Goal: Task Accomplishment & Management: Use online tool/utility

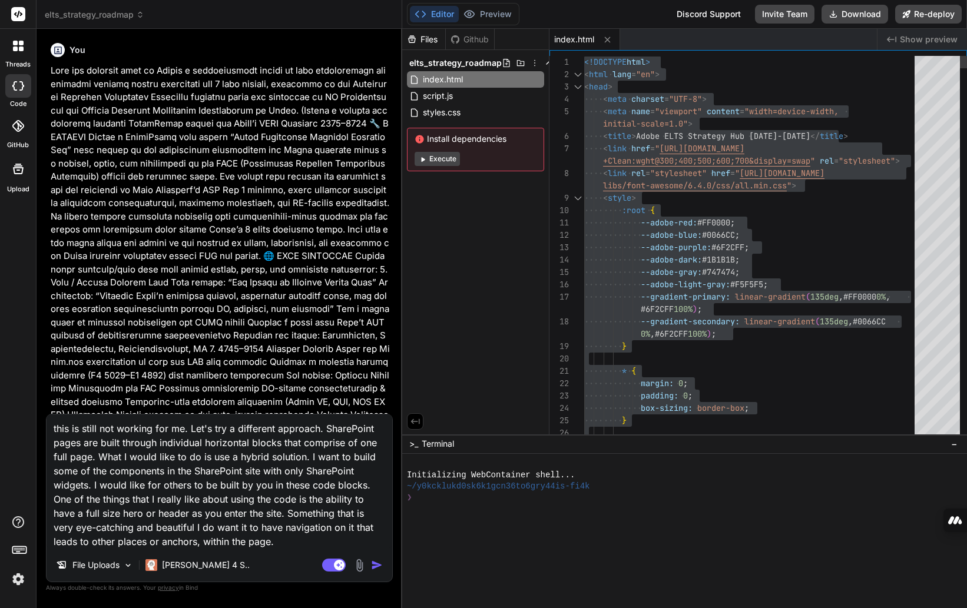
scroll to position [6073, 0]
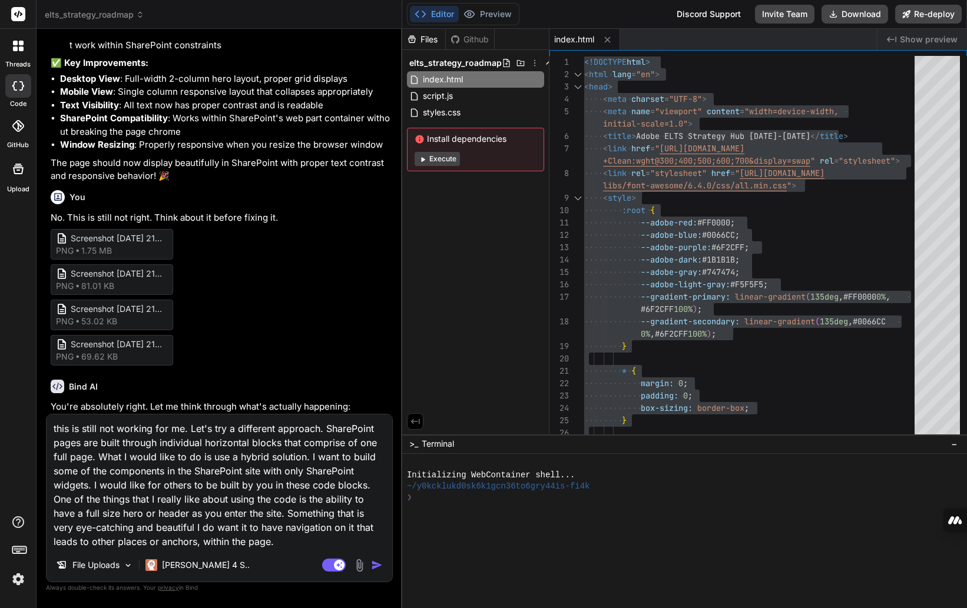
click at [214, 493] on textarea "this is still not working for me. Let's try a different approach. SharePoint pa…" at bounding box center [220, 482] width 346 height 134
click at [280, 544] on textarea "this is still not working for me. Let's try a different approach. SharePoint pa…" at bounding box center [220, 482] width 346 height 134
click at [238, 496] on textarea "this is still not working for me. Let's try a different approach. SharePoint pa…" at bounding box center [220, 482] width 346 height 134
click at [358, 567] on img at bounding box center [360, 566] width 14 height 14
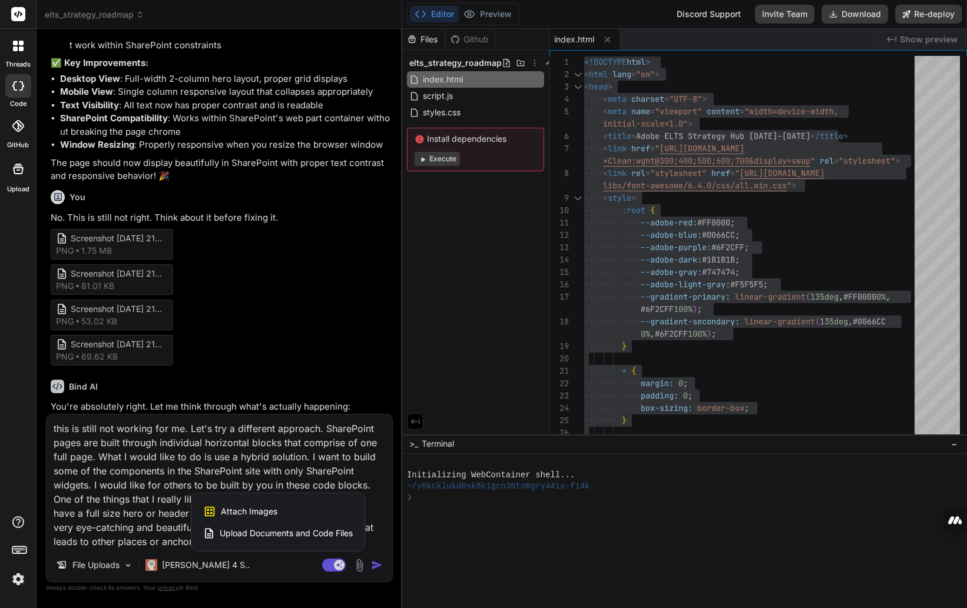
click at [251, 512] on span "Attach Images" at bounding box center [249, 512] width 57 height 12
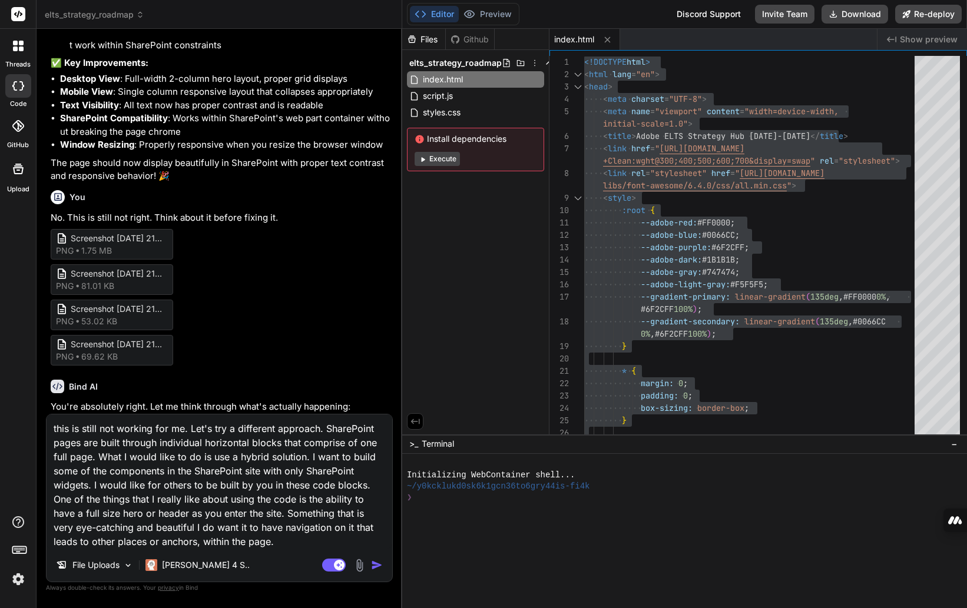
type textarea "x"
type input "C:\fakepath\Screenshot 2025-09-13 104602.png"
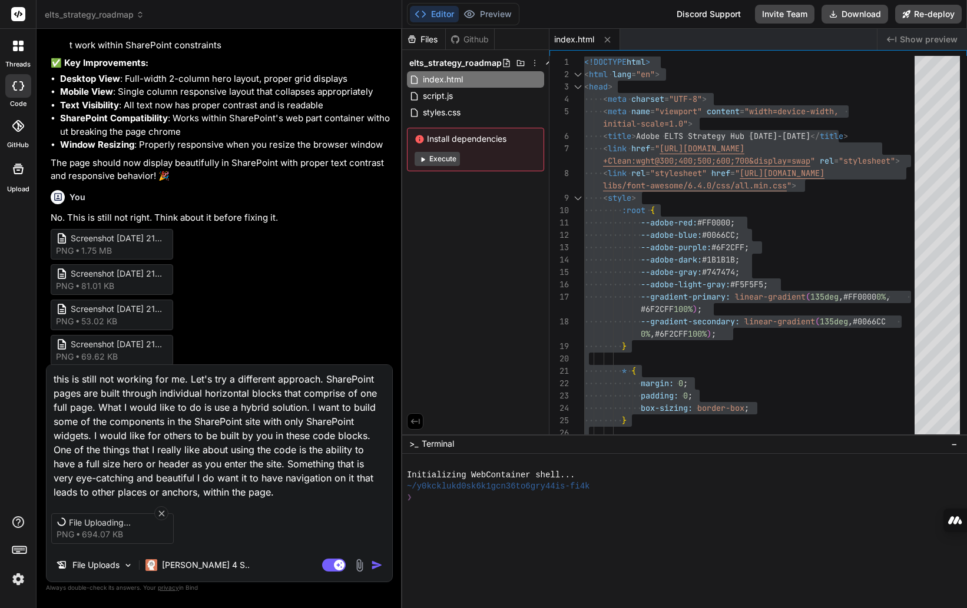
click at [359, 568] on img at bounding box center [360, 566] width 14 height 14
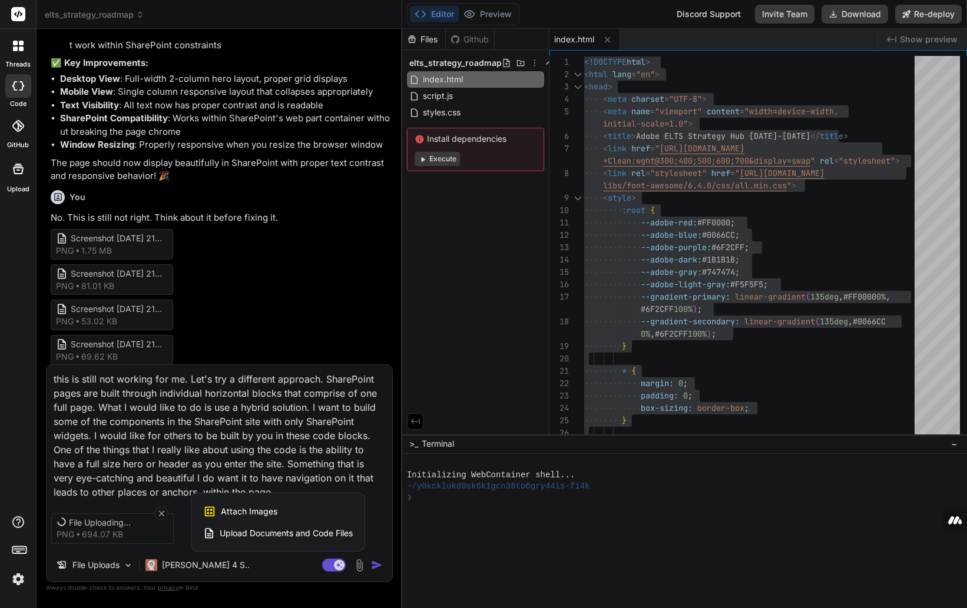
click at [279, 514] on div "Attach Images Image attachments are only supported in Claude and Gemini models." at bounding box center [278, 512] width 150 height 22
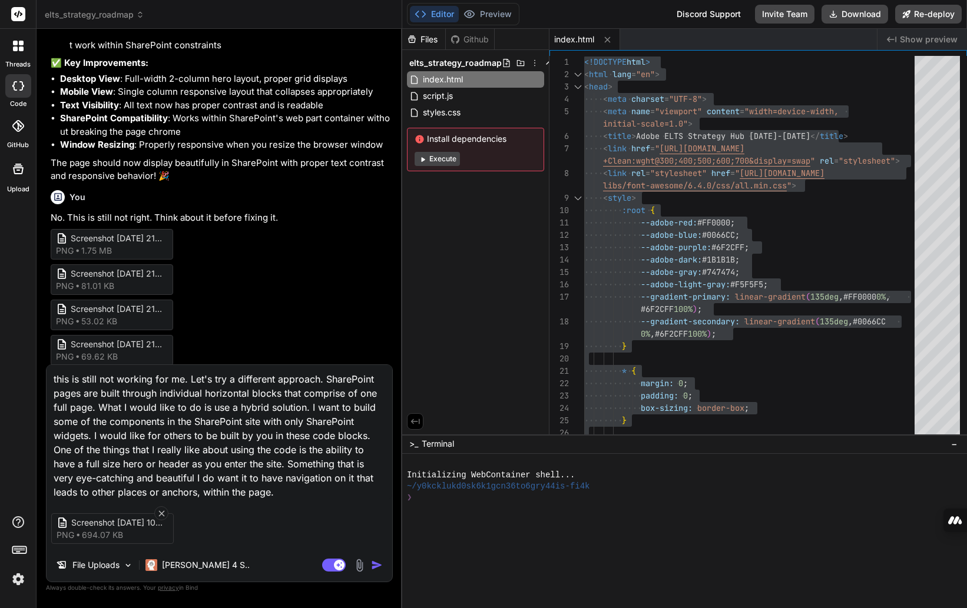
type textarea "x"
type input "C:\fakepath\Adobe Learning Logo.png"
type textarea "x"
click at [151, 426] on textarea "this is still not working for me. Let's try a different approach. SharePoint pa…" at bounding box center [220, 432] width 346 height 134
click at [122, 409] on textarea "this is still not working for me. Let's try a different approach. SharePoint pa…" at bounding box center [220, 432] width 346 height 134
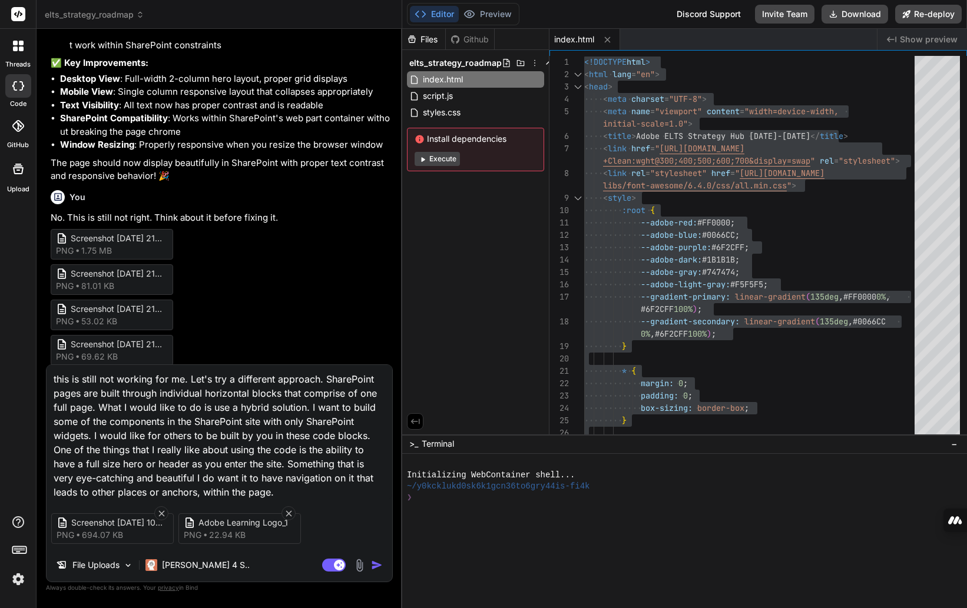
drag, startPoint x: 101, startPoint y: 390, endPoint x: 117, endPoint y: 390, distance: 15.9
click at [117, 390] on textarea "this is still not working for me. Let's try a different approach. SharePoint pa…" at bounding box center [220, 432] width 346 height 134
click at [74, 376] on textarea "this is still not working for me. Let's try a different approach. SharePoint pa…" at bounding box center [220, 432] width 346 height 134
paste textarea "This is still not working for me. Let's try a different approach. SharePoint pa…"
type textarea "This is still not working for me. Let's try a different approach. SharePoint pa…"
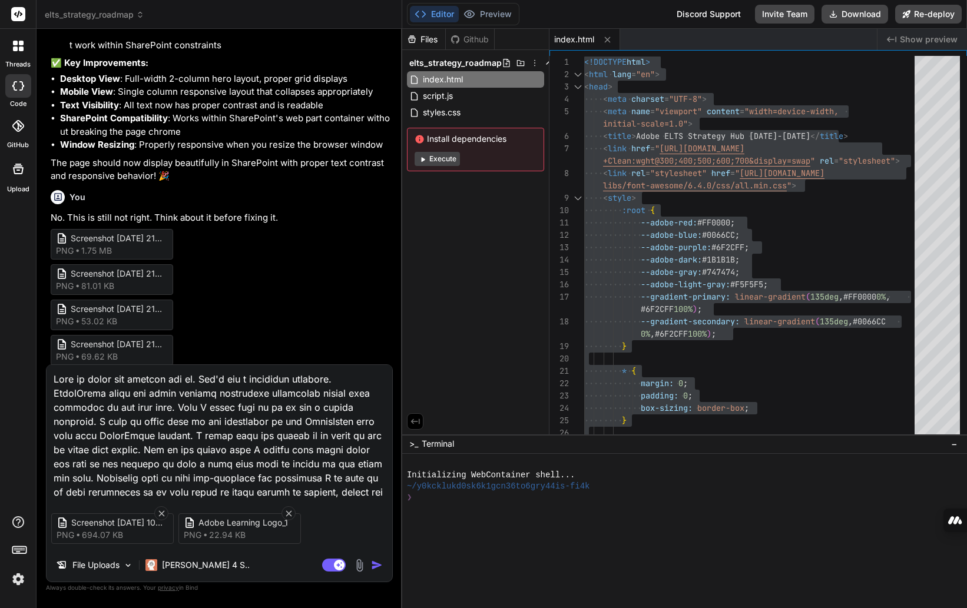
type textarea "x"
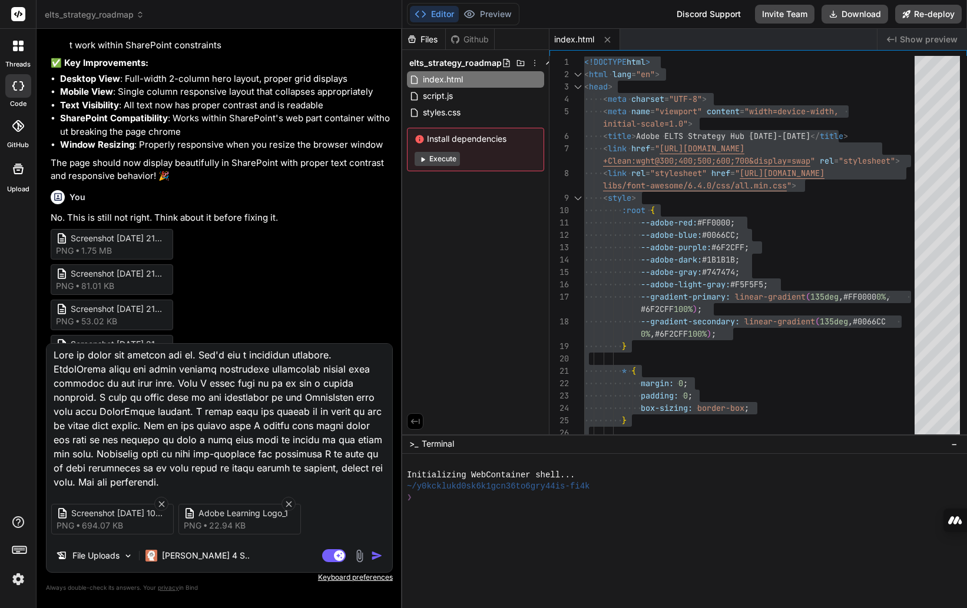
scroll to position [0, 0]
type textarea "This is still not working for me. Let's try a different approach. SharePoint pa…"
click at [375, 555] on img "button" at bounding box center [377, 556] width 12 height 12
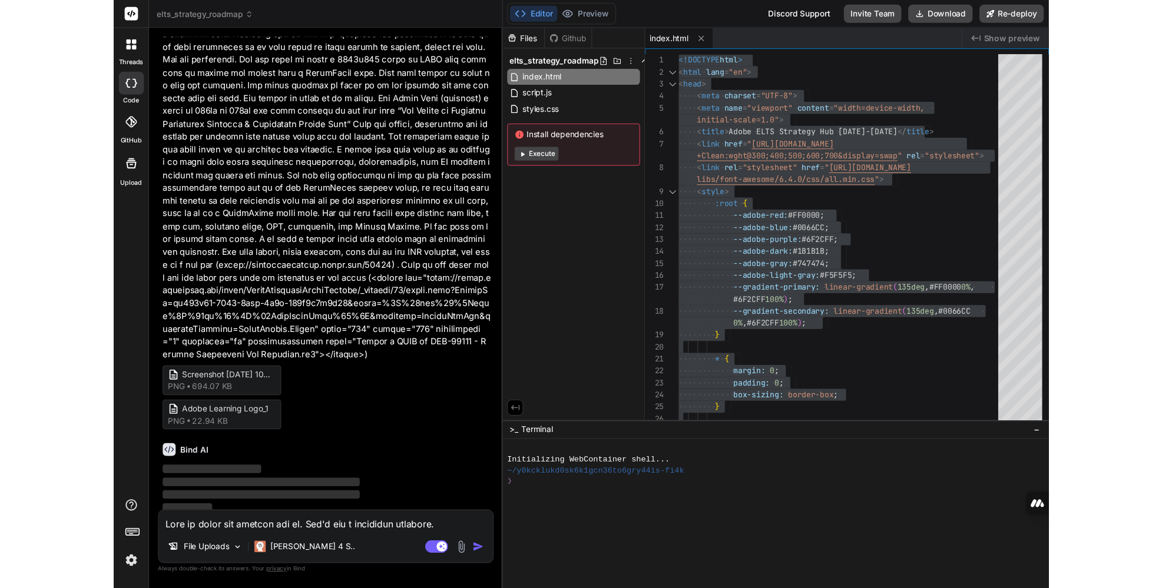
scroll to position [7473, 0]
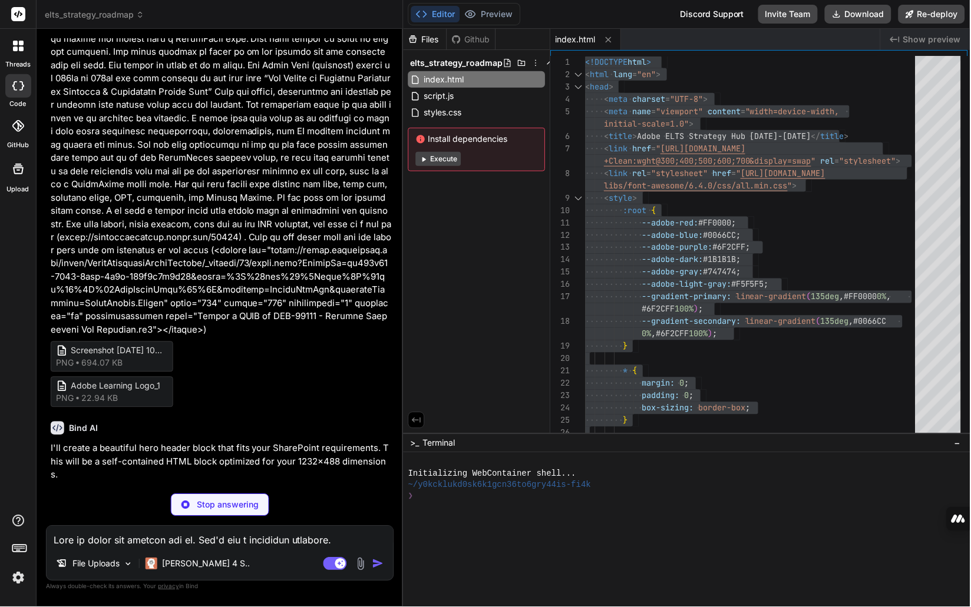
type textarea "x"
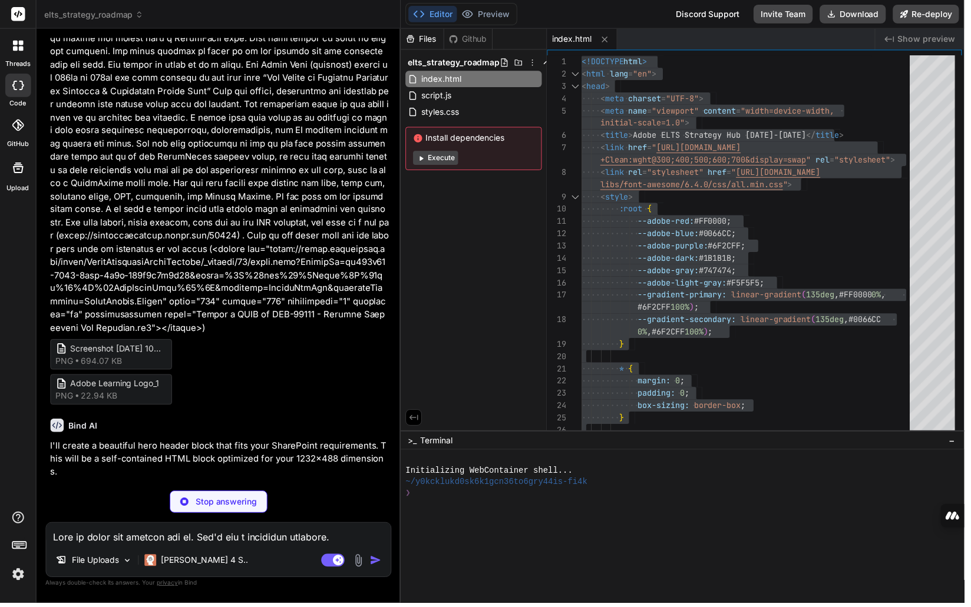
type textarea "<!DOCTYPE html> <html lang="en"> <head> <meta charset="UTF-8"> <meta name="view…"
type textarea "x"
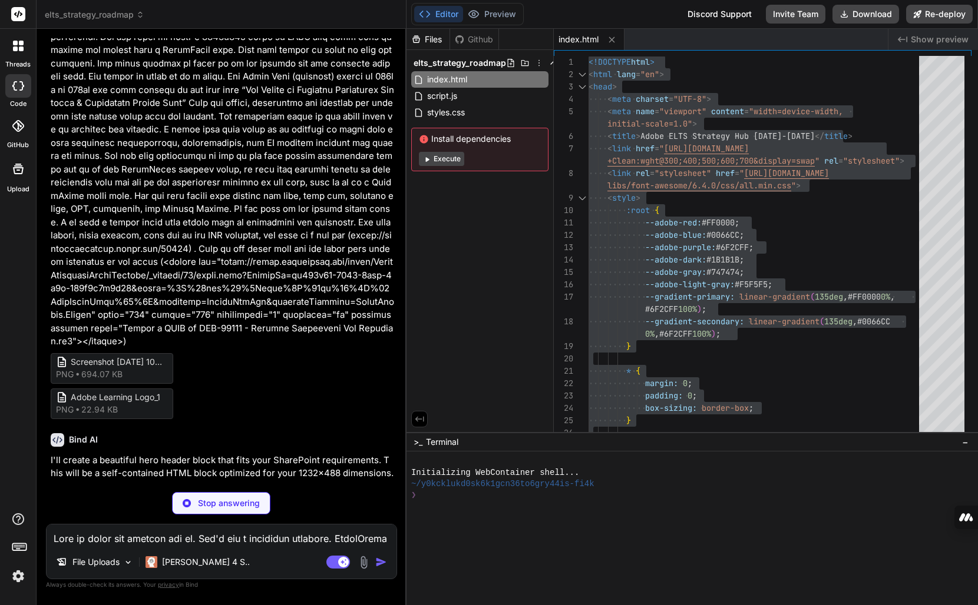
type textarea "<!DOCTYPE html> <html lang="en"> <head> <meta charset="UTF-8"> <meta name="view…"
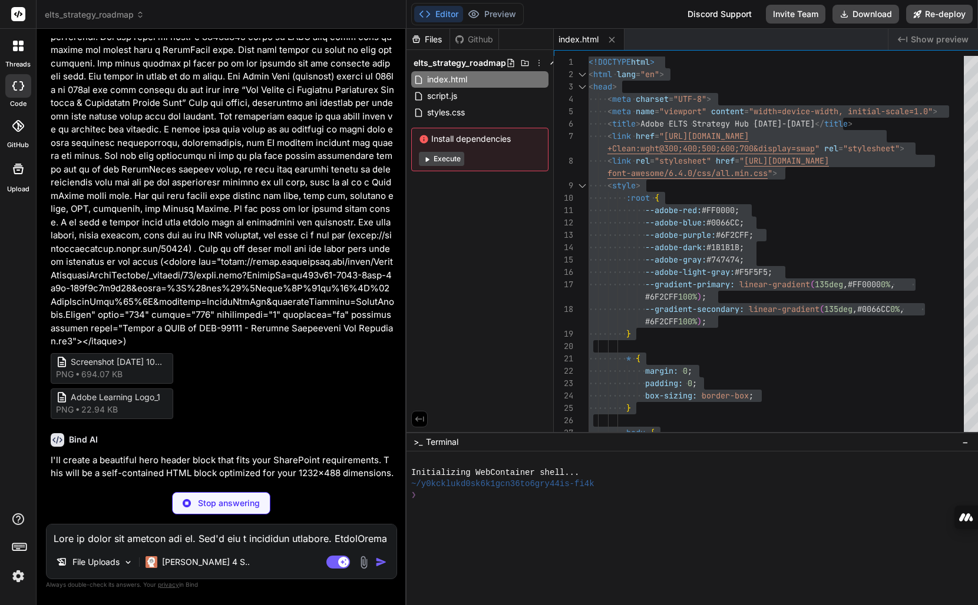
type textarea "x"
type textarea "<!DOCTYPE html> <html lang="en"> <head> <meta charset="UTF-8"> <meta name="view…"
type textarea "x"
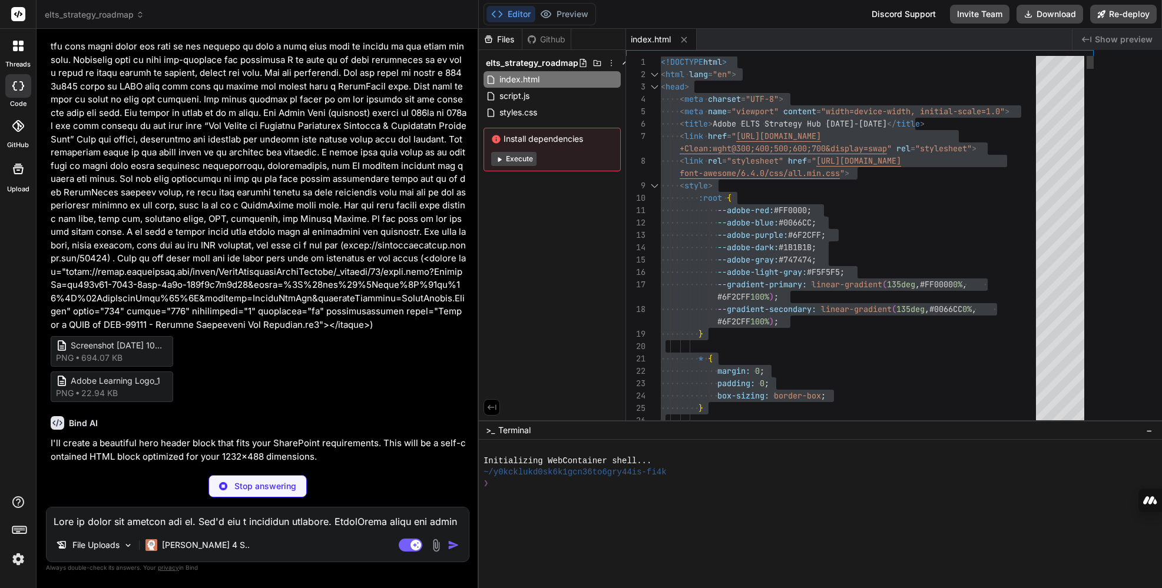
type textarea "<!DOCTYPE html> <html lang="en"> <head> <meta charset="UTF-8"> <meta name="view…"
type textarea "x"
type textarea "<!DOCTYPE html> <html lang="en"> <head> <meta charset="UTF-8"> <meta name="view…"
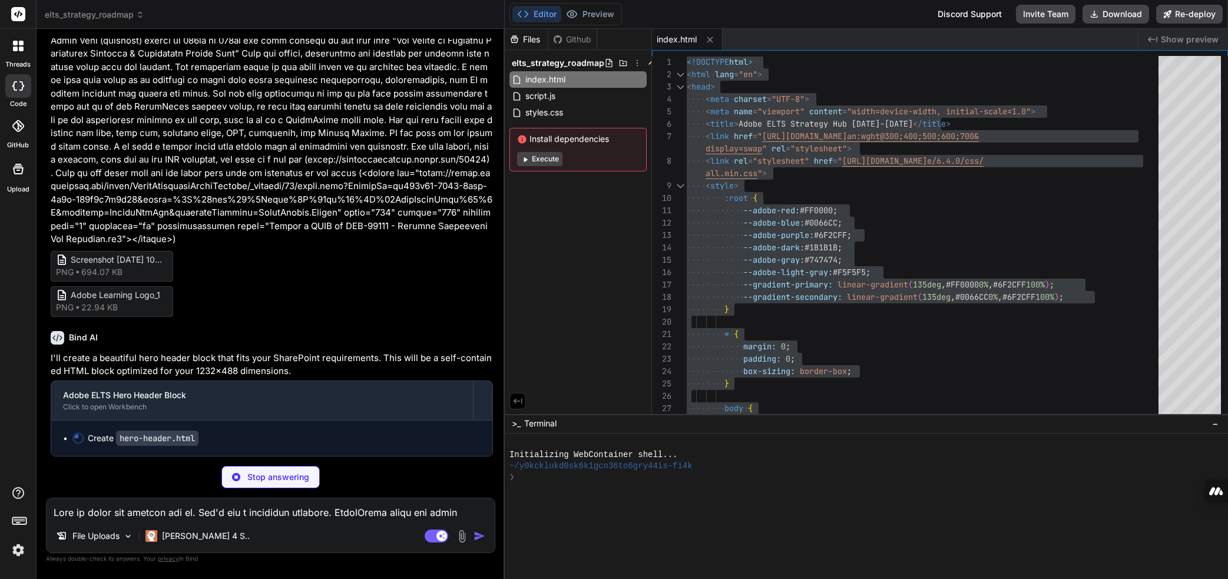
scroll to position [6985, 0]
type textarea "x"
type textarea "referrer=StreamWebApp&referrerScenario=EmbedDialog.Create" width="640" height="…"
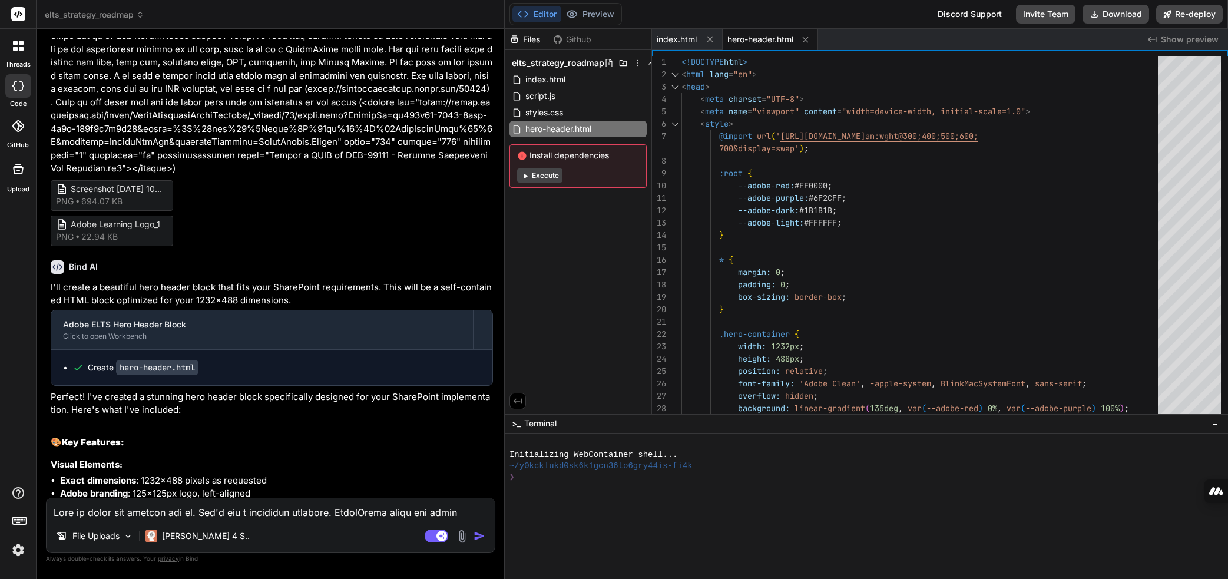
type textarea "x"
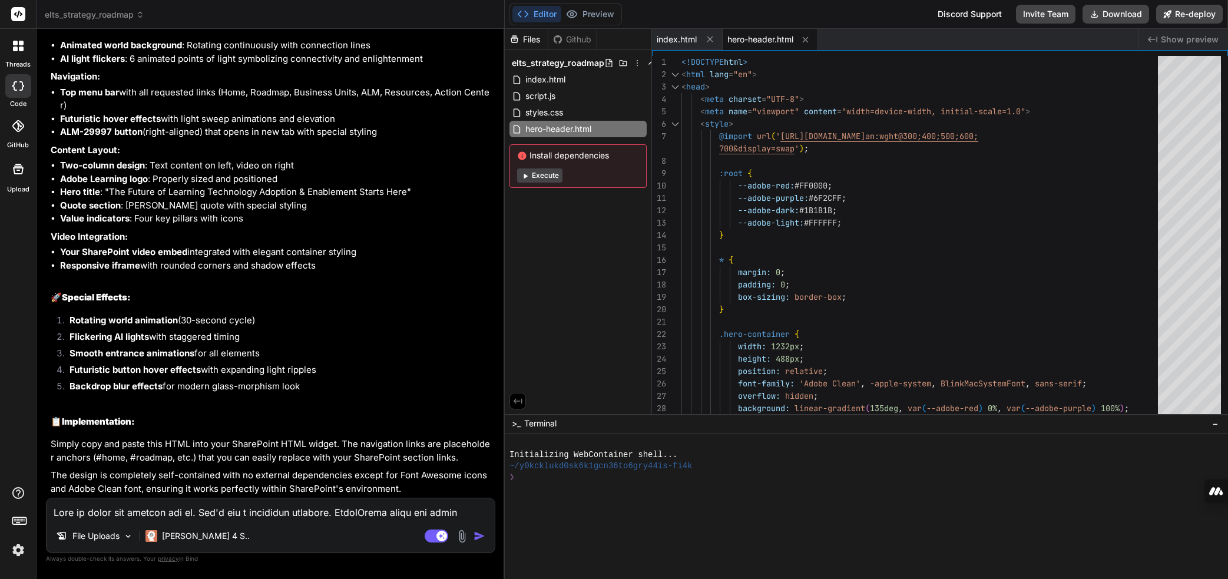
scroll to position [7531, 0]
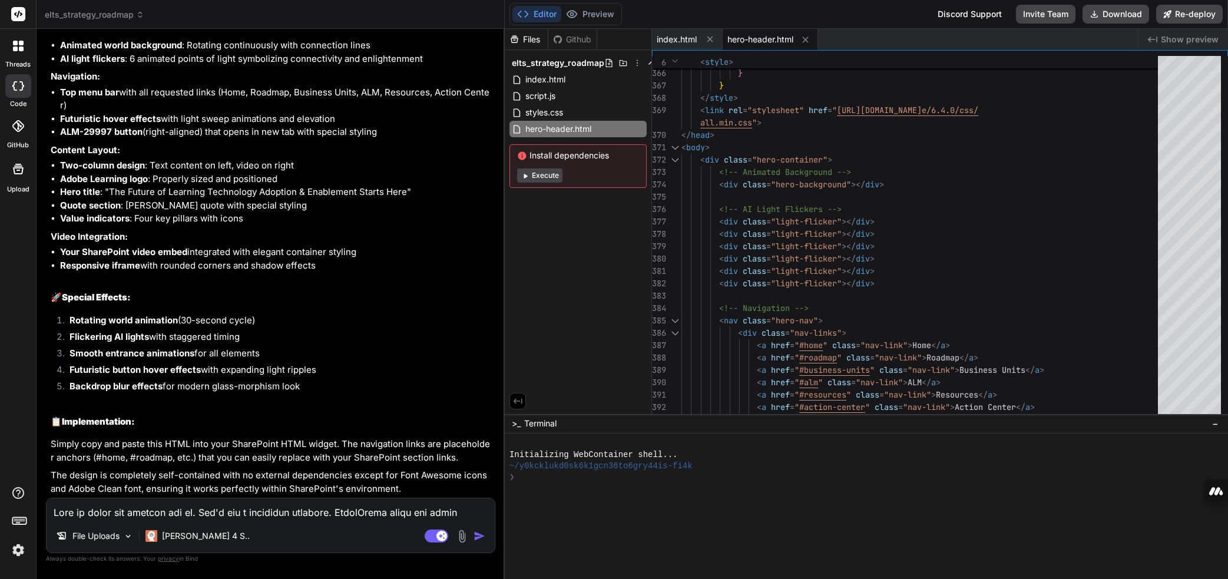
click at [966, 466] on div at bounding box center [1224, 472] width 7 height 42
click at [966, 466] on div at bounding box center [866, 505] width 723 height 145
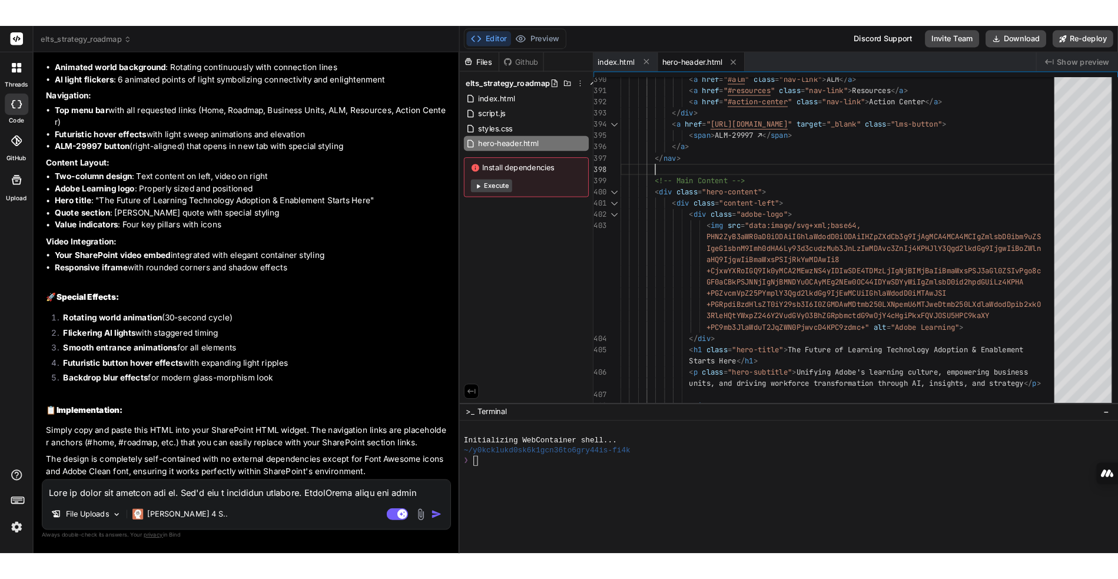
scroll to position [0, 0]
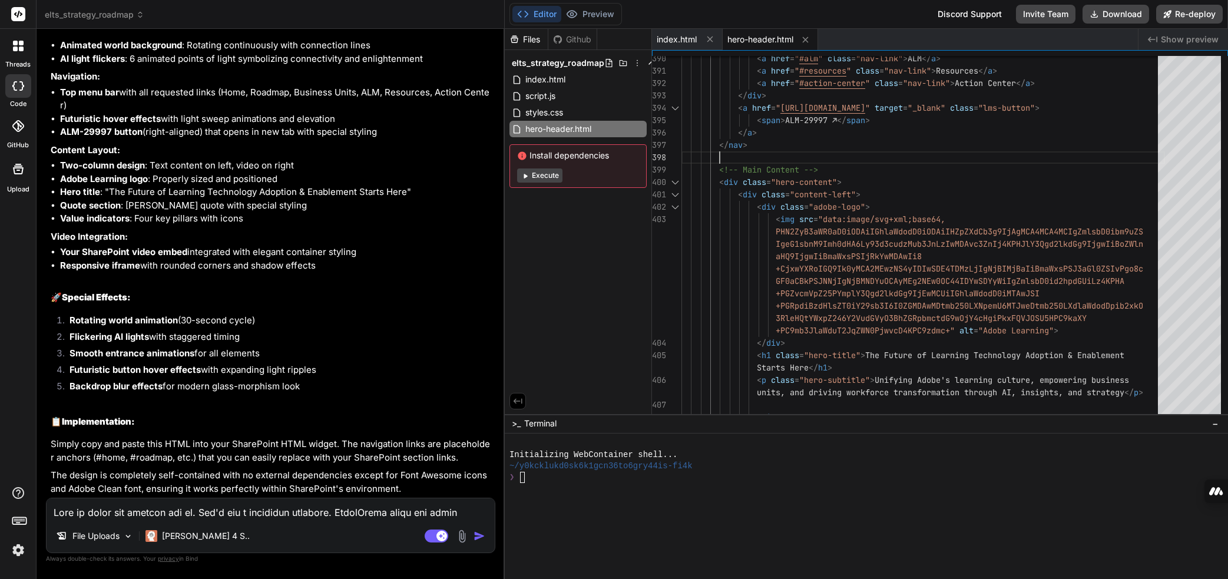
type textarea "<!DOCTYPE html> <html lang="en"> <head> <meta charset="UTF-8"> <meta name="view…"
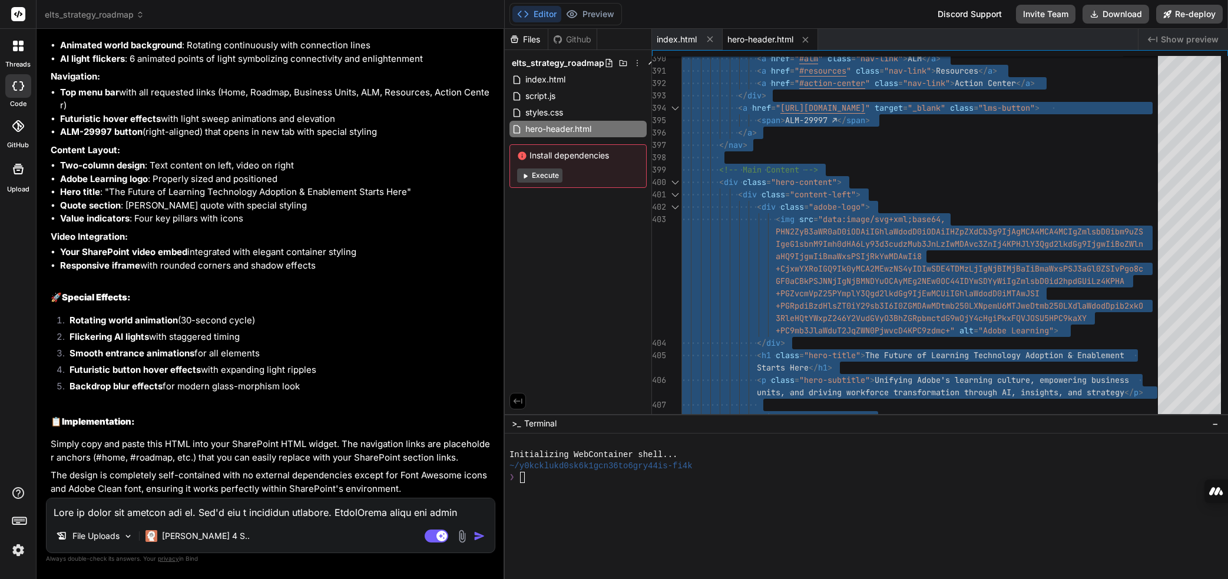
click at [463, 535] on img at bounding box center [462, 536] width 14 height 14
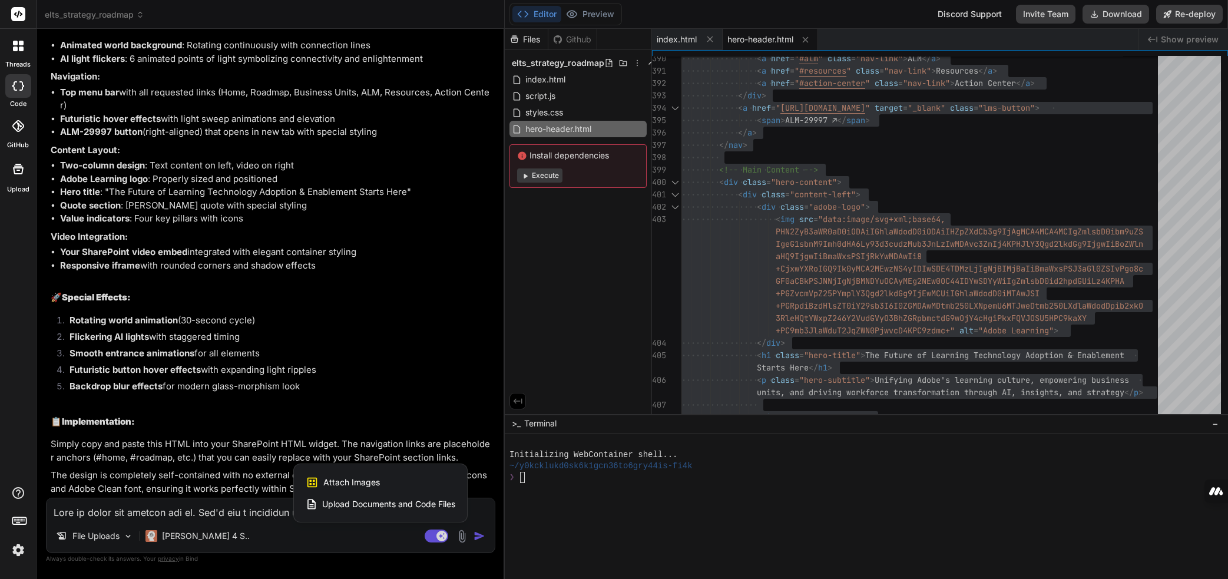
click at [335, 482] on span "Attach Images" at bounding box center [351, 482] width 57 height 12
type textarea "x"
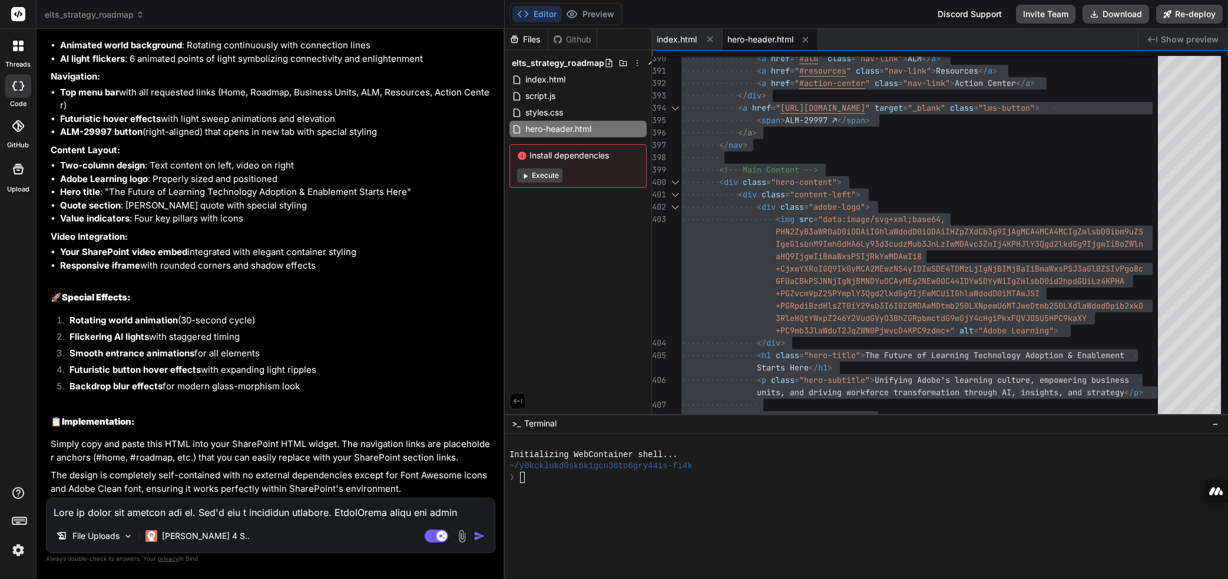
type input "C:\fakepath\Screenshot 2025-09-13 105646.png"
type textarea "x"
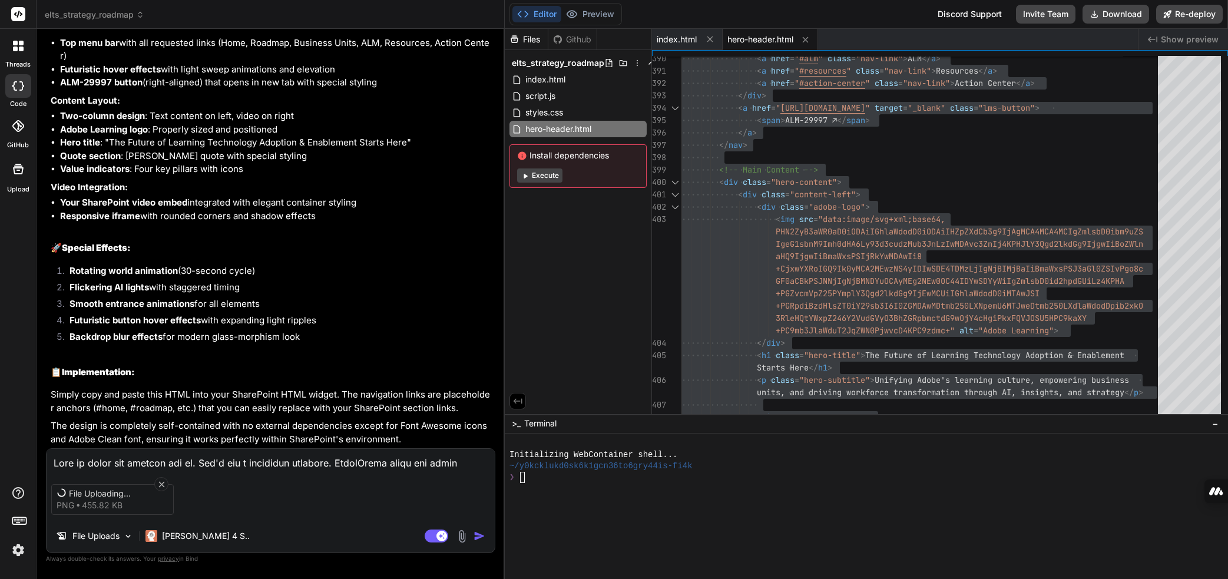
click at [130, 461] on textarea at bounding box center [271, 459] width 448 height 21
type textarea "Y"
type textarea "x"
type textarea "Yo"
type textarea "x"
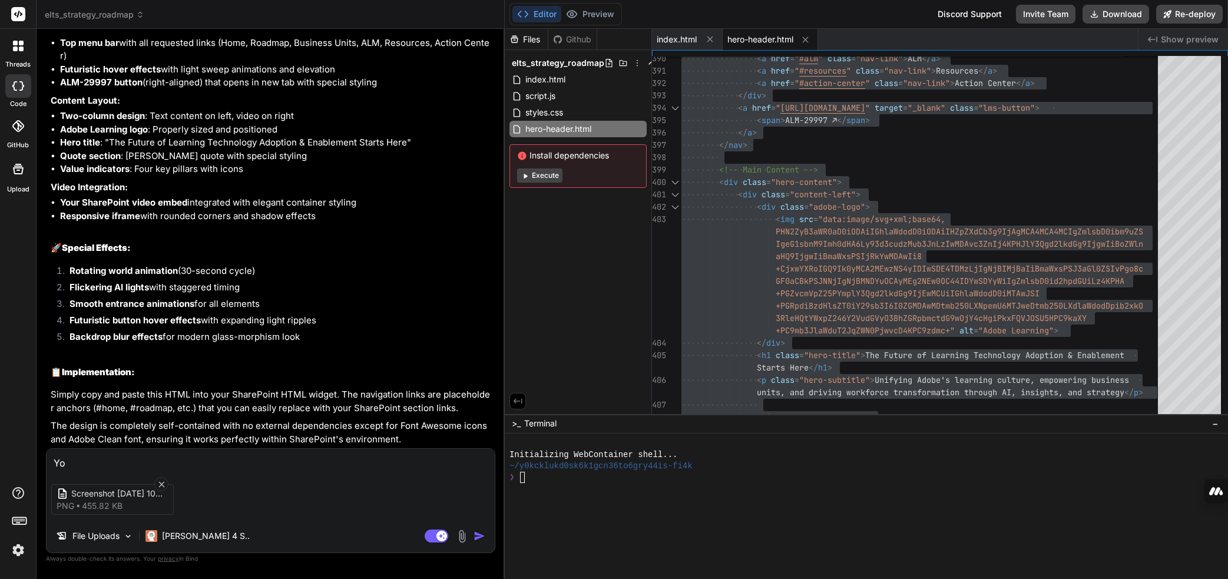
type textarea "You"
type textarea "x"
type textarea "You"
type textarea "x"
type textarea "You a"
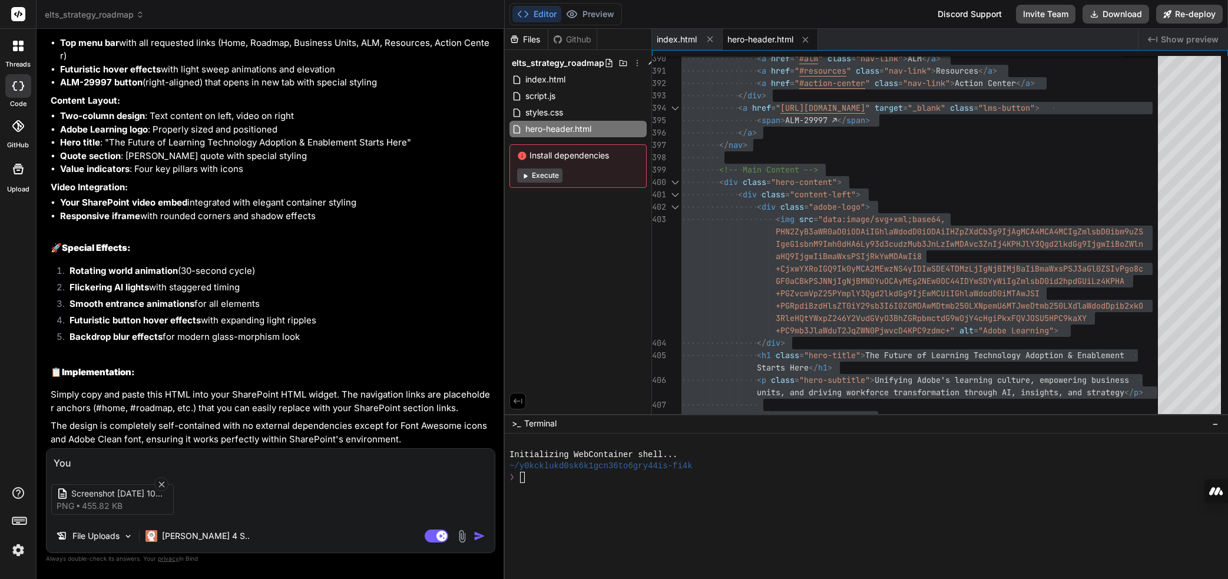
type textarea "x"
type textarea "You al"
type textarea "x"
type textarea "You alm"
type textarea "x"
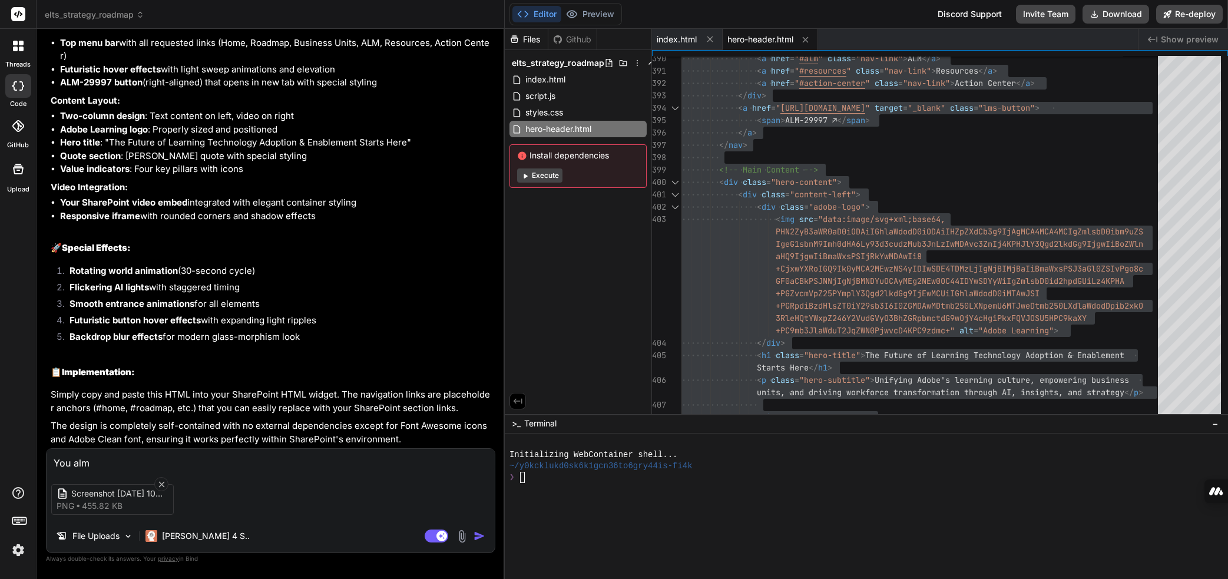
type textarea "You almo"
type textarea "x"
type textarea "You almos"
type textarea "x"
type textarea "You almost"
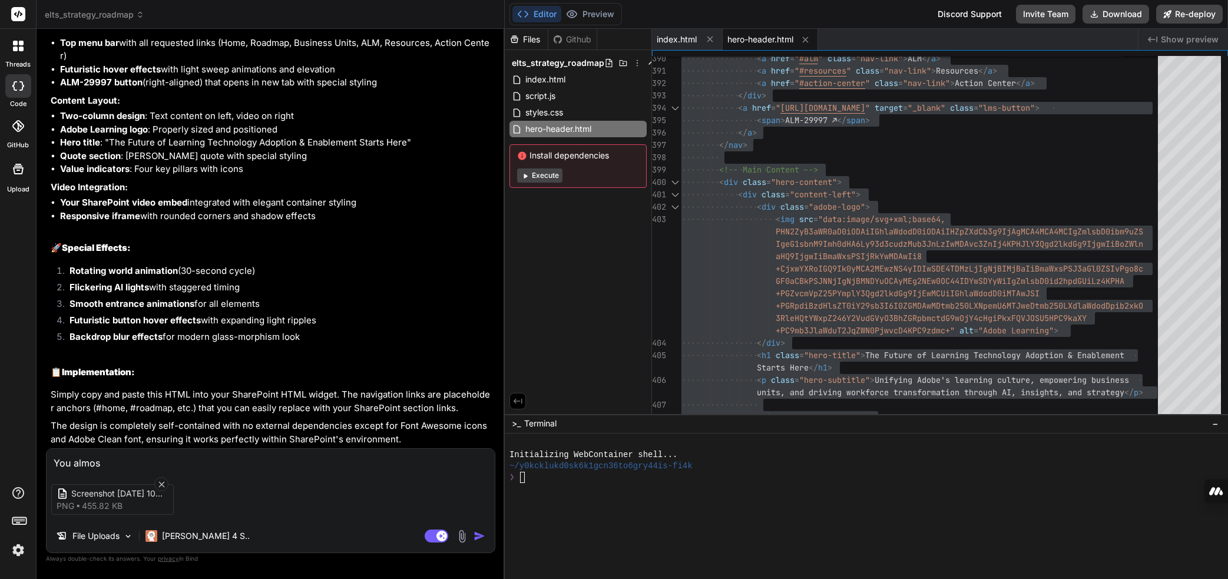
type textarea "x"
type textarea "You almost"
type textarea "x"
type textarea "You almost g"
type textarea "x"
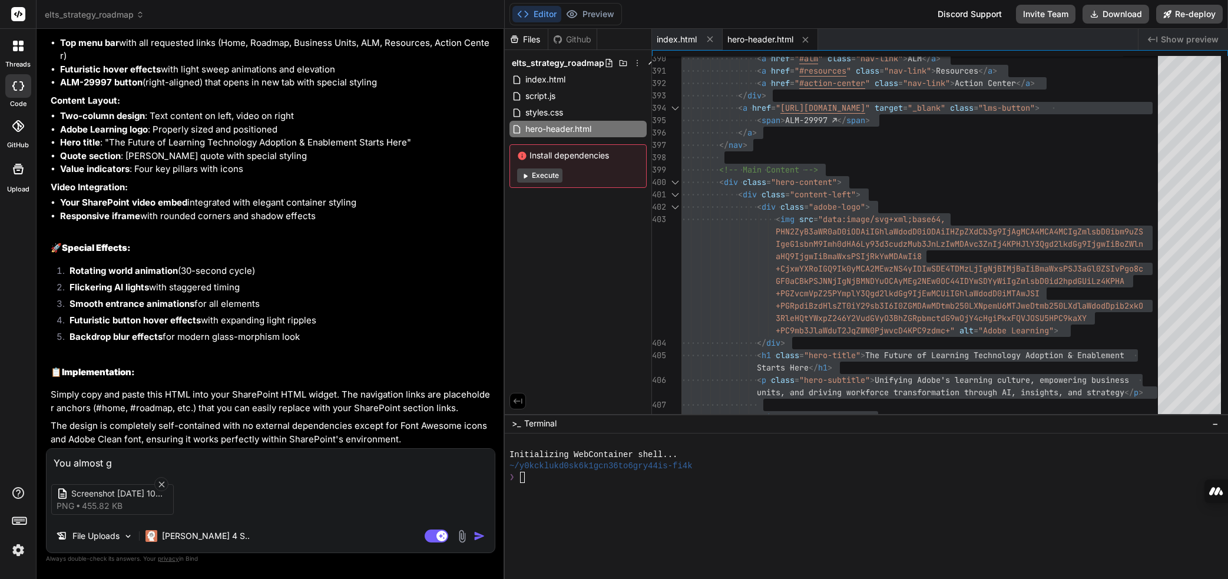
type textarea "You almost go"
type textarea "x"
type textarea "You almost got"
type textarea "x"
type textarea "You almost got"
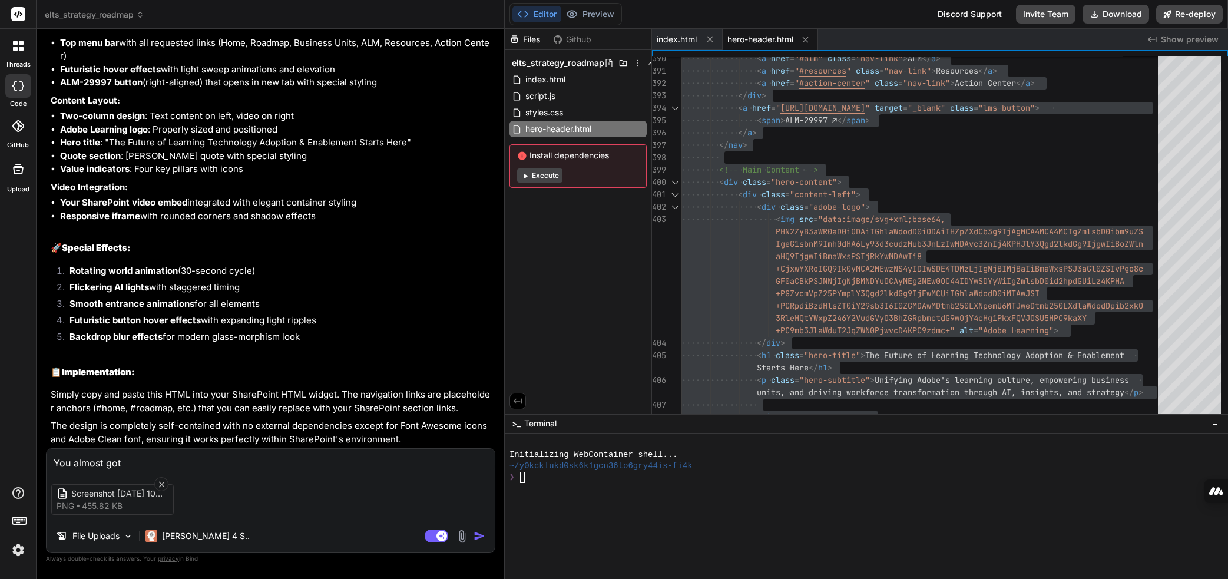
type textarea "x"
type textarea "You almost got t"
type textarea "x"
type textarea "You almost got th"
type textarea "x"
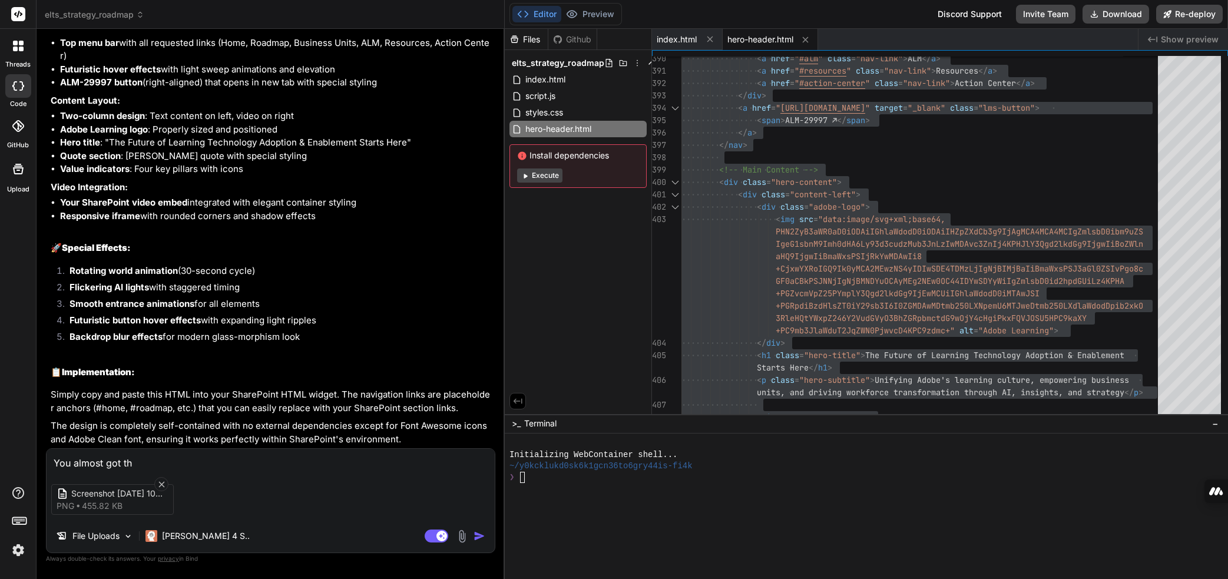
type textarea "You almost got thi"
type textarea "x"
type textarea "You almost got this"
type textarea "x"
type textarea "You almost got this!"
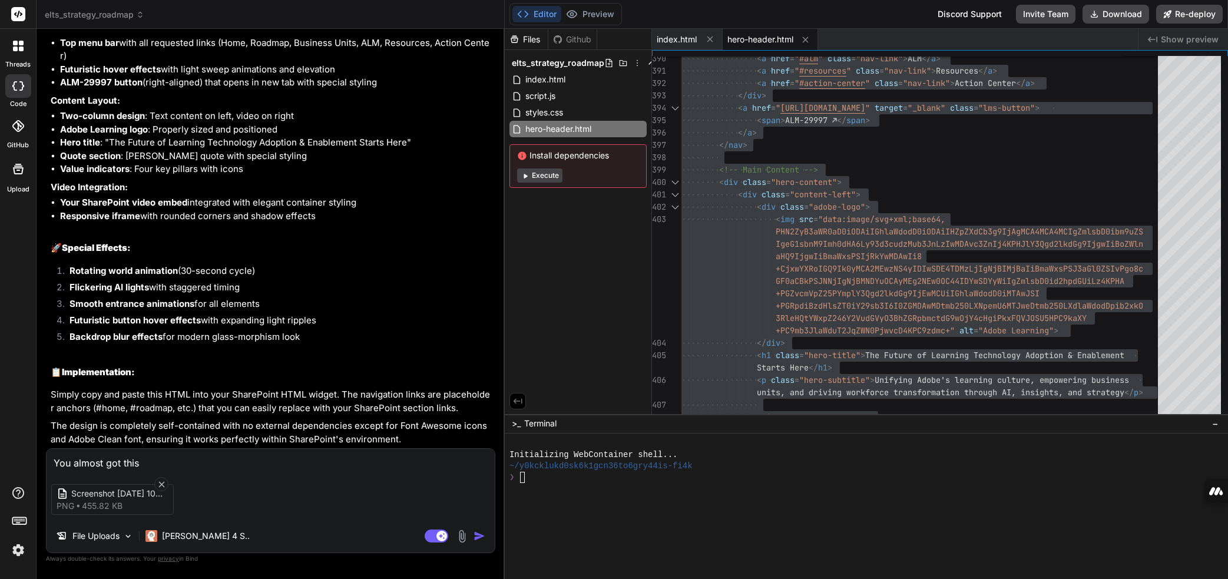
type textarea "x"
type textarea "You almost got this!"
type textarea "x"
type textarea "You almost got this! R"
type textarea "x"
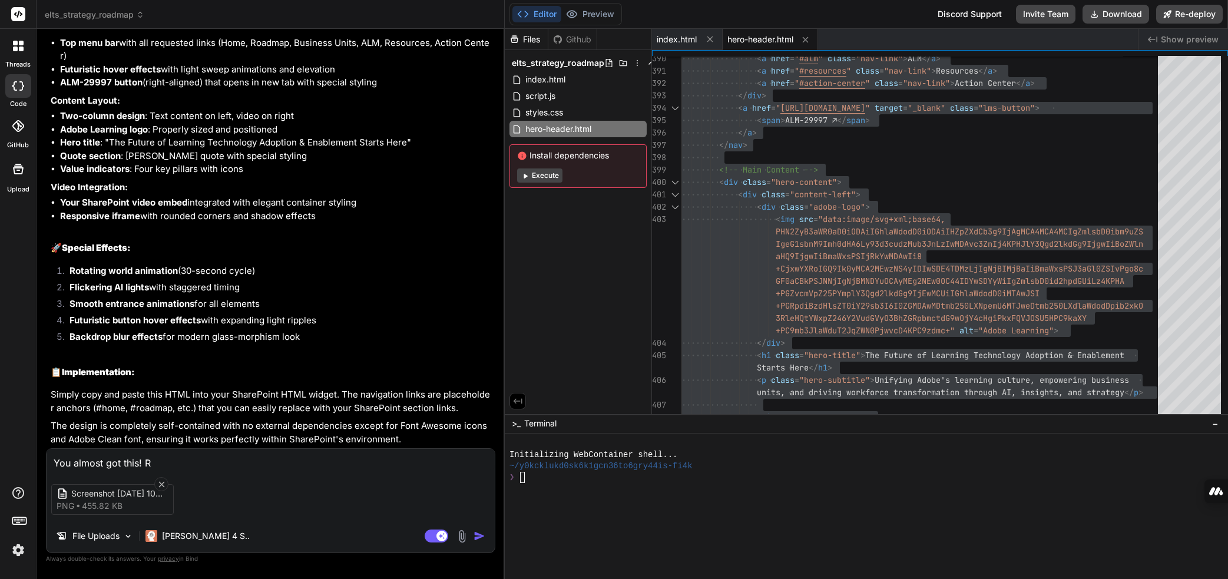
type textarea "You almost got this! Re"
type textarea "x"
type textarea "You almost got this! Rem"
type textarea "x"
type textarea "You almost got this! Remo"
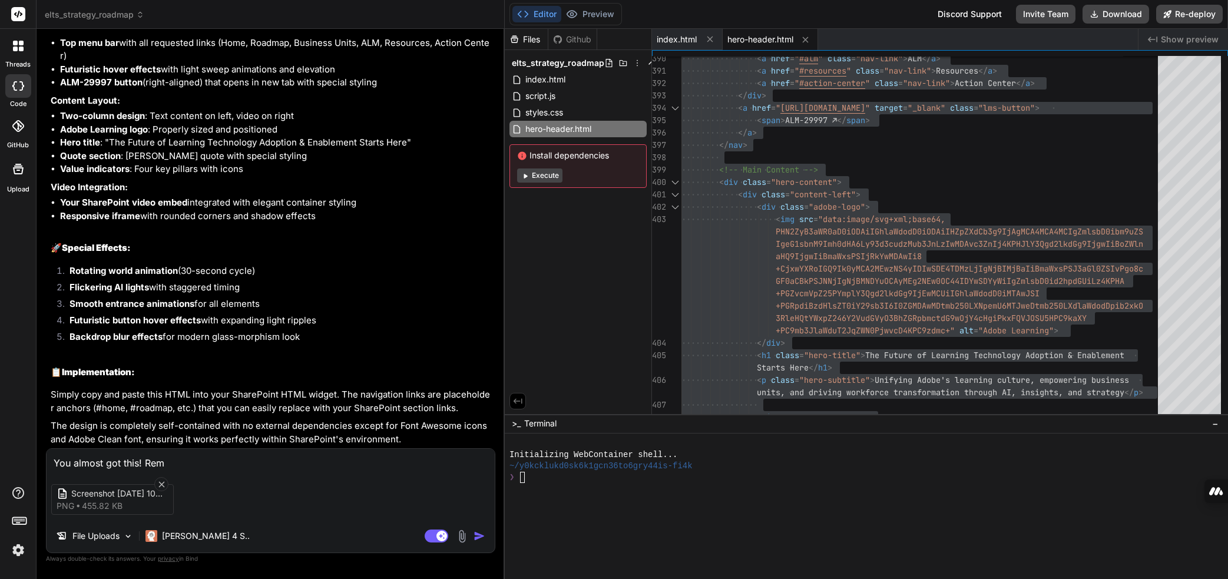
type textarea "x"
type textarea "You almost got this! Remov"
type textarea "x"
type textarea "You almost got this! Remove"
type textarea "x"
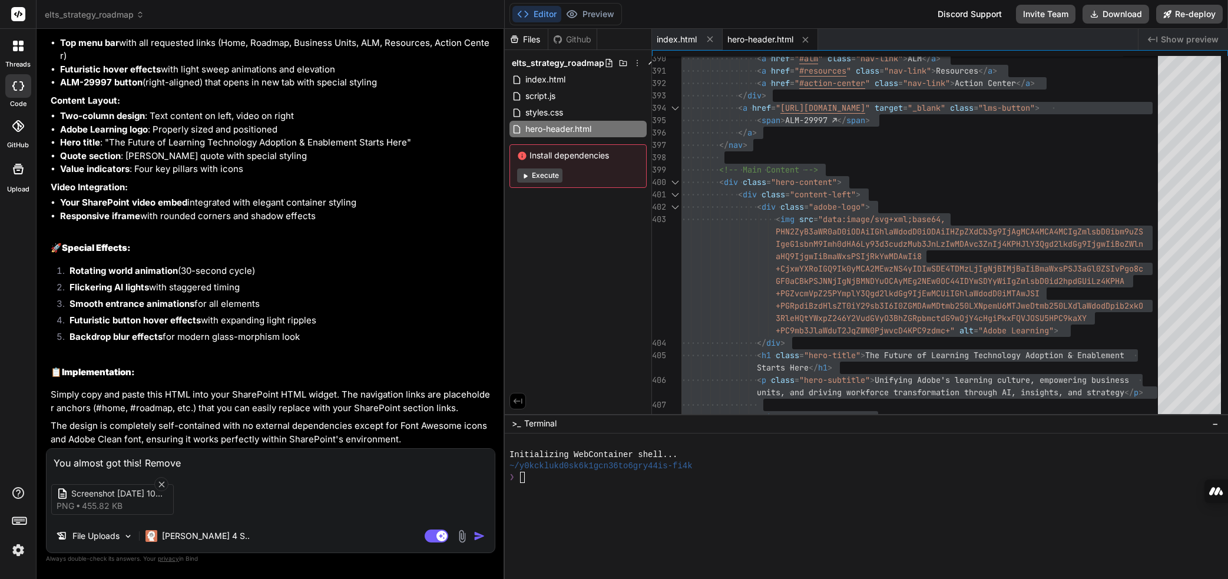
type textarea "You almost got this! Remove"
type textarea "x"
type textarea "You almost got this! Remove t"
type textarea "x"
type textarea "You almost got this! Remove th"
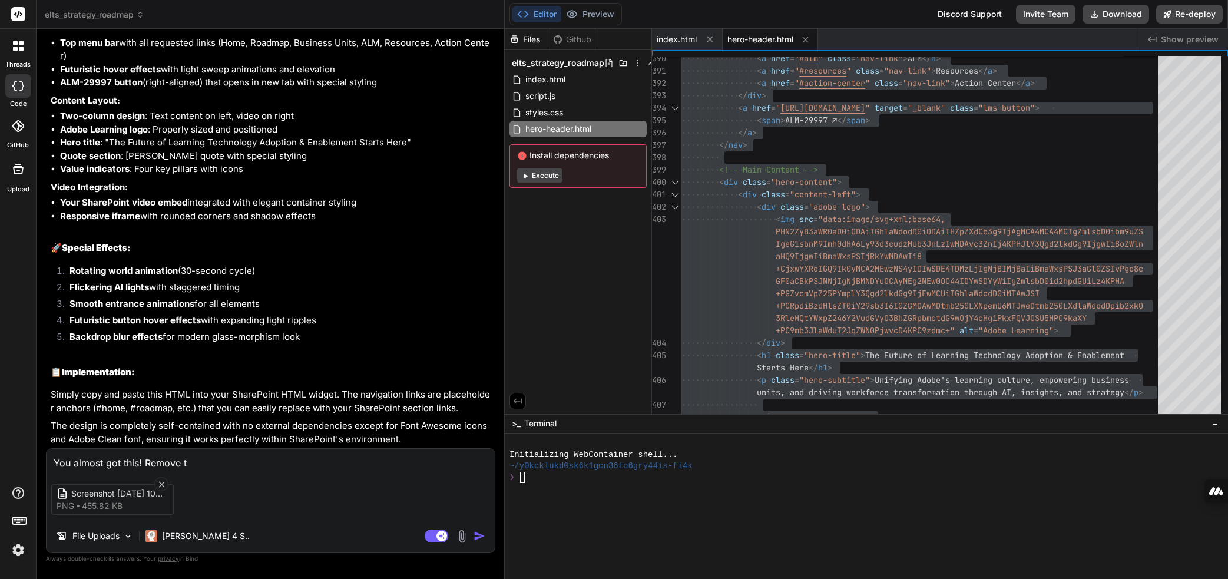
type textarea "x"
type textarea "You almost got this! Remove the"
type textarea "x"
type textarea "You almost got this! Remove the"
type textarea "x"
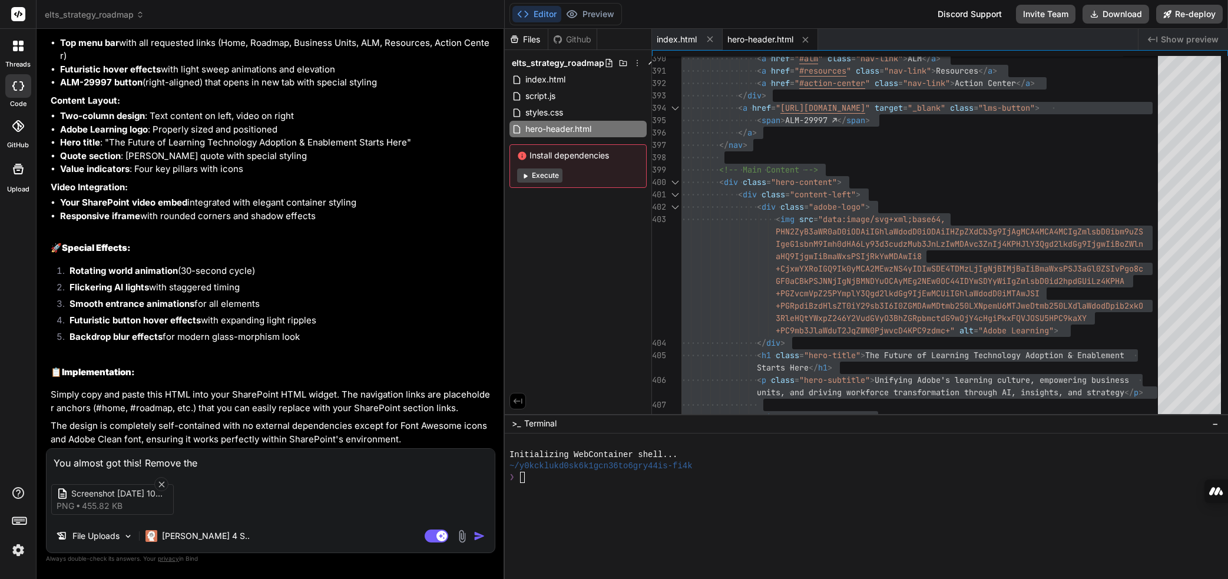
type textarea "You almost got this! Remove the l"
type textarea "x"
type textarea "You almost got this! Remove the lo"
type textarea "x"
type textarea "You almost got this! Remove the log"
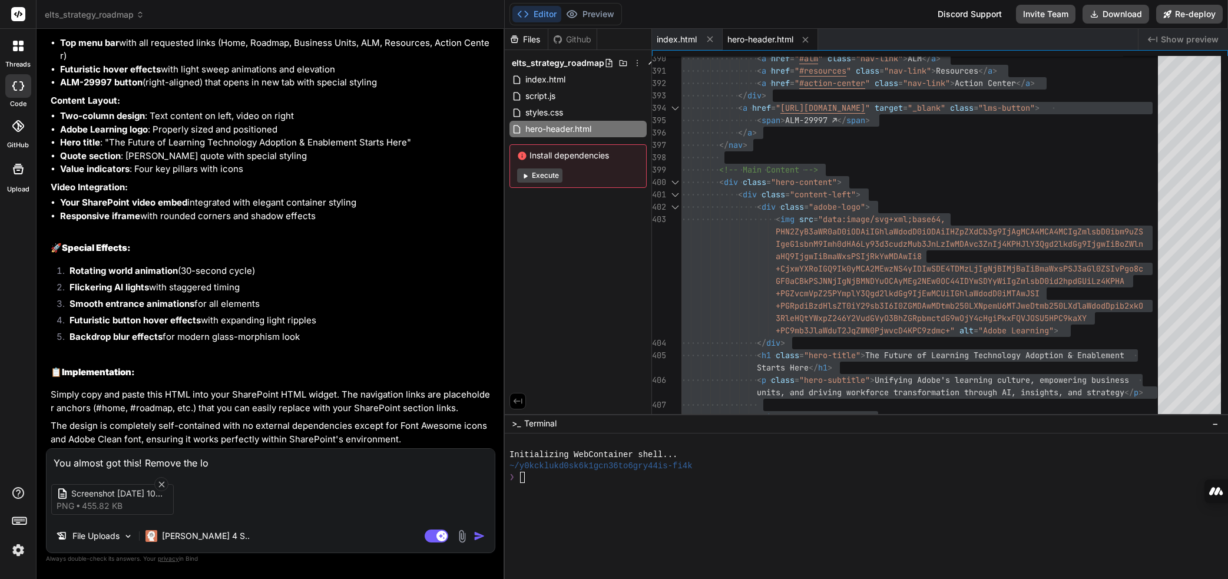
type textarea "x"
type textarea "You almost got this! Remove the logo"
type textarea "x"
type textarea "You almost got this! Remove the logo,"
type textarea "x"
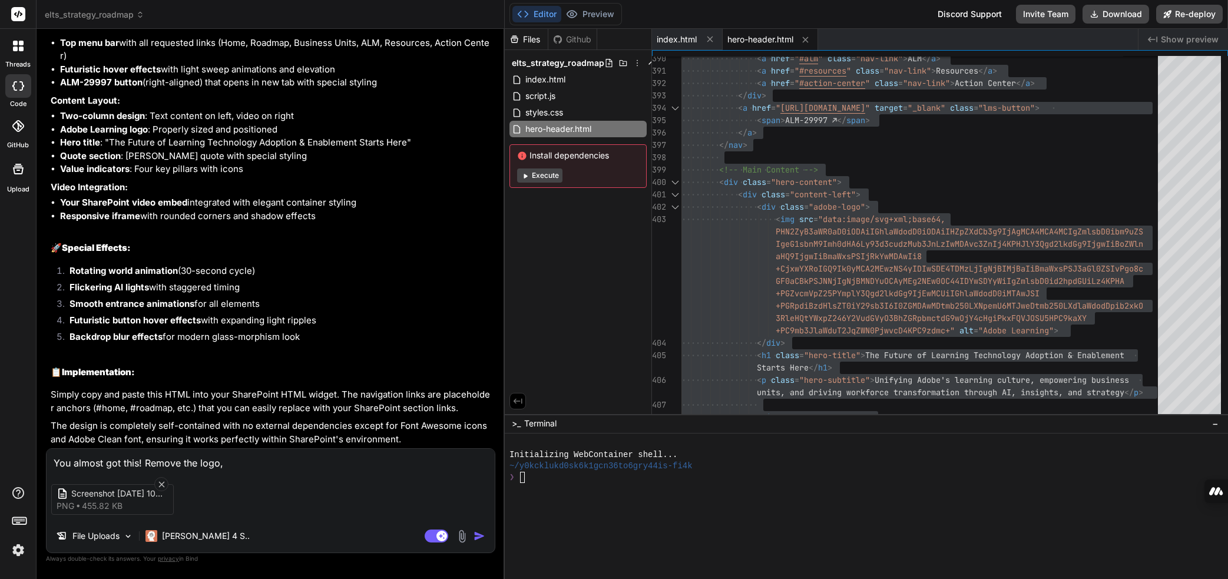
type textarea "You almost got this! Remove the logo,"
type textarea "x"
type textarea "You almost got this! Remove the logo, i"
type textarea "x"
type textarea "You almost got this! Remove the logo, it"
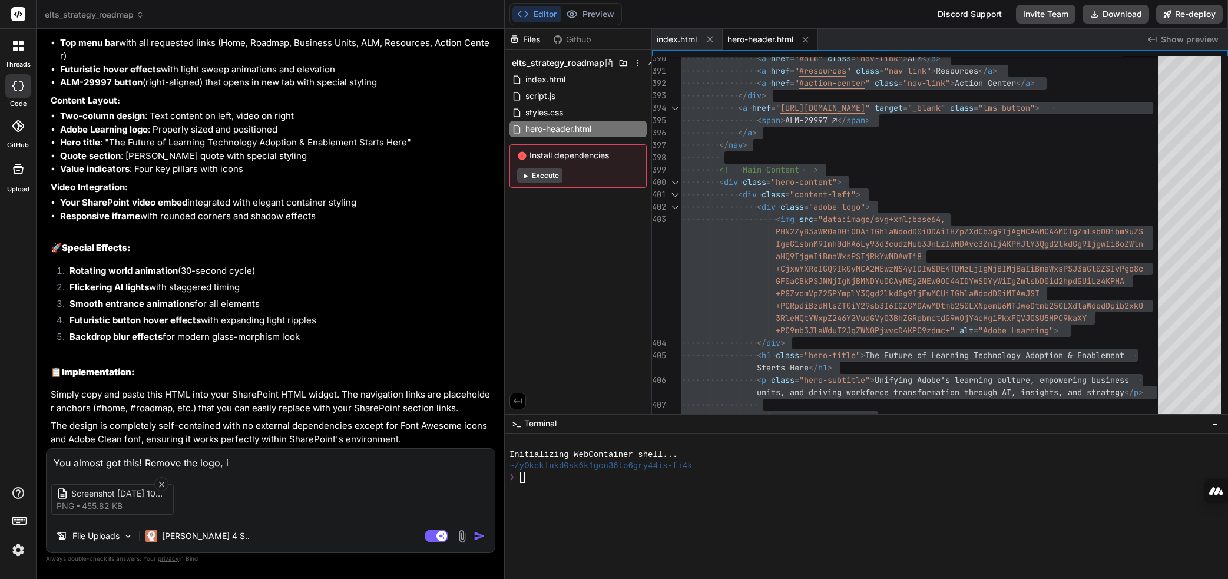
type textarea "x"
type textarea "You almost got this! Remove the logo, it'"
type textarea "x"
type textarea "You almost got this! Remove the logo, it's"
type textarea "x"
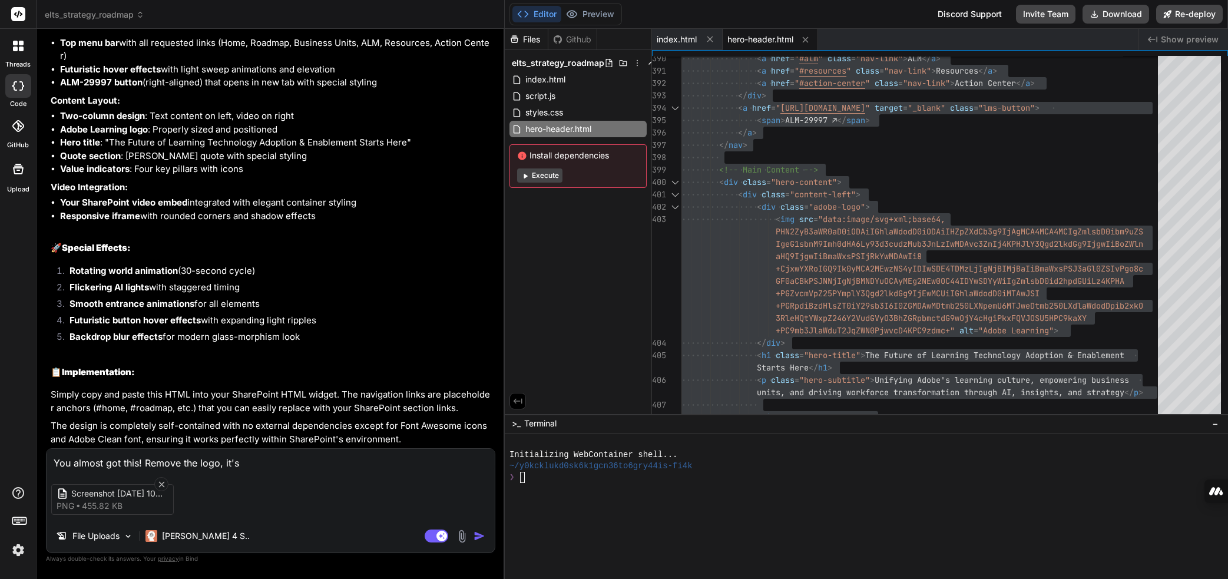
type textarea "You almost got this! Remove the logo, it's"
type textarea "x"
type textarea "You almost got this! Remove the logo, it's n"
type textarea "x"
type textarea "You almost got this! Remove the logo, it's no"
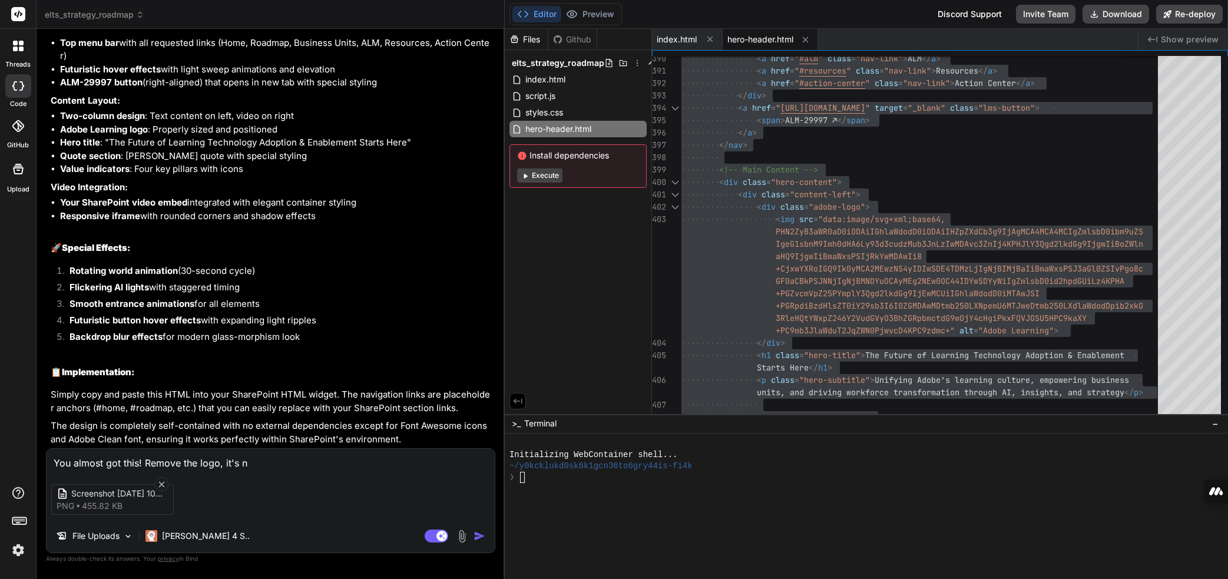
type textarea "x"
type textarea "You almost got this! Remove the logo, it's not"
type textarea "x"
type textarea "You almost got this! Remove the logo, it's not"
type textarea "x"
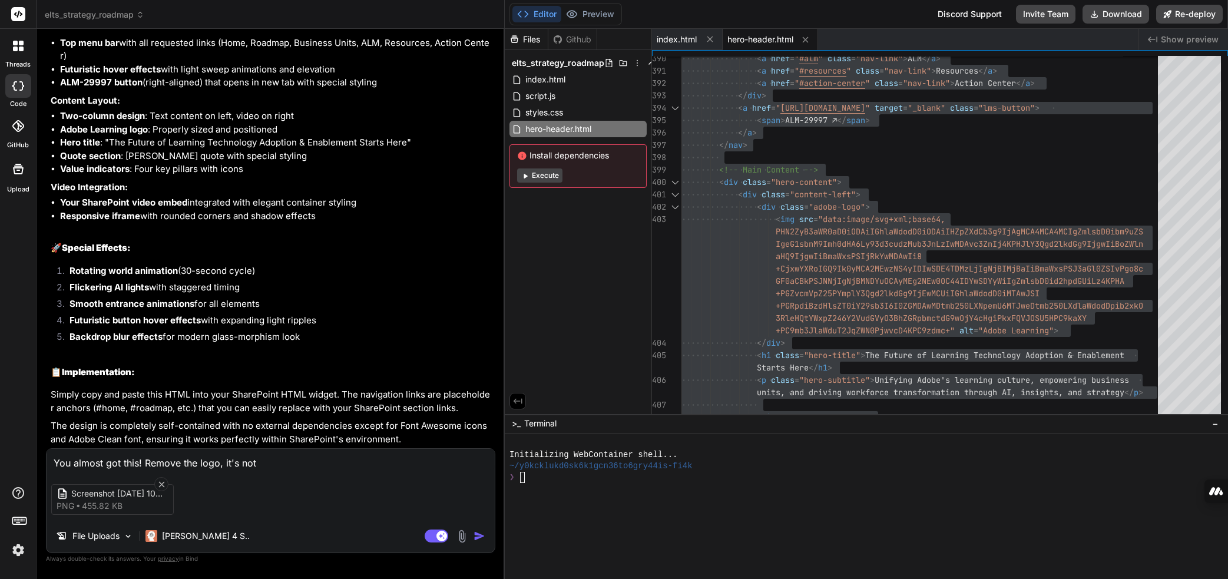
type textarea "You almost got this! Remove the logo, it's not w"
type textarea "x"
type textarea "You almost got this! Remove the logo, it's not wo"
type textarea "x"
type textarea "You almost got this! Remove the logo, it's not wor"
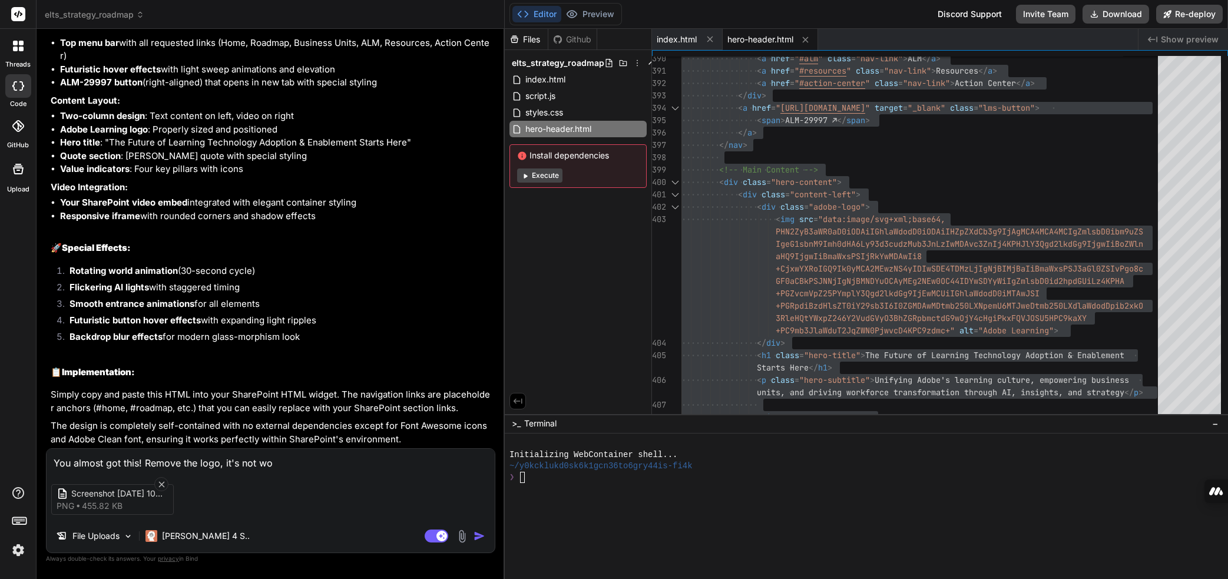
type textarea "x"
type textarea "You almost got this! Remove the logo, it's not work"
type textarea "x"
type textarea "You almost got this! Remove the logo, it's not worki"
type textarea "x"
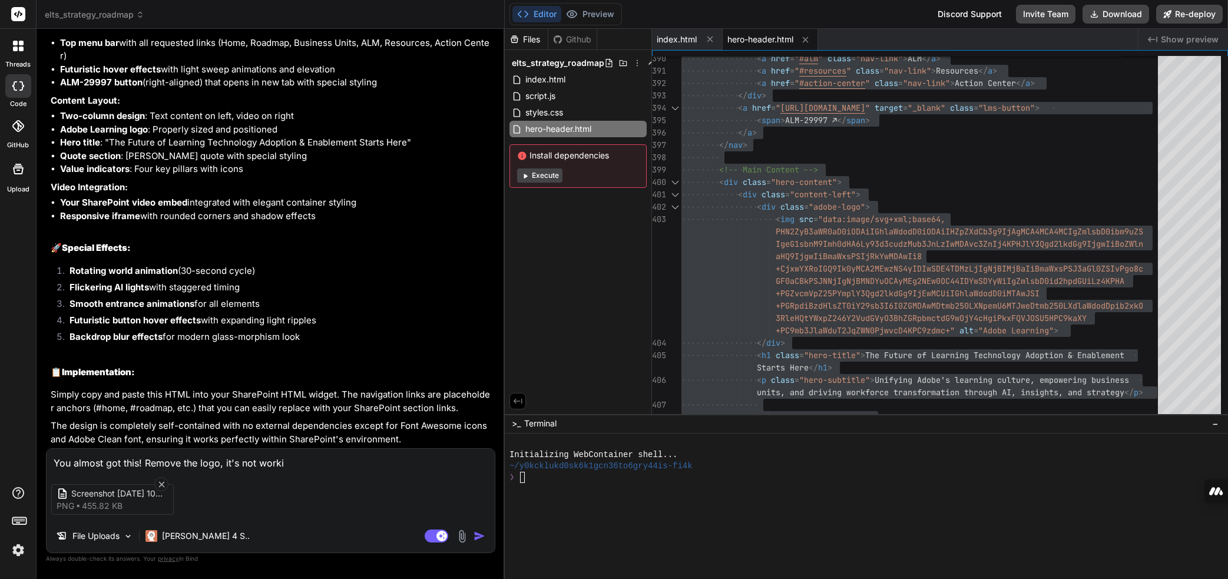
type textarea "You almost got this! Remove the logo, it's not workin"
type textarea "x"
type textarea "You almost got this! Remove the logo, it's not working"
type textarea "x"
type textarea "You almost got this! Remove the logo, it's not working."
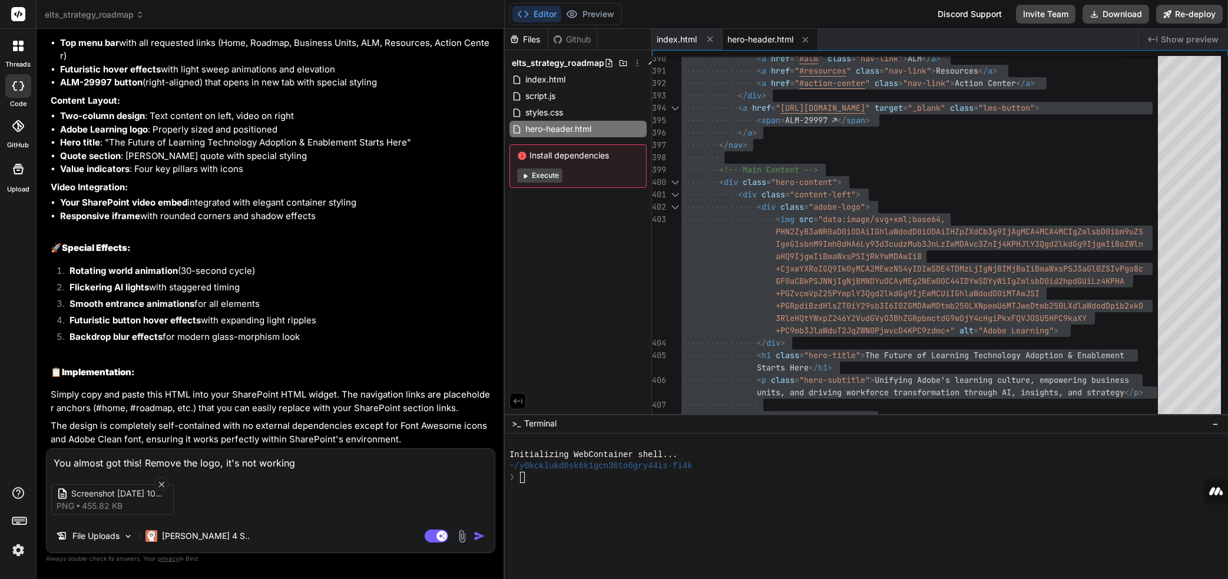
type textarea "x"
type textarea "You almost got this! Remove the logo, it's not working."
type textarea "x"
type textarea "You almost got this! Remove the logo, it's not working. A"
type textarea "x"
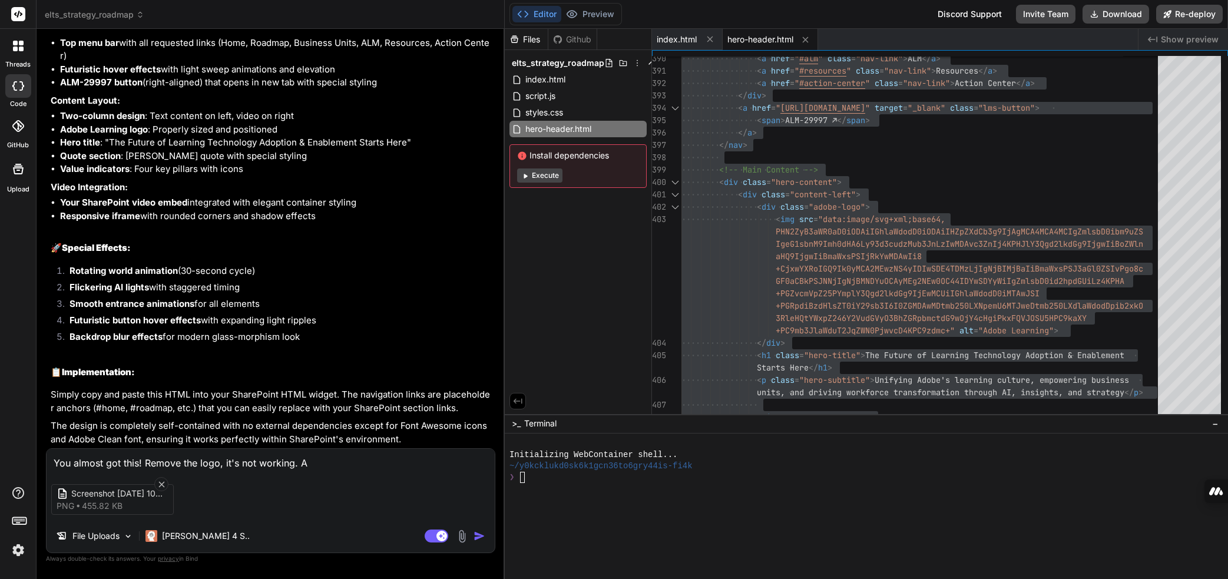
type textarea "You almost got this! Remove the logo, it's not working. Al"
type textarea "x"
type textarea "You almost got this! Remove the logo, it's not working. Als"
type textarea "x"
type textarea "You almost got this! Remove the logo, it's not working. Also"
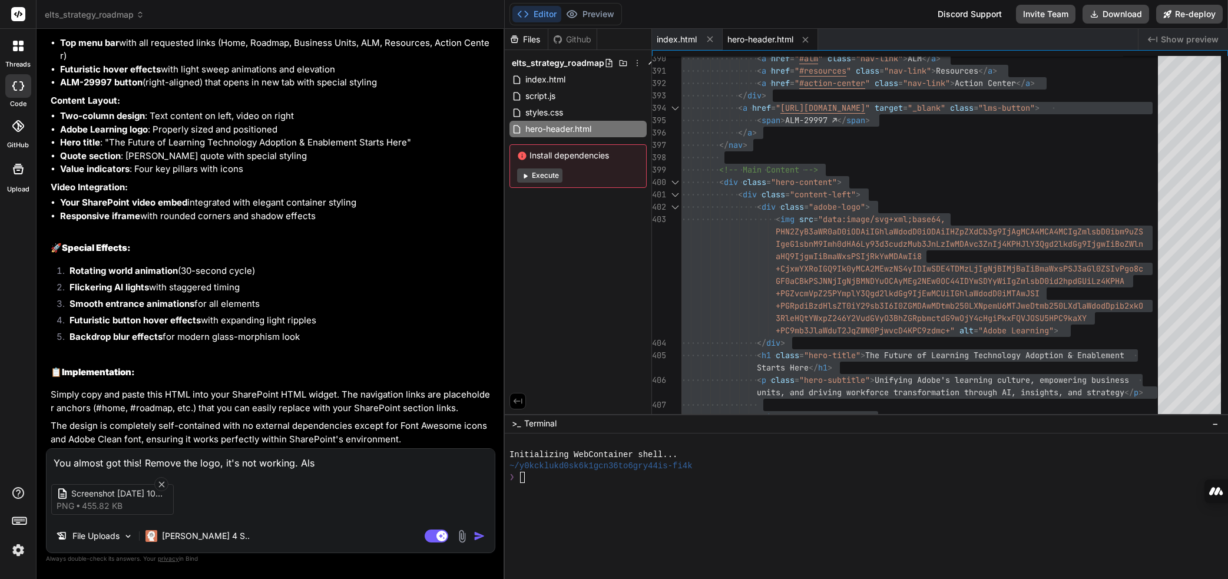
type textarea "x"
type textarea "You almost got this! Remove the logo, it's not working. Also,"
type textarea "x"
type textarea "You almost got this! Remove the logo, it's not working. Also,"
type textarea "x"
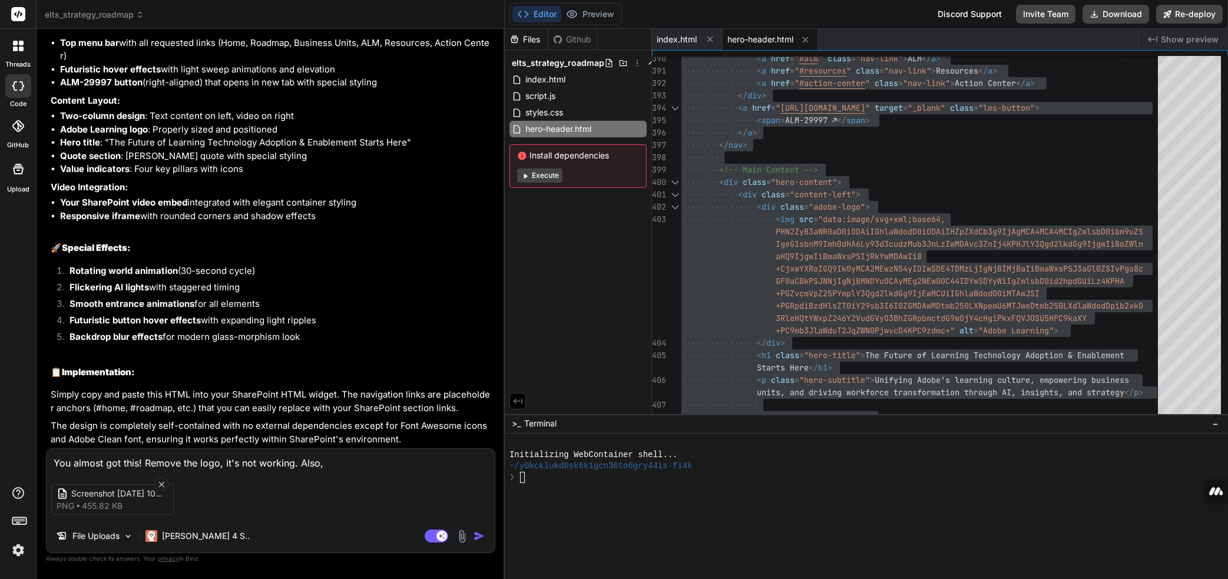
type textarea "You almost got this! Remove the logo, it's not working. Also, t"
type textarea "x"
type textarea "You almost got this! Remove the logo, it's not working. Also, th"
type textarea "x"
type textarea "You almost got this! Remove the logo, it's not working. Also, the"
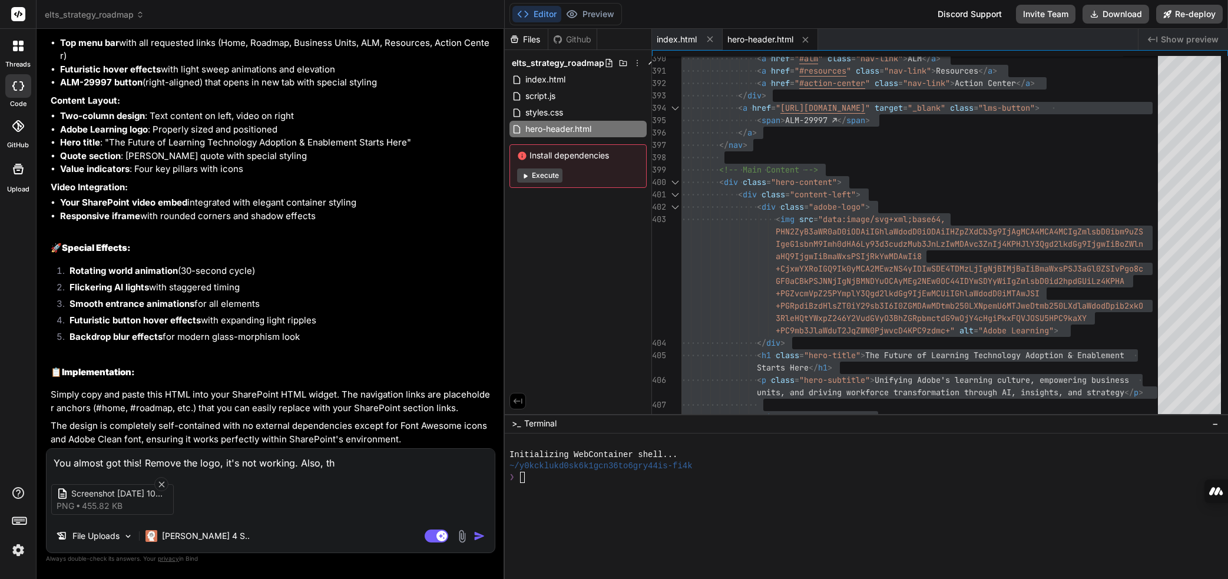
type textarea "x"
type textarea "You almost got this! Remove the logo, it's not working. Also, the"
type textarea "x"
type textarea "You almost got this! Remove the logo, it's not working. Also, the"
type textarea "x"
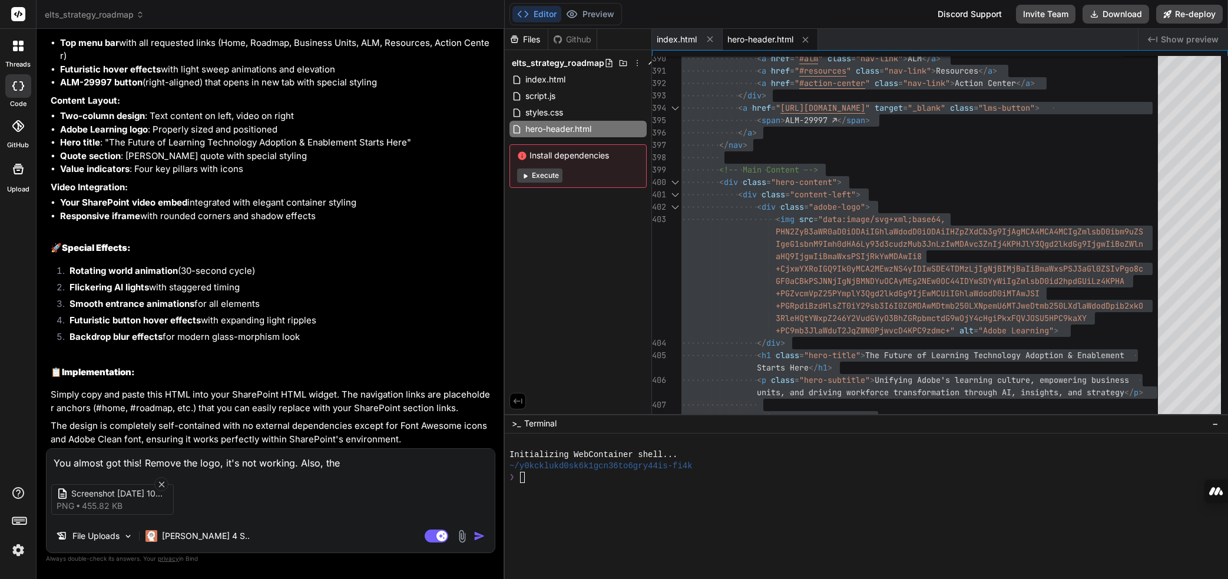
type textarea "<!DOCTYPE html> <html lang="en"> <head> <meta charset="UTF-8"> <meta name="view…"
type textarea "x"
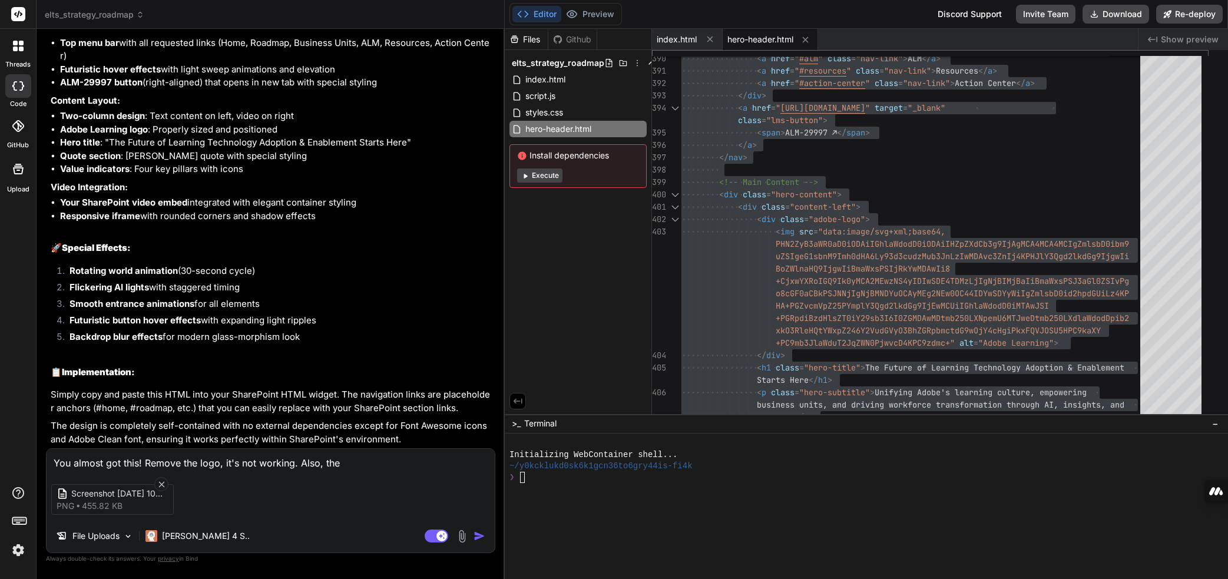
type textarea "<!DOCTYPE html> <html lang="en"> <head> <meta charset="UTF-8"> <meta name="view…"
type textarea "x"
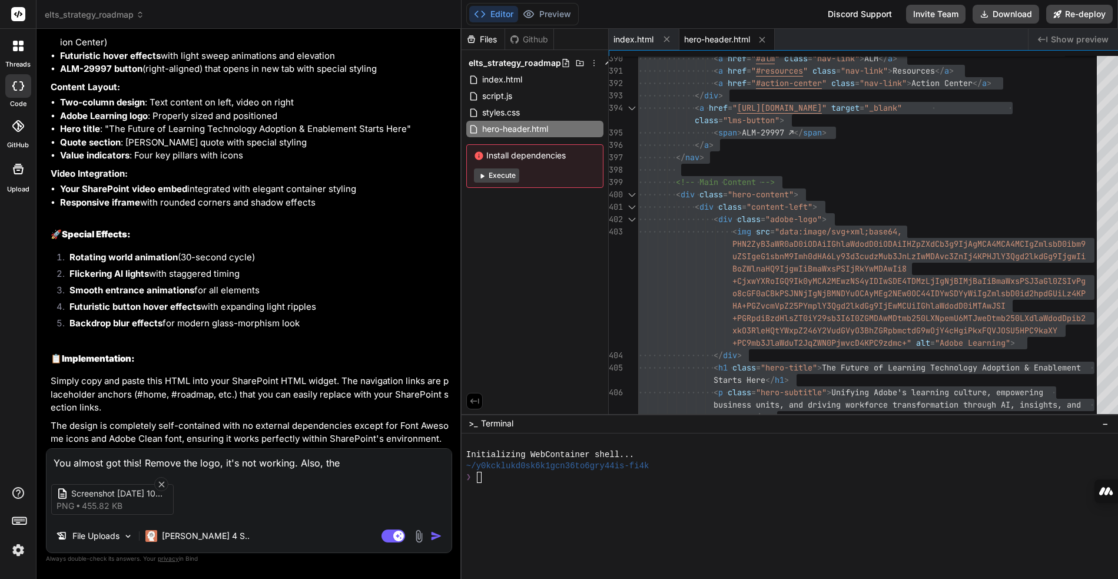
type textarea "<!DOCTYPE html> <html lang="en"> <head> <meta charset="UTF-8"> <meta name="view…"
type textarea "x"
type textarea "<!DOCTYPE html> <html lang="en"> <head> <meta charset="UTF-8"> <meta name="view…"
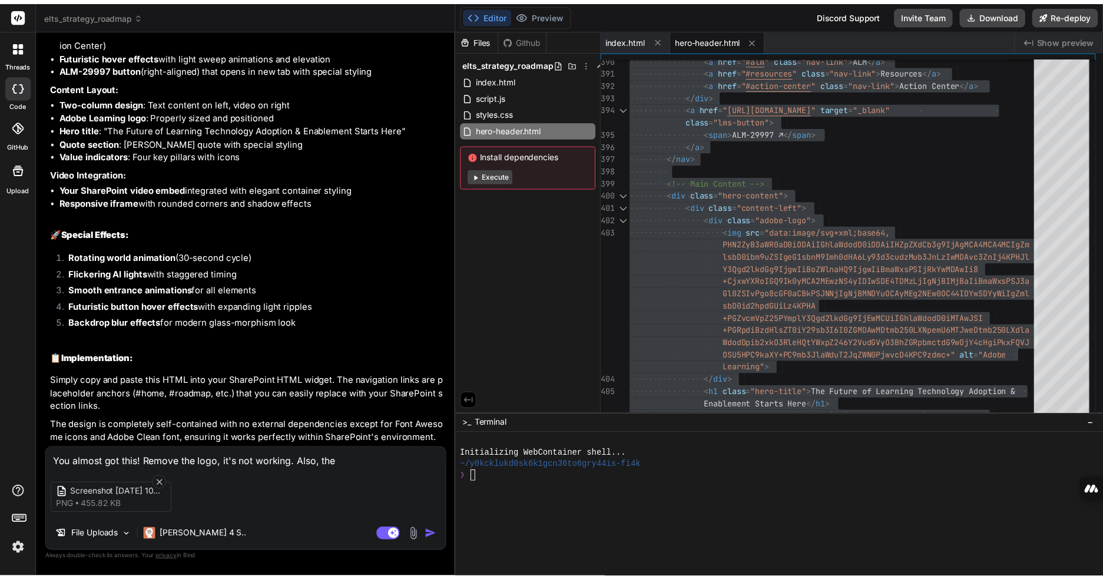
scroll to position [7796, 0]
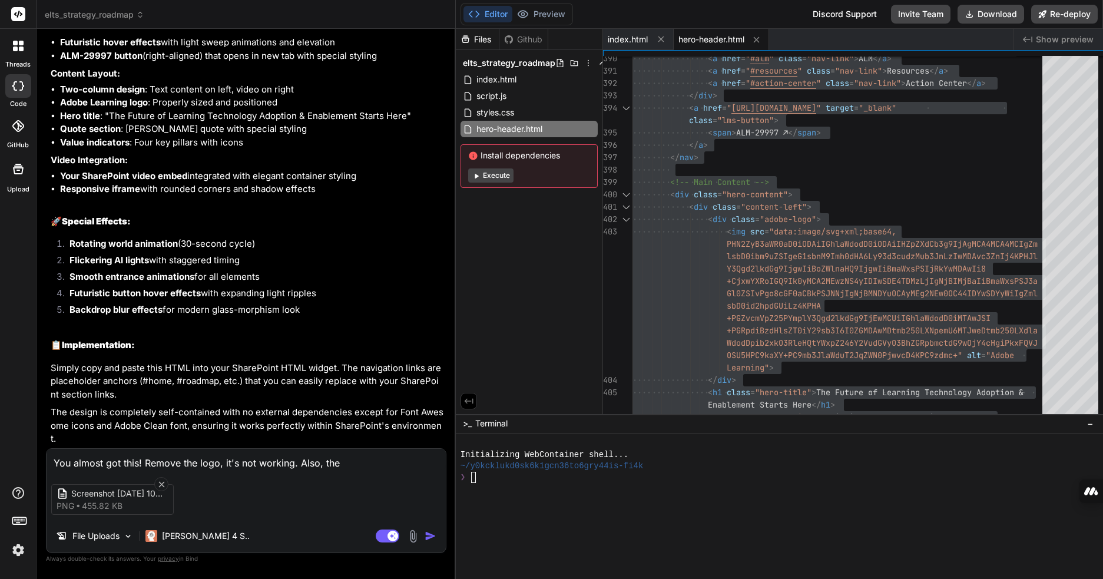
type textarea "x"
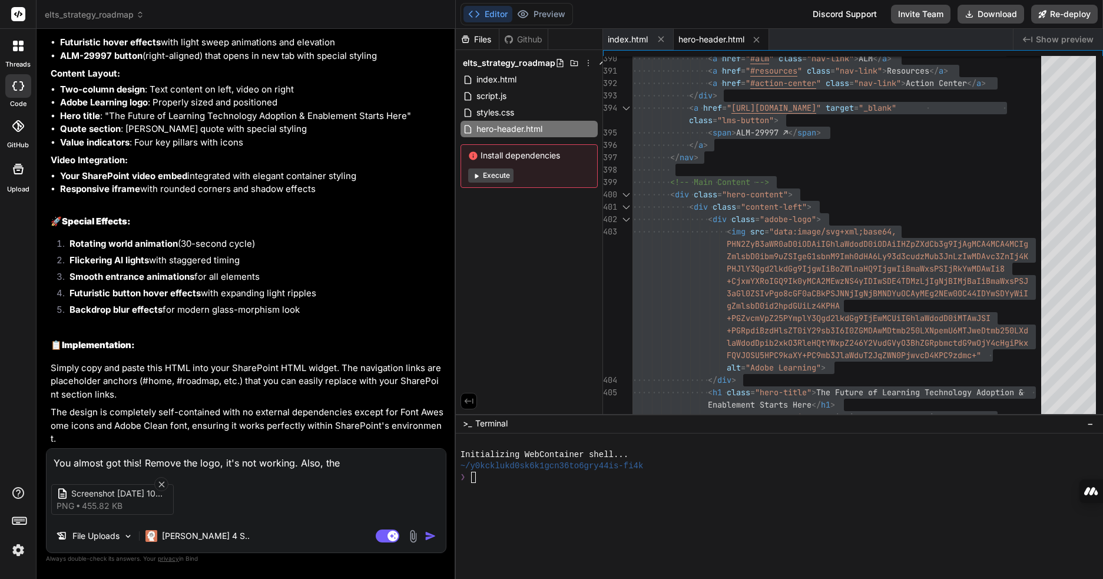
click at [355, 457] on textarea "You almost got this! Remove the logo, it's not working. Also, the" at bounding box center [246, 459] width 399 height 21
type textarea "You almost got this! Remove the logo, it's not working. Also, the b"
type textarea "x"
type textarea "You almost got this! Remove the logo, it's not working. Also, the bo"
type textarea "x"
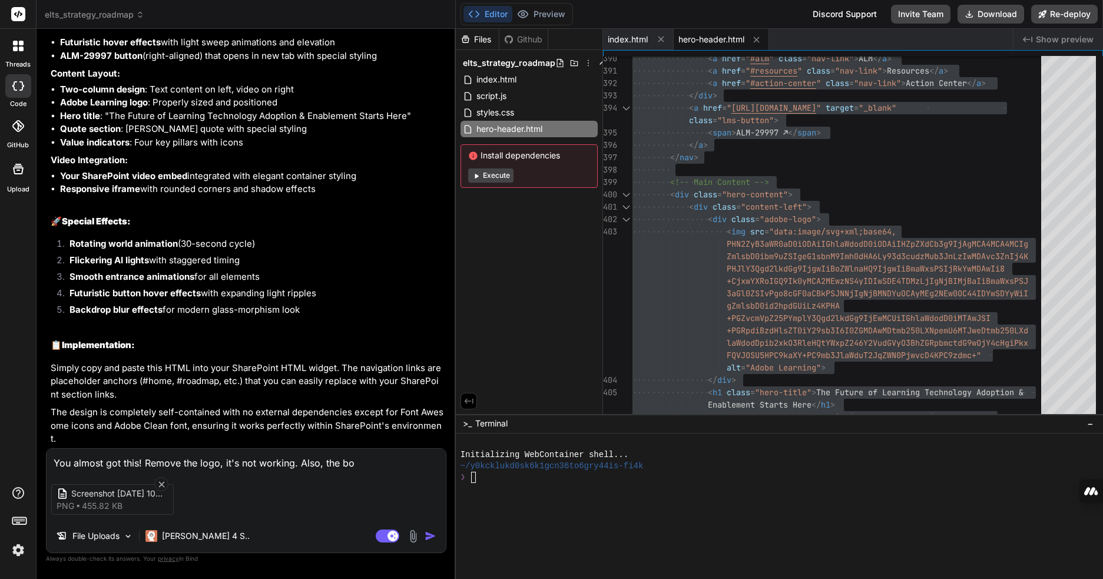
type textarea "You almost got this! Remove the logo, it's not working. Also, the bot"
type textarea "x"
type textarea "You almost got this! Remove the logo, it's not working. Also, the bott"
type textarea "x"
type textarea "You almost got this! Remove the logo, it's not working. Also, the botto"
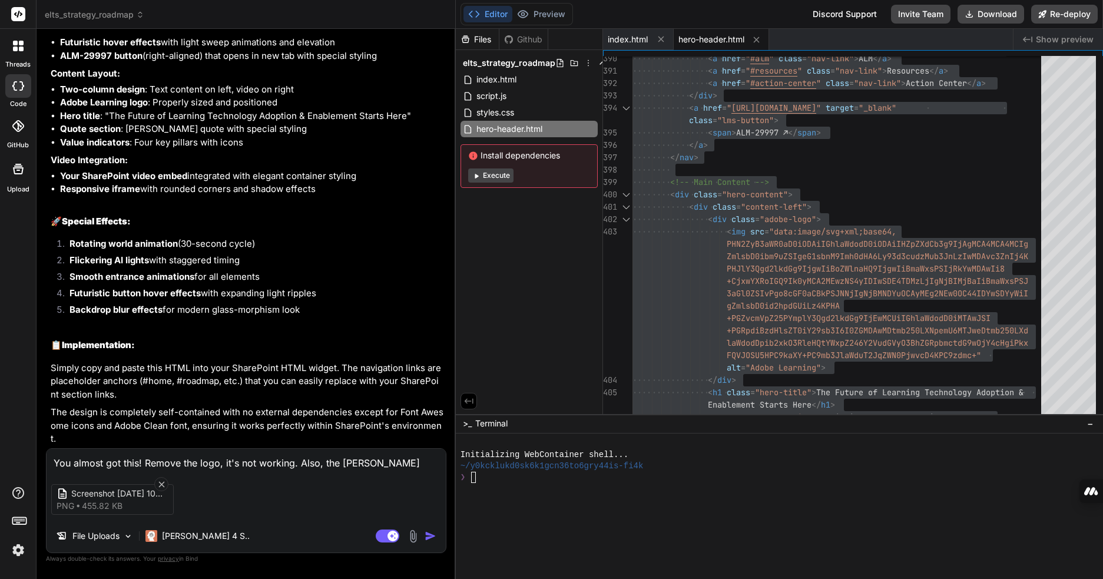
type textarea "x"
type textarea "You almost got this! Remove the logo, it's not working. Also, the bottom"
type textarea "x"
type textarea "You almost got this! Remove the logo, it's not working. Also, the bottom"
type textarea "x"
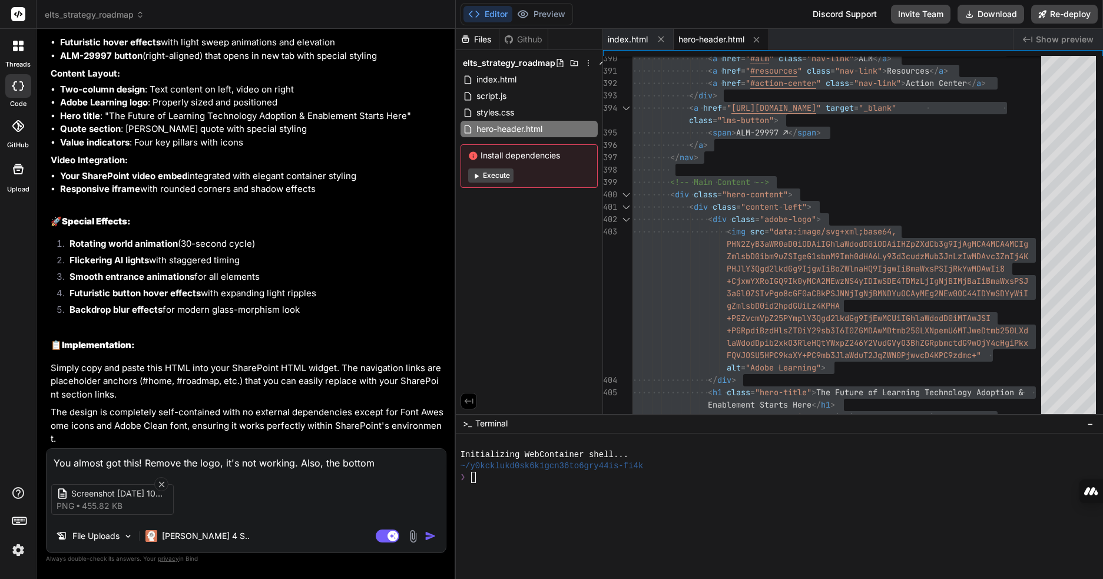
type textarea "You almost got this! Remove the logo, it's not working. Also, the bottom o"
type textarea "x"
type textarea "You almost got this! Remove the logo, it's not working. Also, the bottom of"
type textarea "x"
type textarea "You almost got this! Remove the logo, it's not working. Also, the bottom of"
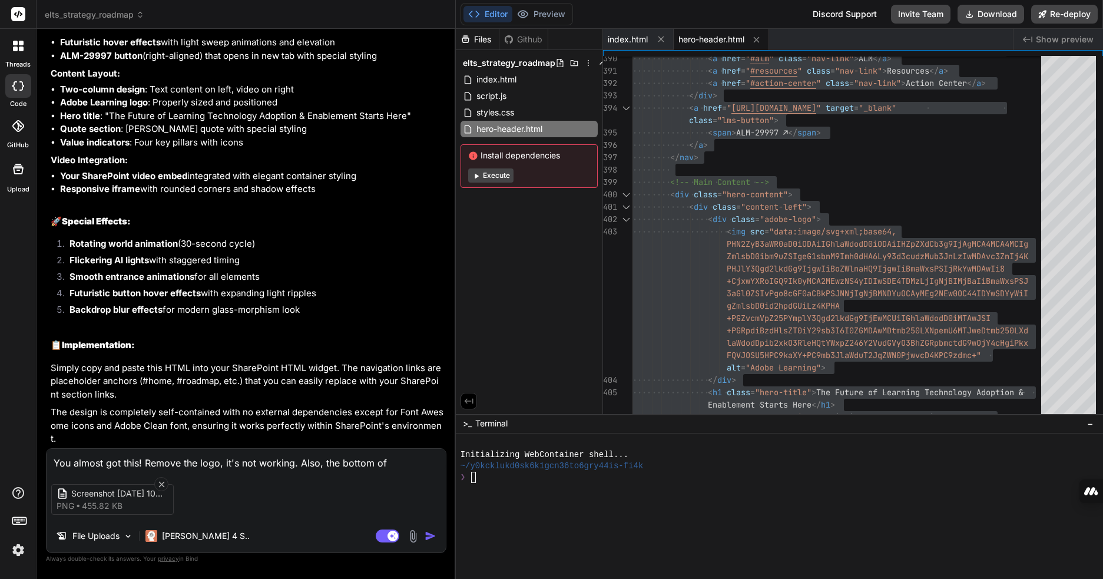
type textarea "x"
type textarea "You almost got this! Remove the logo, it's not working. Also, the bottom of t"
type textarea "x"
type textarea "You almost got this! Remove the logo, it's not working. Also, the bottom of th"
type textarea "x"
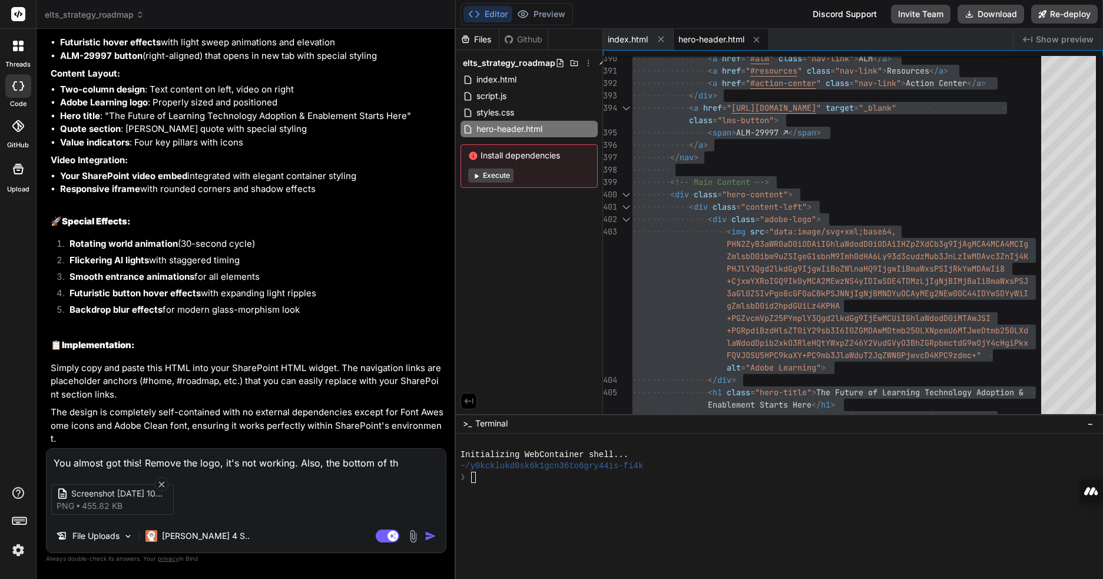
type textarea "You almost got this! Remove the logo, it's not working. Also, the bottom of the"
type textarea "x"
type textarea "You almost got this! Remove the logo, it's not working. Also, the bottom of the"
type textarea "x"
type textarea "You almost got this! Remove the logo, it's not working. Also, the bottom of the…"
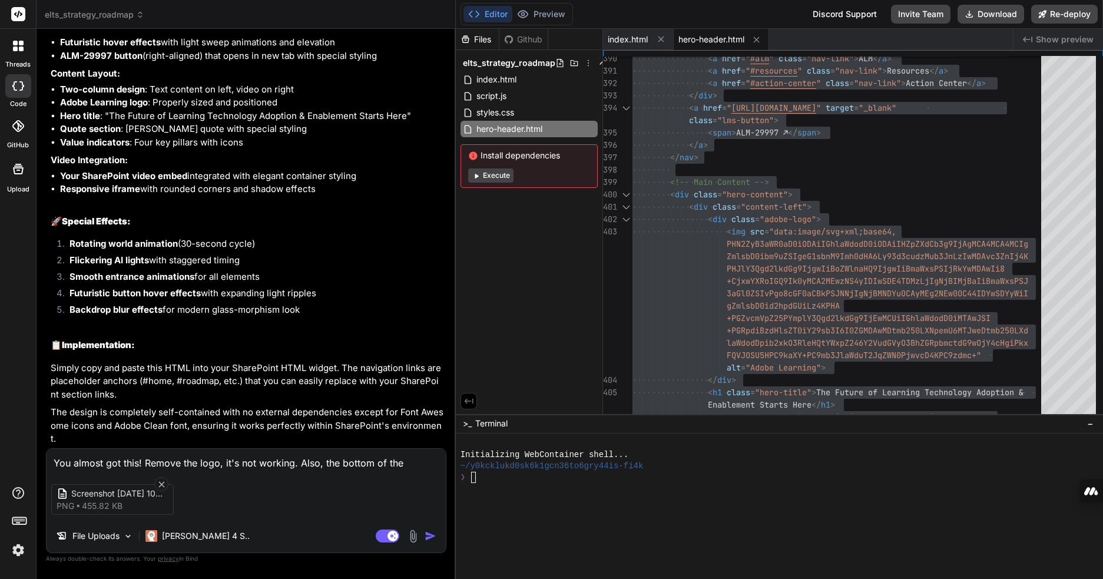
type textarea "x"
type textarea "You almost got this! Remove the logo, it's not working. Also, the bottom of the…"
type textarea "x"
type textarea "You almost got this! Remove the logo, it's not working. Also, the bottom of the…"
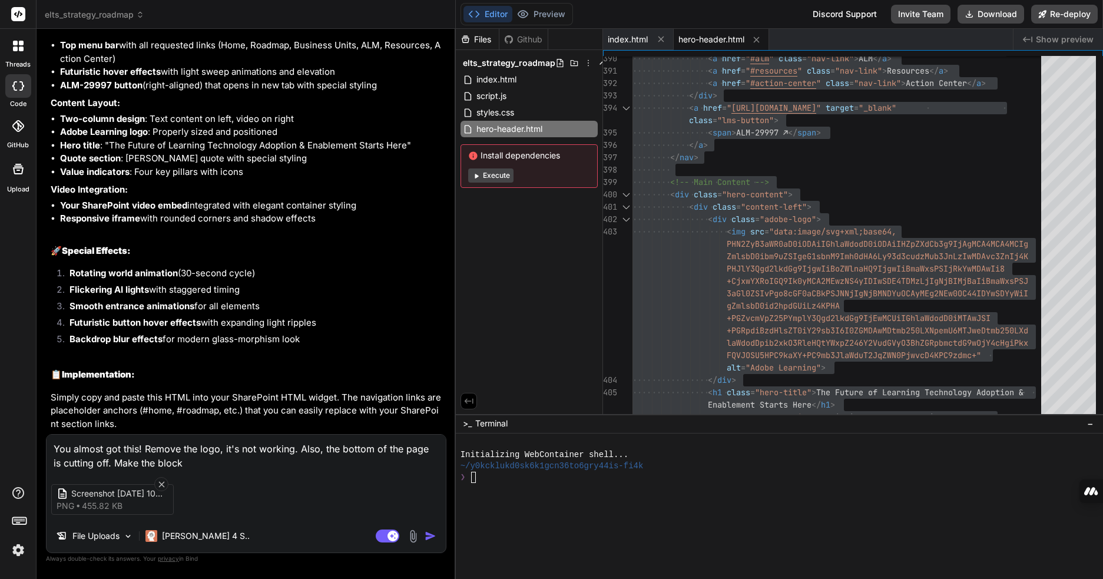
scroll to position [7561, 0]
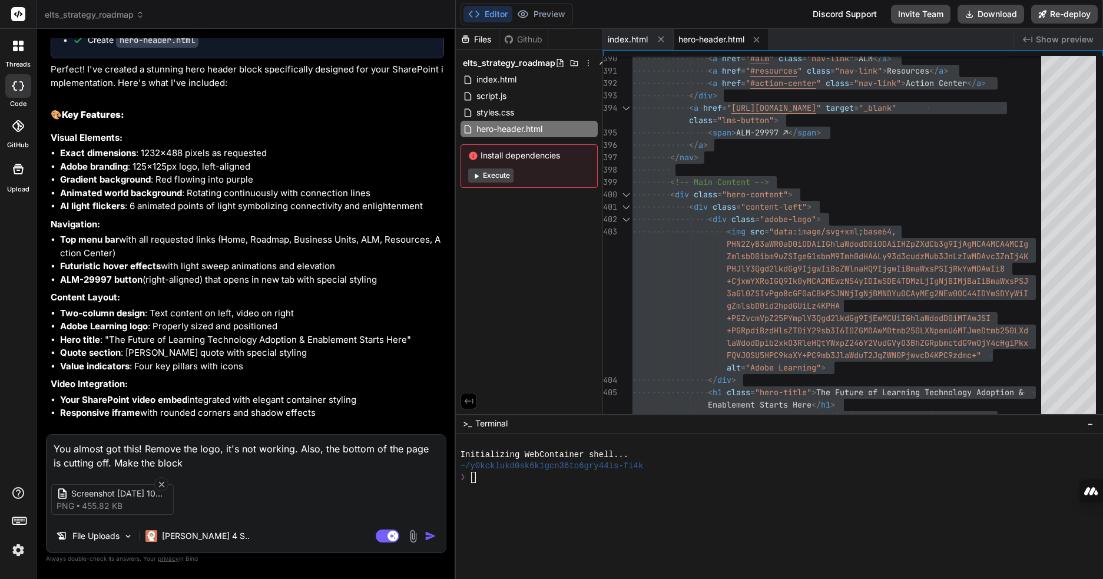
click at [188, 460] on textarea "You almost got this! Remove the logo, it's not working. Also, the bottom of the…" at bounding box center [246, 452] width 399 height 35
drag, startPoint x: 200, startPoint y: 448, endPoint x: 217, endPoint y: 448, distance: 17.1
click at [217, 448] on textarea "You almost got this! Remove the logo, it's not working. Also, the bottom of the…" at bounding box center [246, 452] width 399 height 35
drag, startPoint x: 197, startPoint y: 446, endPoint x: 217, endPoint y: 446, distance: 19.4
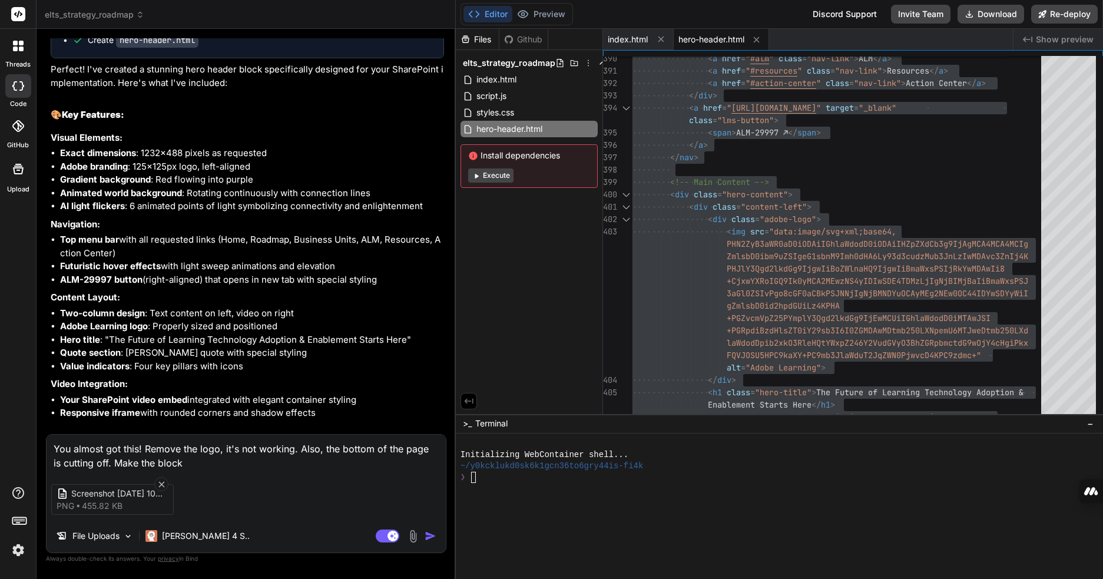
click at [217, 446] on textarea "You almost got this! Remove the logo, it's not working. Also, the bottom of the…" at bounding box center [246, 452] width 399 height 35
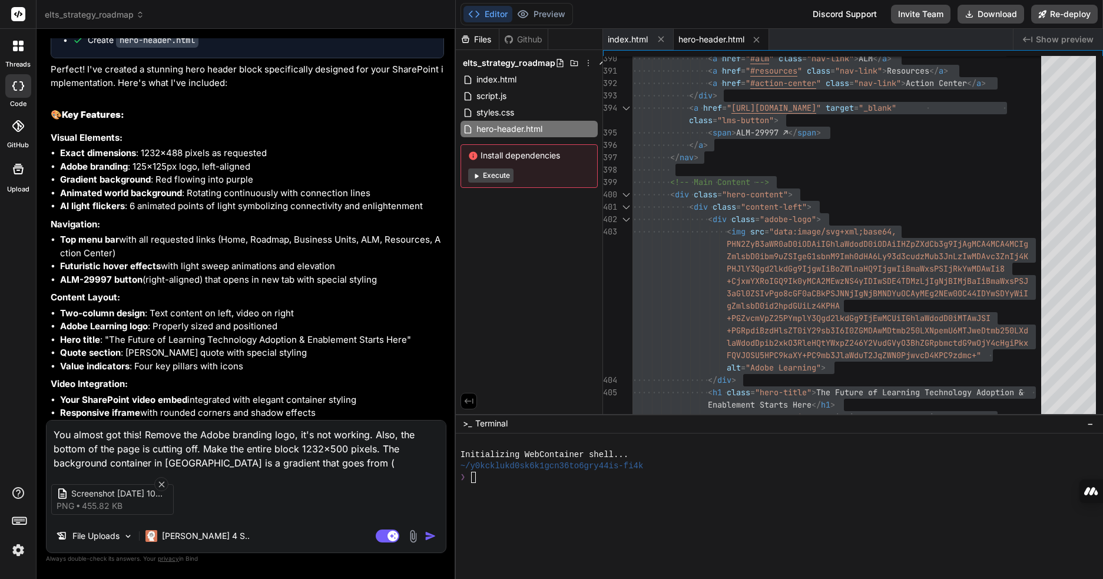
paste textarea "Background color: Horizontal Diagonal Gradient: #e7f7fe to #ece3fc"
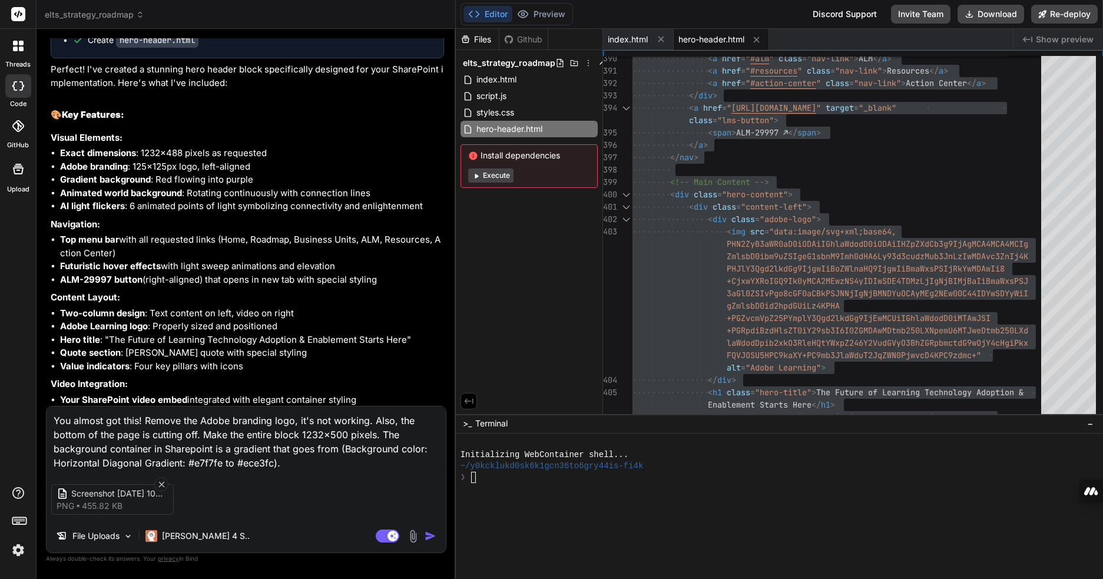
drag, startPoint x: 54, startPoint y: 443, endPoint x: 107, endPoint y: 445, distance: 53.0
click at [107, 445] on textarea "You almost got this! Remove the Adobe branding logo, it's not working. Also, th…" at bounding box center [246, 438] width 399 height 64
click at [250, 462] on textarea "You almost got this! Remove the Adobe branding logo, it's not working. Also, th…" at bounding box center [246, 438] width 399 height 64
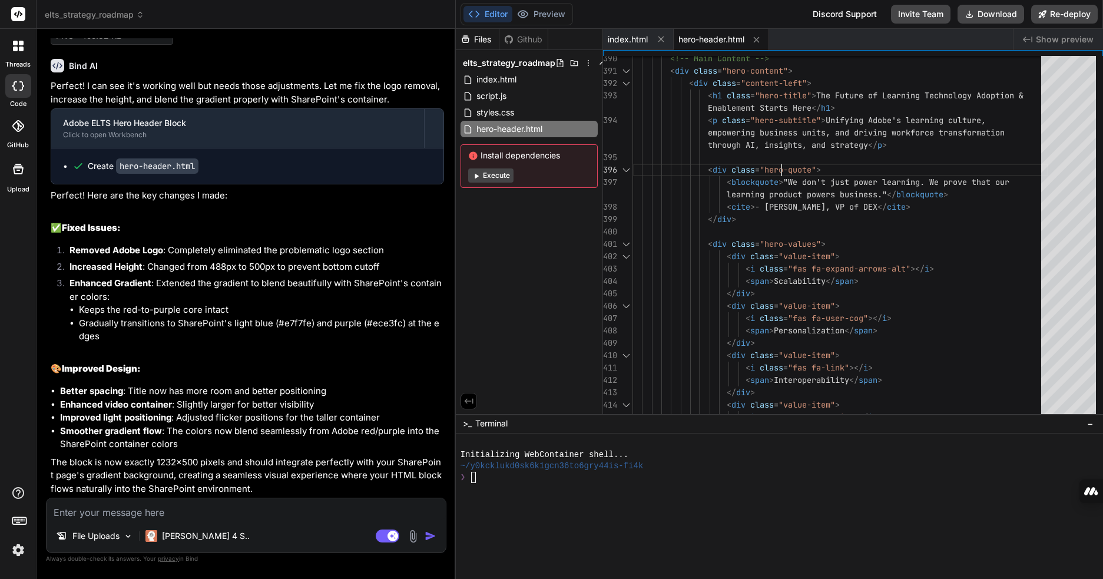
scroll to position [0, 0]
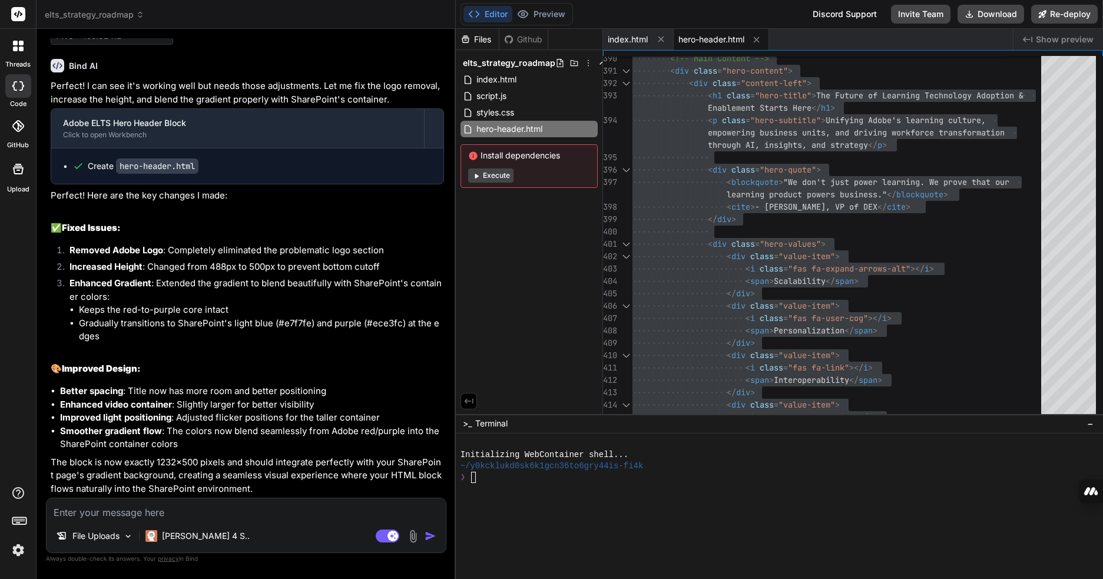
click at [416, 538] on img at bounding box center [413, 536] width 14 height 14
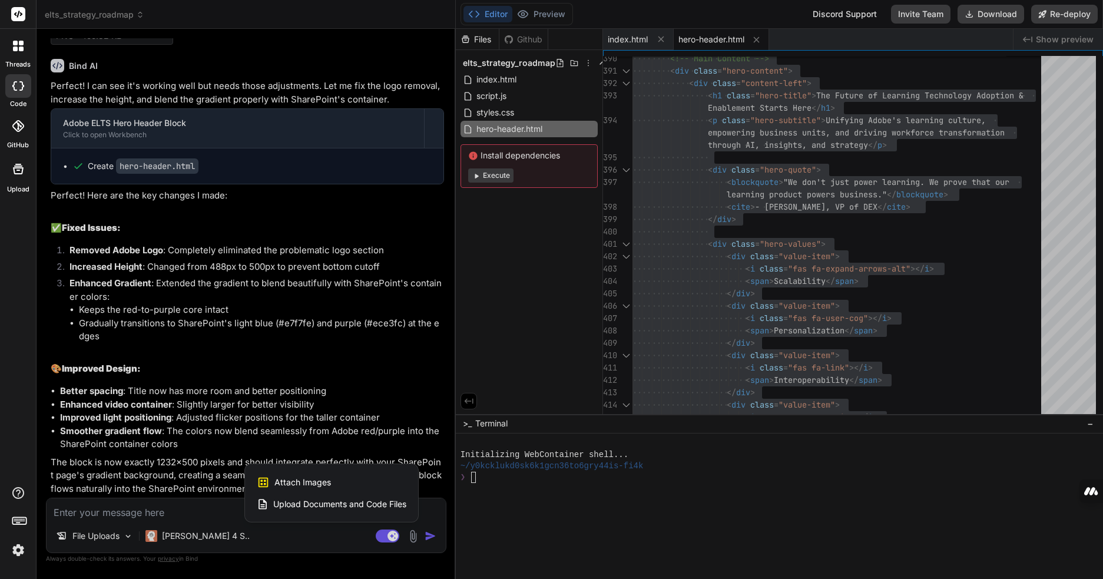
click at [303, 486] on span "Attach Images" at bounding box center [302, 482] width 57 height 12
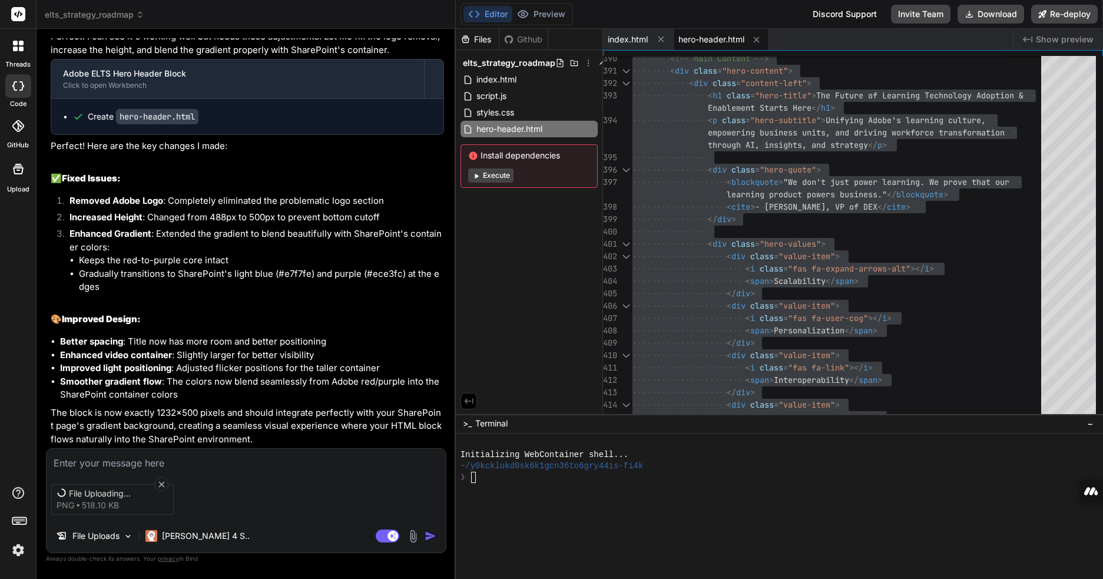
click at [130, 460] on textarea at bounding box center [246, 459] width 399 height 21
click at [147, 461] on textarea at bounding box center [246, 459] width 399 height 21
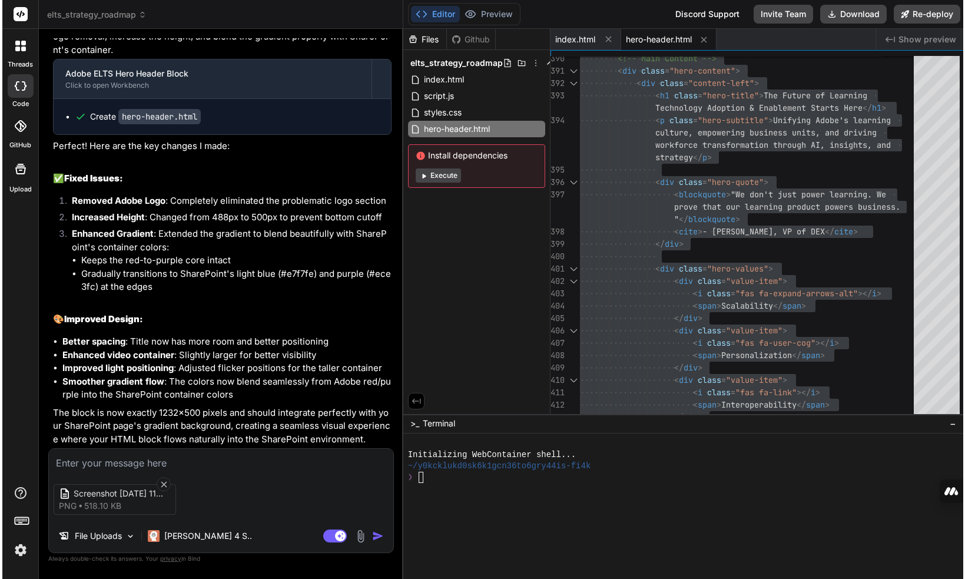
scroll to position [8839, 0]
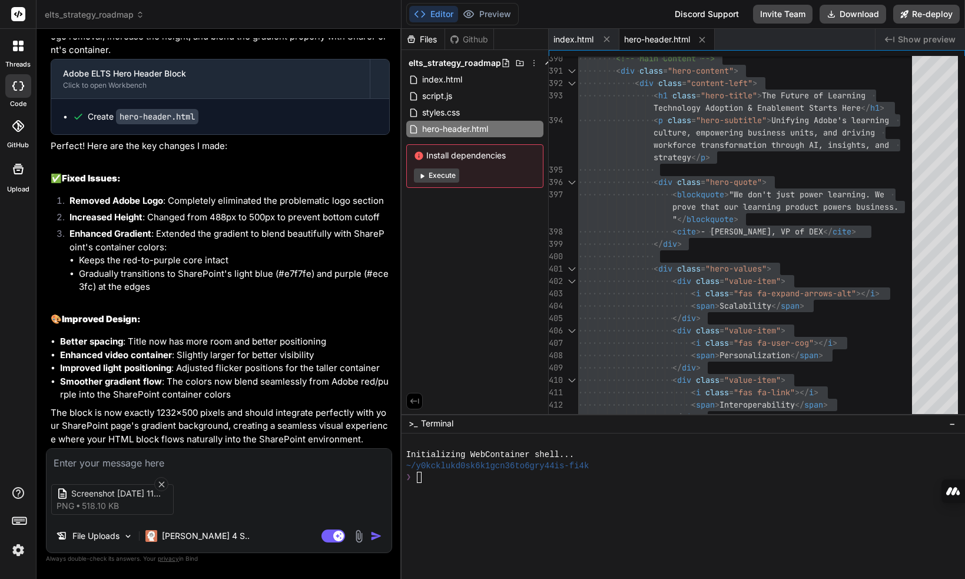
click at [231, 466] on textarea at bounding box center [219, 459] width 345 height 21
paste textarea "1. Toni's name (italicized) can be on the same line as the quote ("We don't jus…"
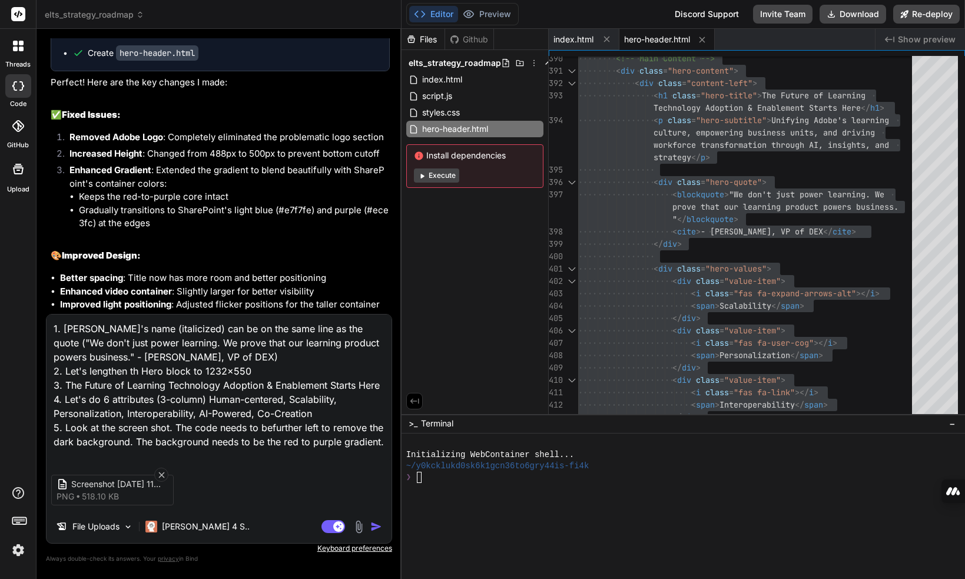
click at [372, 528] on img "button" at bounding box center [376, 527] width 12 height 12
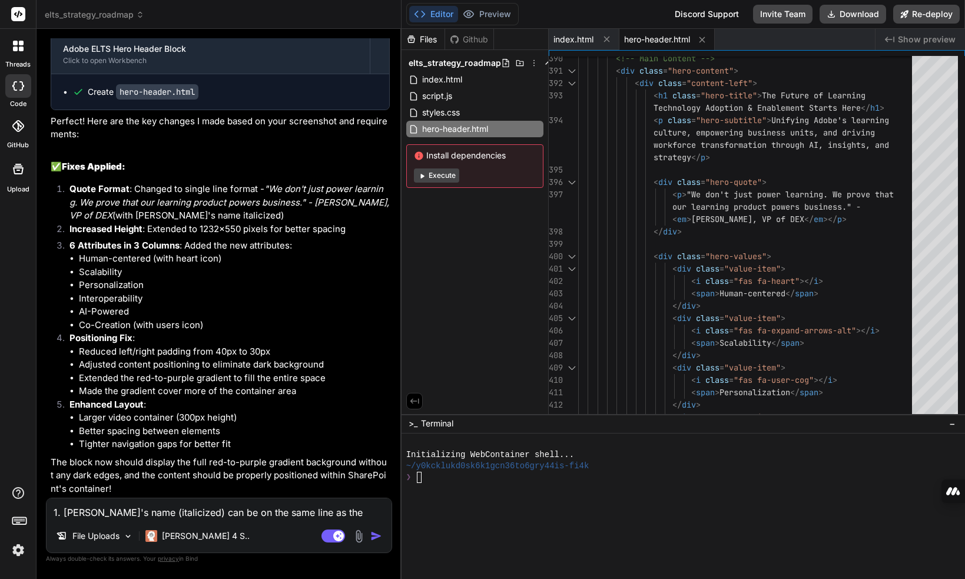
scroll to position [0, 0]
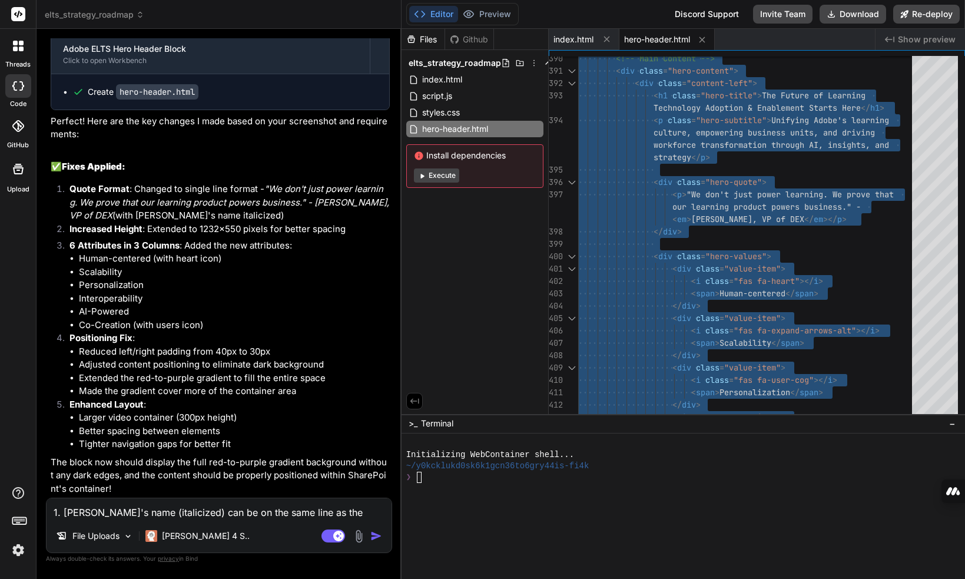
click at [202, 511] on textarea "1. Toni's name (italicized) can be on the same line as the quote ("We don't jus…" at bounding box center [219, 508] width 345 height 21
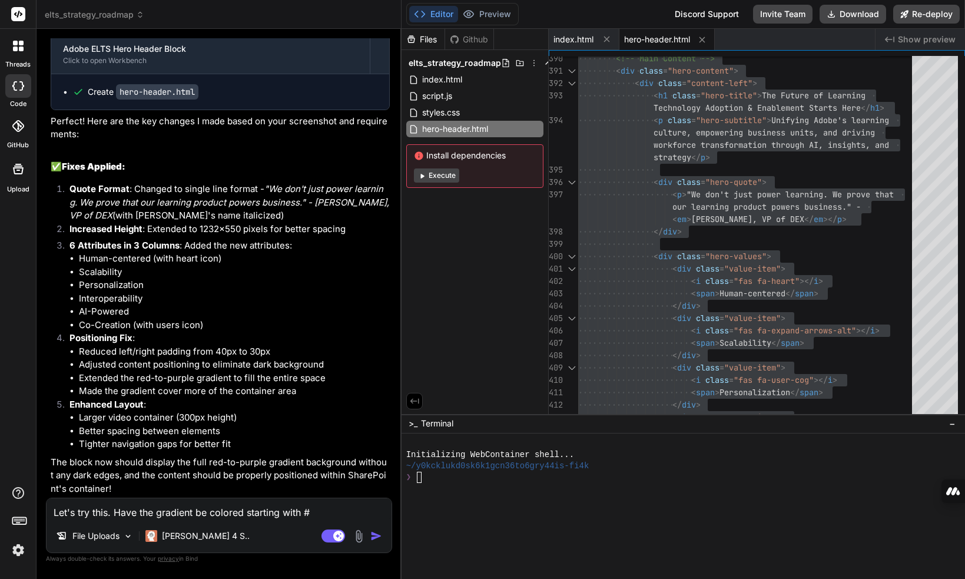
paste textarea "202020"
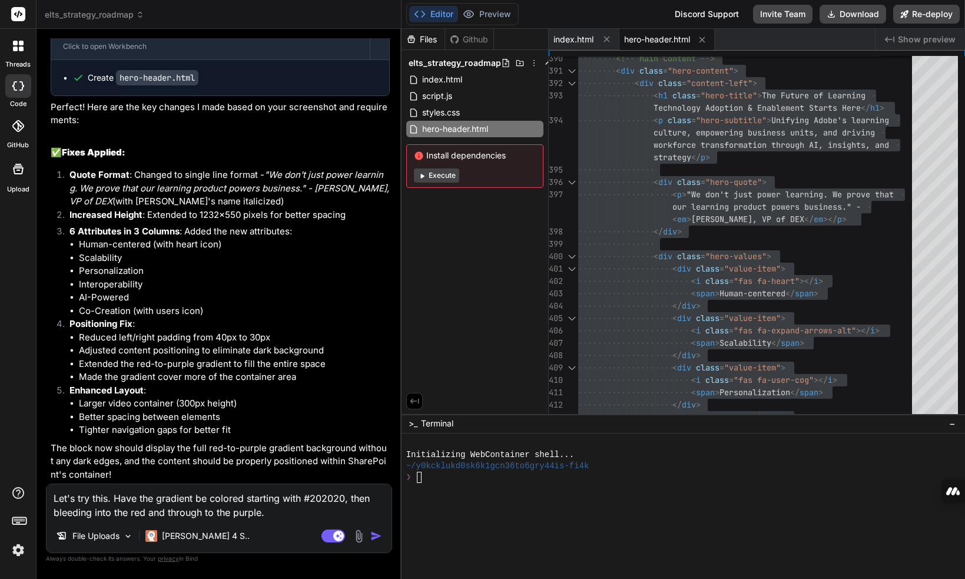
click at [357, 539] on img at bounding box center [359, 536] width 14 height 14
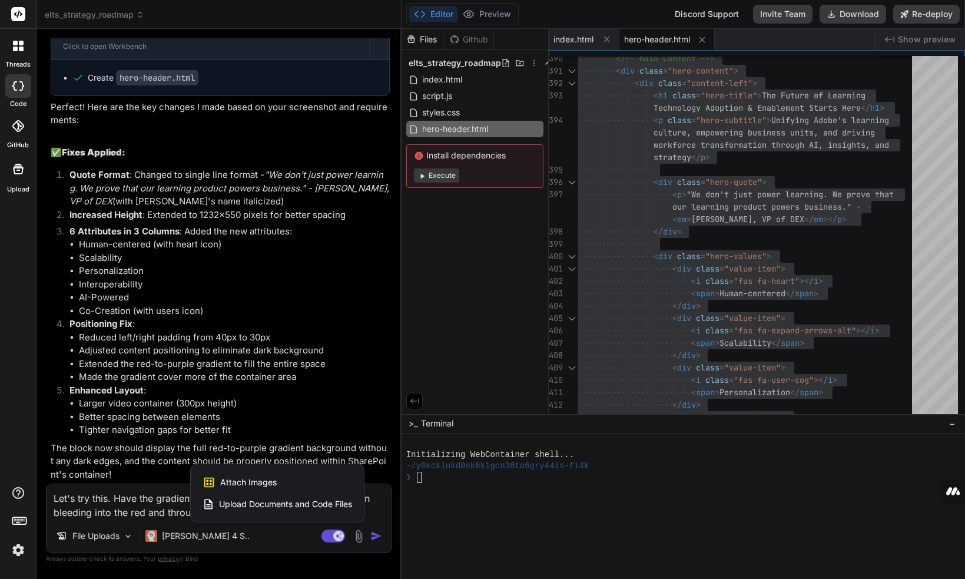
click at [249, 484] on span "Attach Images" at bounding box center [248, 482] width 57 height 12
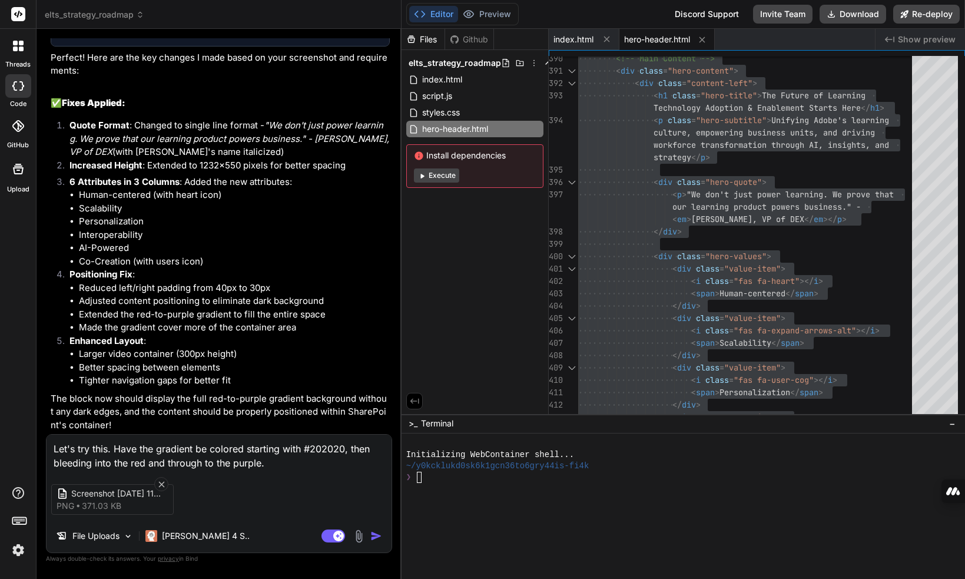
click at [286, 463] on textarea "Let's try this. Have the gradient be colored starting with #202020, then bleedi…" at bounding box center [219, 452] width 345 height 35
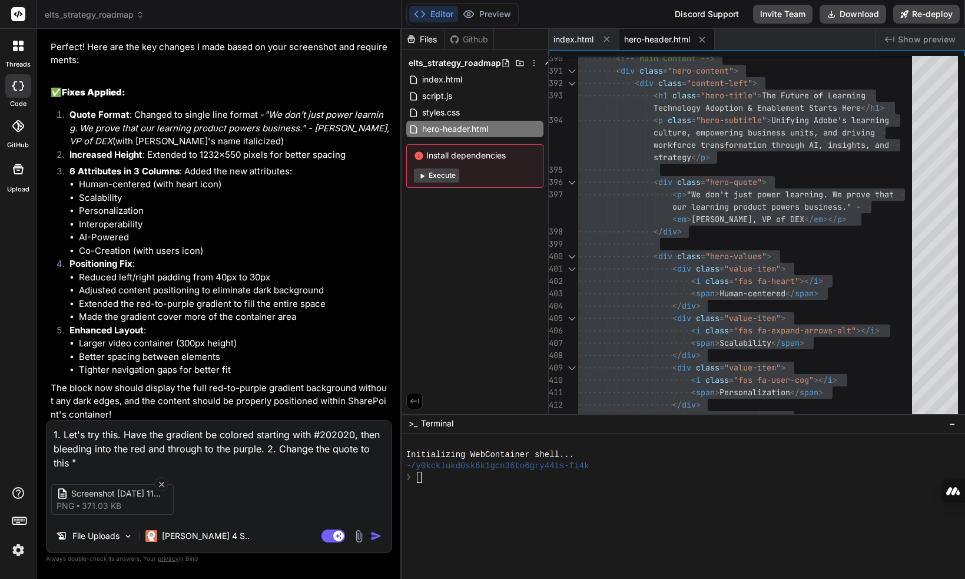
paste textarea ""We don't just power learning. We prove that our learning products POWER BUSINE…"
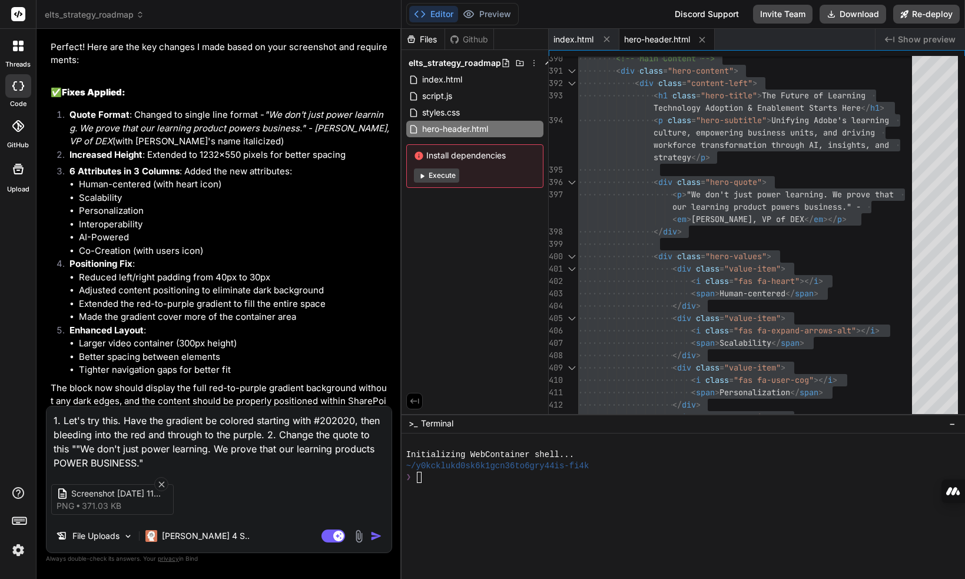
click at [77, 445] on textarea "1. Let's try this. Have the gradient be colored starting with #202020, then ble…" at bounding box center [219, 438] width 345 height 64
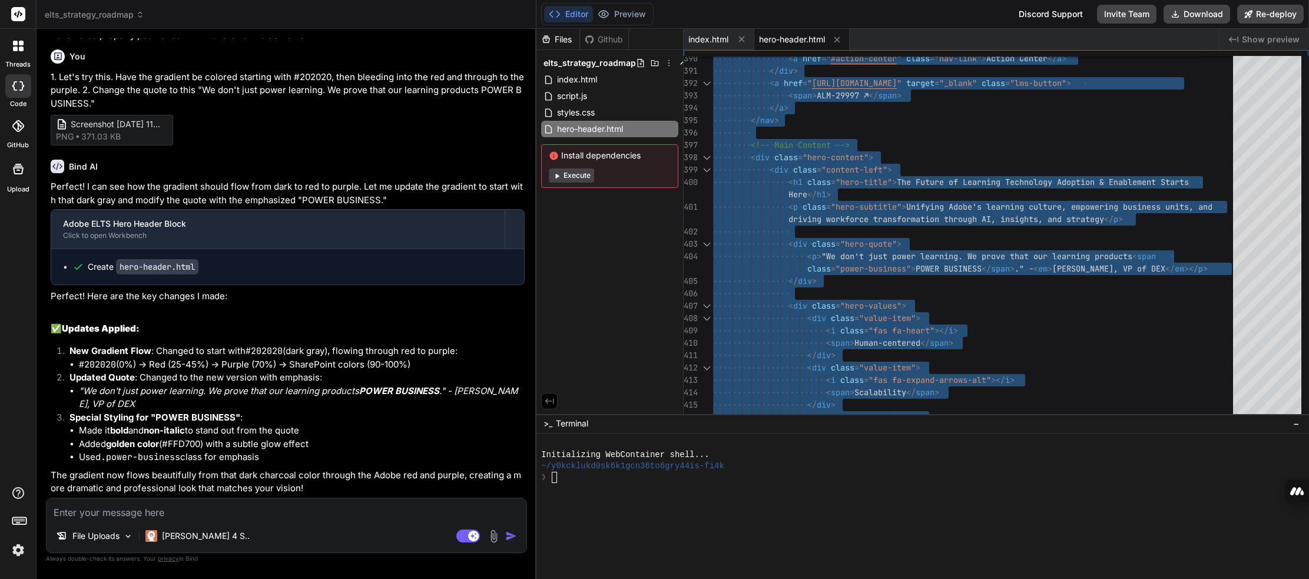
drag, startPoint x: 1293, startPoint y: 557, endPoint x: 370, endPoint y: 444, distance: 930.3
click at [966, 557] on div at bounding box center [917, 555] width 752 height 11
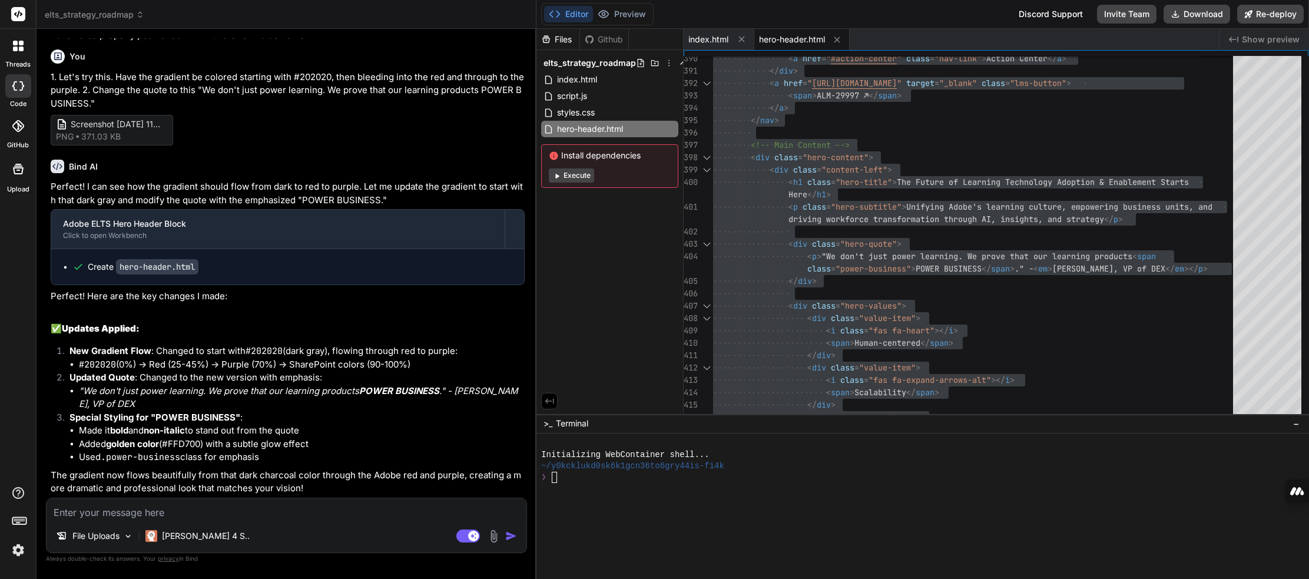
click at [300, 508] on textarea at bounding box center [287, 508] width 480 height 21
paste textarea "Fix the SharePoint hero block so it stays centered, does not float to the right…"
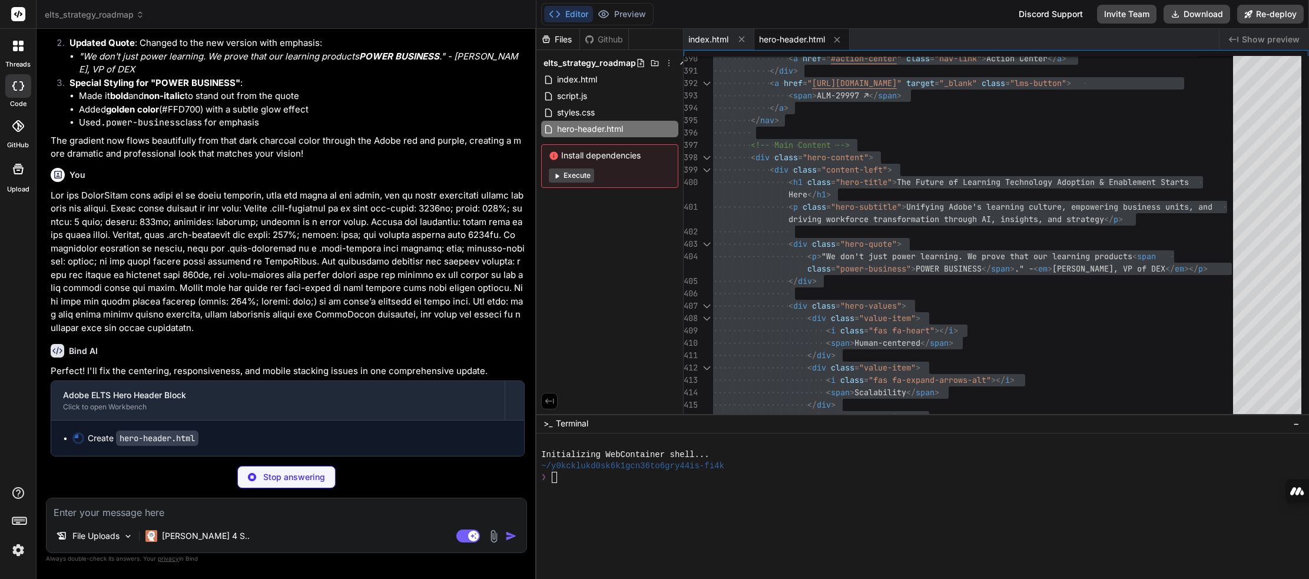
scroll to position [9265, 0]
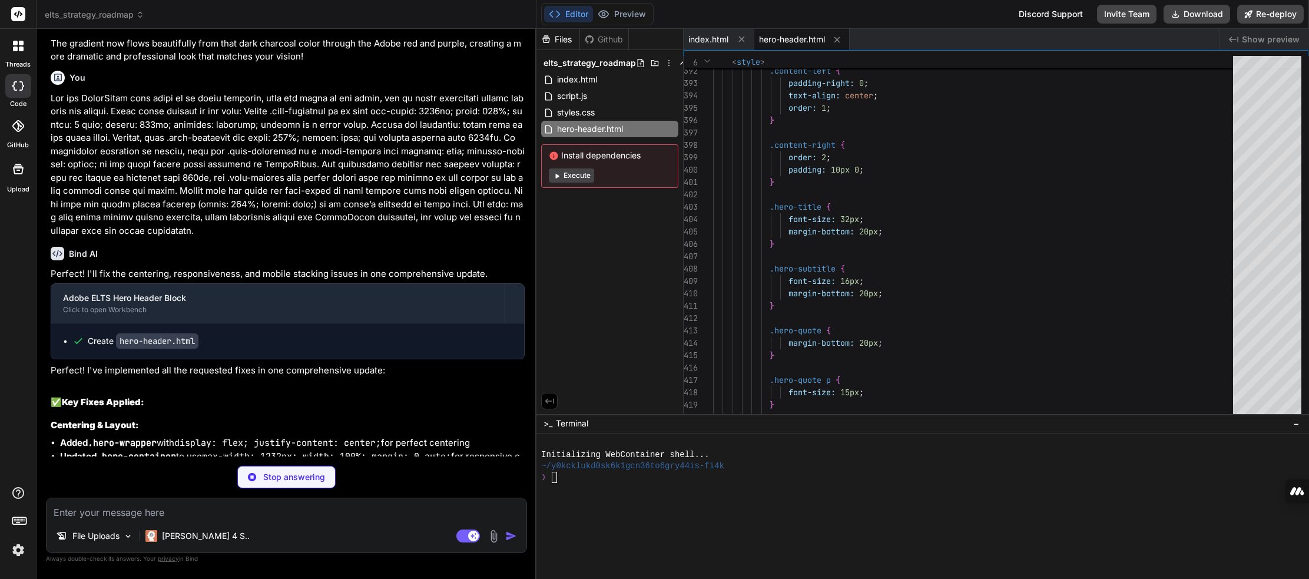
click at [391, 238] on p at bounding box center [288, 165] width 474 height 146
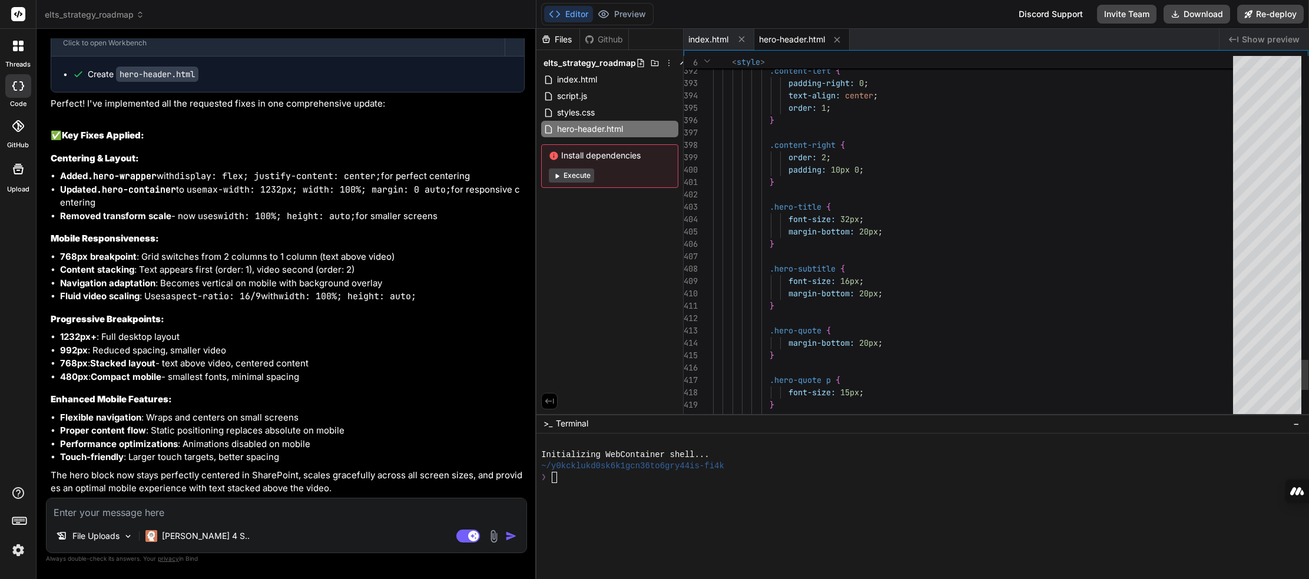
scroll to position [0, 0]
click at [193, 511] on textarea at bounding box center [287, 508] width 480 height 21
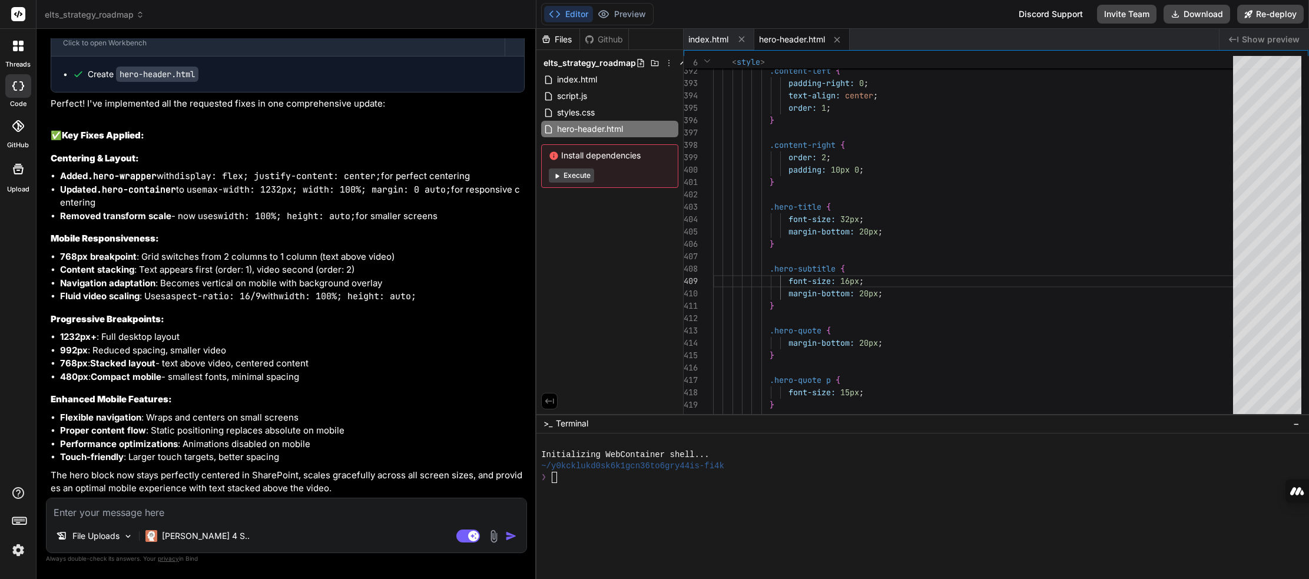
paste textarea "Update the CSS so the hero section does not collapse into mobile layout inside …"
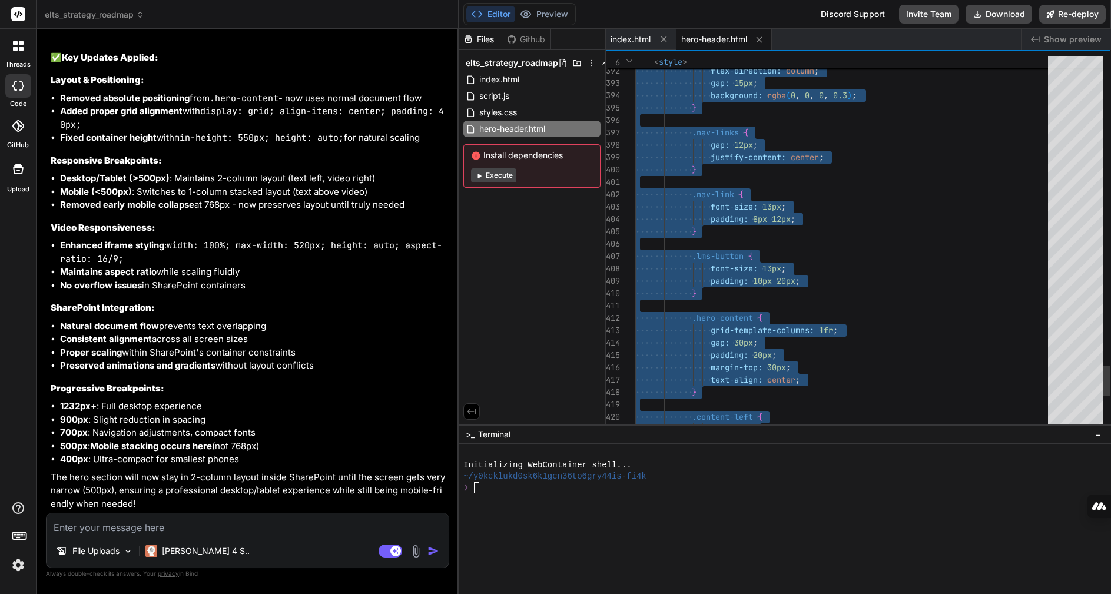
click at [135, 534] on textarea at bounding box center [248, 524] width 402 height 21
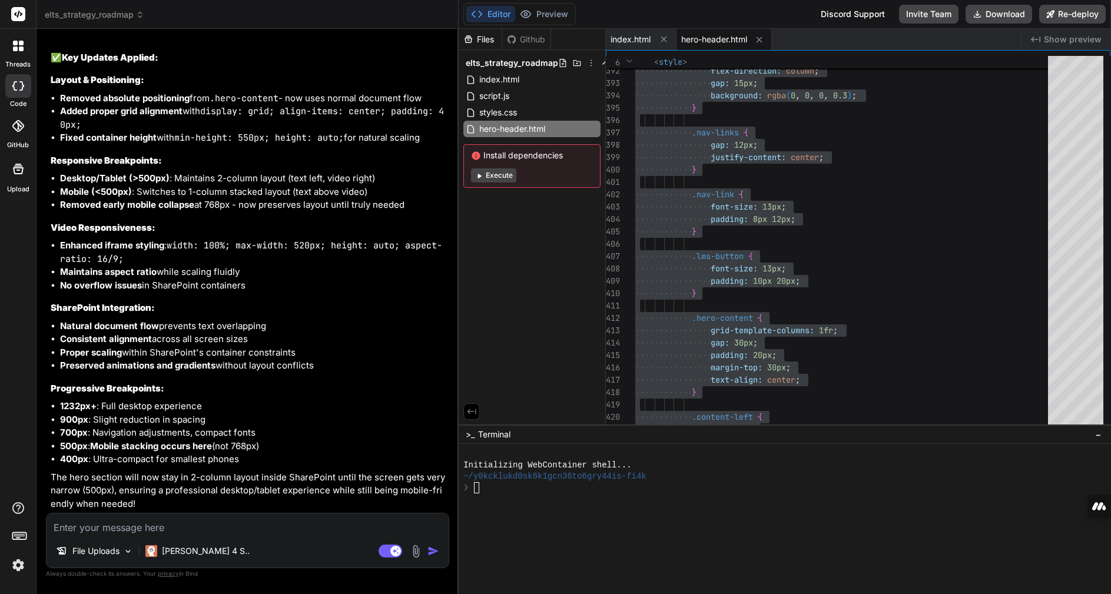
paste textarea "Generate a SharePoint-safe HTML + CSS snippet that fills the entire width of th…"
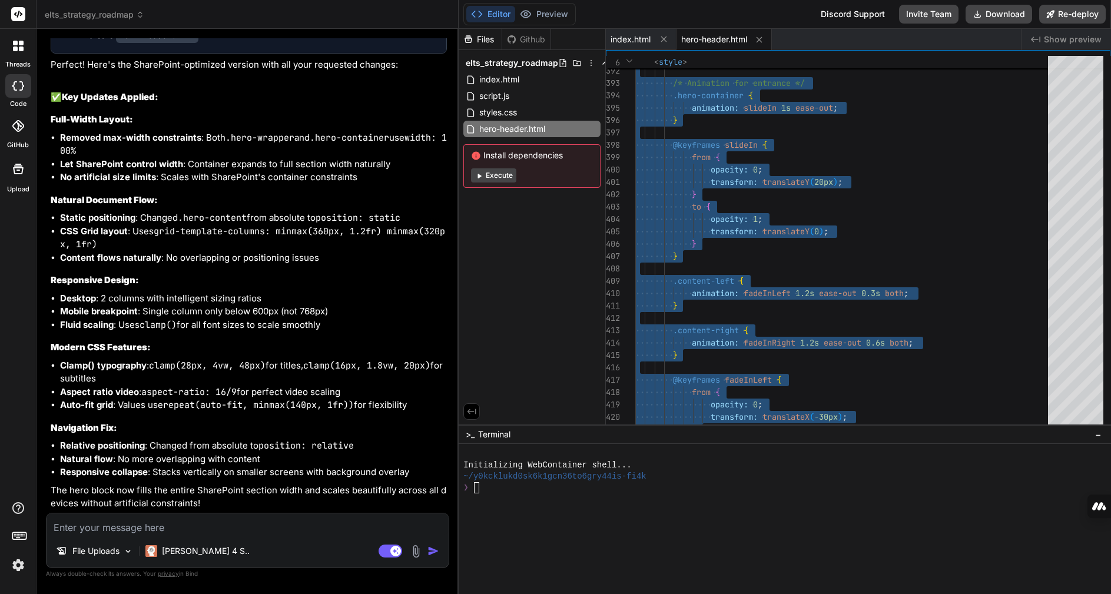
click at [116, 533] on textarea at bounding box center [248, 524] width 402 height 21
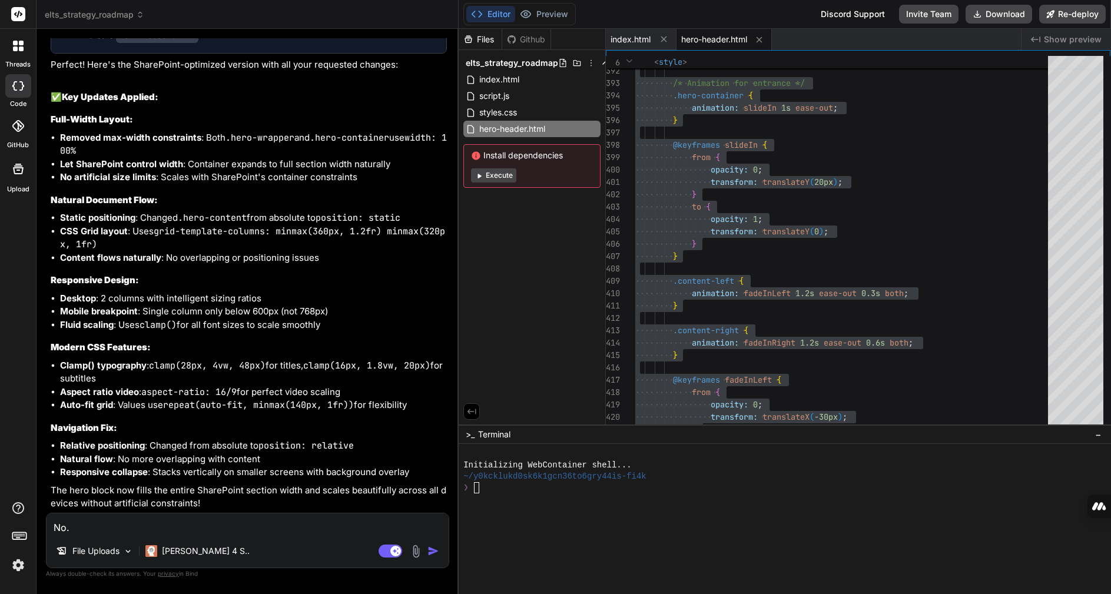
paste textarea
click at [416, 550] on img at bounding box center [416, 552] width 14 height 14
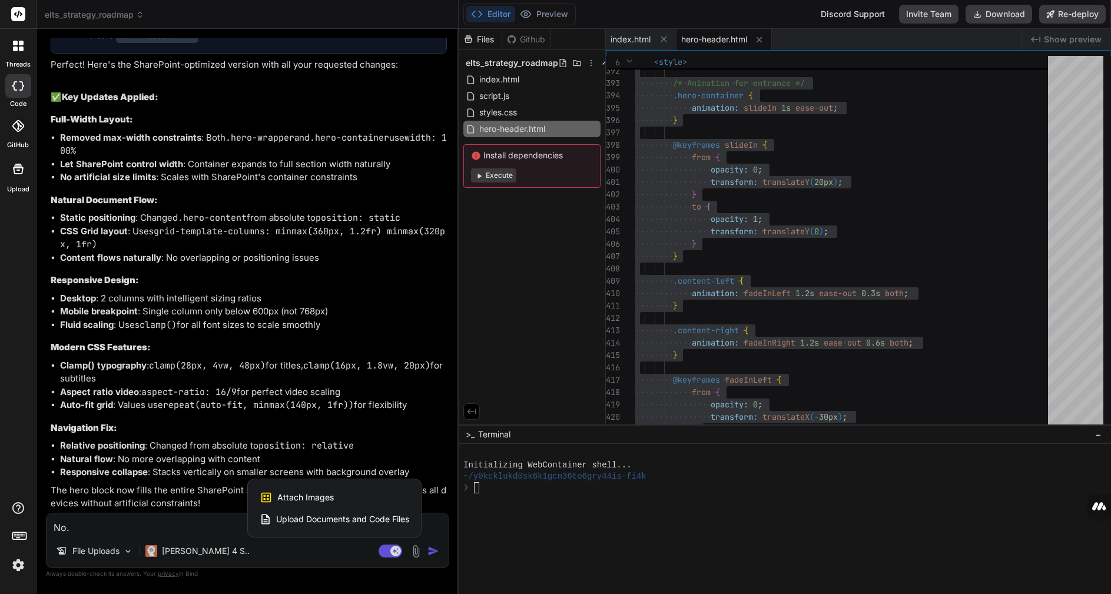
click at [360, 499] on div "Attach Images Image attachments are only supported in Claude and Gemini models." at bounding box center [335, 497] width 150 height 22
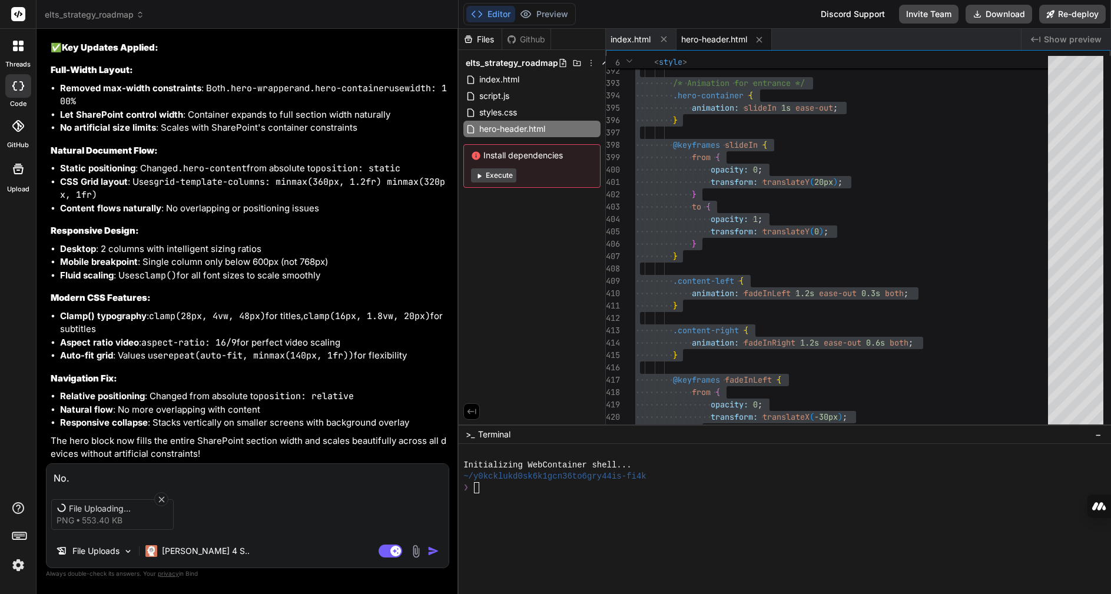
click at [82, 478] on textarea "No." at bounding box center [248, 474] width 402 height 21
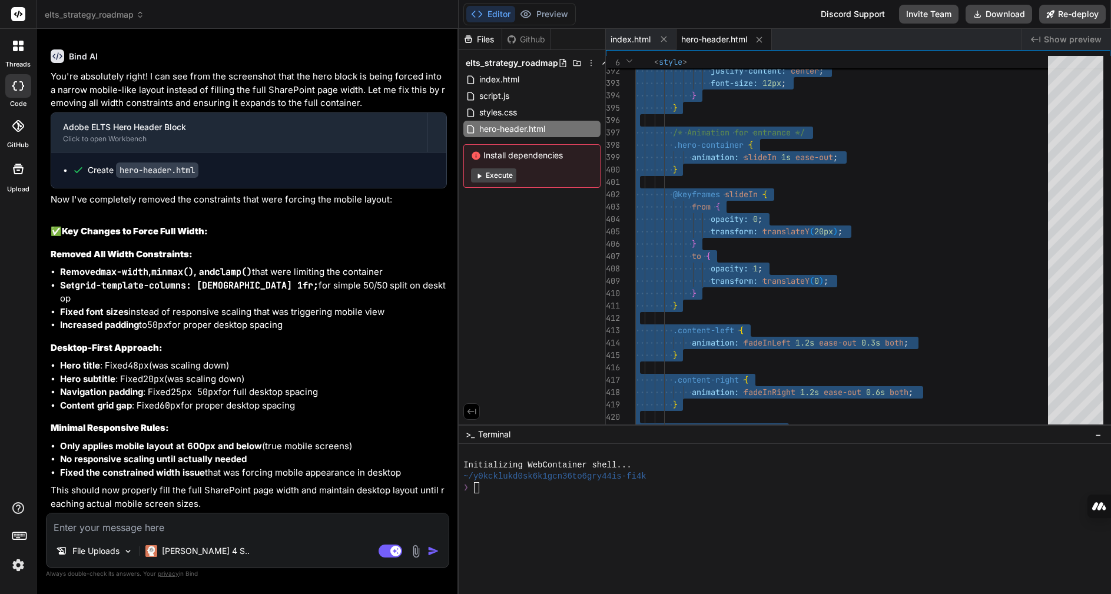
click at [414, 548] on img at bounding box center [416, 552] width 14 height 14
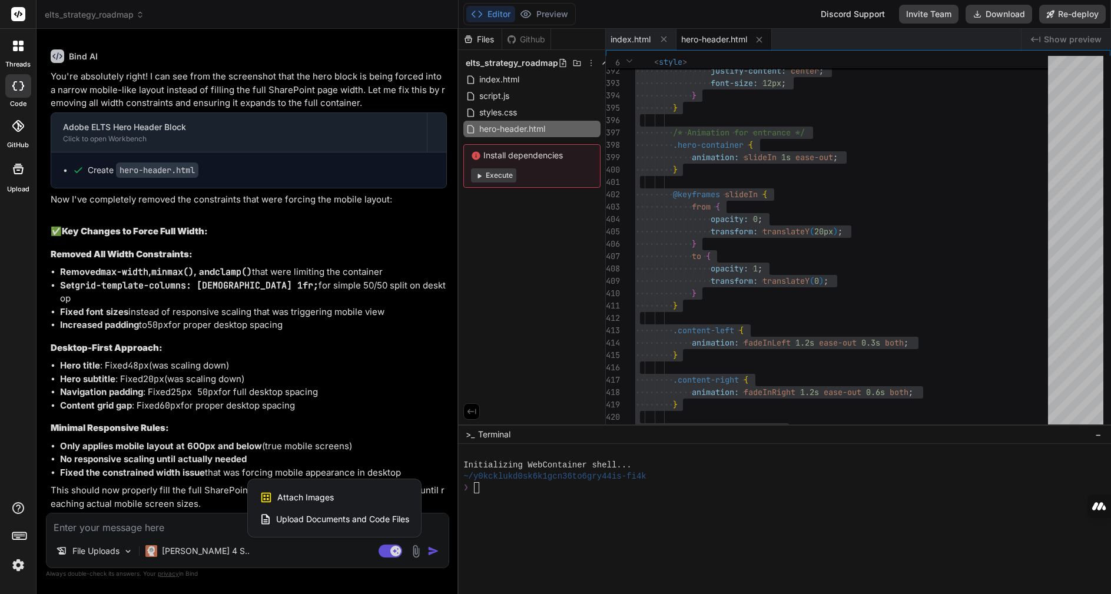
click at [329, 500] on span "Attach Images" at bounding box center [305, 498] width 57 height 12
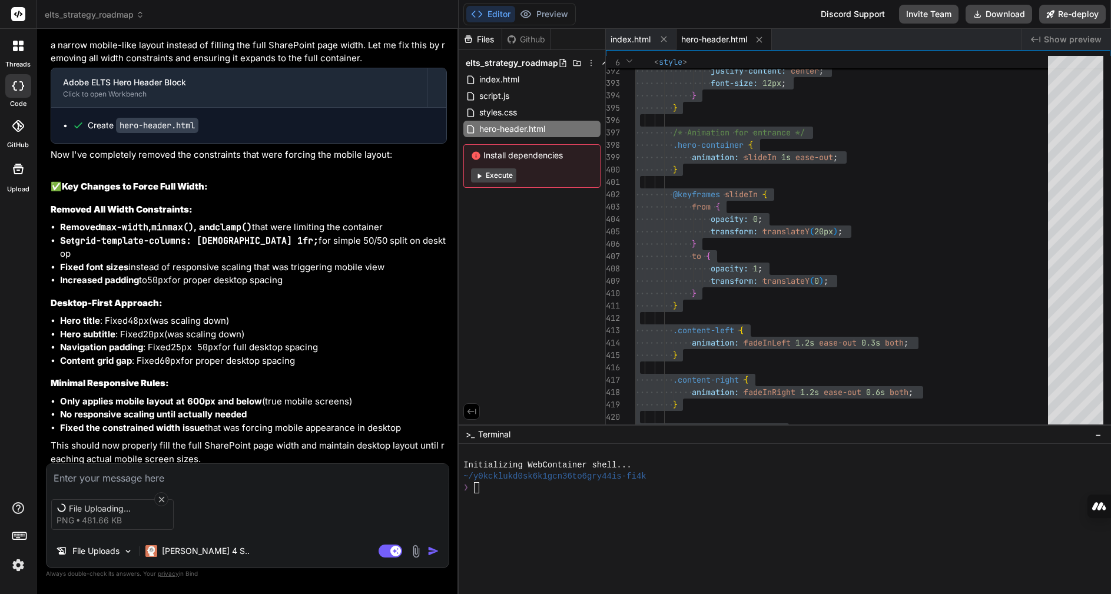
click at [128, 475] on textarea at bounding box center [248, 474] width 402 height 21
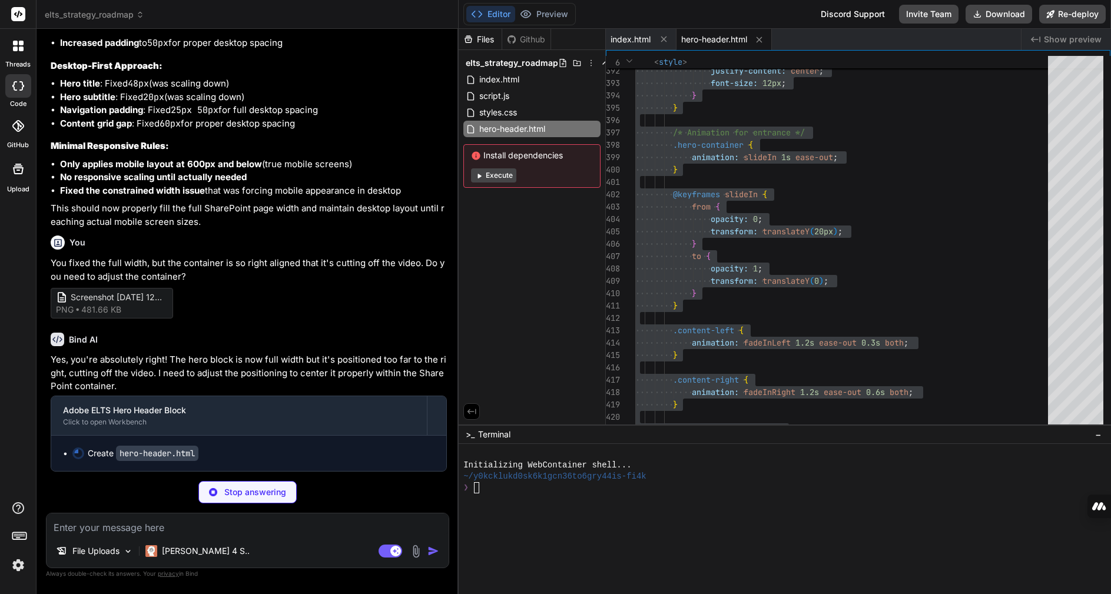
scroll to position [12625, 0]
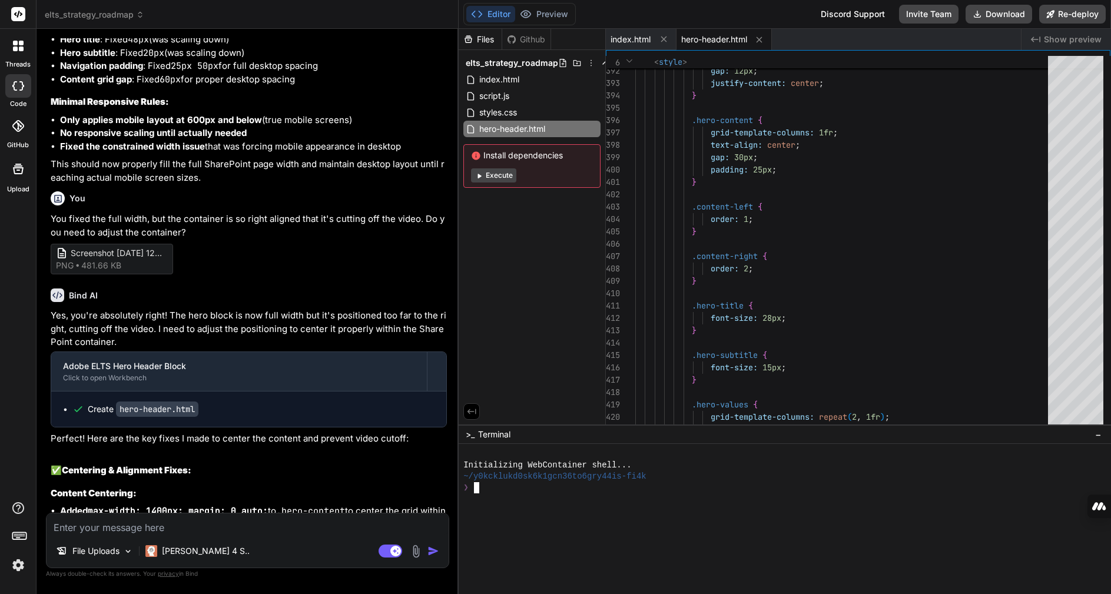
click at [543, 581] on div at bounding box center [779, 577] width 633 height 11
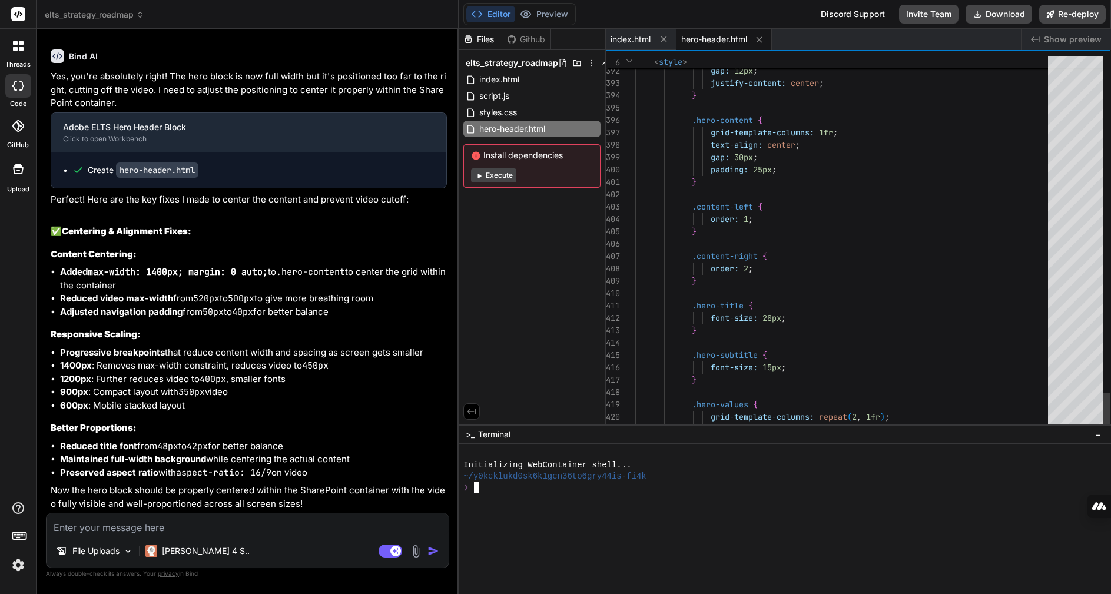
scroll to position [0, 0]
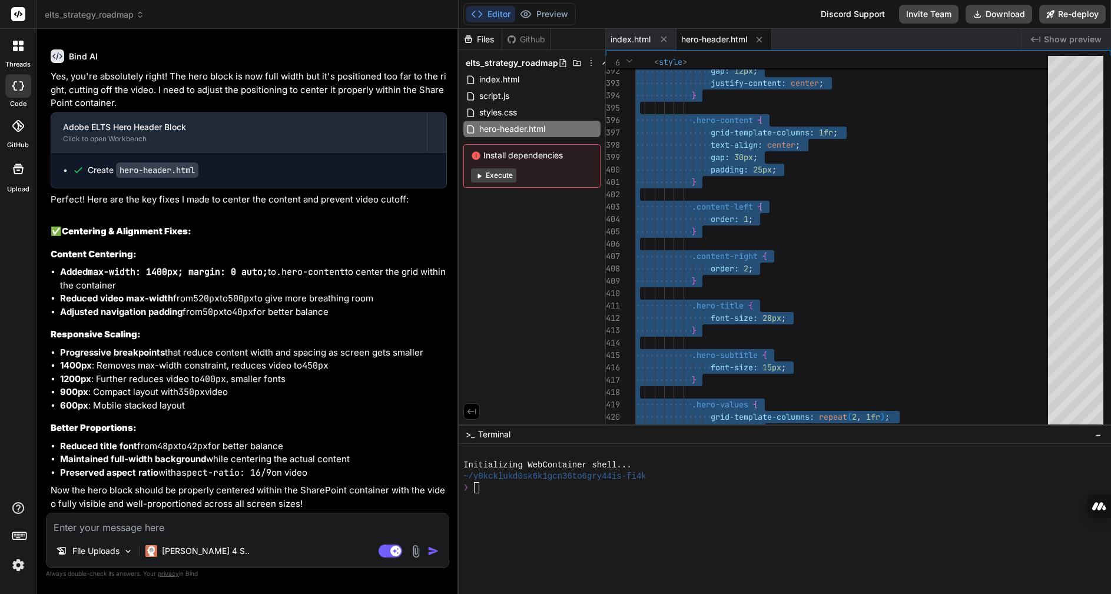
click at [414, 552] on img at bounding box center [416, 552] width 14 height 14
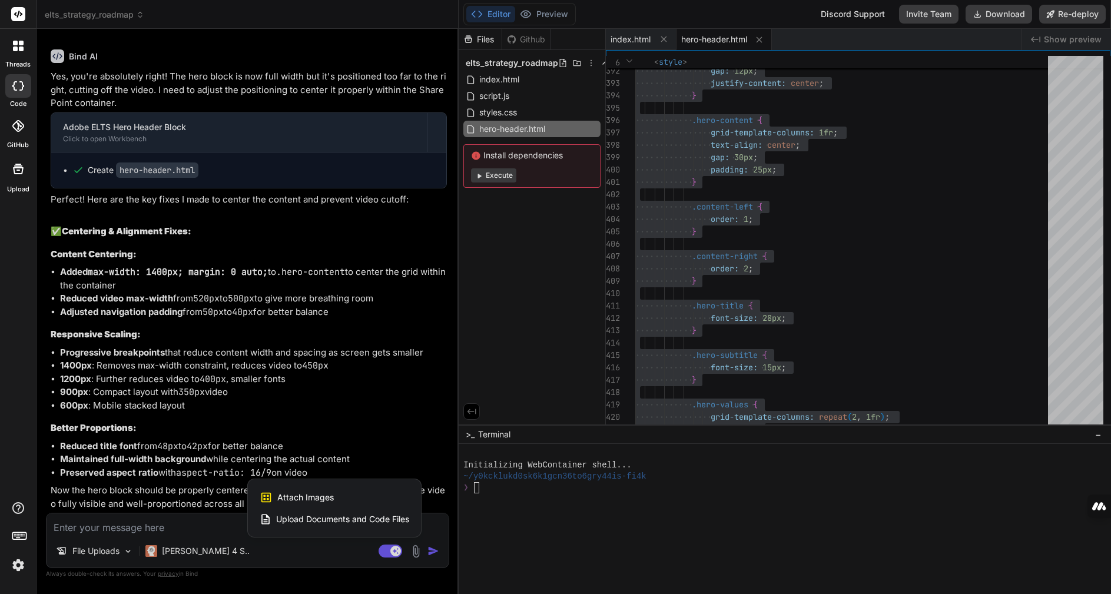
click at [322, 501] on span "Attach Images" at bounding box center [305, 498] width 57 height 12
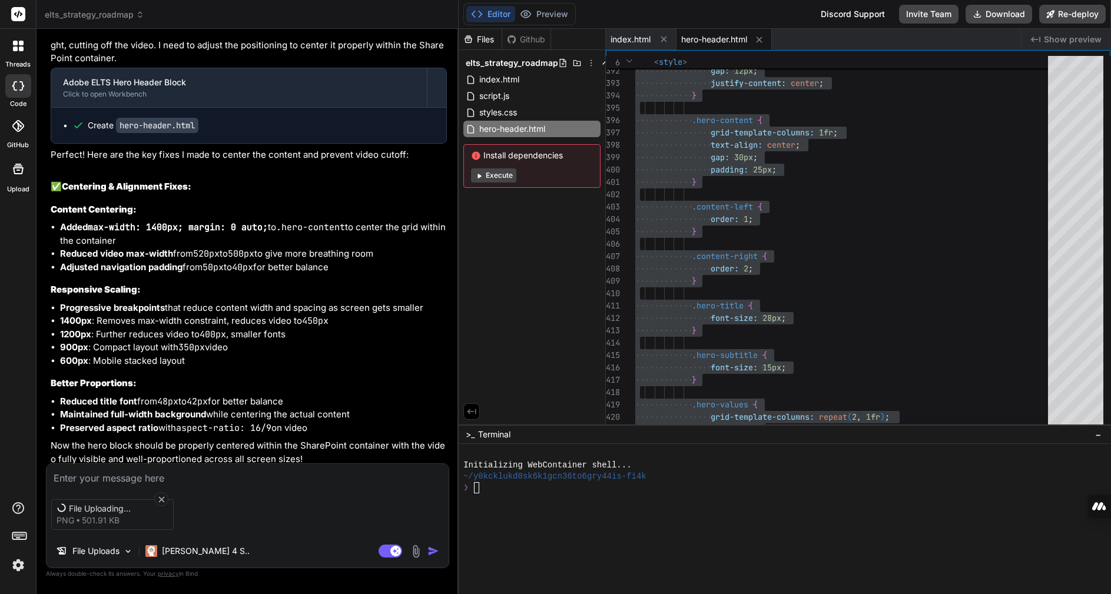
click at [126, 479] on textarea at bounding box center [248, 474] width 402 height 21
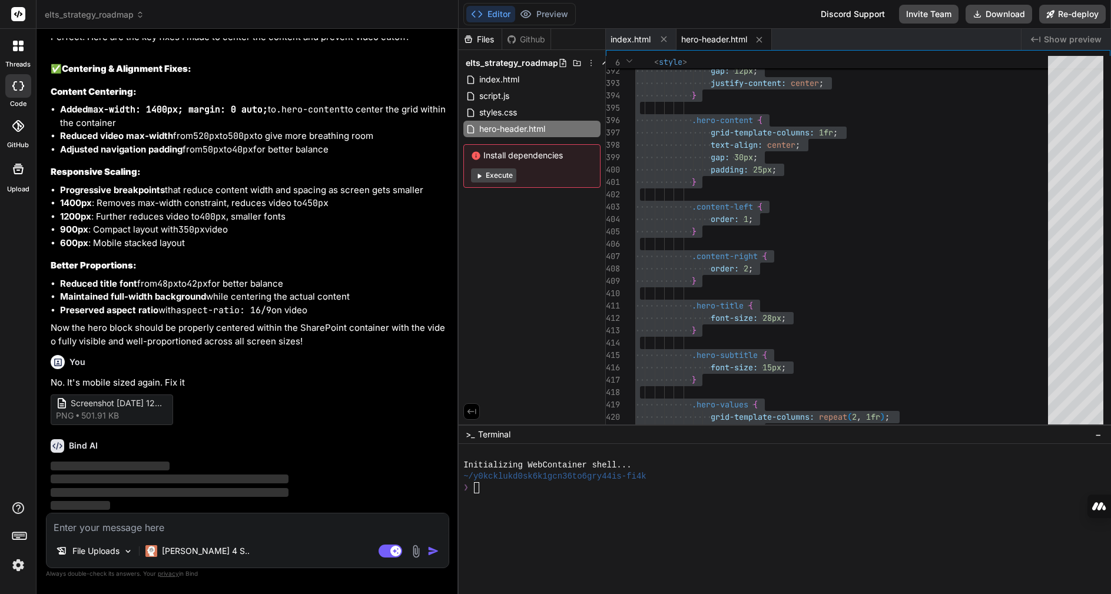
scroll to position [13071, 0]
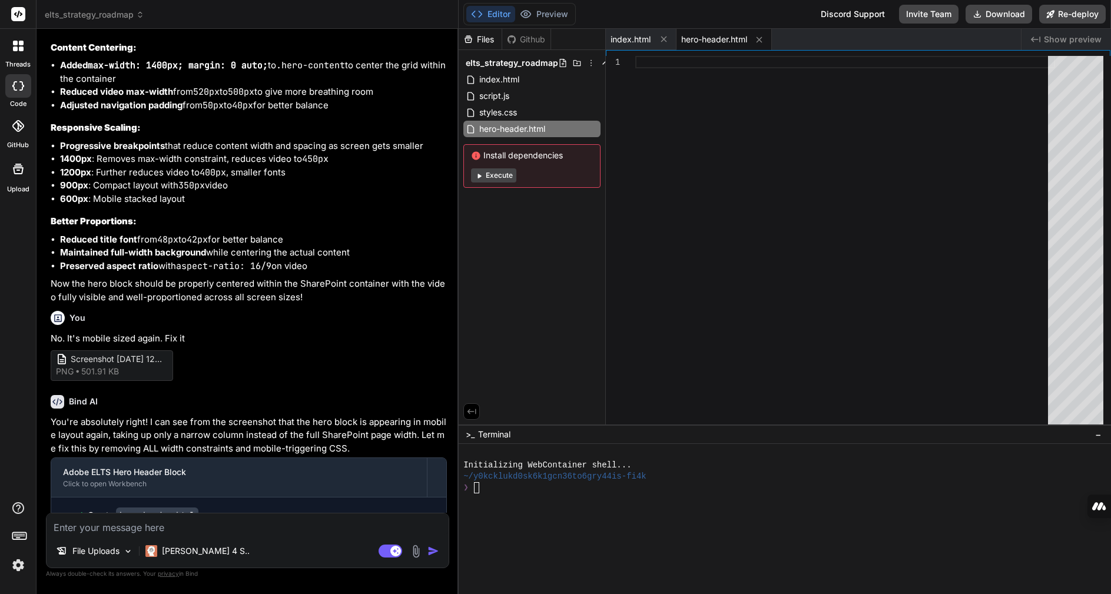
click at [707, 39] on span "hero-header.html" at bounding box center [714, 40] width 66 height 12
click at [705, 39] on span "hero-header.html" at bounding box center [714, 40] width 66 height 12
click at [623, 43] on span "index.html" at bounding box center [631, 40] width 40 height 12
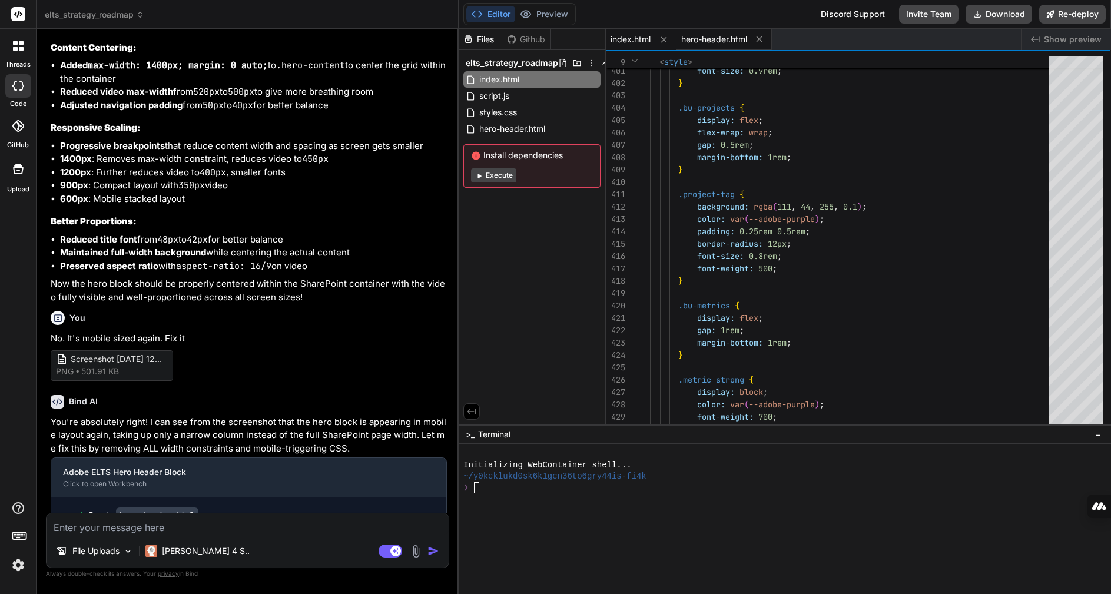
click at [718, 38] on span "hero-header.html" at bounding box center [714, 40] width 66 height 12
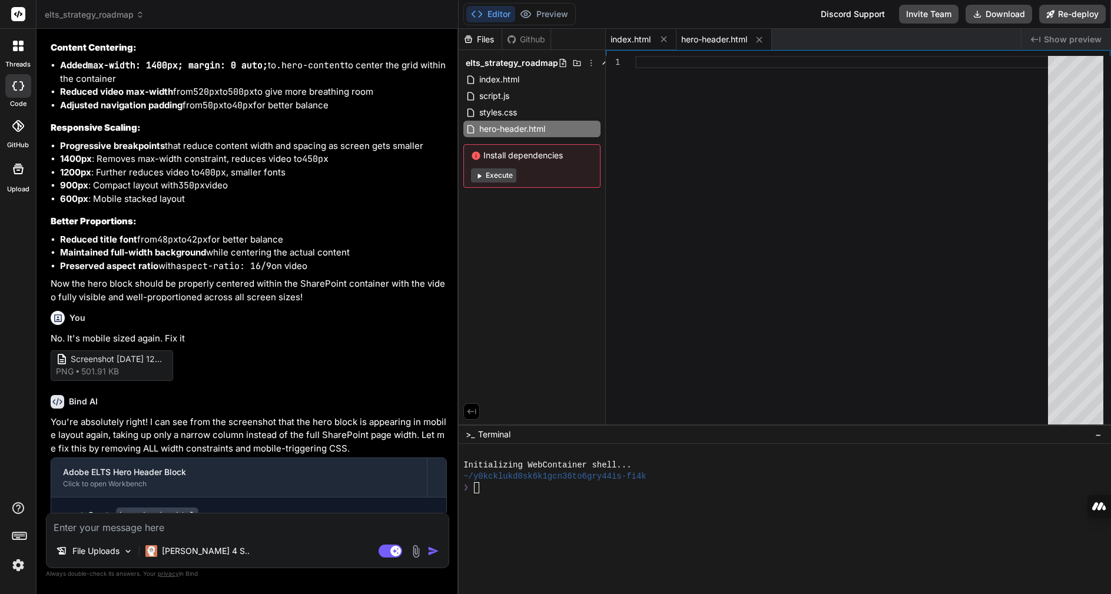
click at [637, 37] on span "index.html" at bounding box center [631, 40] width 40 height 12
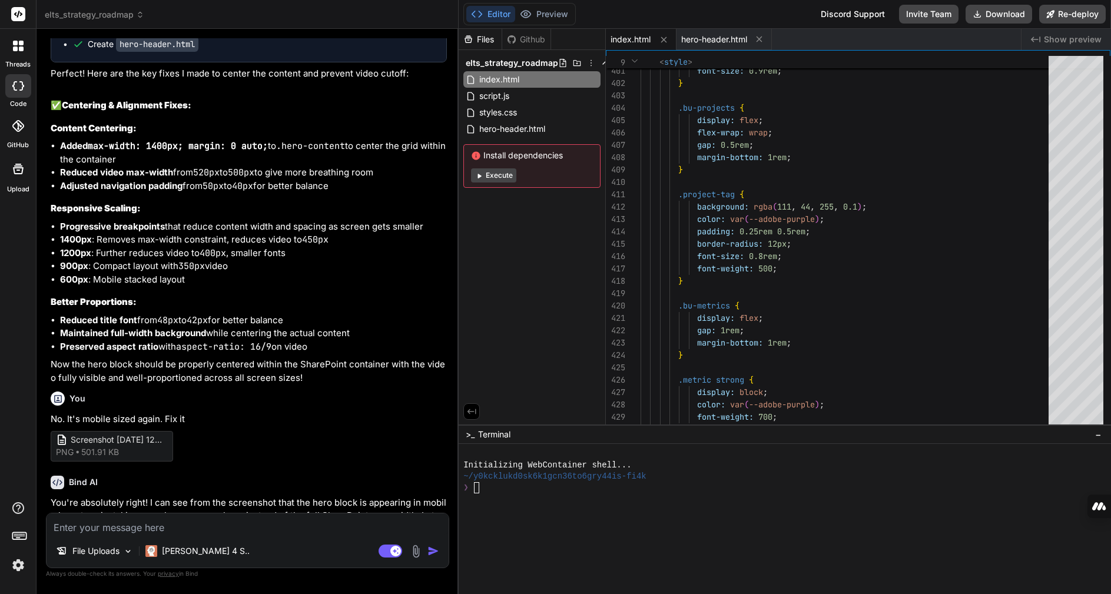
scroll to position [12695, 0]
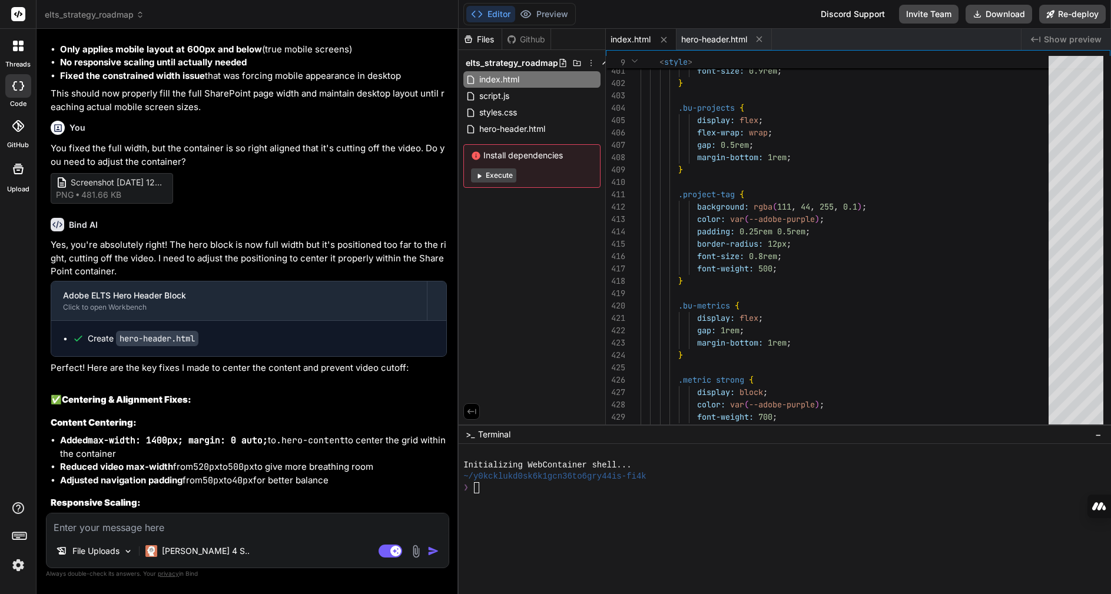
click at [100, 114] on p "This should now properly fill the full SharePoint page width and maintain deskt…" at bounding box center [249, 100] width 396 height 27
click at [59, 231] on icon at bounding box center [58, 225] width 14 height 14
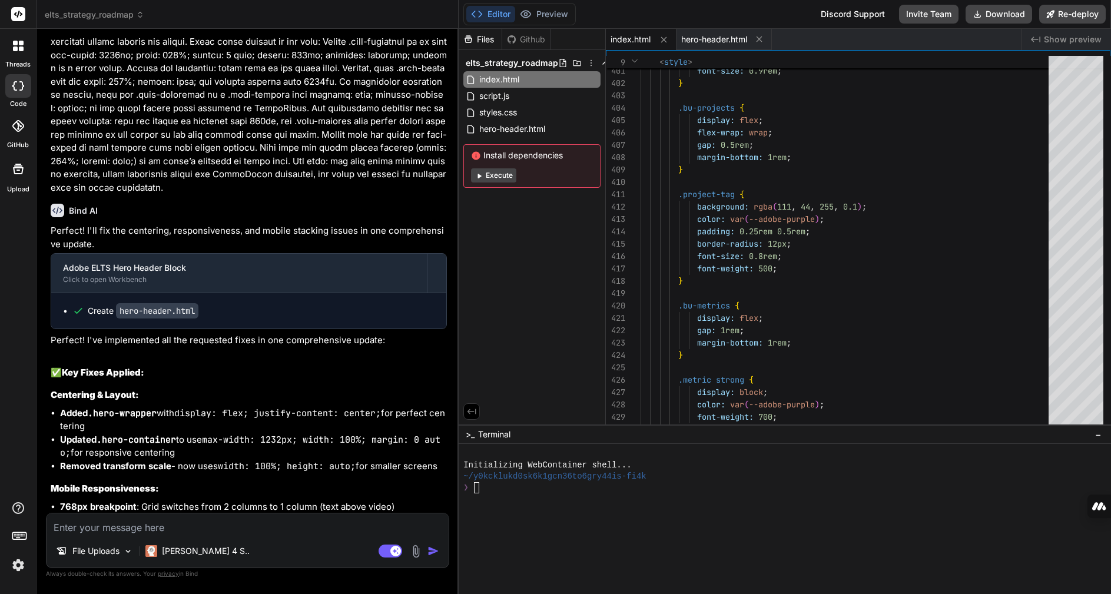
scroll to position [9574, 0]
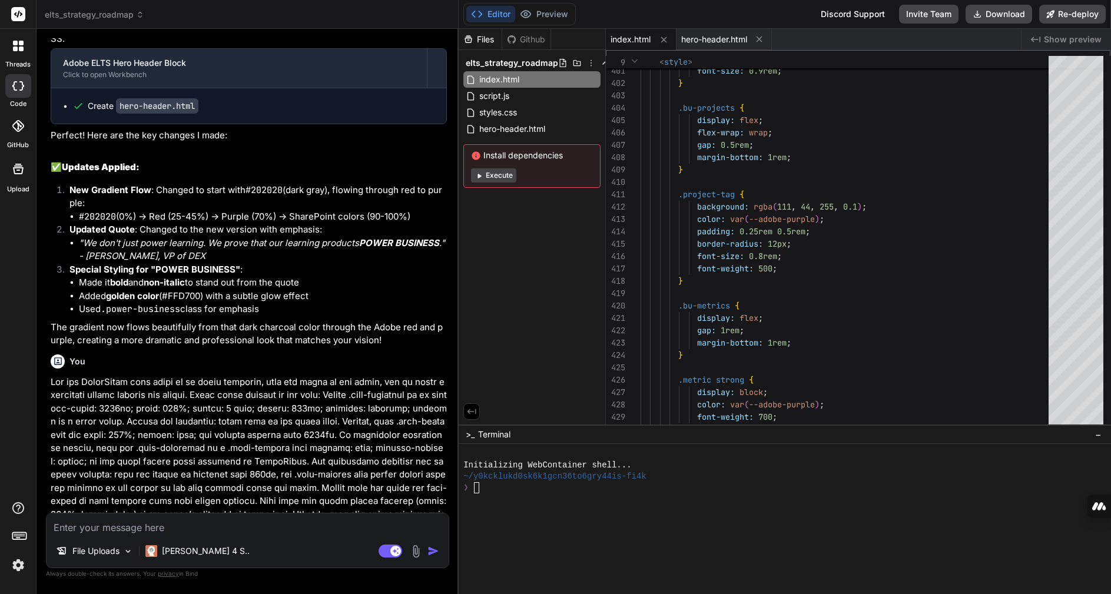
click at [144, 114] on code "hero-header.html" at bounding box center [157, 105] width 82 height 15
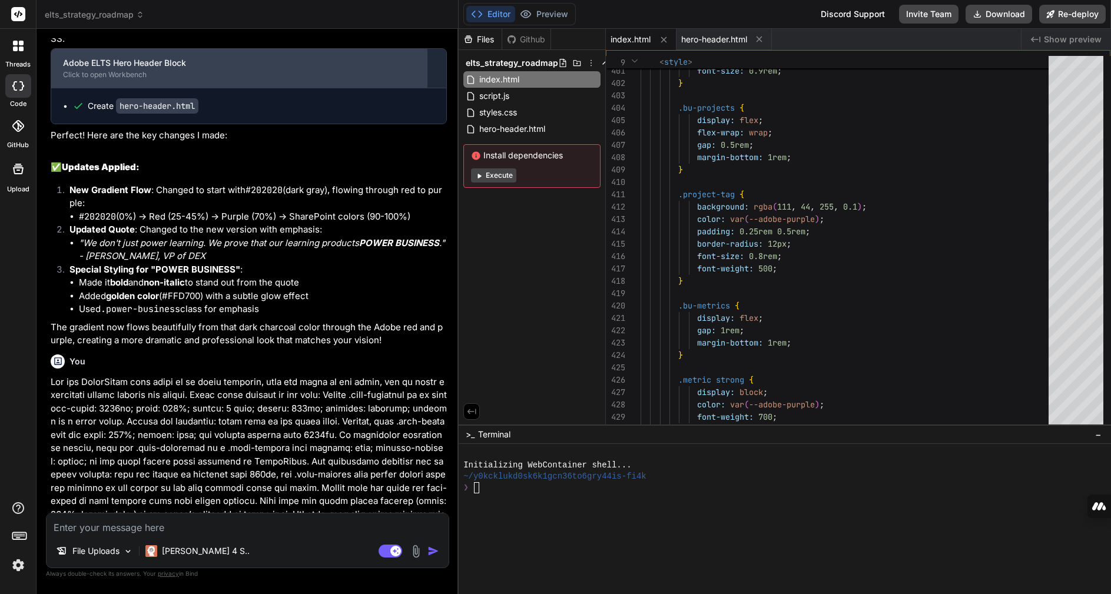
click at [142, 80] on div "Click to open Workbench" at bounding box center [239, 74] width 352 height 9
click at [134, 80] on div "Click to open Workbench" at bounding box center [239, 74] width 352 height 9
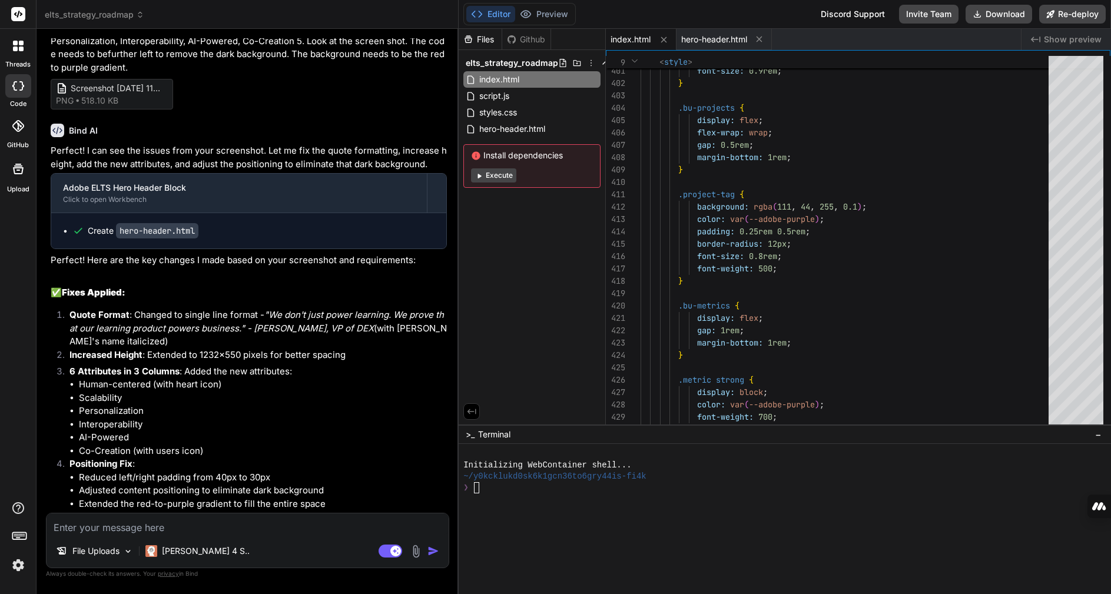
scroll to position [8632, 0]
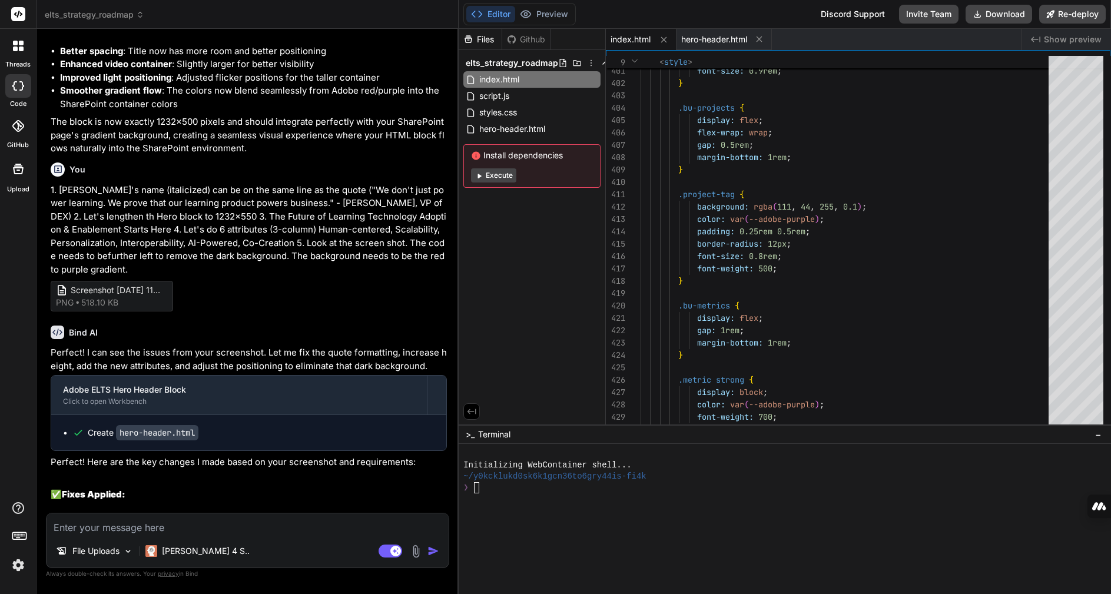
click at [111, 309] on span "518.10 KB" at bounding box center [99, 303] width 37 height 12
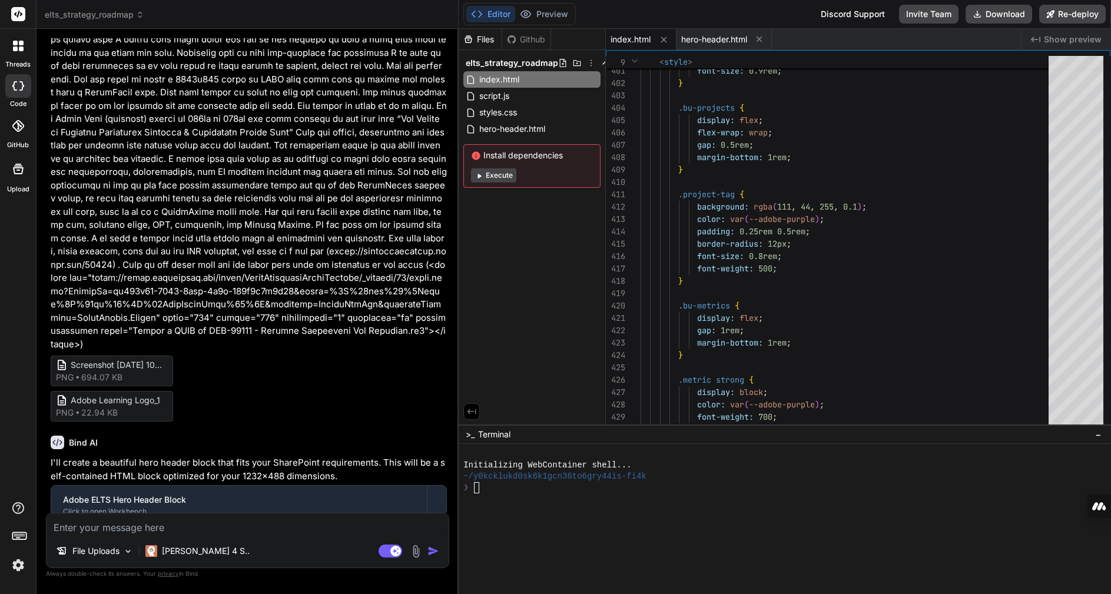
scroll to position [7042, 0]
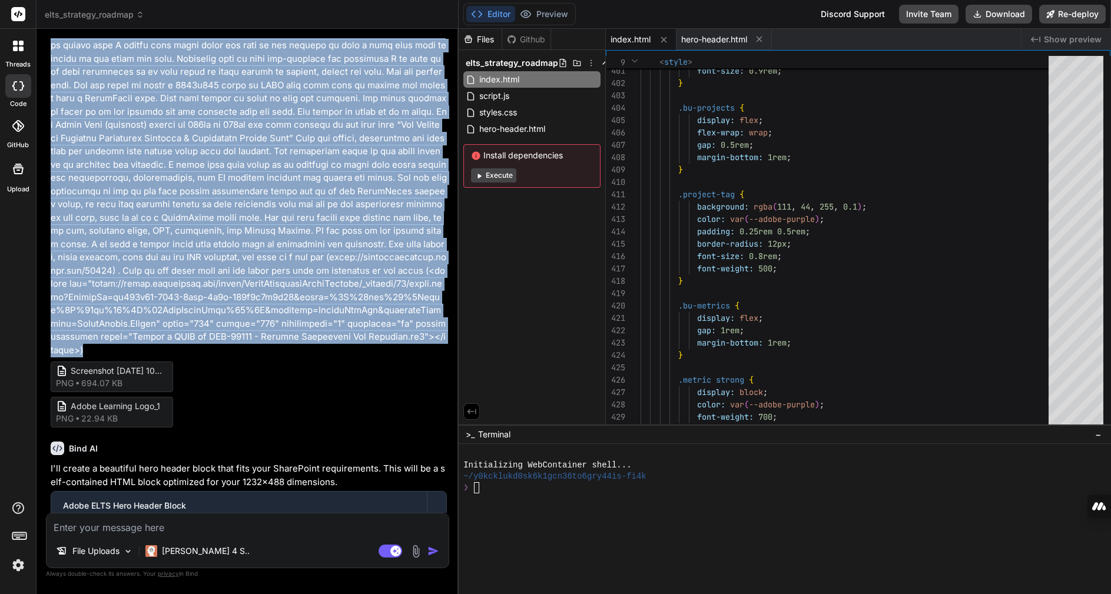
drag, startPoint x: 51, startPoint y: 88, endPoint x: 179, endPoint y: 432, distance: 366.9
click at [179, 357] on p at bounding box center [249, 171] width 396 height 371
copy p "This is still not working for me. Let's try a different approach. SharePoint pa…"
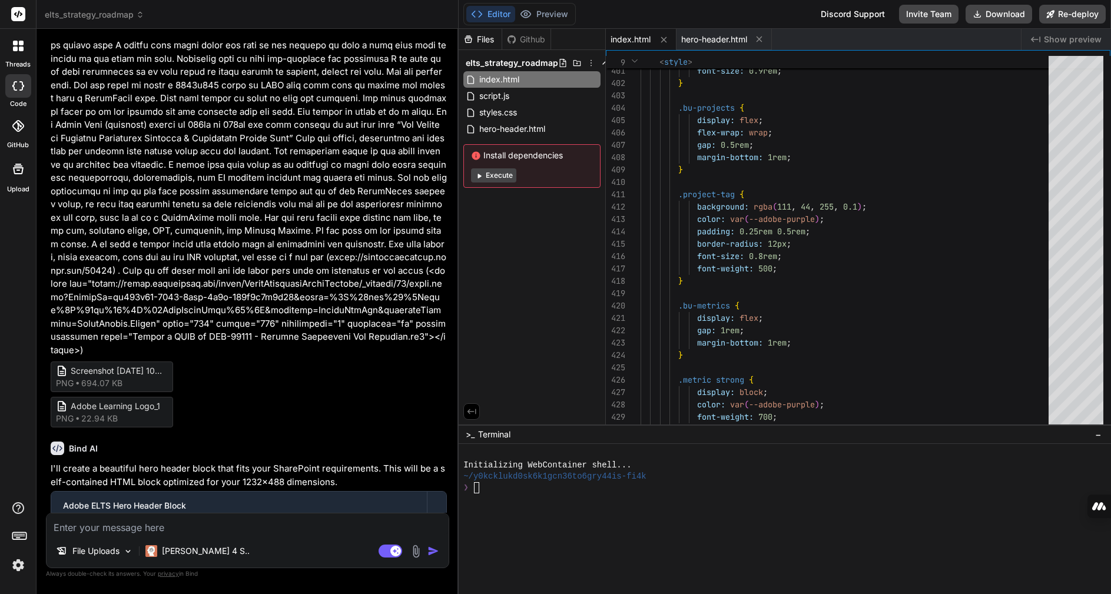
click at [178, 529] on textarea at bounding box center [248, 524] width 402 height 21
paste textarea "This is still not working for me. Let's try a different approach. SharePoint pa…"
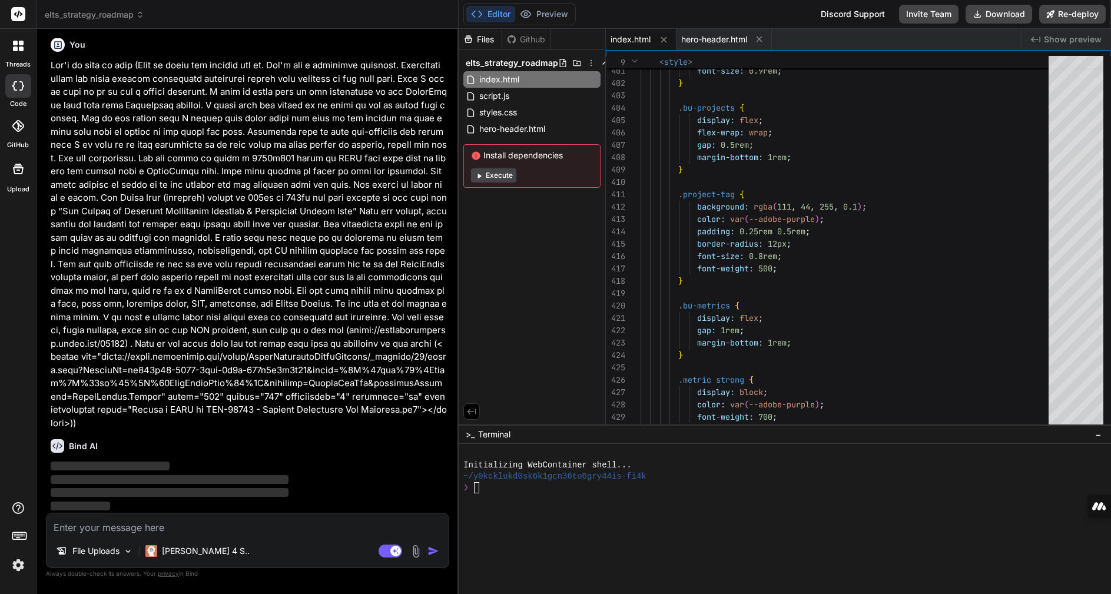
scroll to position [13633, 0]
click at [966, 37] on span "Show preview" at bounding box center [1073, 40] width 58 height 12
click at [914, 42] on div "index.html hero-header.html" at bounding box center [813, 39] width 415 height 21
click at [760, 488] on div "❯" at bounding box center [779, 487] width 633 height 11
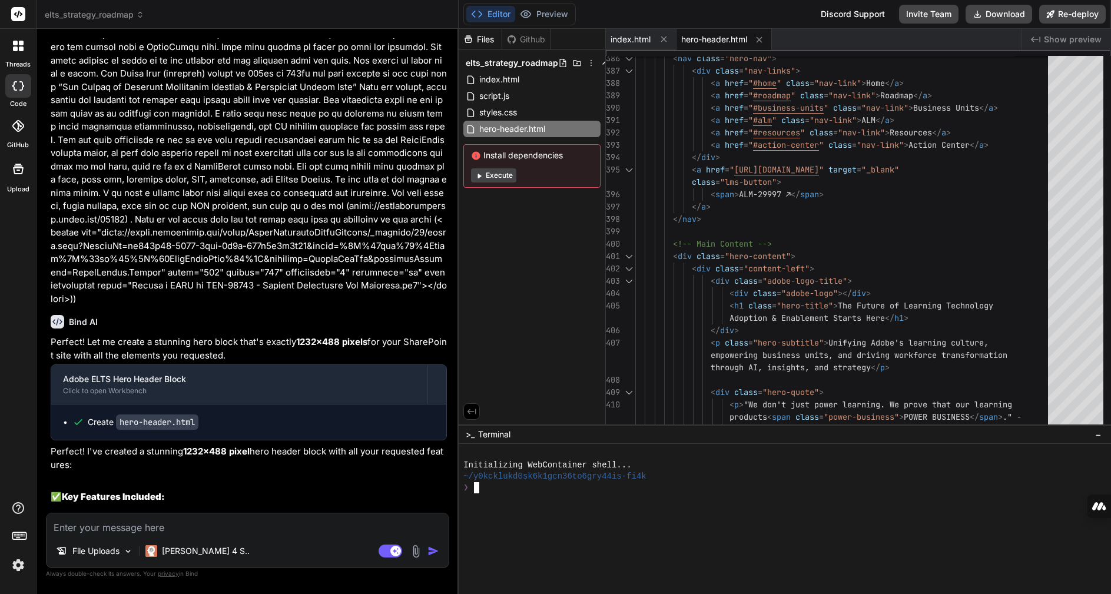
scroll to position [0, 0]
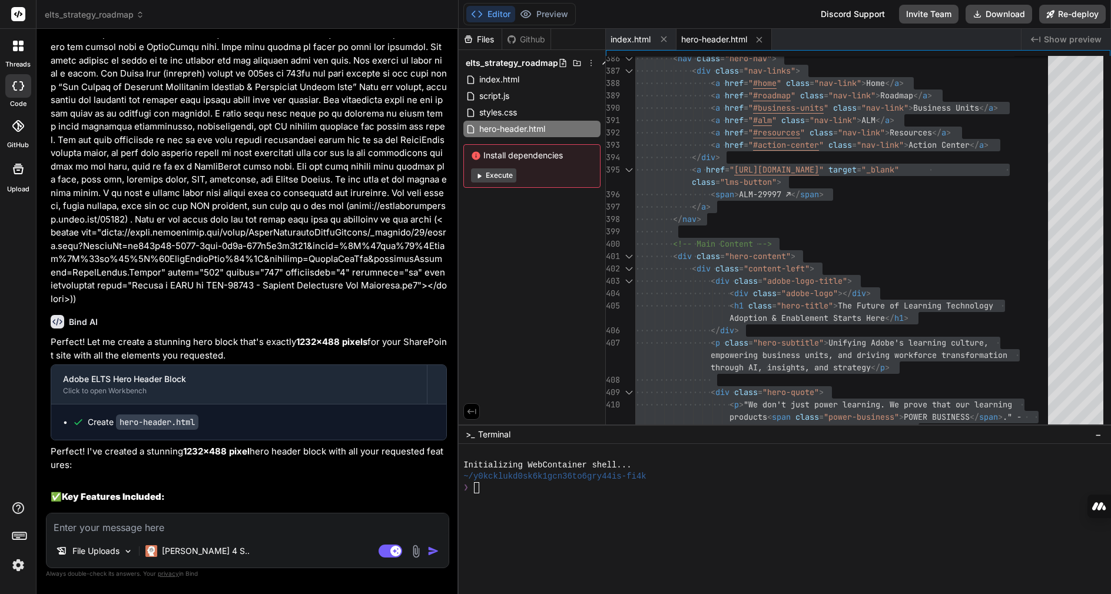
click at [145, 526] on textarea at bounding box center [248, 524] width 402 height 21
paste textarea "<iframe src="https://adobe.sharepoint.com/sites/EnterpriseLearningTechnologySol…"
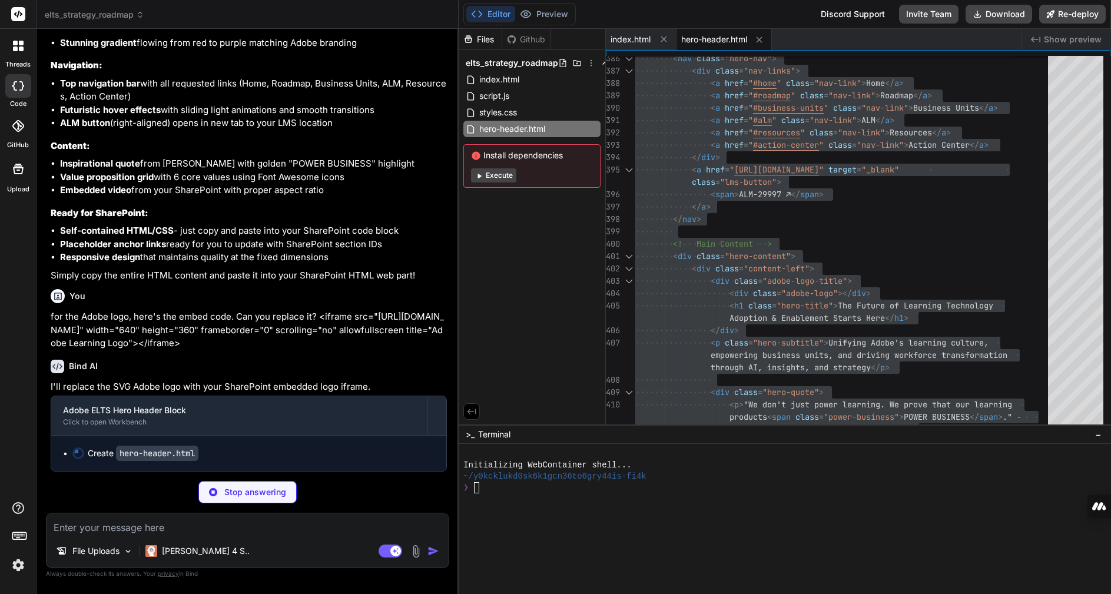
scroll to position [14373, 0]
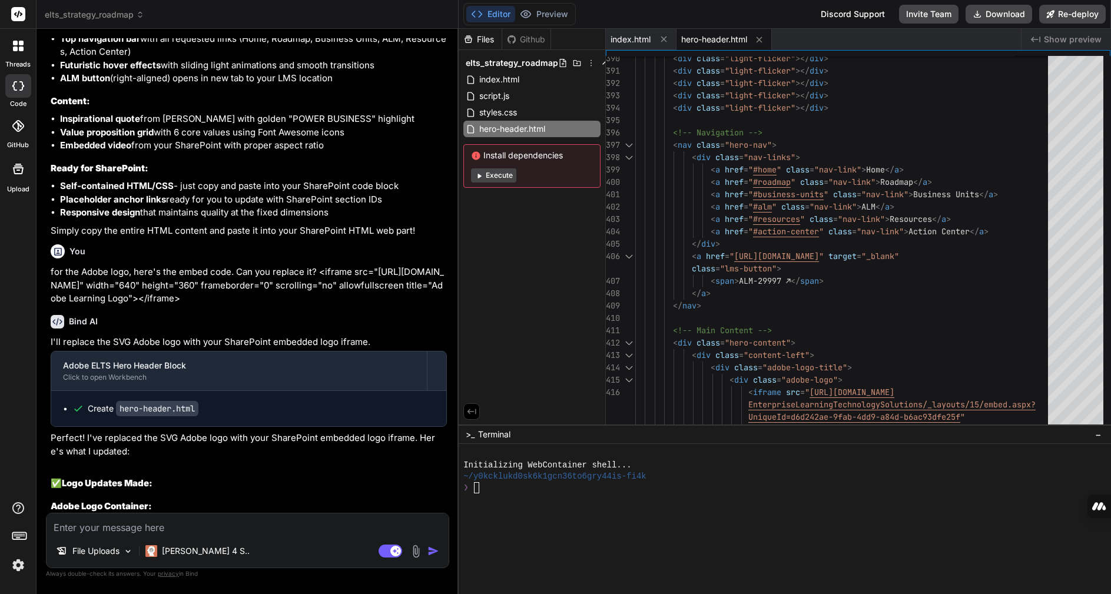
drag, startPoint x: 174, startPoint y: 498, endPoint x: 214, endPoint y: 481, distance: 43.3
click at [174, 458] on p "Perfect! I've replaced the SVG Adobe logo with your SharePoint embedded logo if…" at bounding box center [249, 445] width 396 height 27
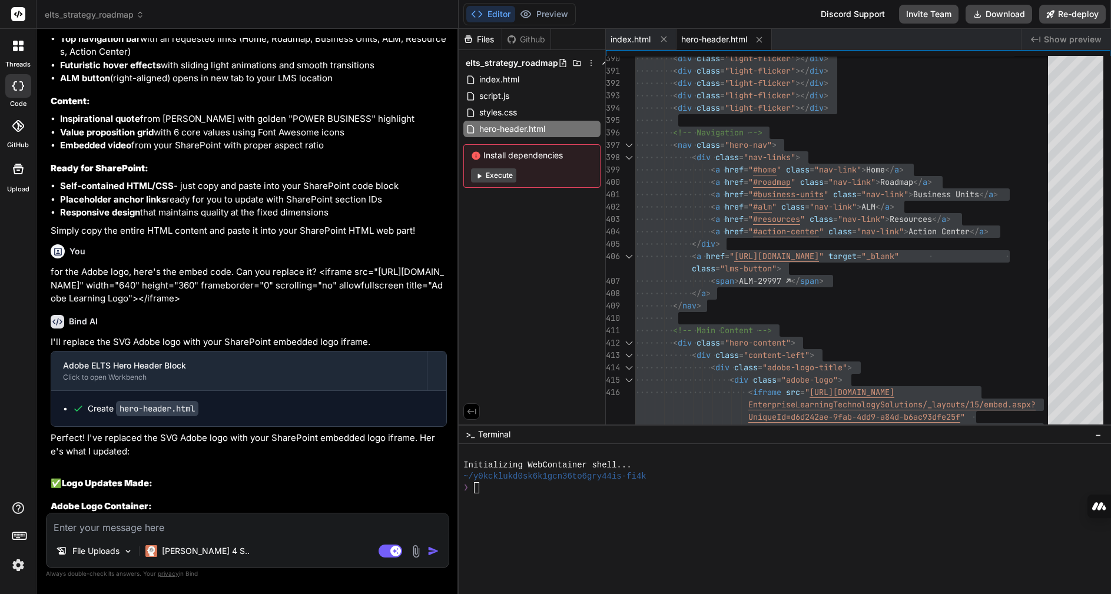
click at [260, 582] on div "You Bind AI 🔹 Project: Adobe ELTS Strategy Portal 🔧 Tech Stack: HTML5 + CSS3 + …" at bounding box center [247, 315] width 403 height 555
click at [118, 529] on textarea at bounding box center [248, 524] width 402 height 21
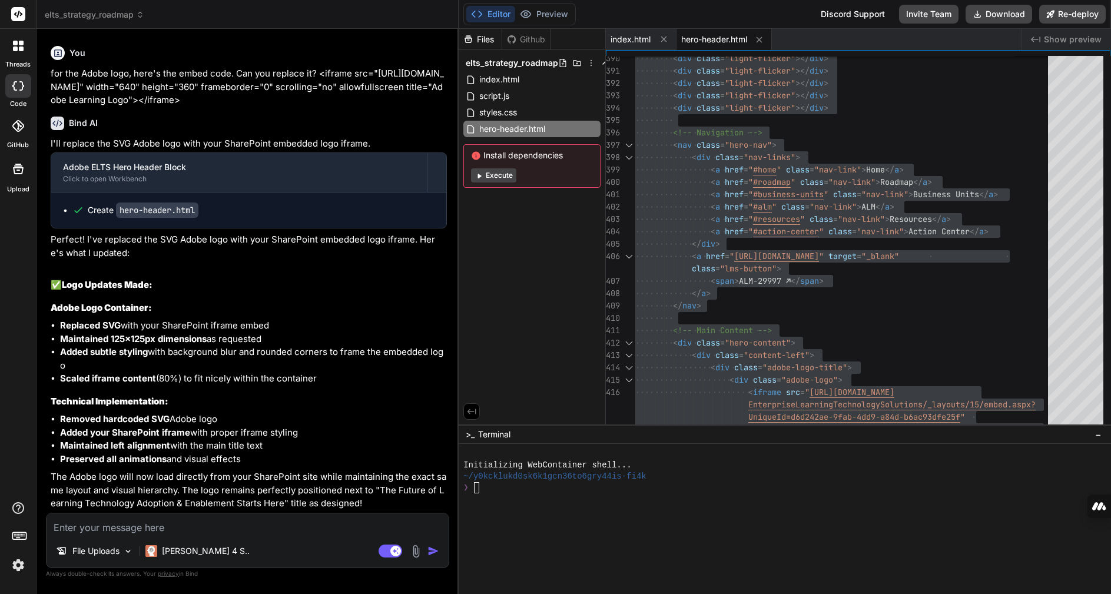
click at [95, 529] on textarea at bounding box center [248, 524] width 402 height 21
paste textarea "Use a linear gradient background that transitions through these color stops: #2…"
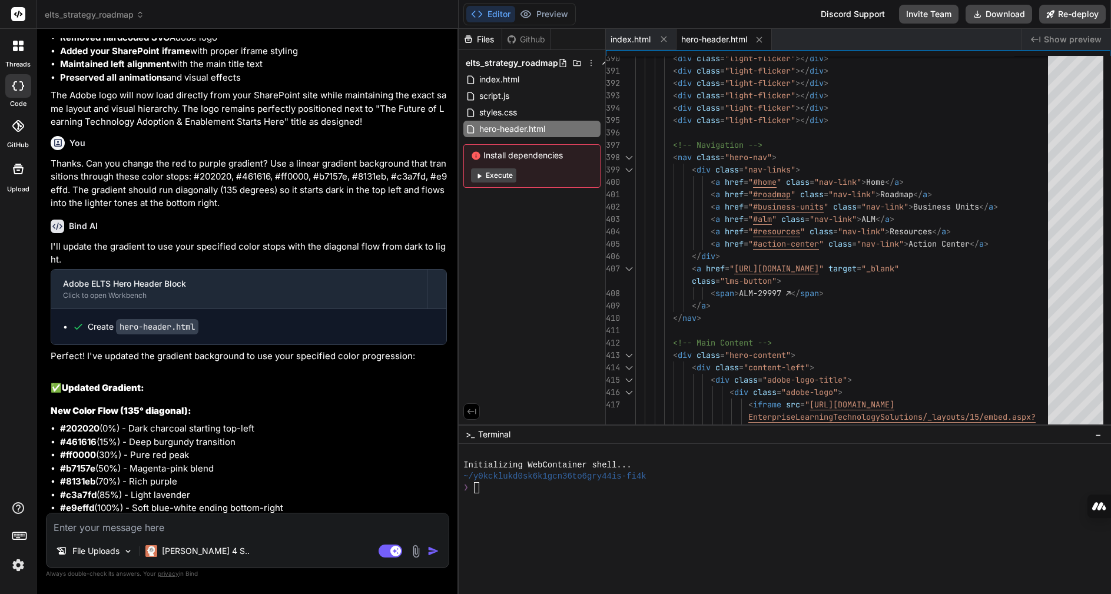
scroll to position [15059, 0]
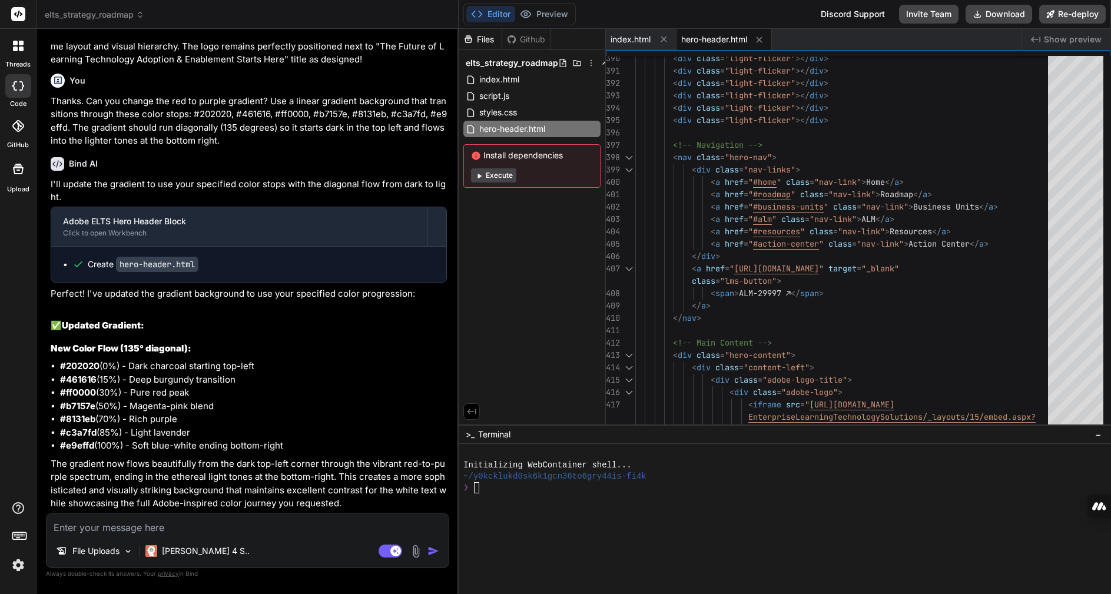
click at [495, 254] on div "Files Github elts_strategy_roadmap index.html script.js styles.css hero-header.…" at bounding box center [532, 227] width 147 height 396
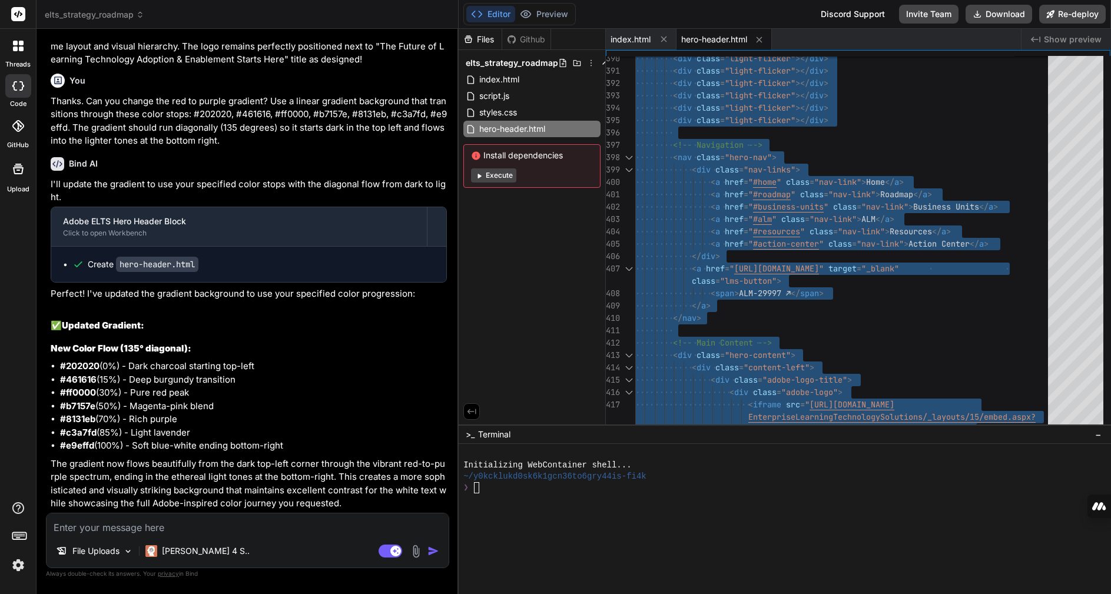
click at [162, 530] on textarea at bounding box center [248, 524] width 402 height 21
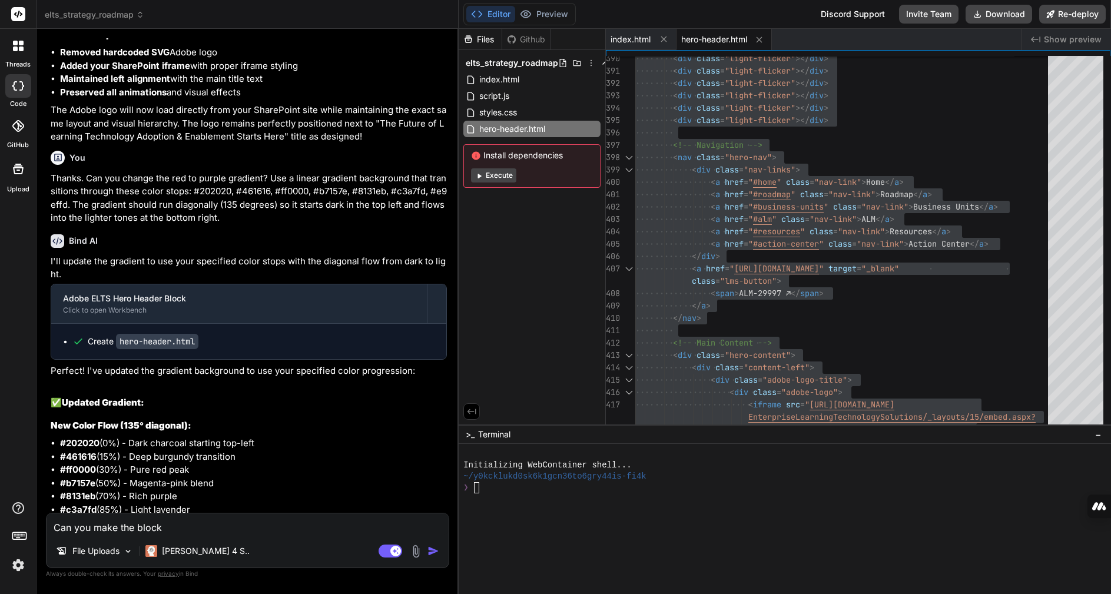
scroll to position [14941, 0]
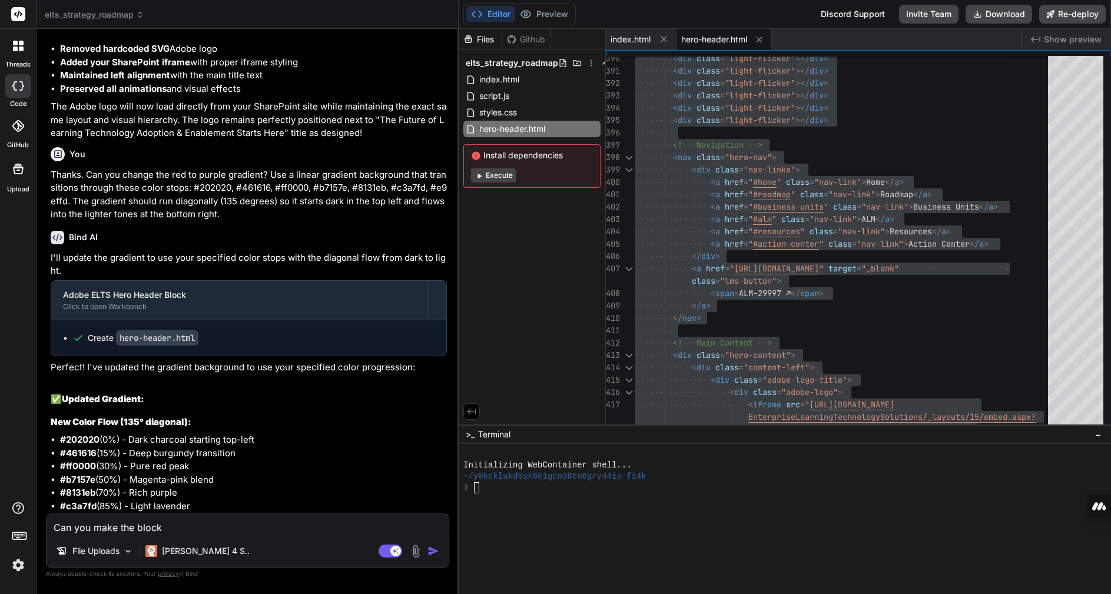
click at [172, 529] on textarea "Can you make the block" at bounding box center [248, 524] width 402 height 21
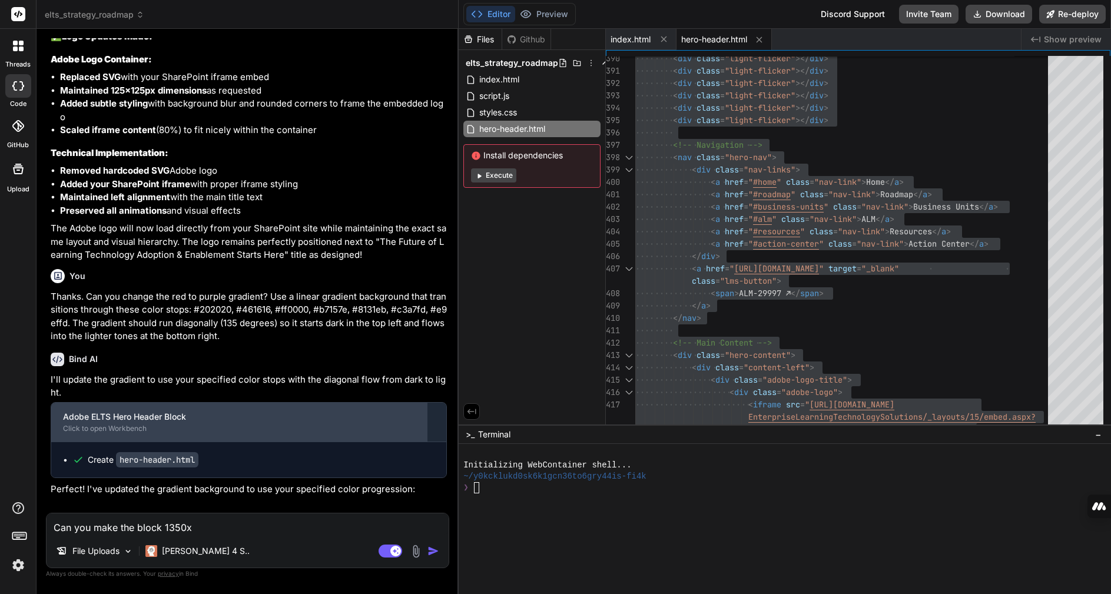
scroll to position [14824, 0]
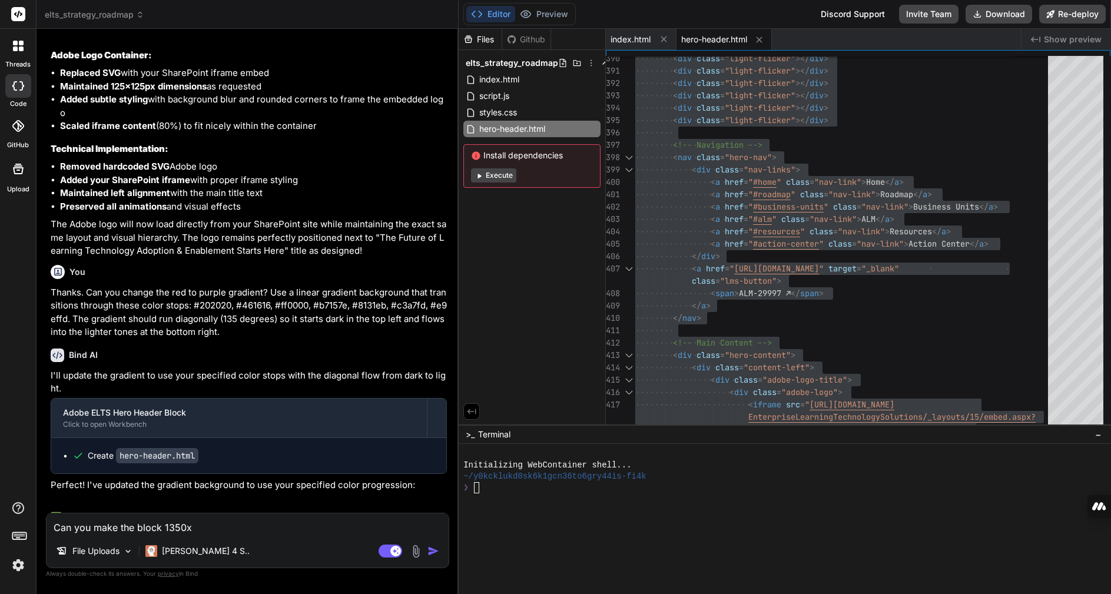
click at [208, 519] on textarea "Can you make the block 1350x" at bounding box center [248, 524] width 402 height 21
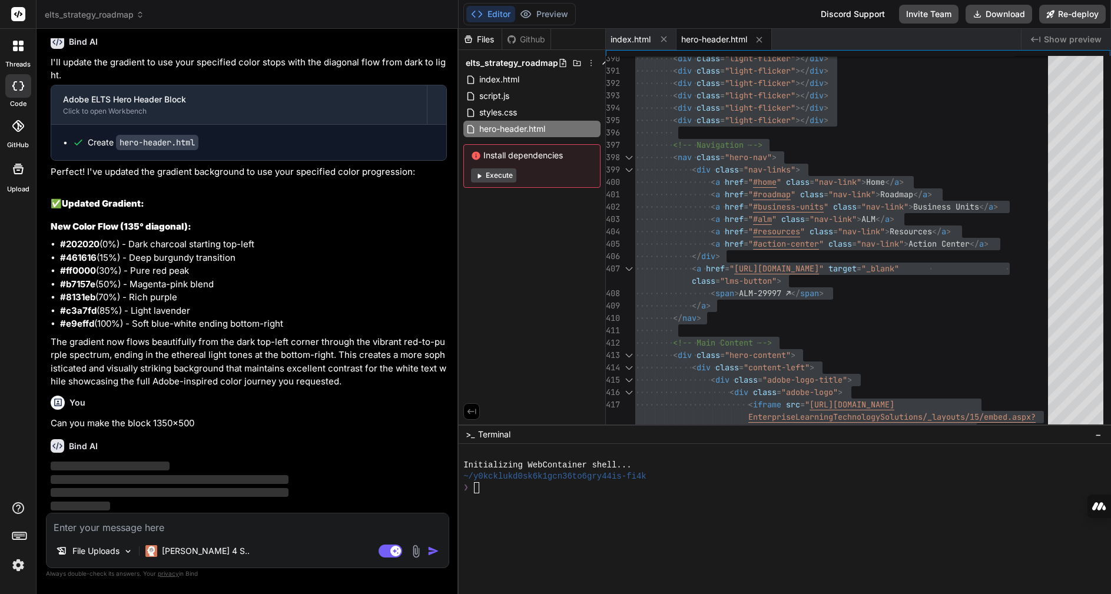
scroll to position [15182, 0]
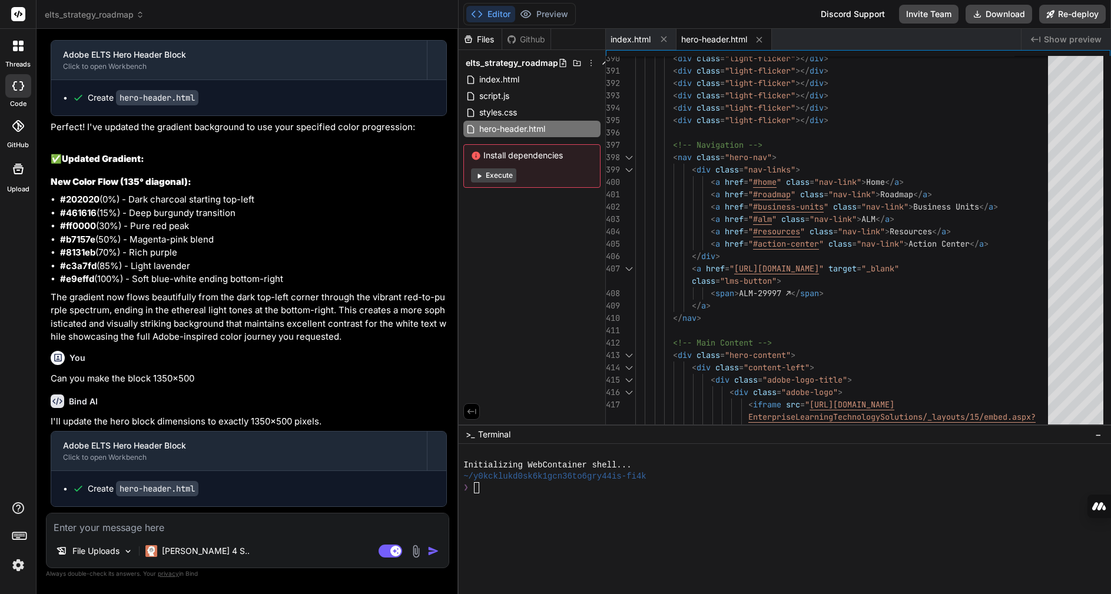
click at [276, 546] on div "File Uploads Claude 4 S.." at bounding box center [248, 553] width 402 height 28
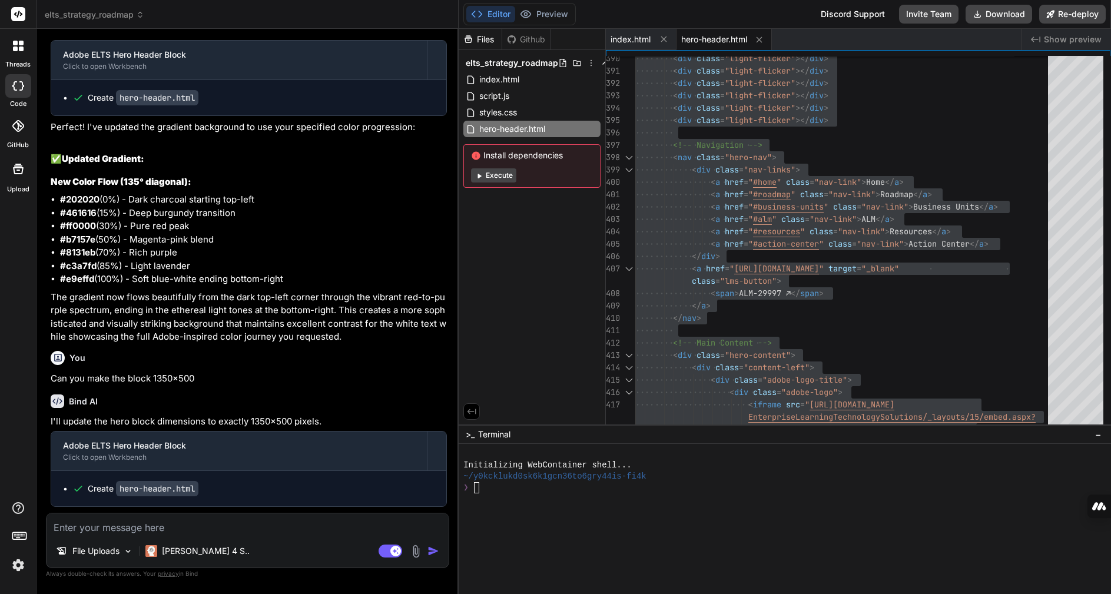
click at [179, 530] on textarea at bounding box center [248, 524] width 402 height 21
paste textarea ""We don't just power learning. We prove that our learning products POWER BUSINE…"
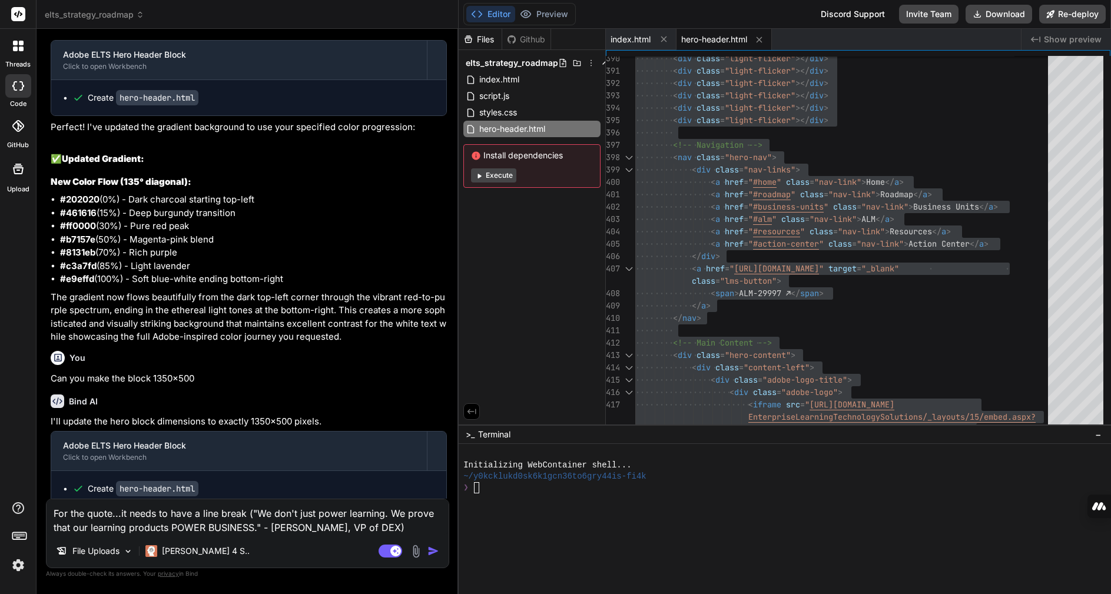
click at [90, 529] on textarea "For the quote...it needs to have a line break ("We don't just power learning. W…" at bounding box center [248, 516] width 402 height 35
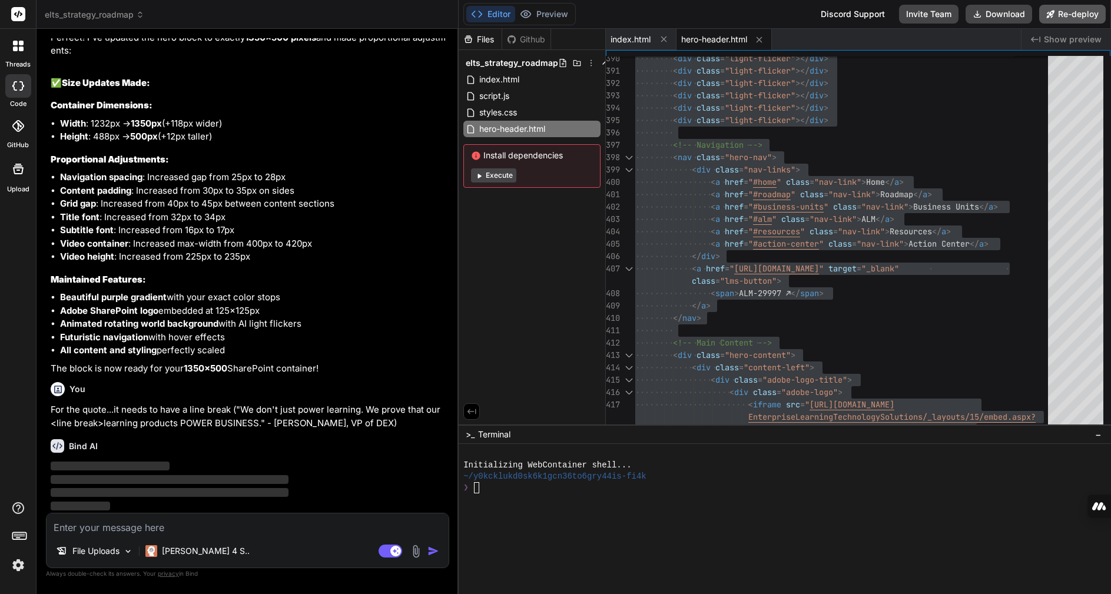
scroll to position [15707, 0]
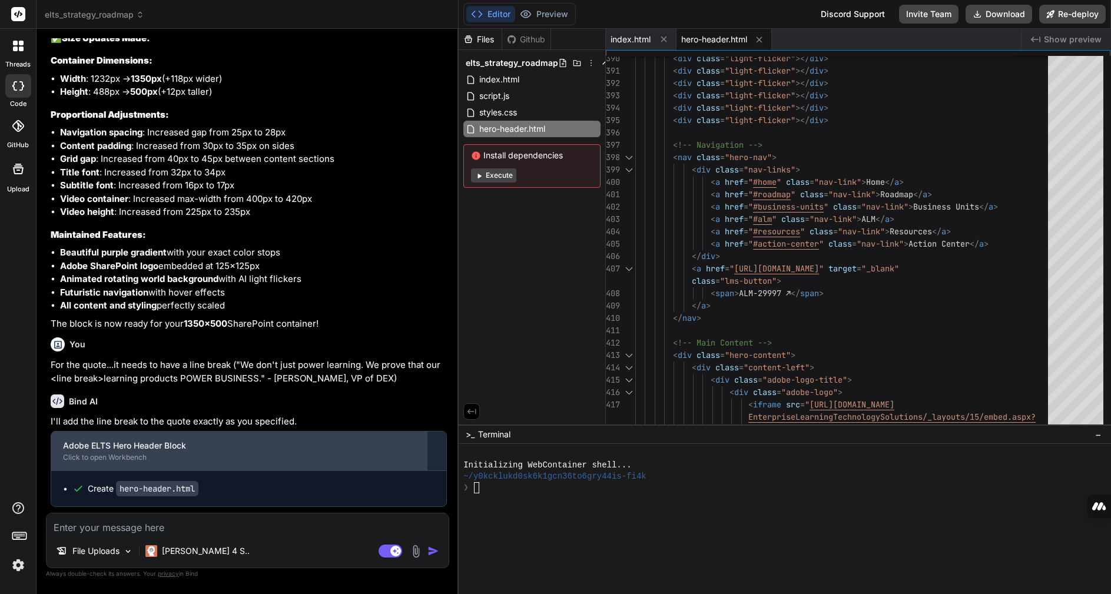
click at [280, 452] on div "Adobe ELTS Hero Header Block" at bounding box center [239, 446] width 352 height 12
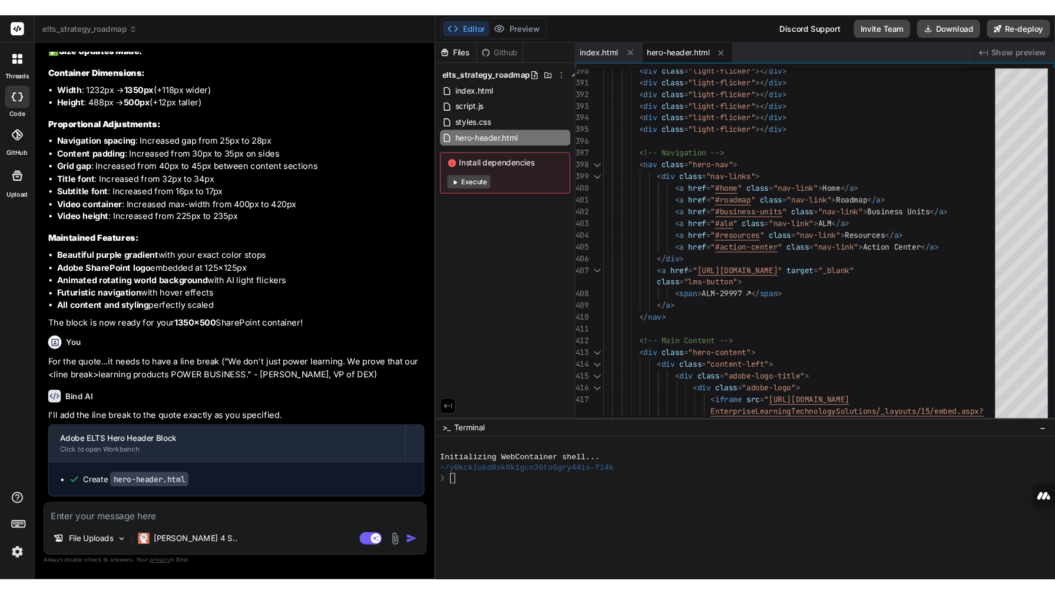
scroll to position [0, 0]
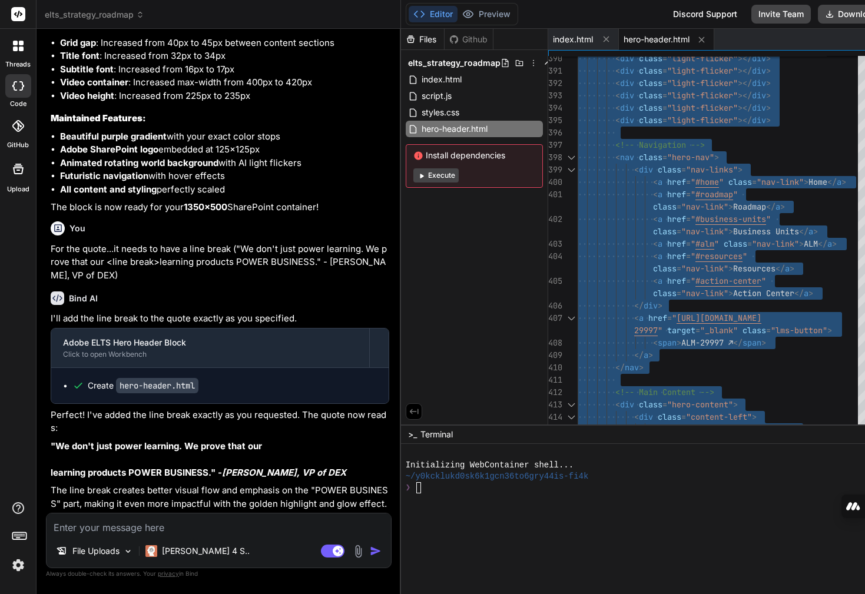
scroll to position [17264, 0]
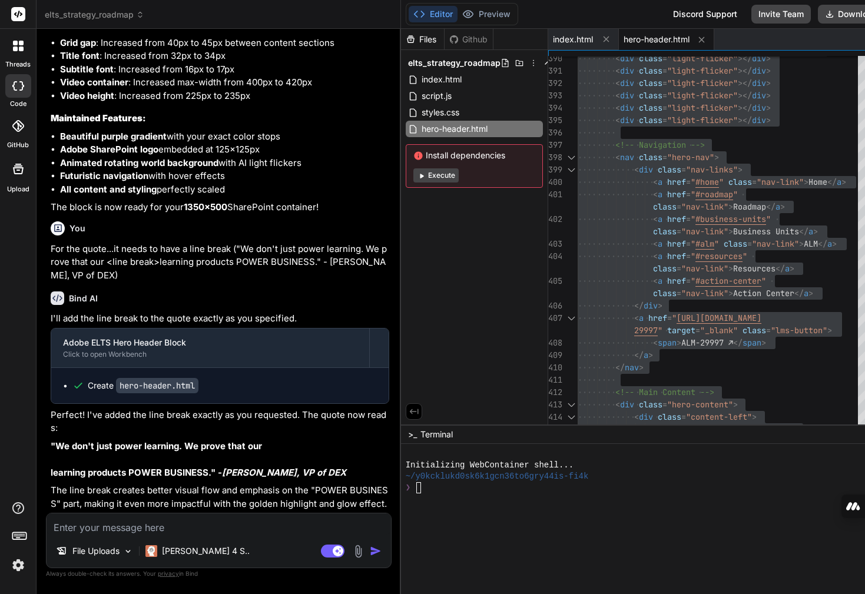
drag, startPoint x: 51, startPoint y: 159, endPoint x: 261, endPoint y: 178, distance: 211.1
copy div "New Color Flow (135° diagonal): #202020 (0%) - Dark charcoal starting top-left"
click at [116, 525] on textarea at bounding box center [219, 524] width 345 height 21
paste textarea "New Color Flow (135° diagonal): #202020 (0%) - Dark charcoal starting top-left"
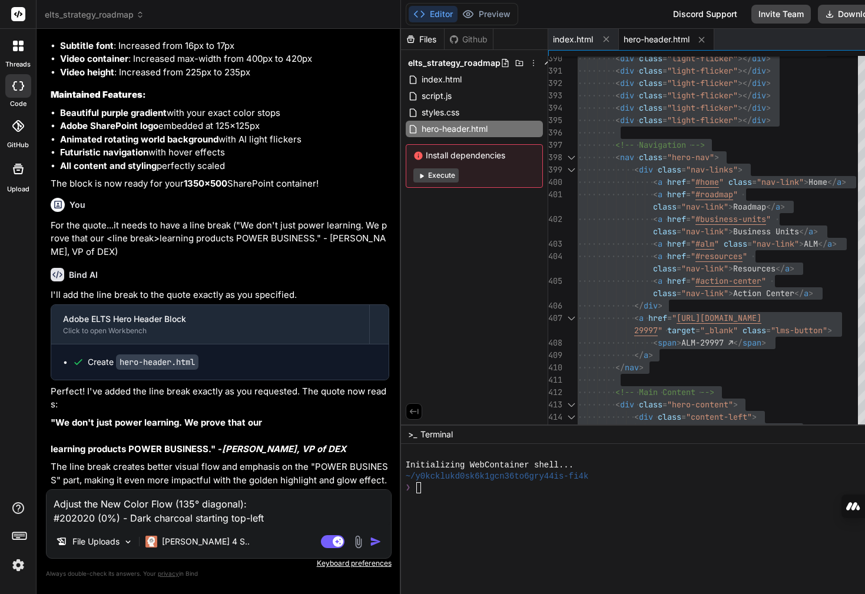
drag, startPoint x: 129, startPoint y: 517, endPoint x: 118, endPoint y: 518, distance: 11.2
click at [118, 518] on textarea "Adjust the New Color Flow (135° diagonal): #202020 (0%) - Dark charcoal startin…" at bounding box center [219, 507] width 345 height 35
drag, startPoint x: 104, startPoint y: 504, endPoint x: 250, endPoint y: 504, distance: 146.6
click at [250, 504] on textarea "Adjust the New Color Flow (135° diagonal): #202020 (0%) - Dark charcoal startin…" at bounding box center [219, 507] width 345 height 35
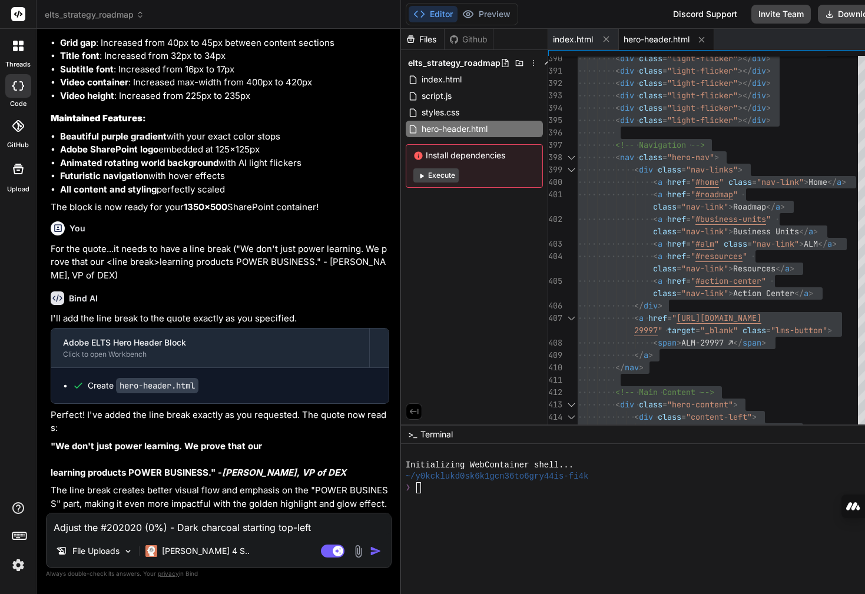
drag, startPoint x: 144, startPoint y: 527, endPoint x: 175, endPoint y: 534, distance: 32.6
click at [144, 526] on textarea "Adjust the #202020 (0%) - Dark charcoal starting top-left" at bounding box center [219, 524] width 345 height 21
drag, startPoint x: 283, startPoint y: 526, endPoint x: 279, endPoint y: 531, distance: 6.3
click at [279, 531] on textarea "Adjust the #202020 Dark charcoal starting top-left" at bounding box center [219, 524] width 345 height 21
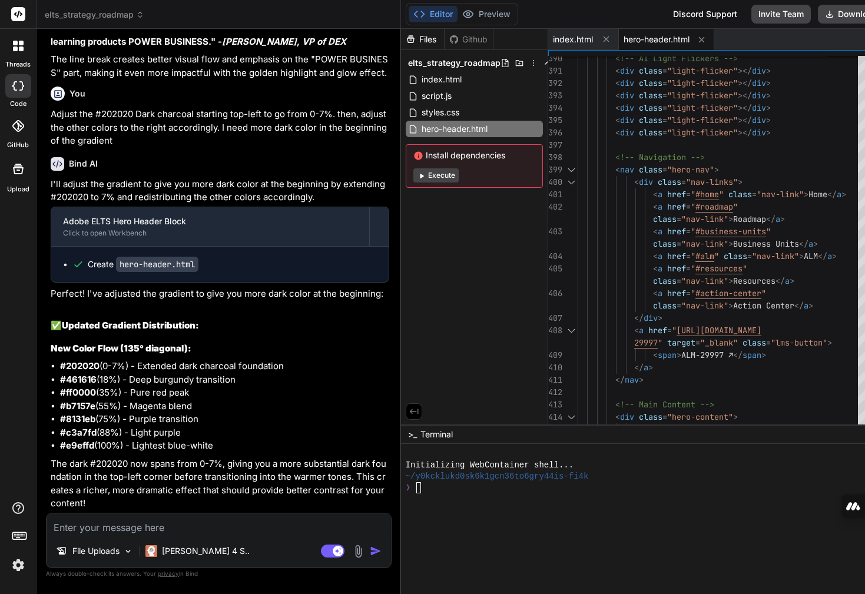
scroll to position [18369, 0]
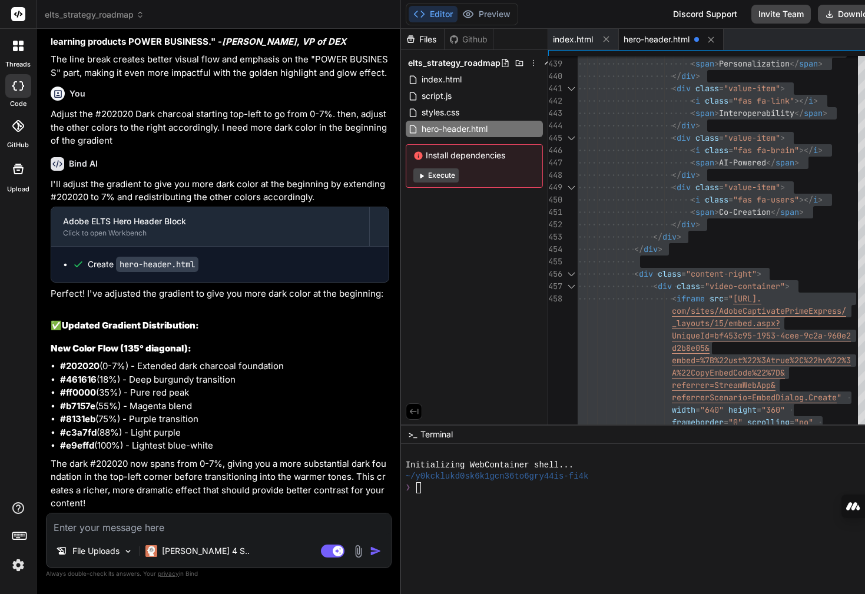
click at [165, 521] on textarea at bounding box center [219, 524] width 345 height 21
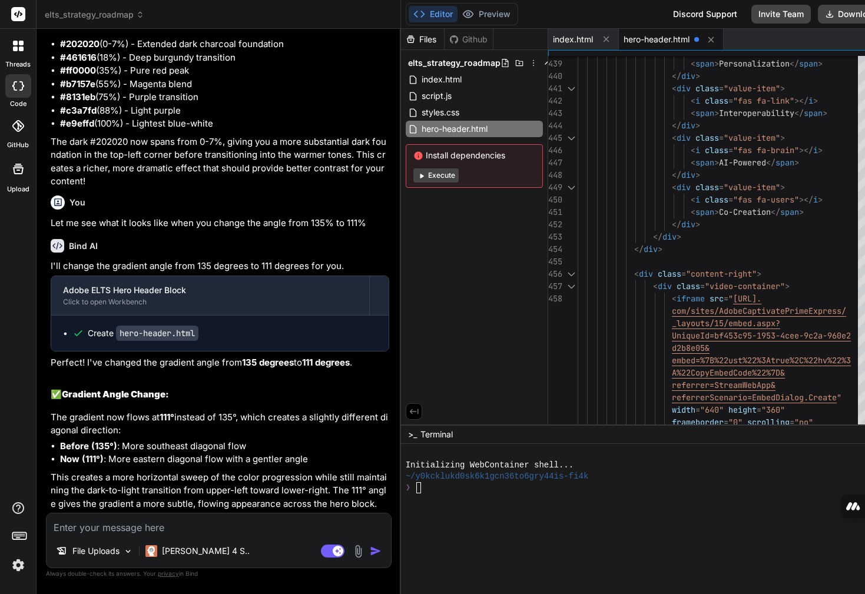
scroll to position [18731, 0]
click at [240, 371] on div "I'll change the gradient angle from 135 degrees to 111 degrees for you. Adobe E…" at bounding box center [220, 385] width 339 height 251
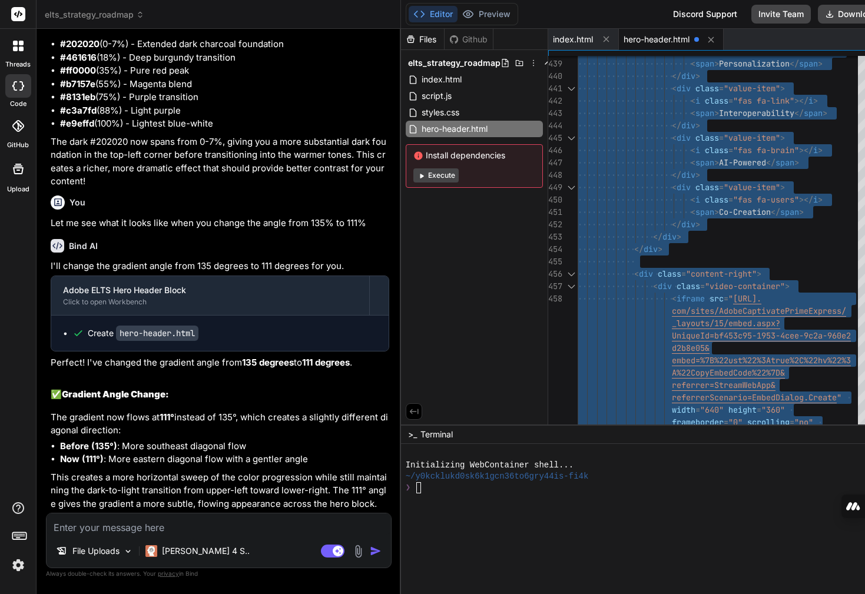
click at [413, 313] on div "Files Github elts_strategy_roadmap index.html script.js styles.css hero-header.…" at bounding box center [474, 227] width 147 height 396
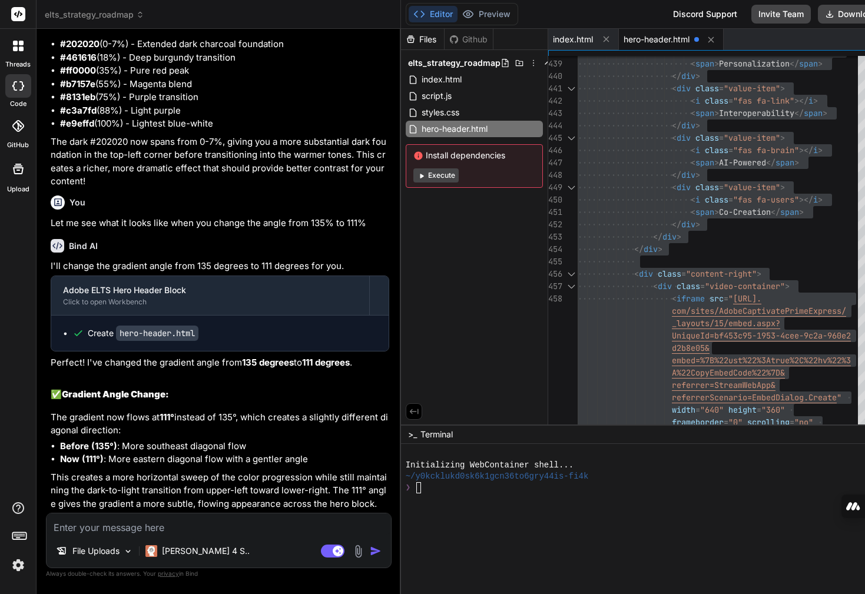
click at [493, 226] on div "Files Github elts_strategy_roadmap index.html script.js styles.css hero-header.…" at bounding box center [474, 227] width 147 height 396
drag, startPoint x: 480, startPoint y: 226, endPoint x: 448, endPoint y: 226, distance: 32.4
click at [448, 226] on div "Files Github elts_strategy_roadmap index.html script.js styles.css hero-header.…" at bounding box center [474, 227] width 147 height 396
click at [148, 525] on textarea at bounding box center [219, 524] width 345 height 21
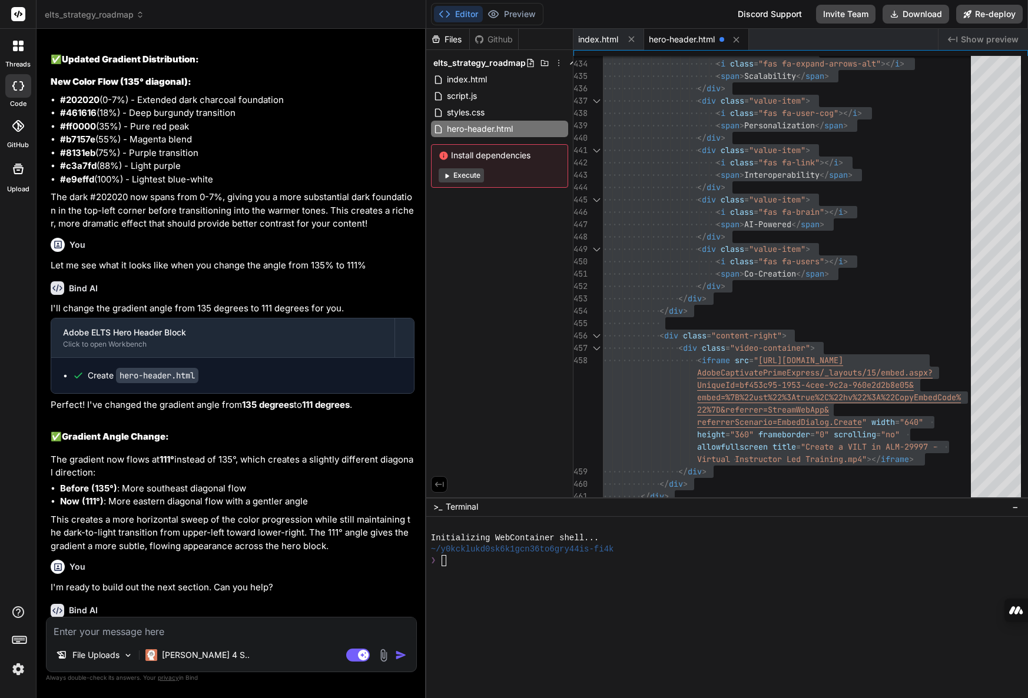
scroll to position [17106, 0]
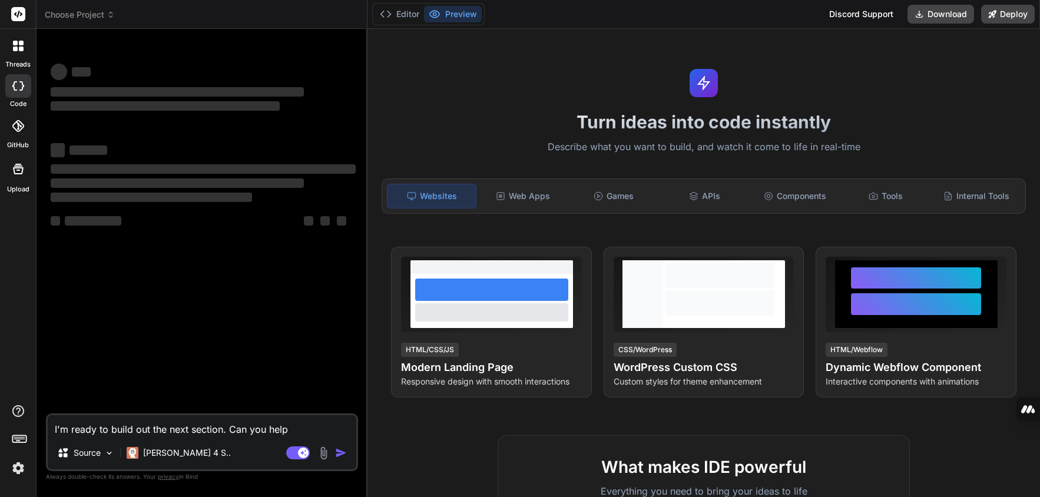
type textarea "x"
click at [295, 425] on textarea "I'm ready to build out the next section. Can you help" at bounding box center [201, 425] width 306 height 21
type textarea "I'm ready to build out the next section. Can you help?"
type textarea "x"
type textarea "I'm ready to build out the next section. Can you help?"
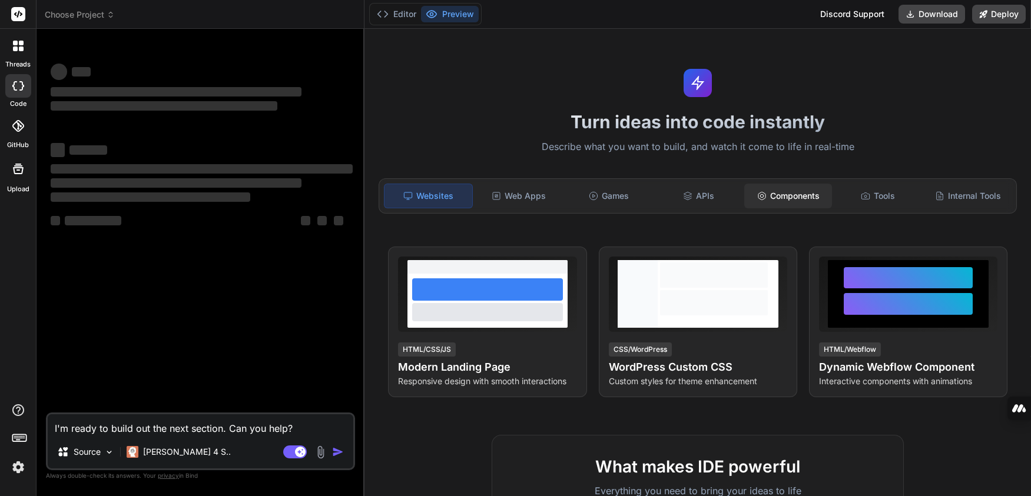
click at [774, 196] on div "Components" at bounding box center [788, 196] width 88 height 25
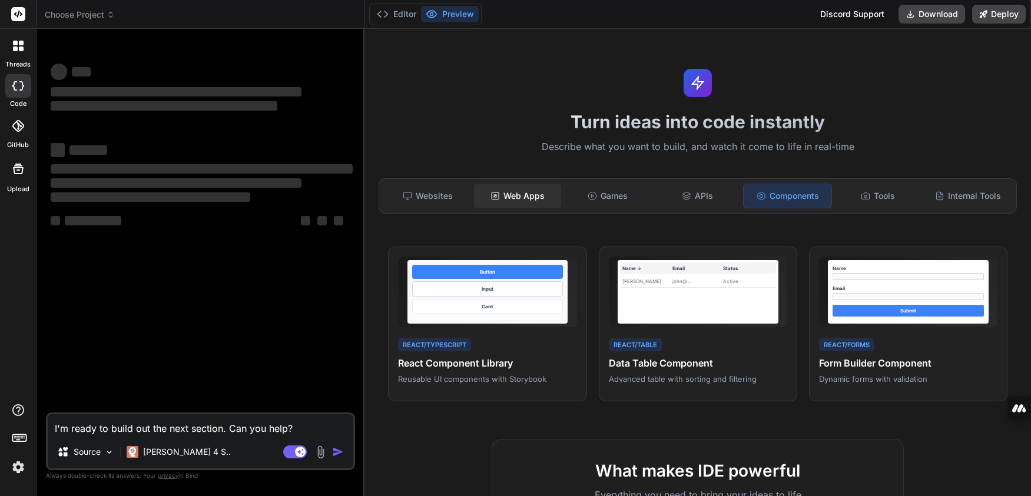
click at [522, 193] on div "Web Apps" at bounding box center [518, 196] width 88 height 25
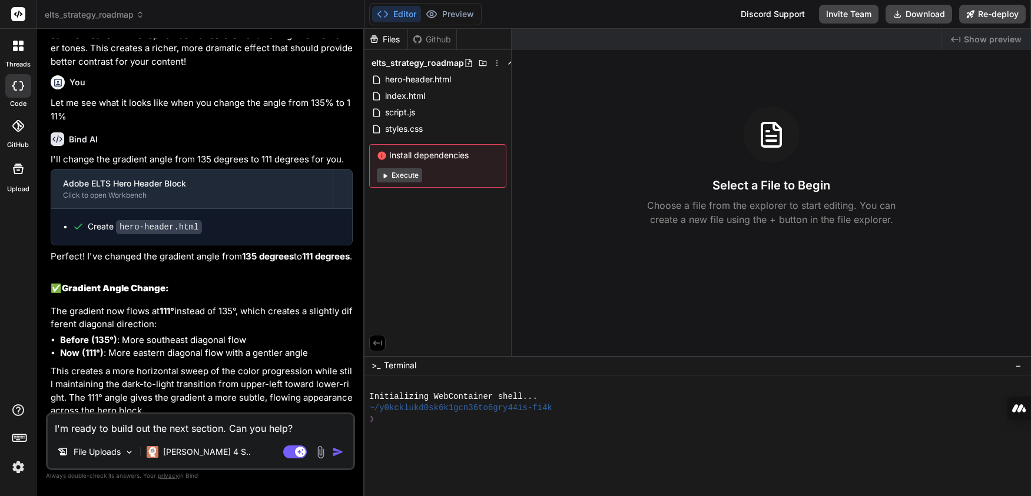
scroll to position [1554, 0]
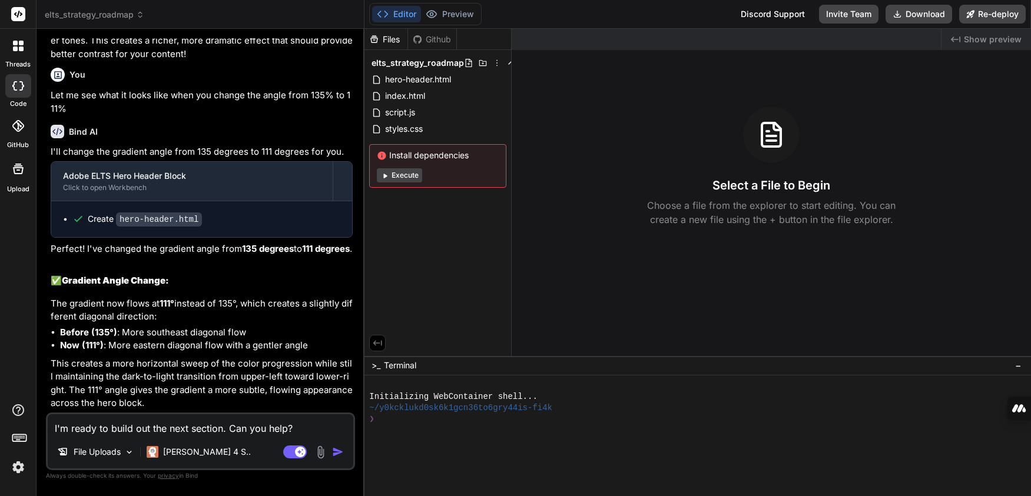
click at [334, 450] on img "button" at bounding box center [338, 452] width 12 height 12
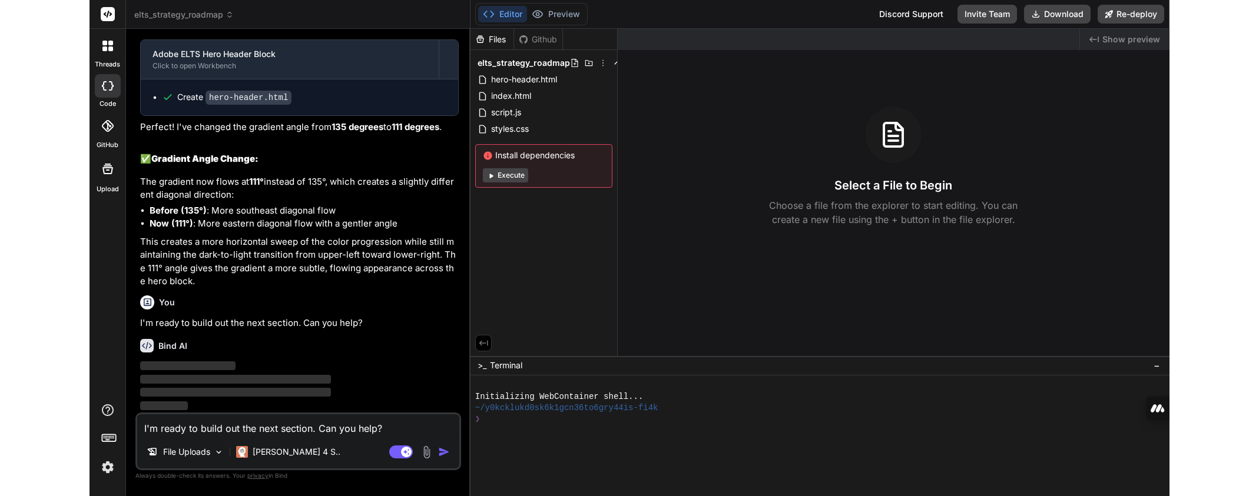
scroll to position [1531, 0]
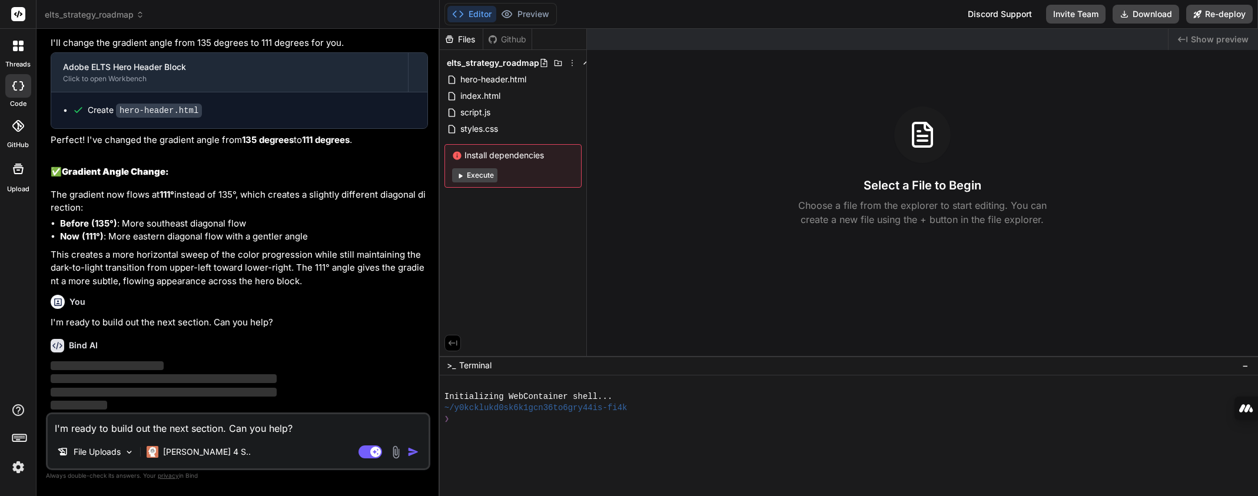
type textarea "x"
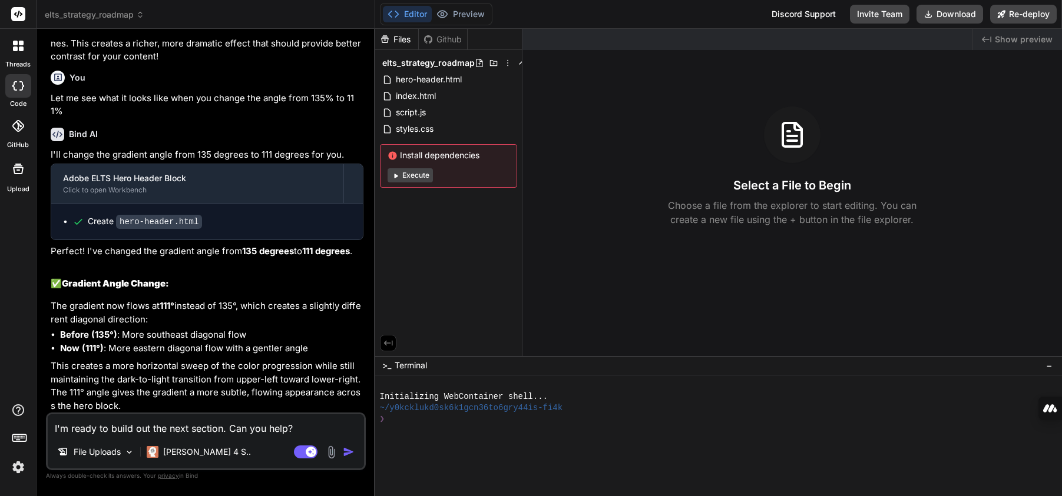
scroll to position [1541, 0]
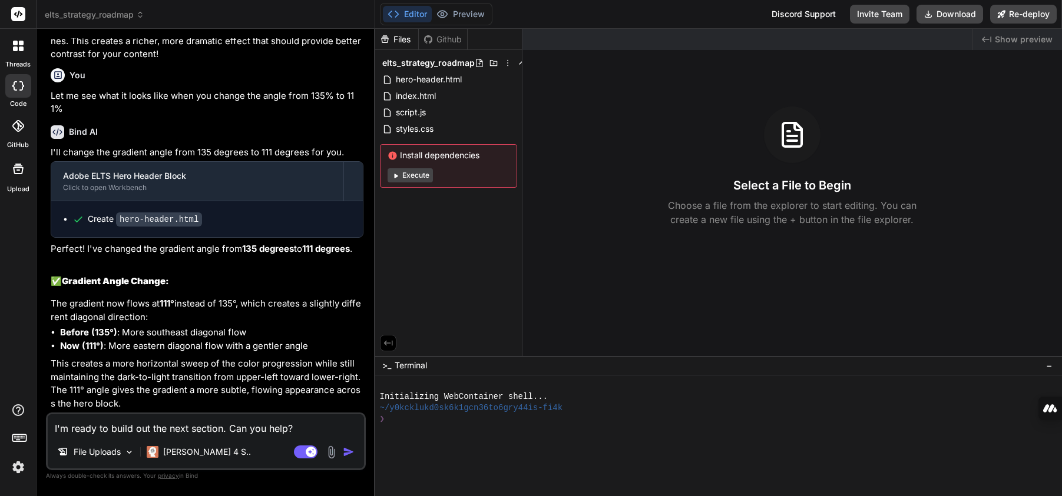
click at [14, 44] on icon at bounding box center [15, 43] width 5 height 5
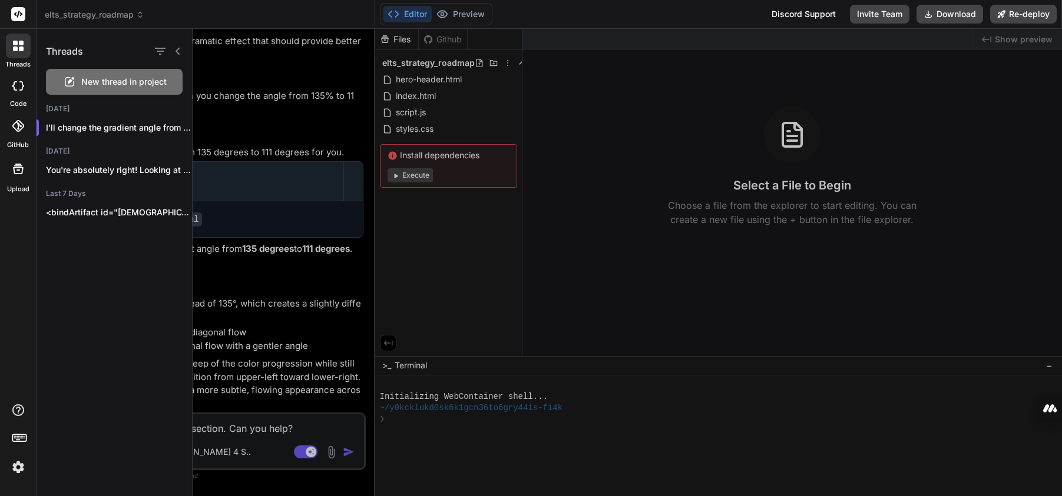
click at [14, 44] on icon at bounding box center [15, 43] width 5 height 5
click at [20, 86] on icon at bounding box center [18, 85] width 12 height 9
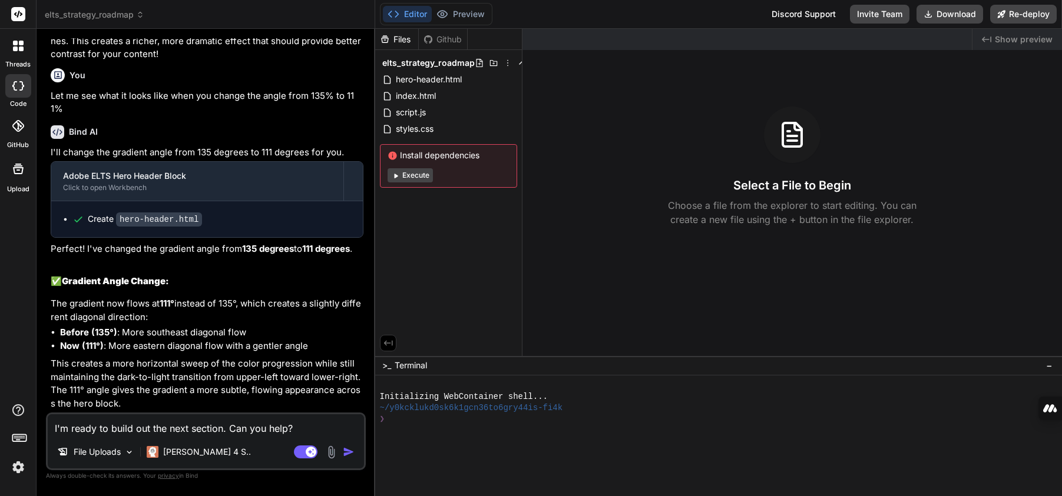
click at [15, 125] on icon at bounding box center [18, 126] width 12 height 12
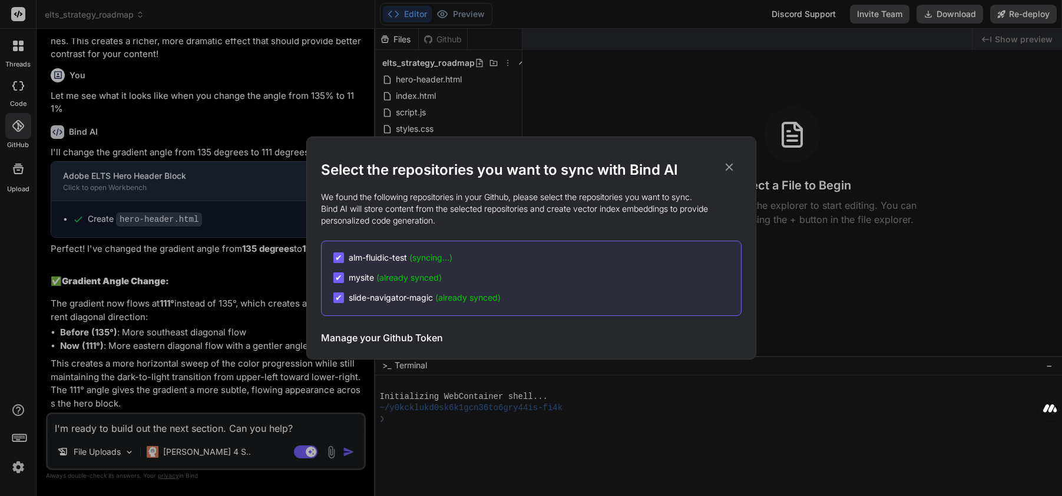
click at [732, 170] on icon at bounding box center [729, 167] width 13 height 13
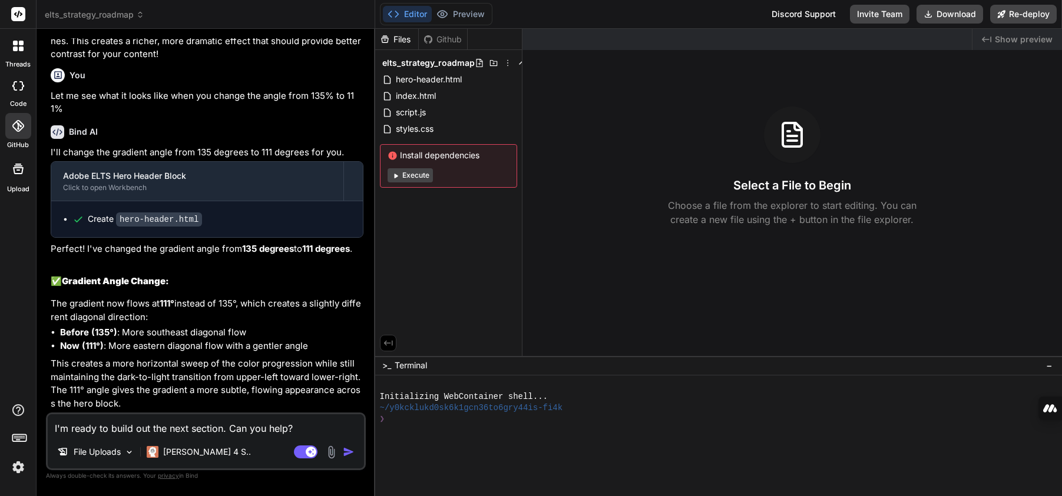
click at [21, 14] on icon at bounding box center [18, 14] width 9 height 7
click at [419, 18] on button "Editor" at bounding box center [407, 14] width 49 height 16
click at [678, 271] on div "Created with Pixso. Show preview Select a File to Begin Choose a file from the …" at bounding box center [791, 192] width 539 height 327
click at [299, 430] on textarea "I'm ready to build out the next section. Can you help?" at bounding box center [206, 425] width 316 height 21
click at [349, 453] on img "button" at bounding box center [349, 452] width 12 height 12
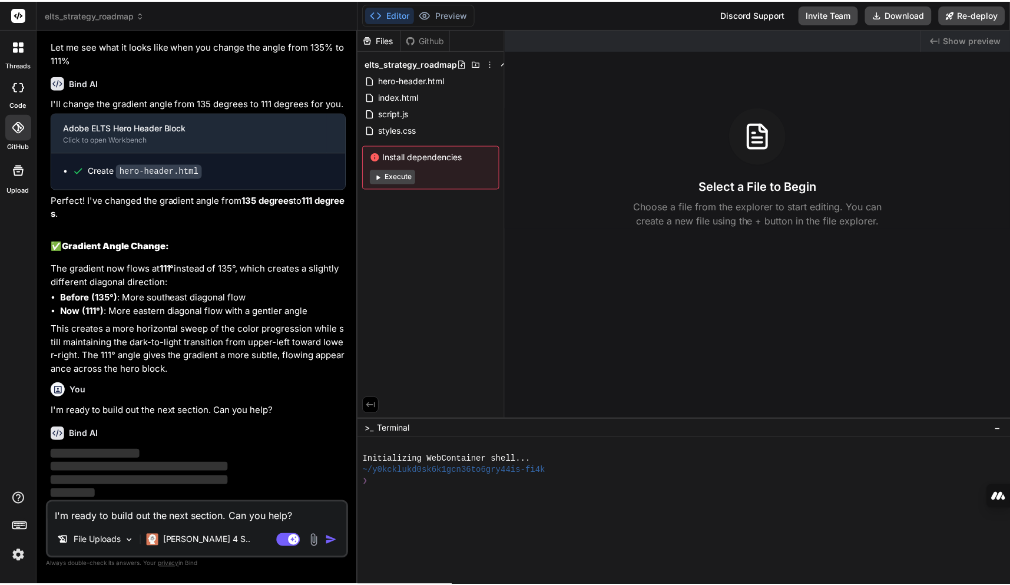
scroll to position [1601, 0]
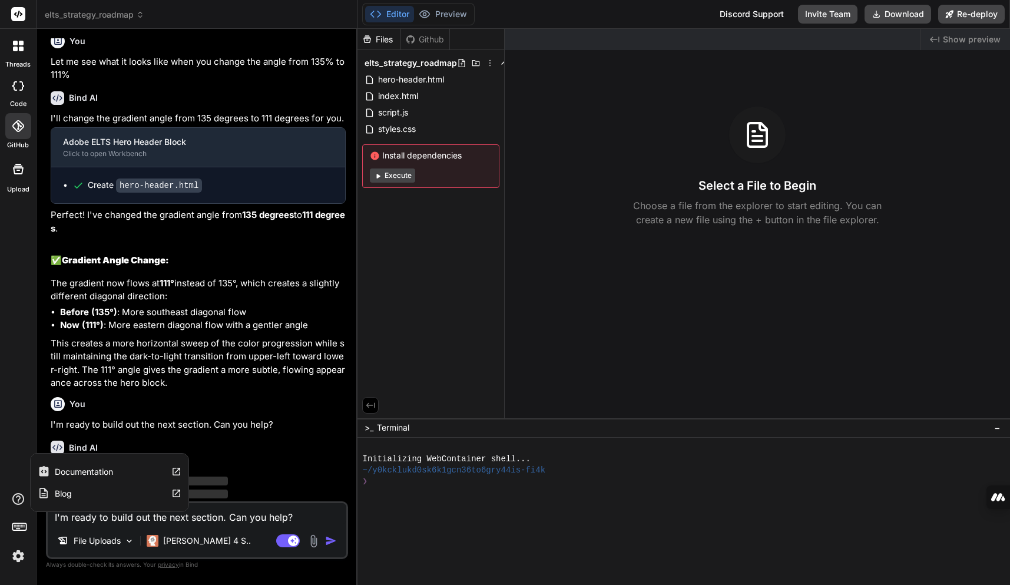
click at [176, 492] on icon at bounding box center [176, 493] width 10 height 10
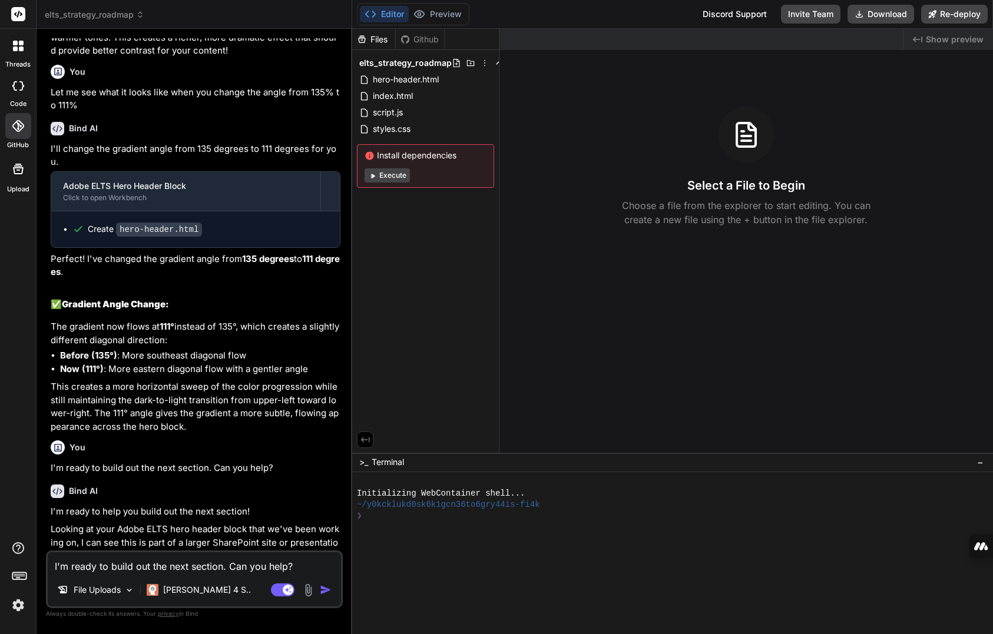
scroll to position [1796, 0]
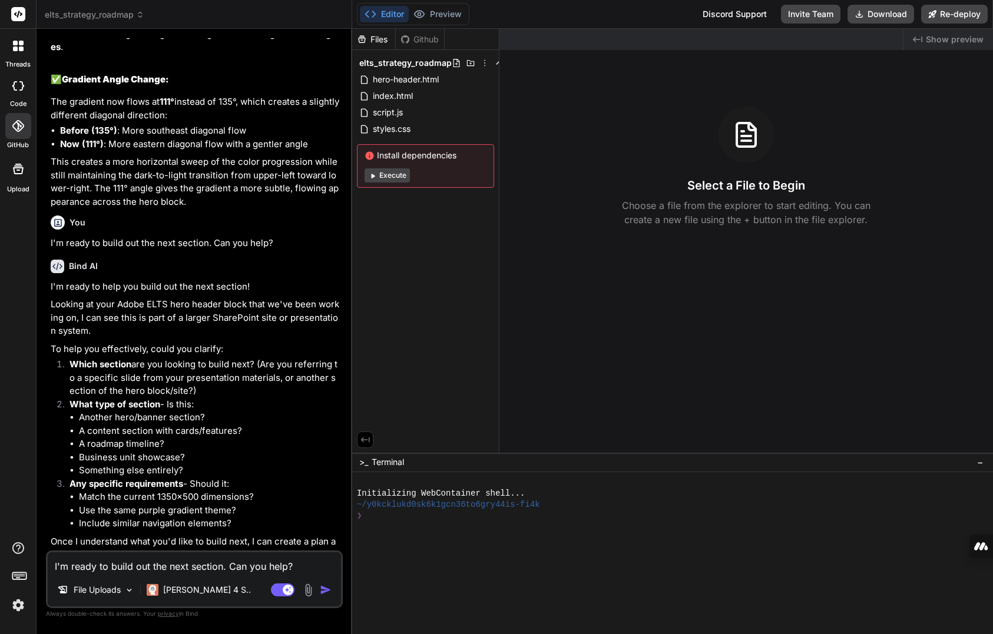
click at [184, 496] on textarea "I'm ready to build out the next section. Can you help?" at bounding box center [194, 562] width 293 height 21
click at [310, 496] on img at bounding box center [309, 591] width 14 height 14
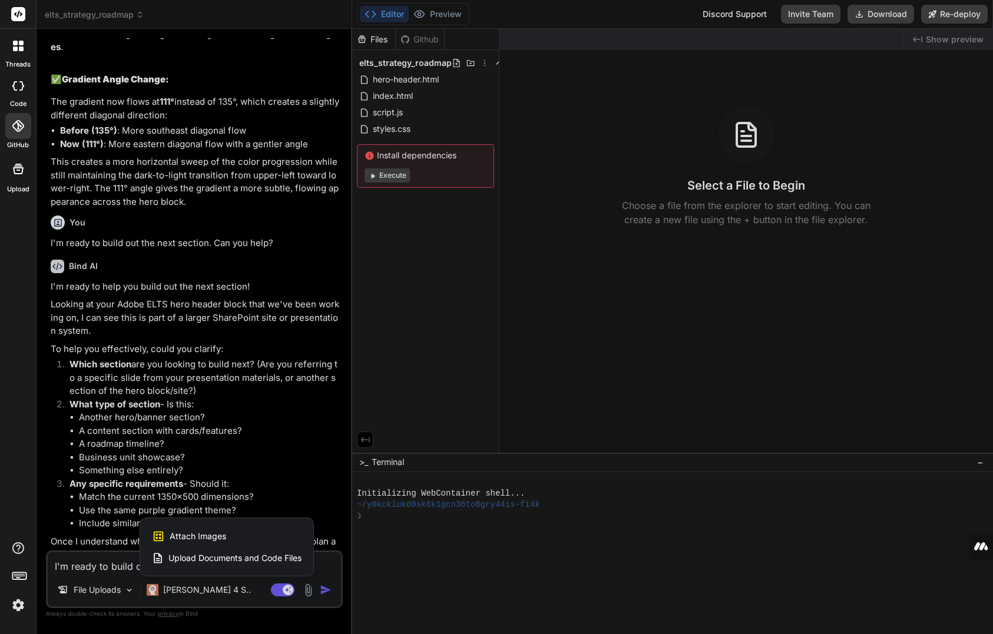
click at [217, 496] on span "Attach Images" at bounding box center [198, 537] width 57 height 12
type textarea "x"
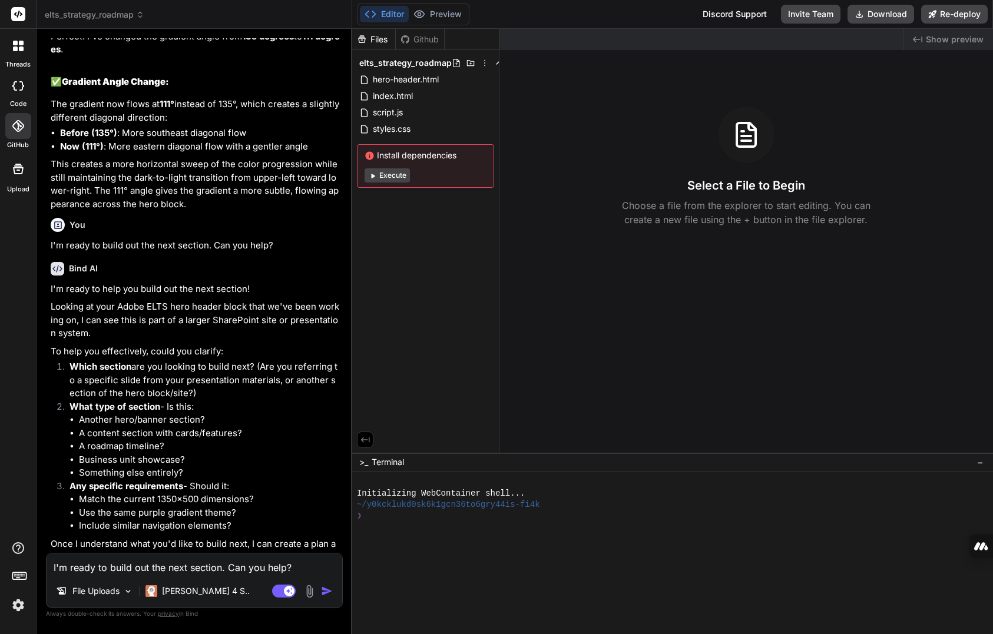
type input "C:\fakepath\Screenshot 2025-09-13 143448.png"
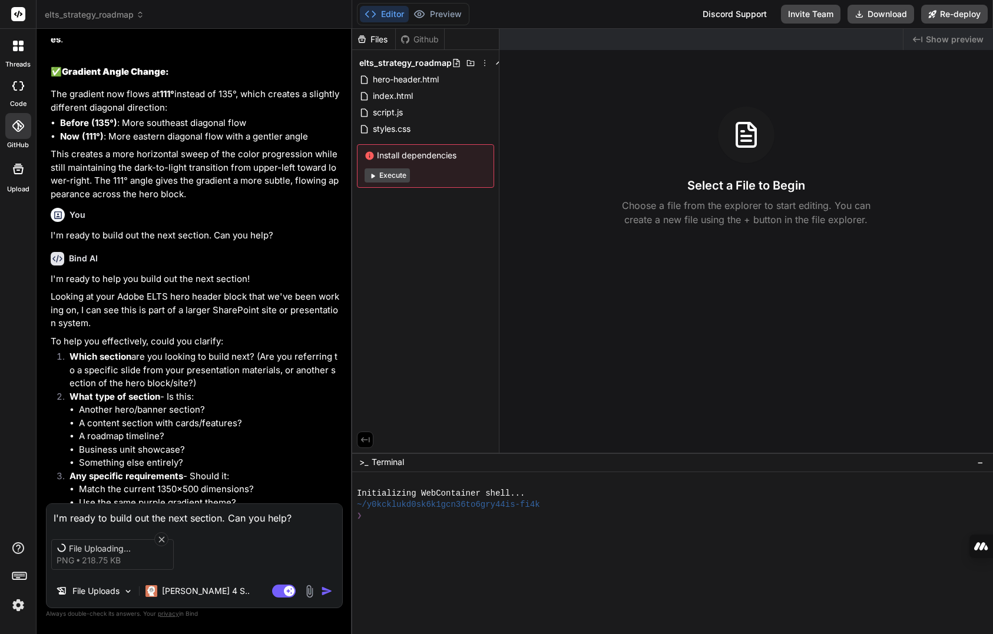
click at [147, 496] on textarea "I'm ready to build out the next section. Can you help?" at bounding box center [195, 514] width 296 height 21
type textarea "x"
type textarea "T"
type textarea "x"
type textarea "Th"
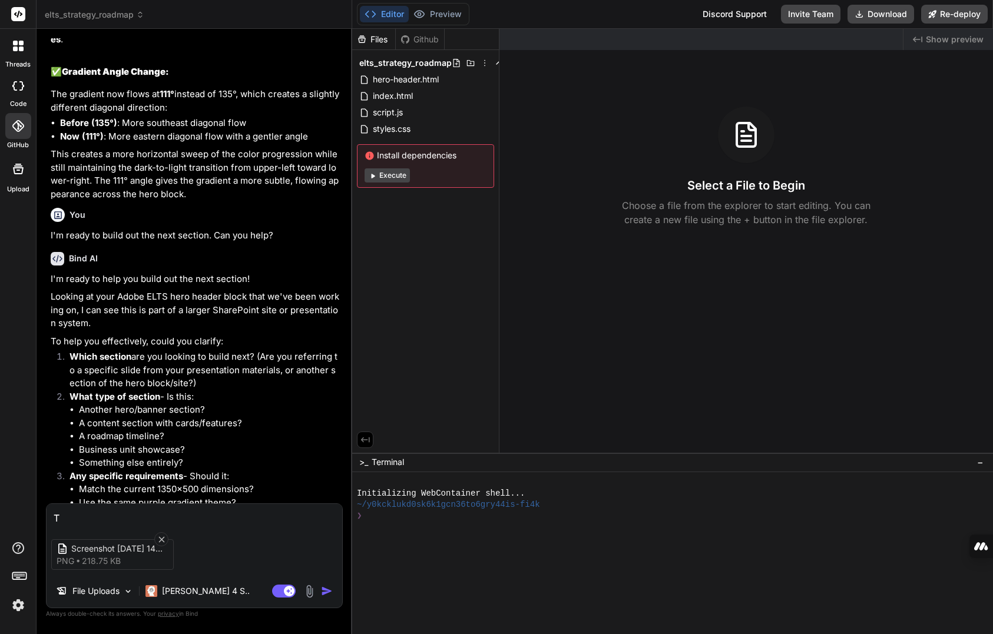
type textarea "x"
type textarea "The"
type textarea "x"
type textarea "The"
type textarea "x"
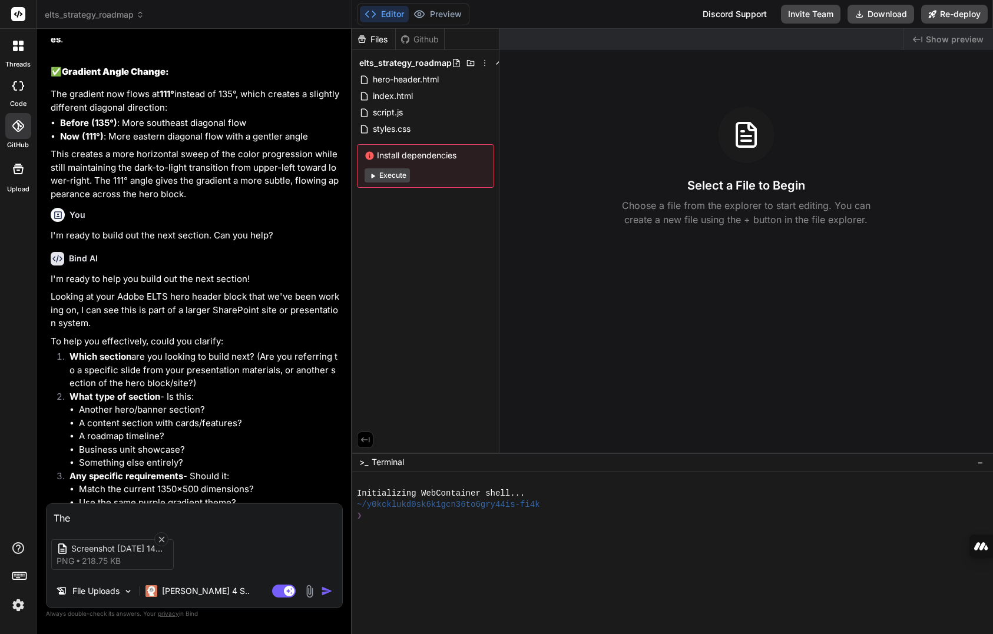
type textarea "The n"
type textarea "x"
type textarea "The ne"
type textarea "x"
type textarea "The nex"
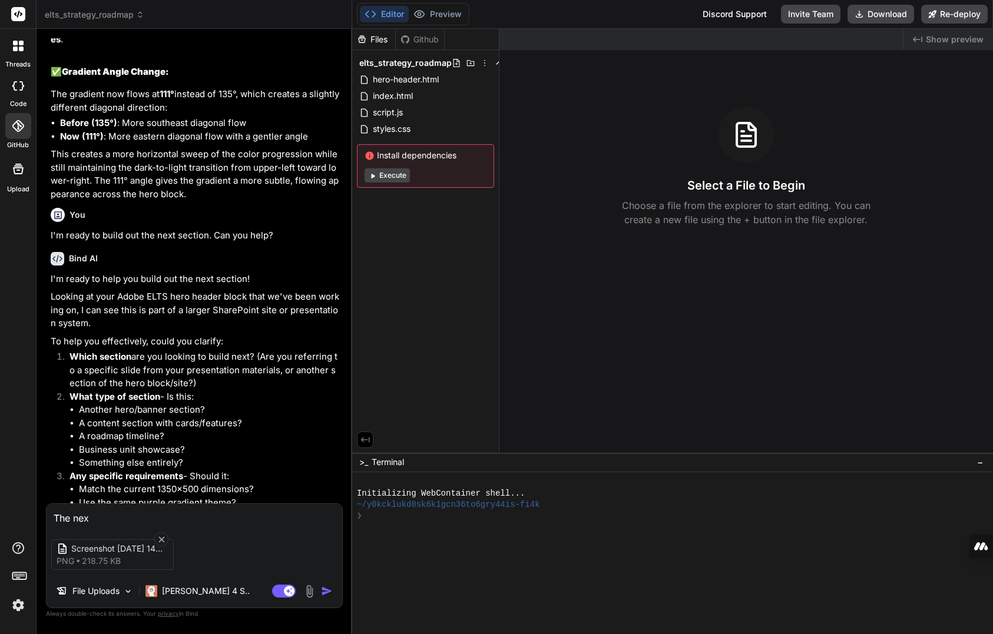
type textarea "x"
type textarea "The next"
type textarea "x"
type textarea "The next"
type textarea "x"
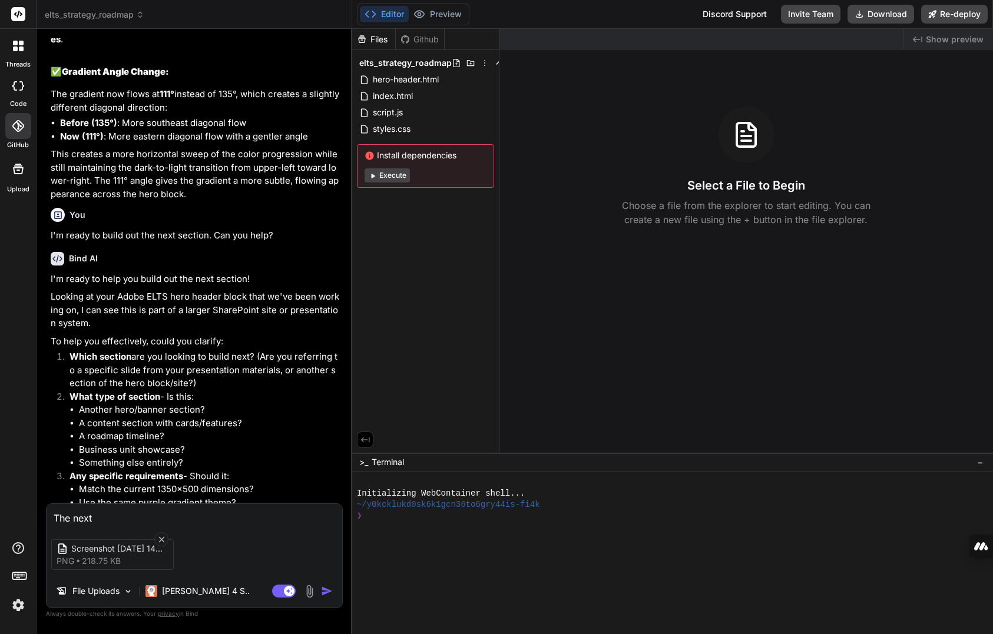
type textarea "The next s"
type textarea "x"
type textarea "The next se"
type textarea "x"
type textarea "The next sec"
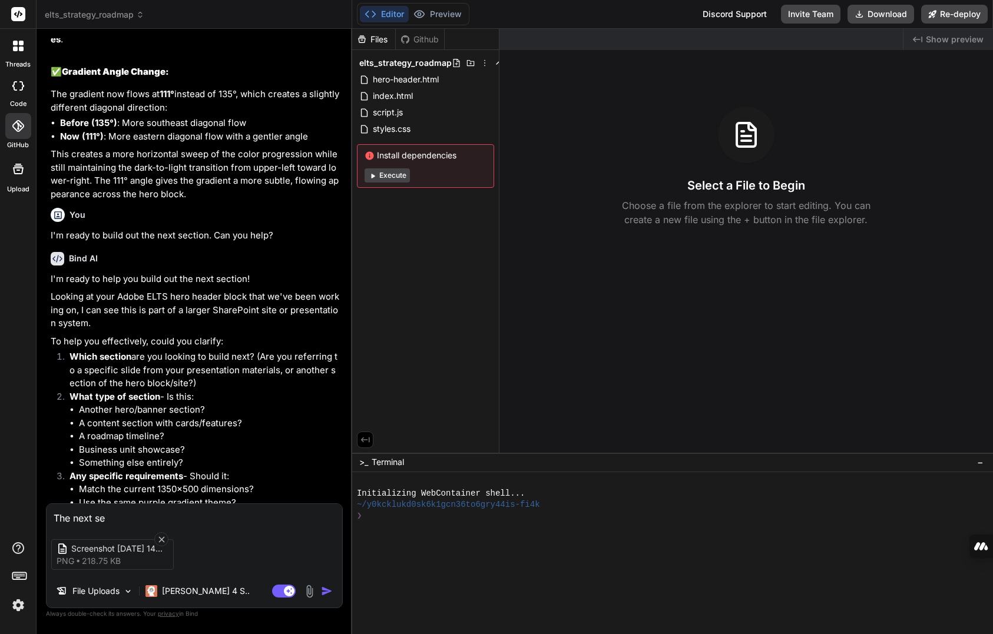
type textarea "x"
type textarea "The next sect"
type textarea "x"
type textarea "The next secti"
type textarea "x"
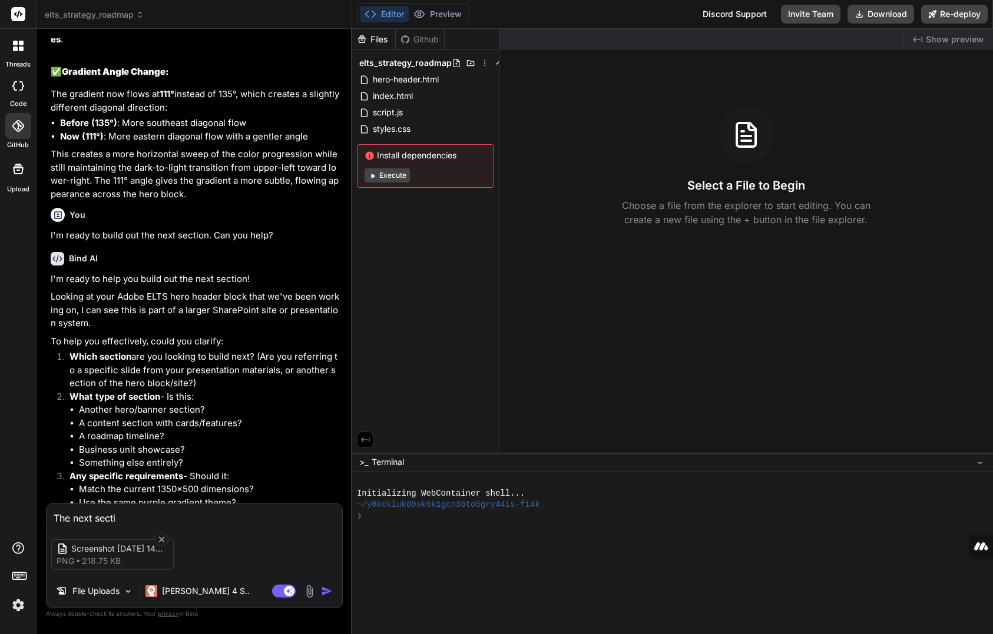
type textarea "The next sectio"
type textarea "x"
type textarea "The next section"
type textarea "x"
type textarea "The next section"
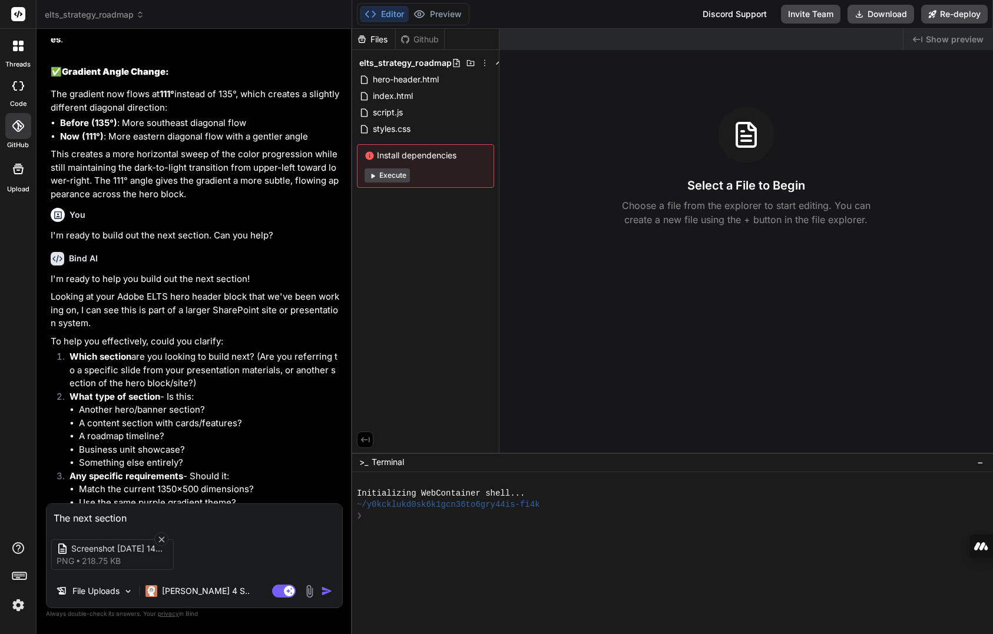
type textarea "x"
type textarea "The next section i"
type textarea "x"
type textarea "The next section is"
type textarea "x"
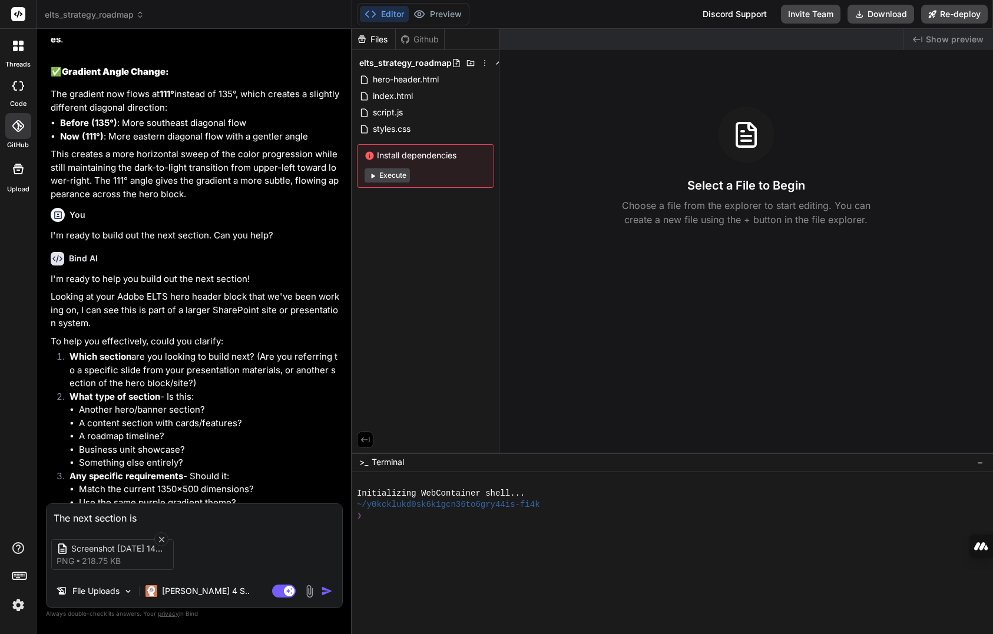
type textarea "The next section is"
type textarea "x"
type textarea "The next section is t"
type textarea "x"
type textarea "The next section is th"
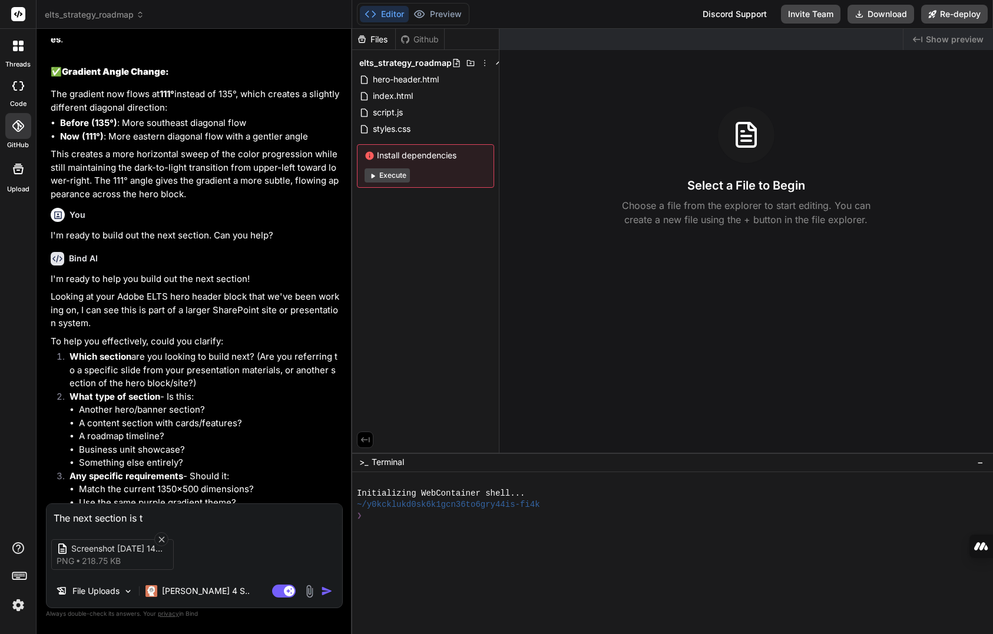
type textarea "x"
type textarea "The next section is the"
type textarea "x"
type textarea "The next section is the"
type textarea "x"
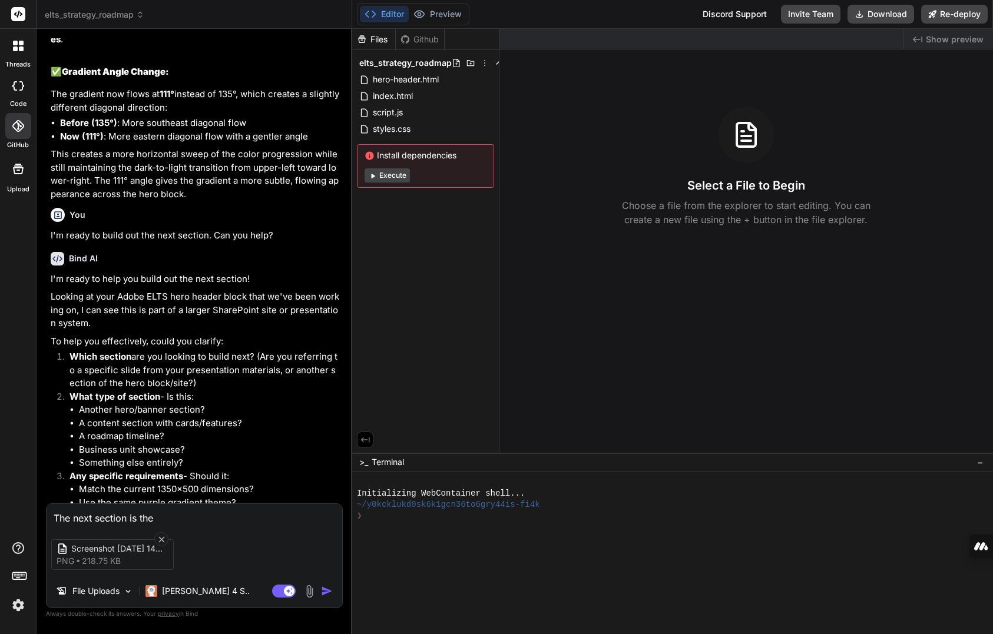
type textarea "The next section is the b"
type textarea "x"
type textarea "The next section is the bu"
type textarea "x"
type textarea "The next section is the bus"
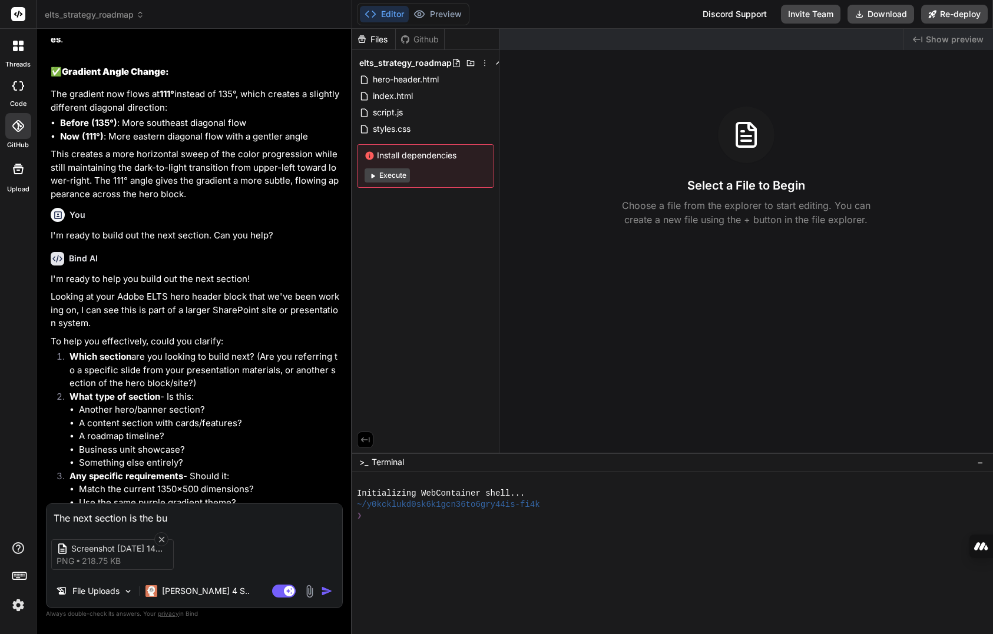
type textarea "x"
type textarea "The next section is the busi"
type textarea "x"
type textarea "The next section is the busin"
type textarea "x"
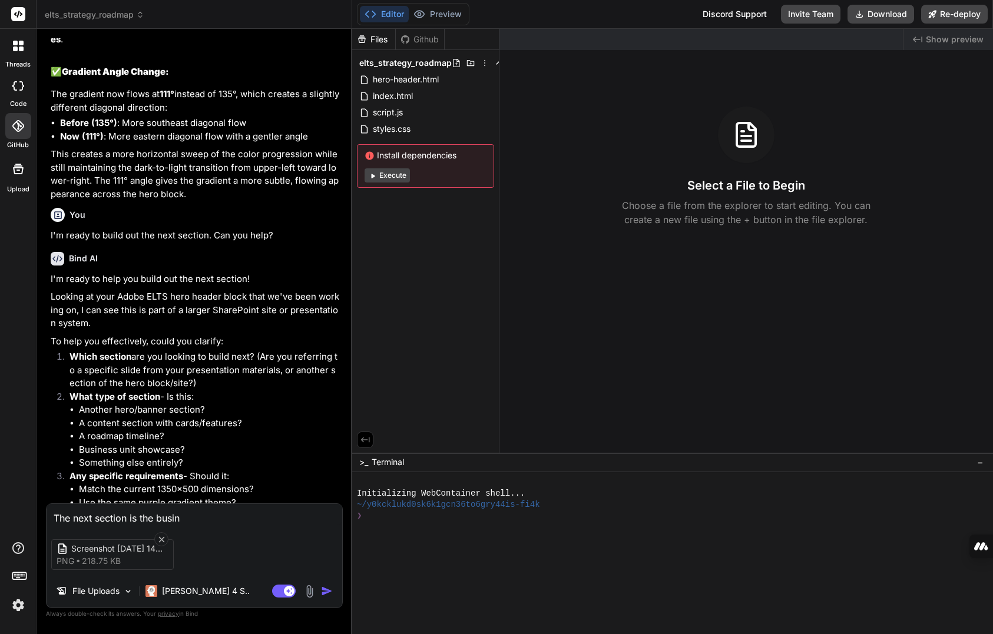
type textarea "The next section is the busine"
type textarea "x"
type textarea "The next section is the busines"
type textarea "x"
type textarea "The next section is the business"
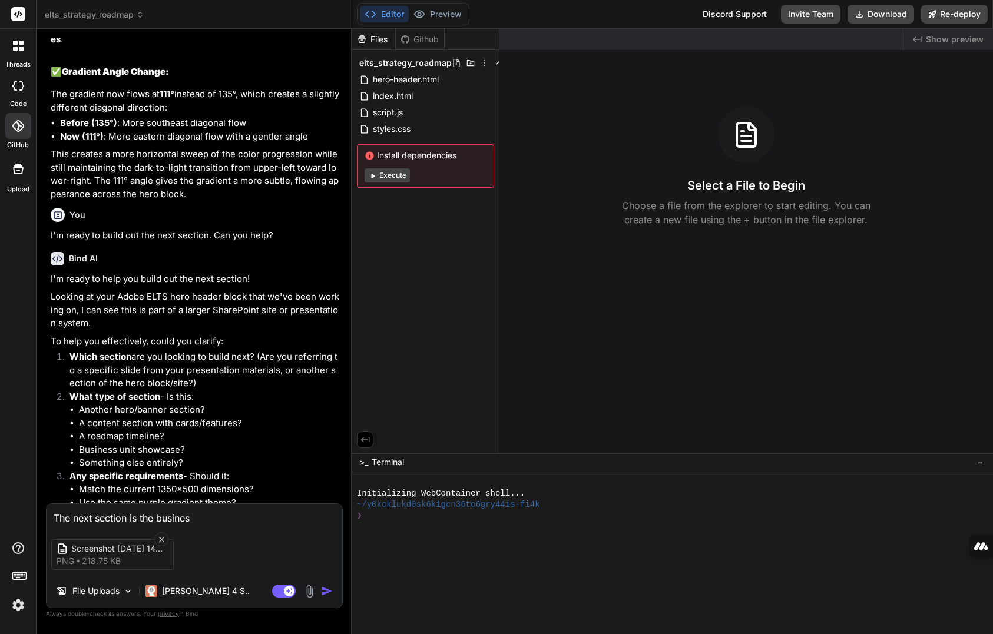
type textarea "x"
type textarea "The next section is the business"
type textarea "x"
type textarea "The next section is the business u"
type textarea "x"
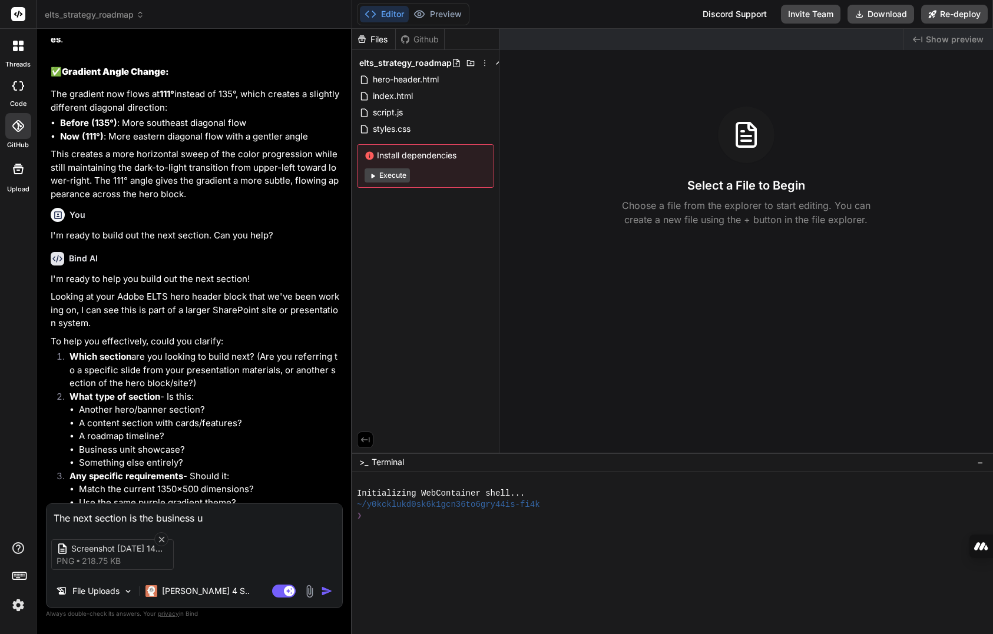
type textarea "The next section is the business un"
type textarea "x"
type textarea "The next section is the business uni"
type textarea "x"
type textarea "The next section is the business unit"
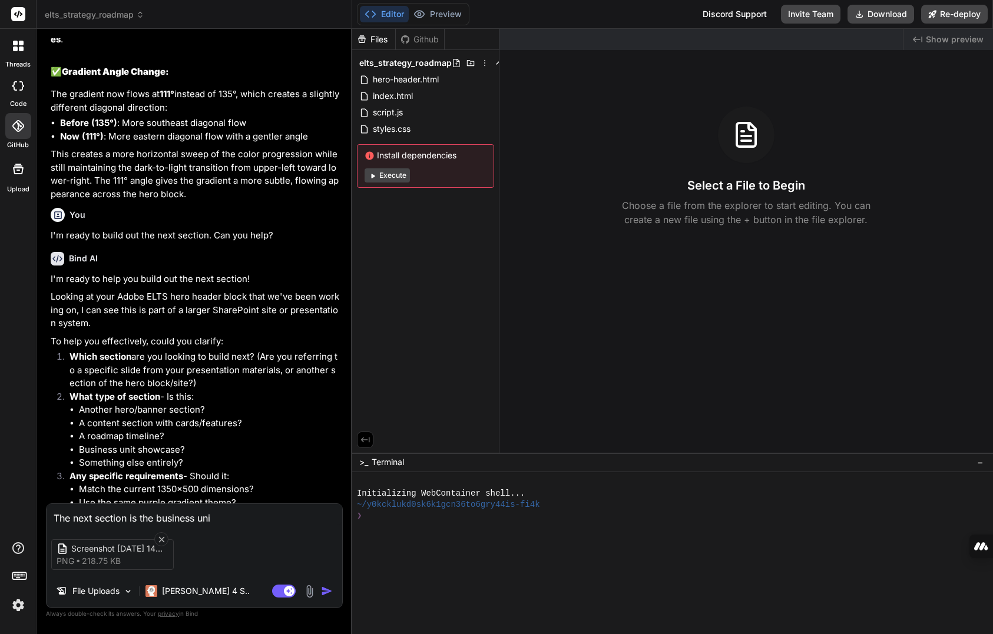
type textarea "x"
type textarea "The next section is the business unit"
type textarea "x"
type textarea "The next section is the business unit"
click at [399, 90] on span "index.html" at bounding box center [393, 96] width 42 height 14
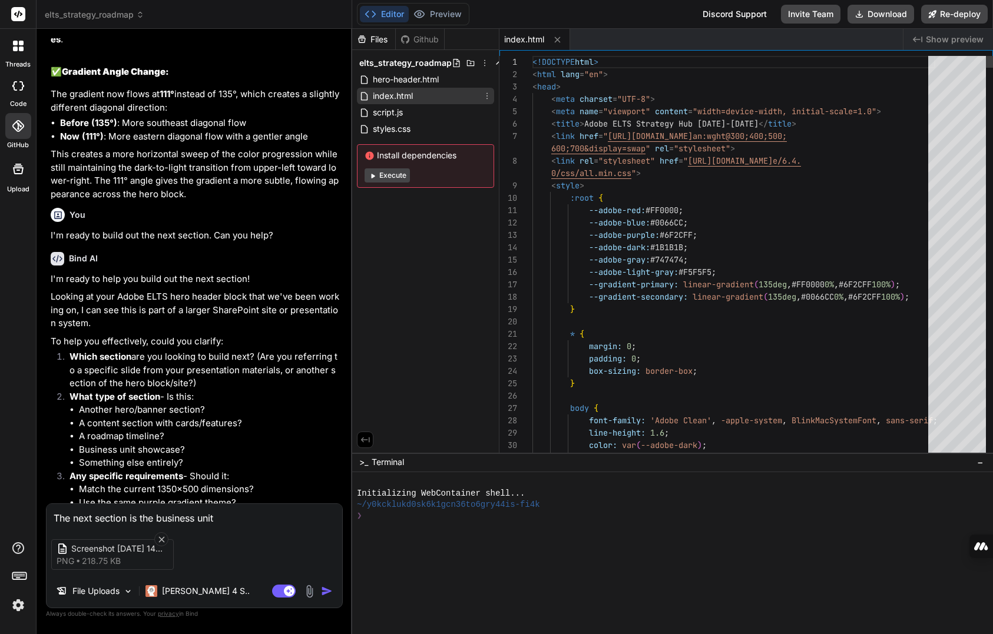
type textarea "x"
click at [408, 78] on span "hero-header.html" at bounding box center [406, 79] width 68 height 14
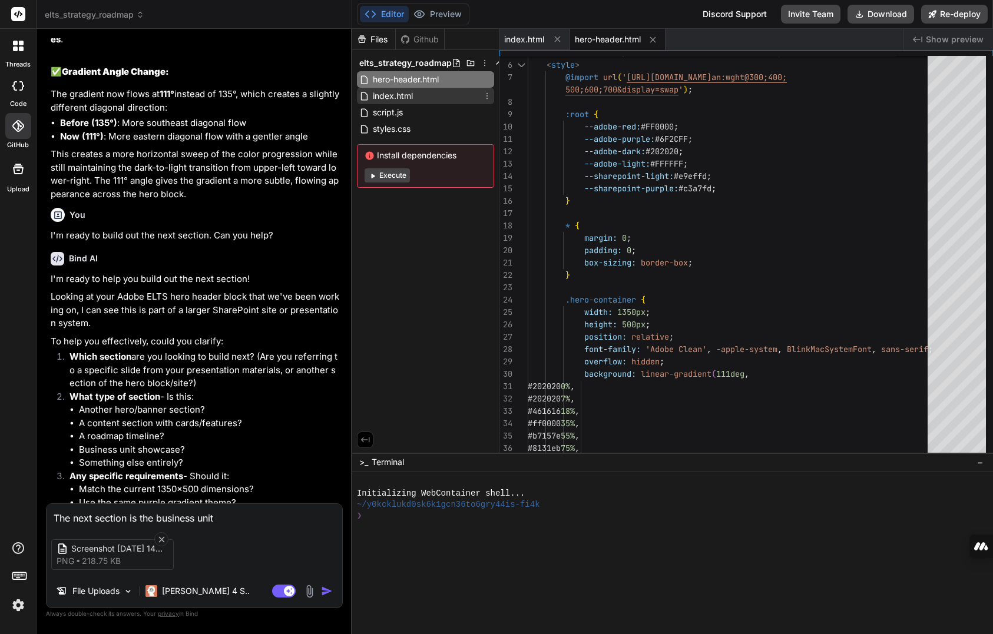
click at [409, 97] on span "index.html" at bounding box center [393, 96] width 42 height 14
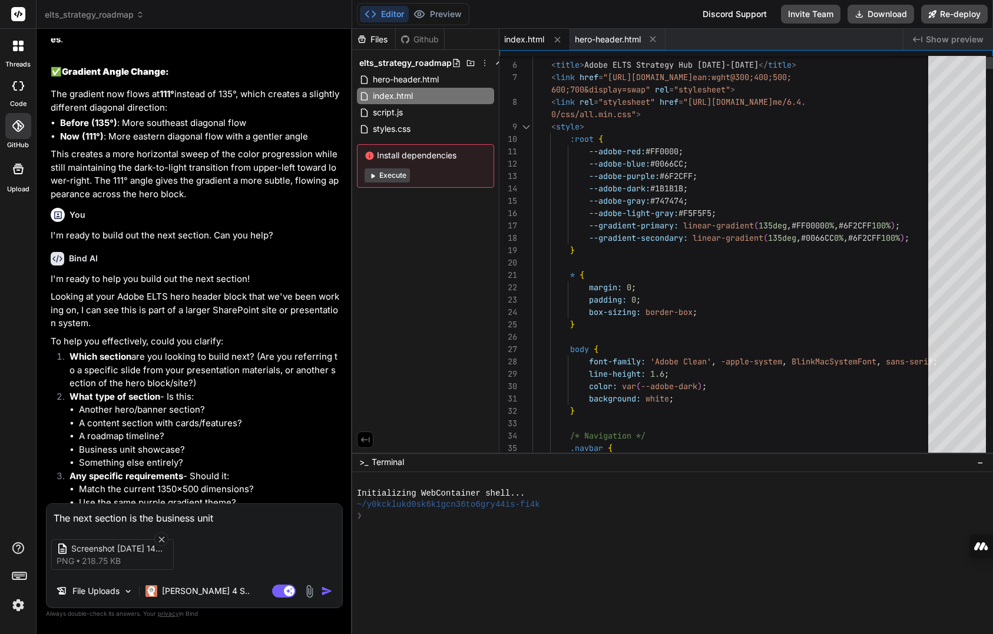
type textarea "<!DOCTYPE html> <html lang="en"> <head> <meta charset="UTF-8"> <meta name="view…"
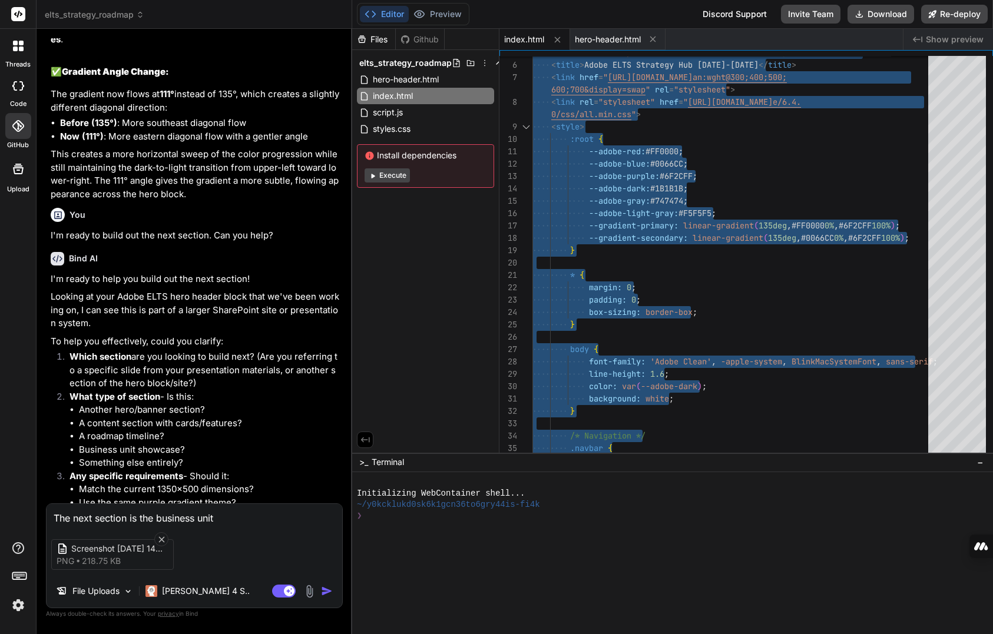
click at [240, 496] on textarea "The next section is the business unit" at bounding box center [195, 514] width 296 height 21
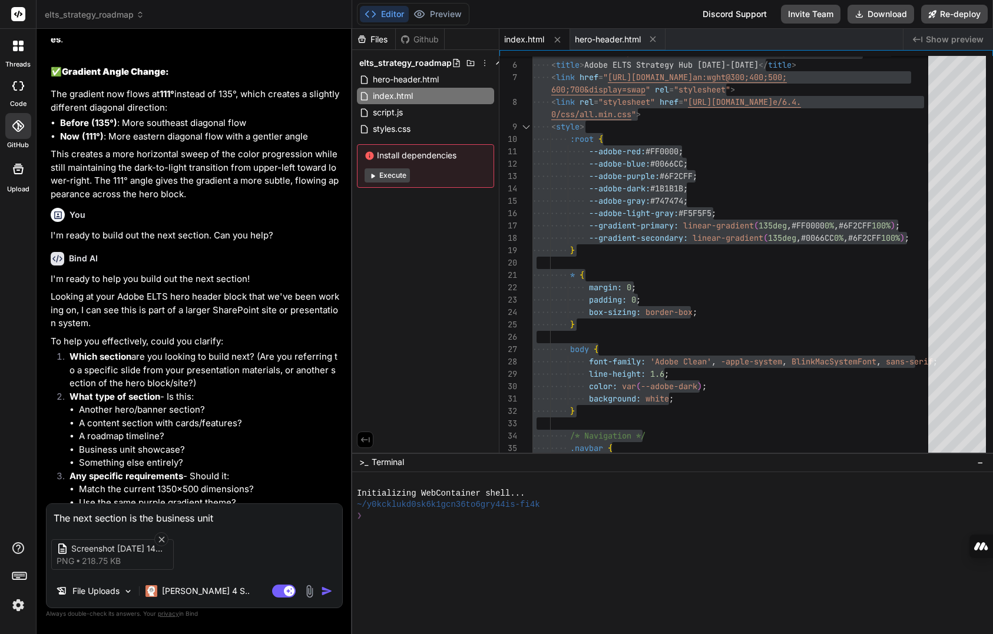
type textarea "The next section is the business unit s"
type textarea "x"
type textarea "The next section is the business unit se"
type textarea "x"
type textarea "The next section is the business unit sec"
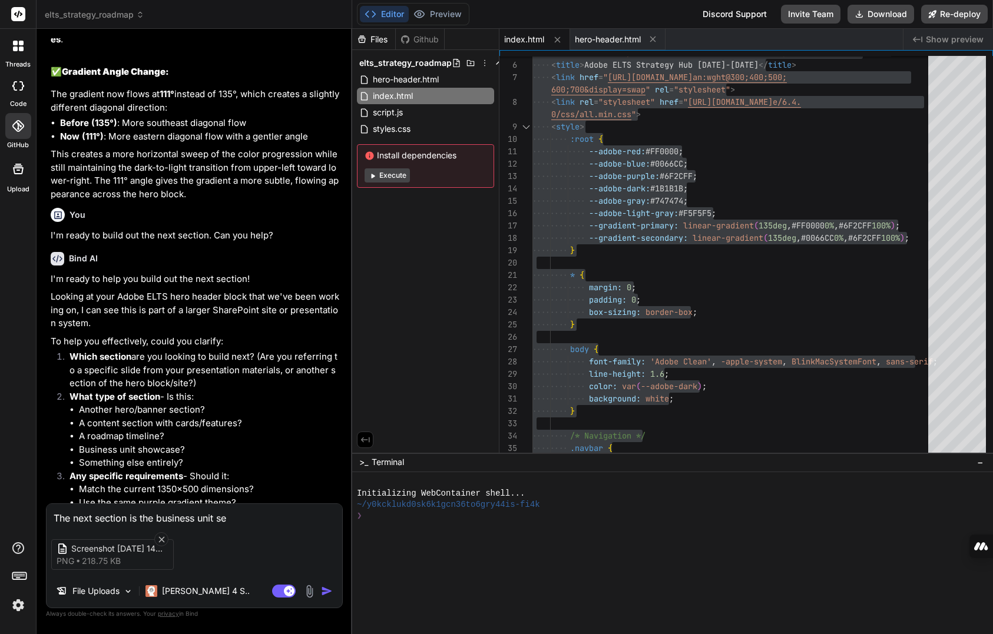
type textarea "x"
type textarea "The next section is the business unit sect"
type textarea "x"
type textarea "The next section is the business unit secti"
type textarea "x"
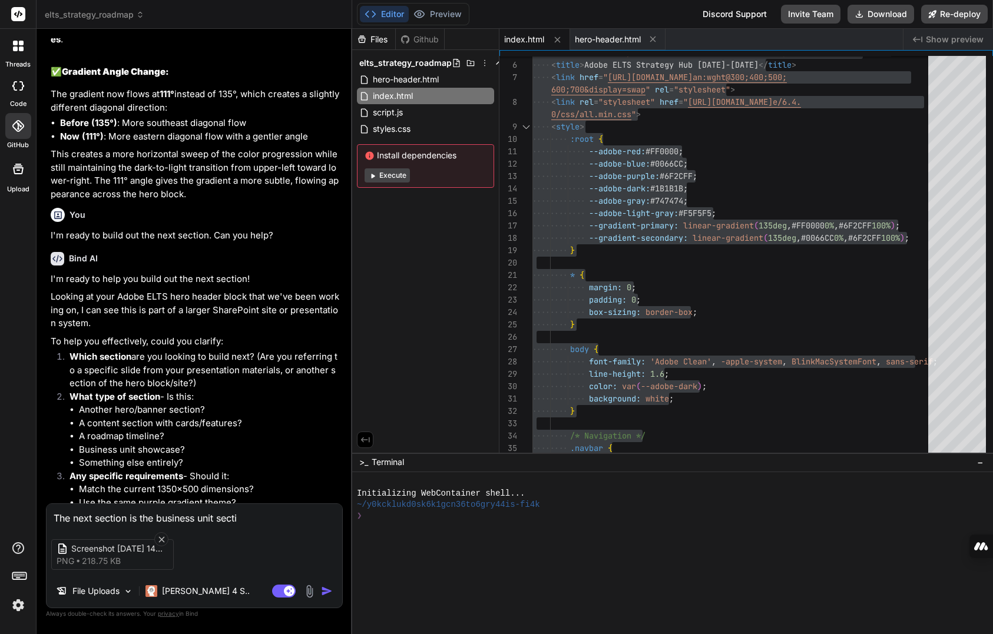
type textarea "The next section is the business unit sectio"
type textarea "x"
type textarea "The next section is the business unit section"
type textarea "x"
type textarea "The next section is the business unit section."
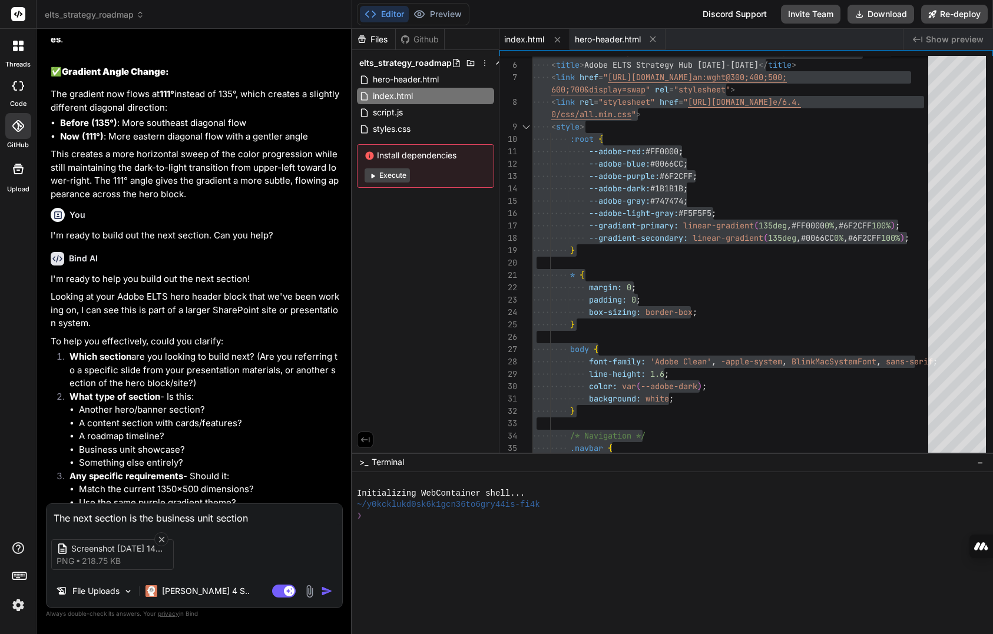
type textarea "x"
type textarea "The next section is the business unit section."
type textarea "x"
type textarea "The next section is the business unit section. I"
type textarea "x"
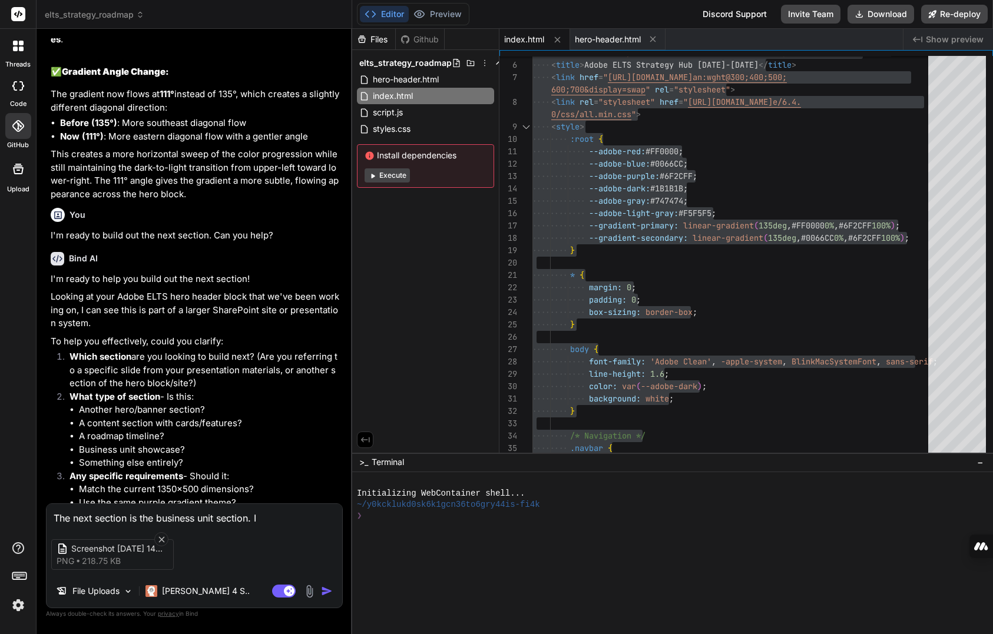
type textarea "The next section is the business unit section. I"
type textarea "x"
type textarea "The next section is the business unit section. I l"
type textarea "x"
type textarea "The next section is the business unit section. I li"
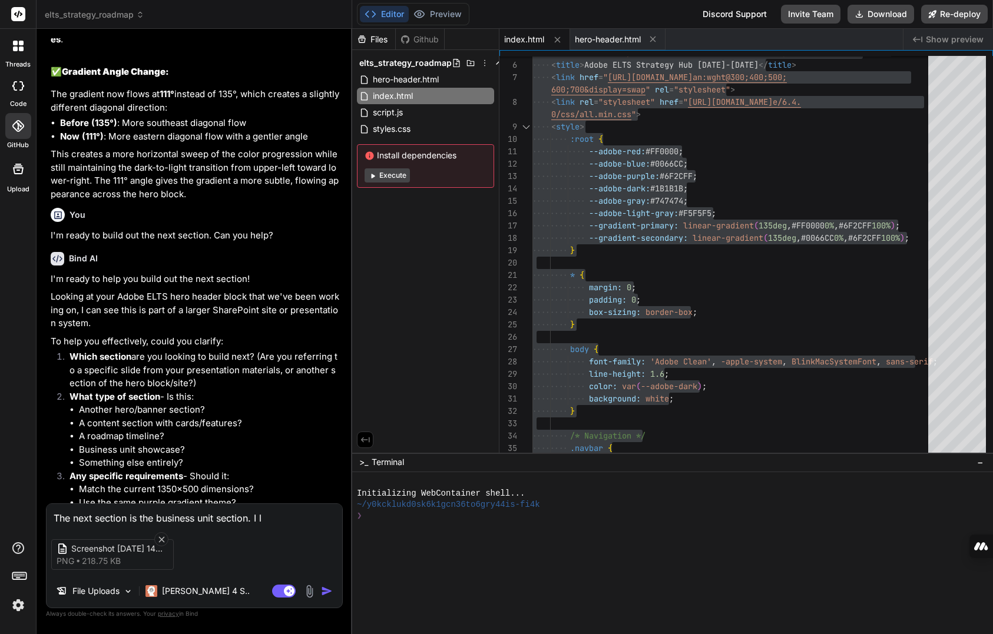
type textarea "x"
type textarea "The next section is the business unit section. I lik"
type textarea "x"
type textarea "The next section is the business unit section. I like"
type textarea "x"
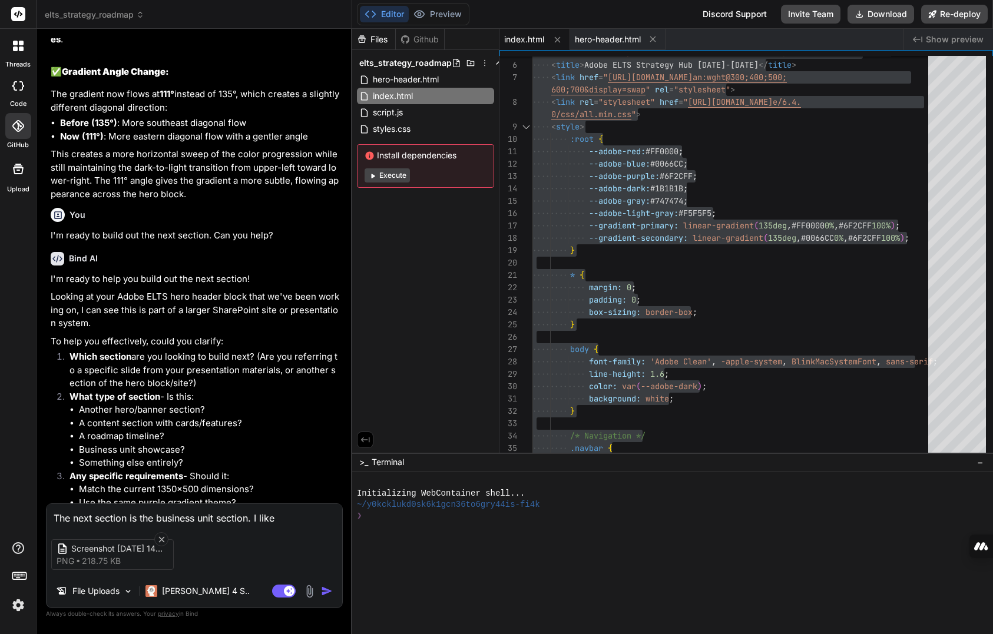
type textarea "The next section is the business unit section. I like"
type textarea "x"
type textarea "The next section is the business unit section. I like t"
type textarea "x"
type textarea "The next section is the business unit section. I like th"
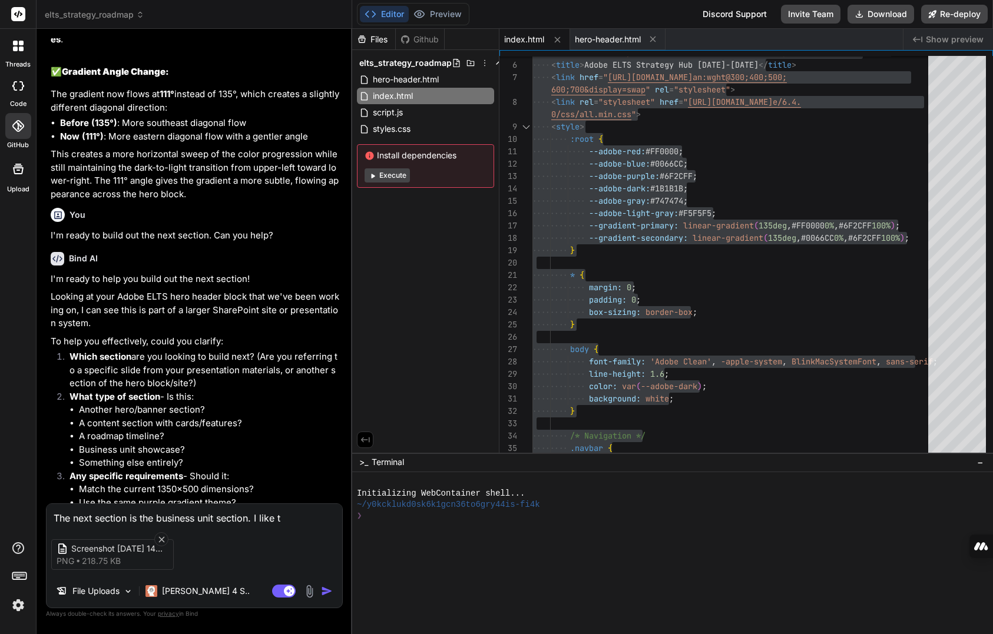
type textarea "x"
type textarea "The next section is the business unit section. I like thi"
type textarea "x"
type textarea "The next section is the business unit section. I like this"
type textarea "x"
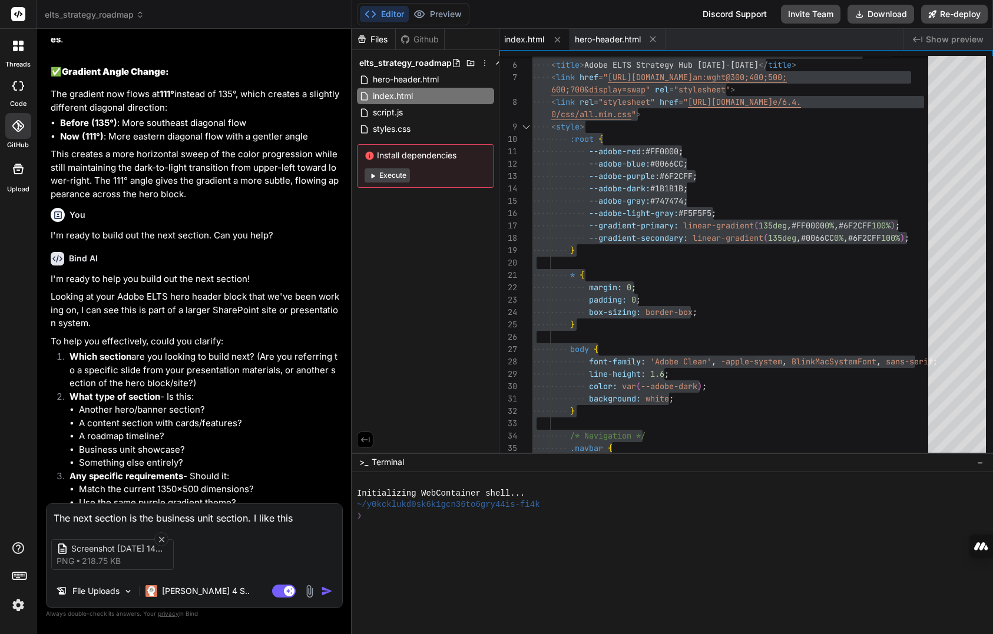
type textarea "The next section is the business unit section. I like this"
type textarea "x"
type textarea "The next section is the business unit section. I like this l"
type textarea "x"
type textarea "The next section is the business unit section. I like this la"
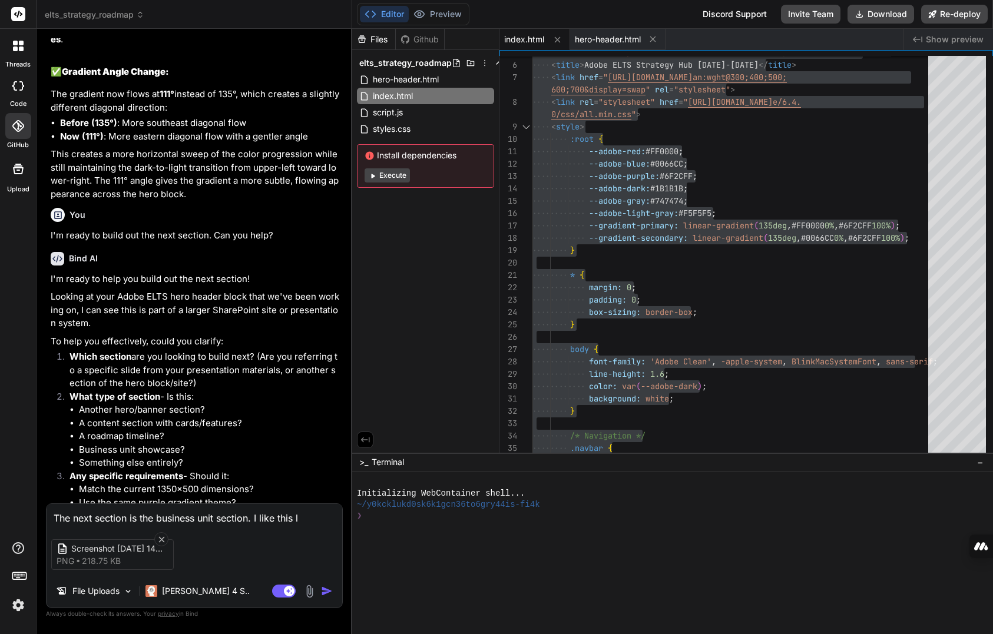
type textarea "x"
type textarea "The next section is the business unit section. I like this lay"
type textarea "x"
type textarea "The next section is the business unit section. I like this layo"
type textarea "x"
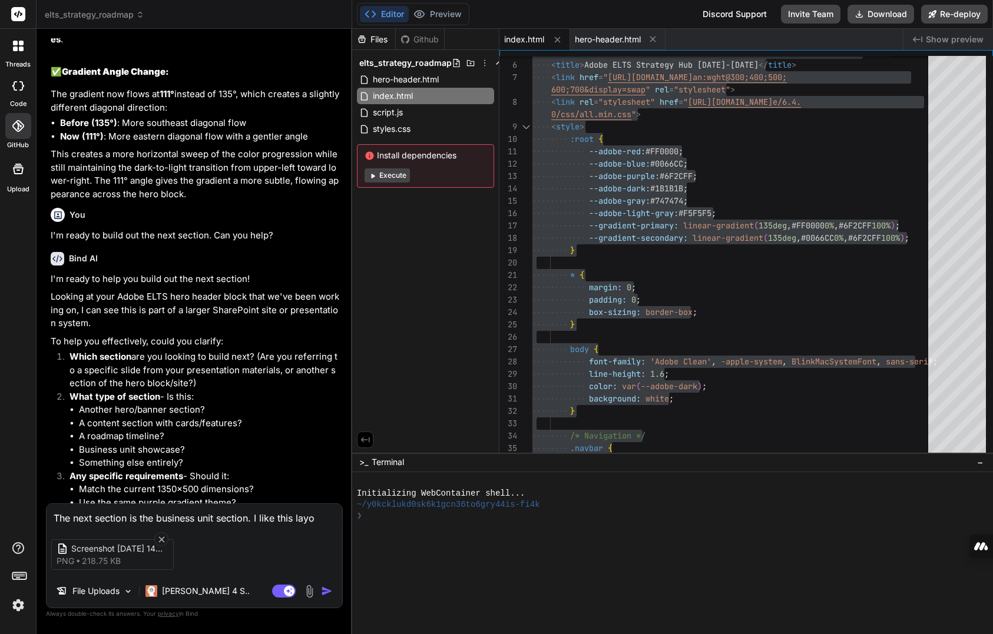
type textarea "The next section is the business unit section. I like this layou"
type textarea "x"
type textarea "The next section is the business unit section. I like this layout"
type textarea "x"
type textarea "The next section is the business unit section. I like this layout."
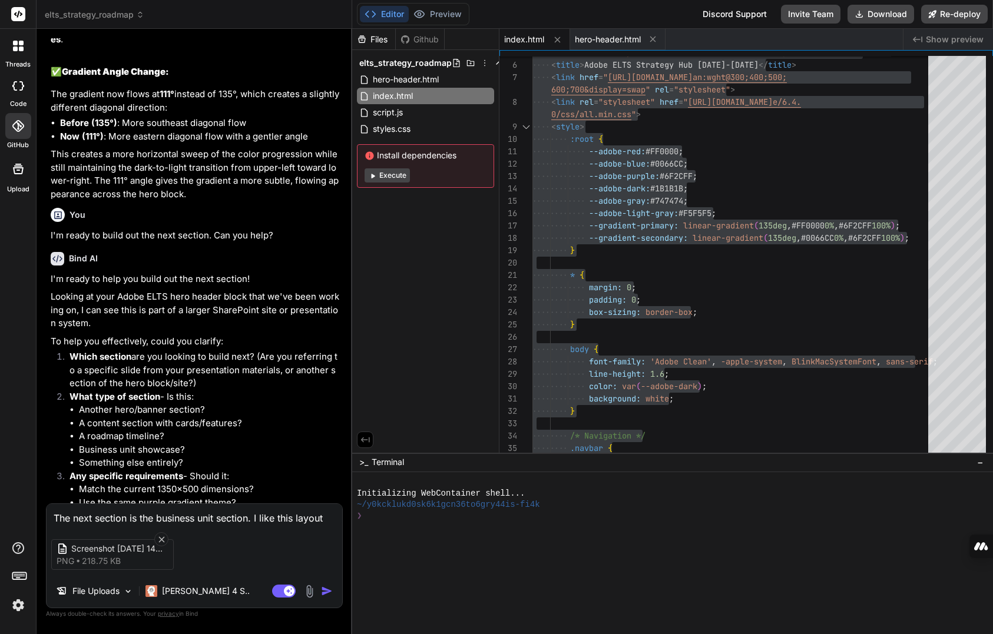
type textarea "x"
type textarea "The next section is the business unit section. I like this layout.;"
type textarea "x"
type textarea "The next section is the business unit section. I like this layout.;"
type textarea "x"
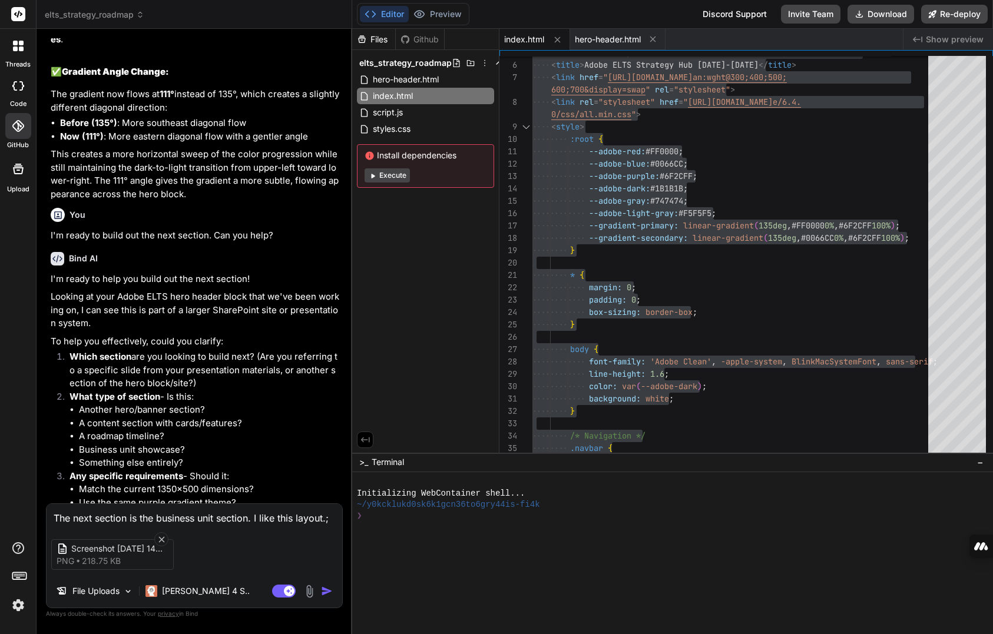
type textarea "The next section is the business unit section. I like this layout.;"
type textarea "x"
type textarea "The next section is the business unit section. I like this layout."
type textarea "x"
type textarea "The next section is the business unit section. I like this layout."
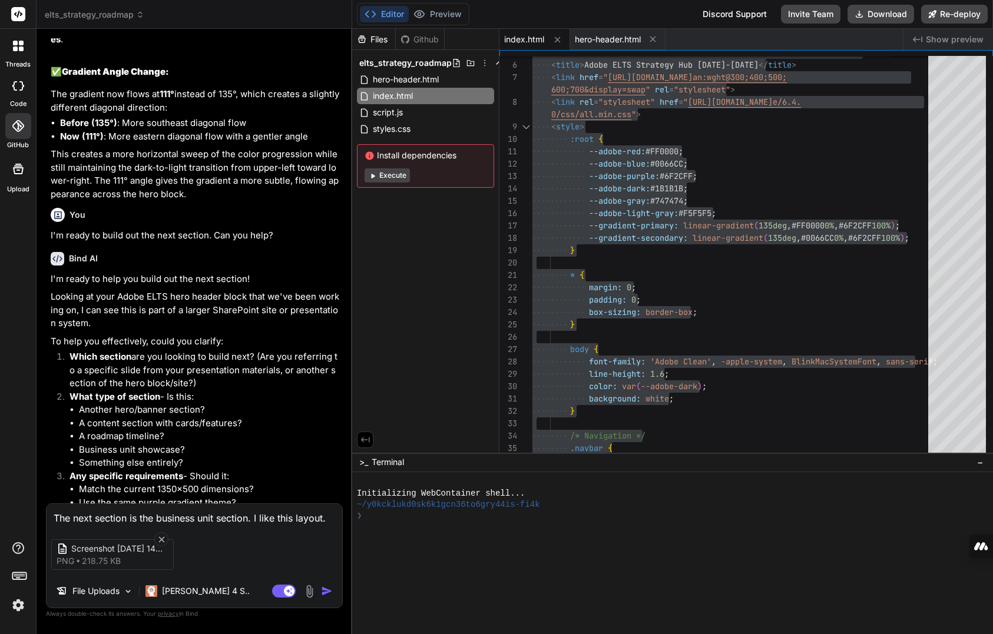
type textarea "x"
paste textarea "Adobe Business Unit Learning Strategy Overview - Interactive Hover Chart --- Ba…"
type textarea "Lor ipsu dolorsi am con adipisci elit seddoei. T inci utla etdolo. Magna Aliqua…"
type textarea "x"
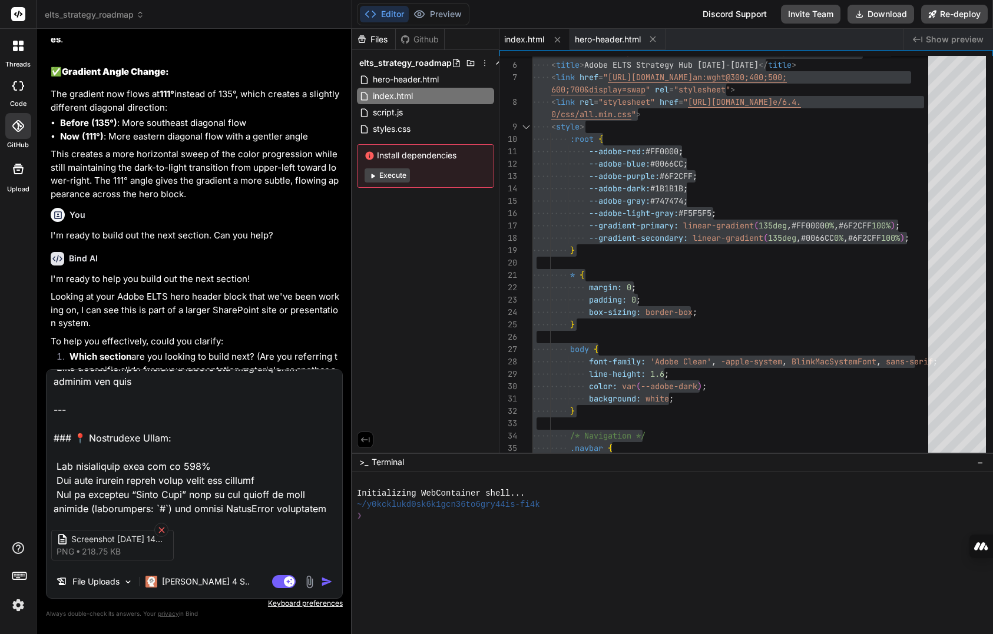
type textarea "Lor ipsu dolorsi am con adipisci elit seddoei. T inci utla etdolo. Magna Aliqua…"
click at [158, 496] on icon at bounding box center [162, 530] width 10 height 10
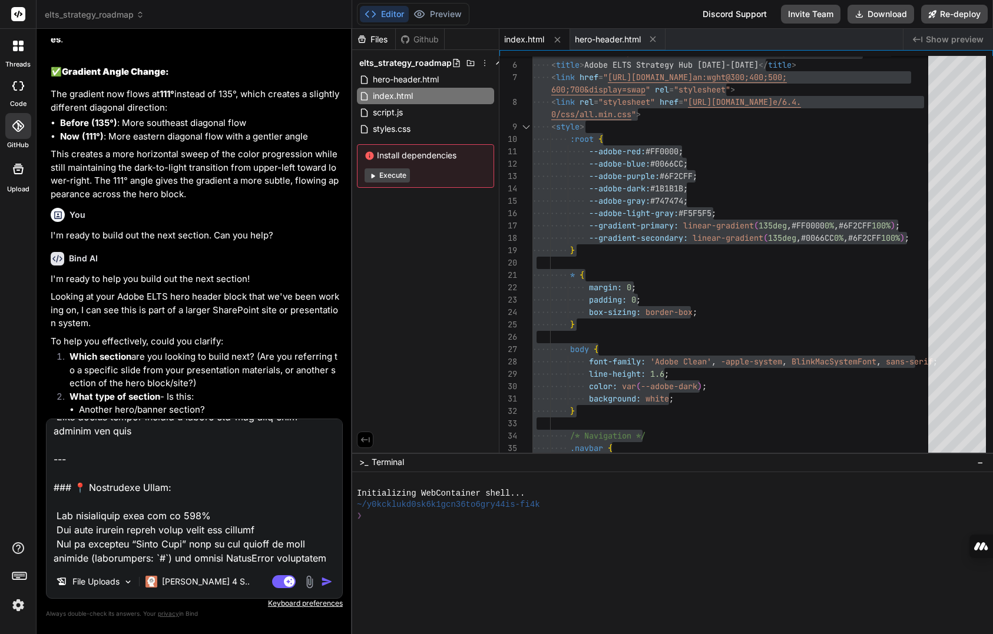
click at [306, 496] on img at bounding box center [310, 582] width 14 height 14
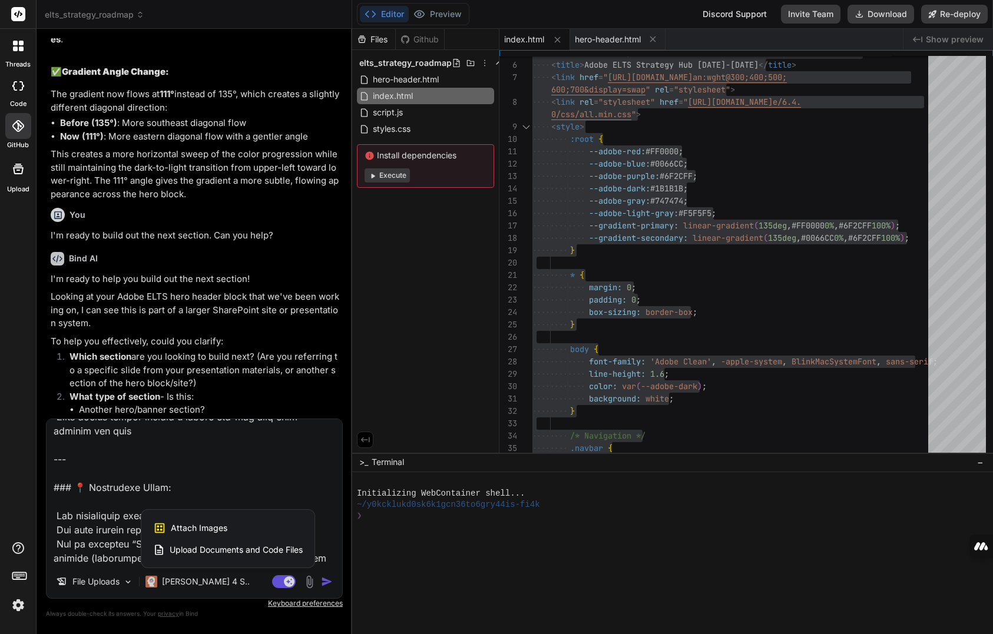
click at [208, 496] on span "Attach Images" at bounding box center [199, 528] width 57 height 12
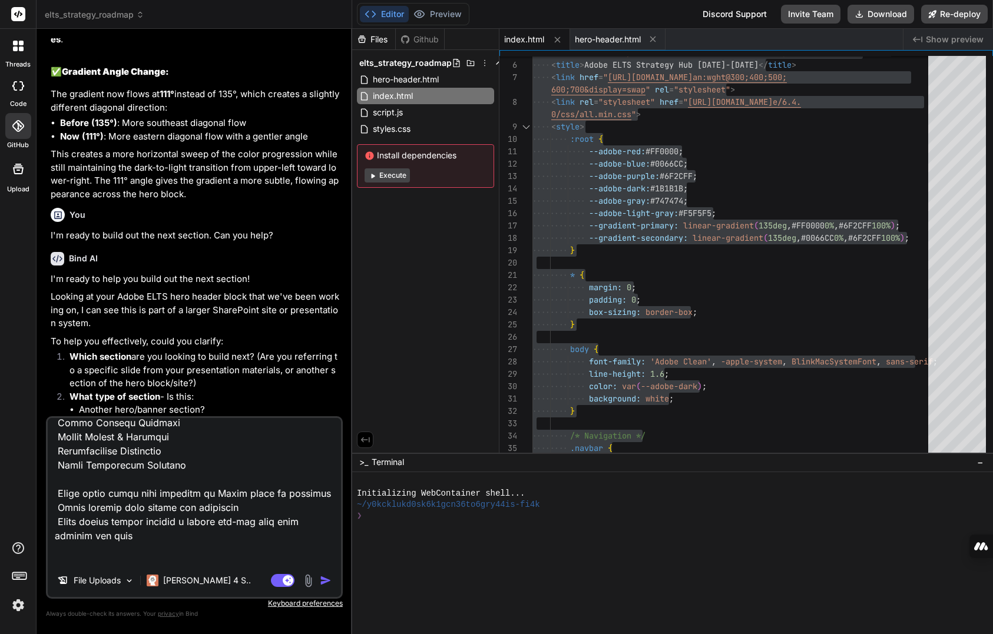
scroll to position [1529, 0]
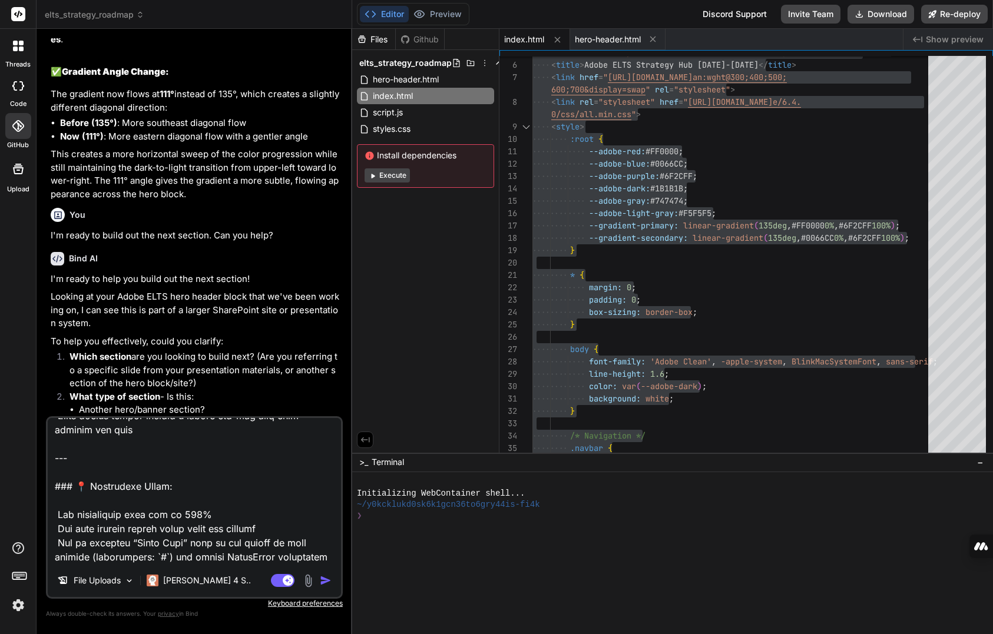
click at [309, 496] on img at bounding box center [309, 581] width 14 height 14
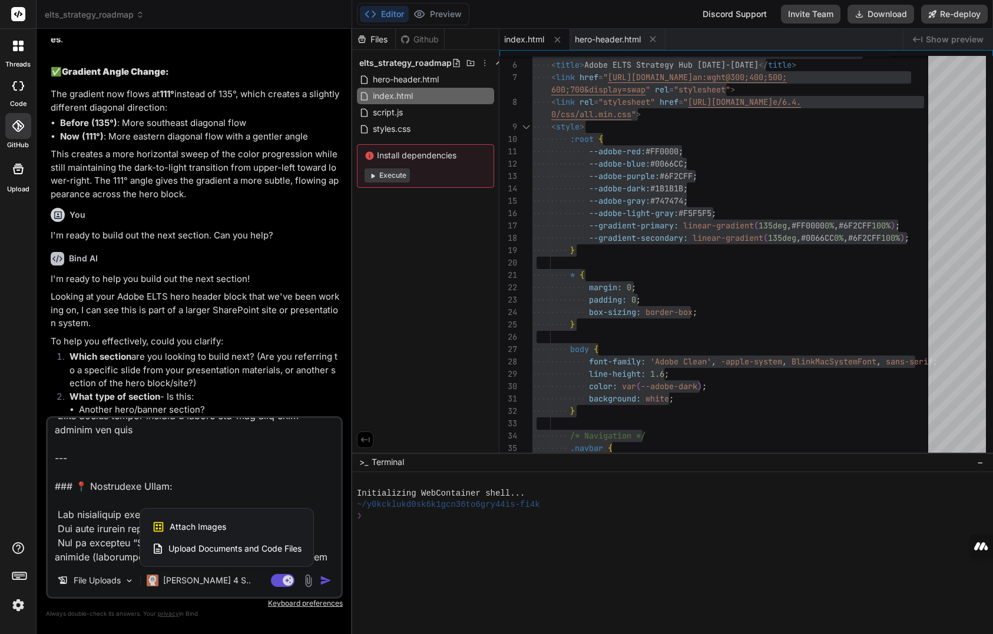
click at [226, 496] on div "Attach Images Image attachments are only supported in Claude and Gemini models." at bounding box center [227, 527] width 150 height 22
type textarea "x"
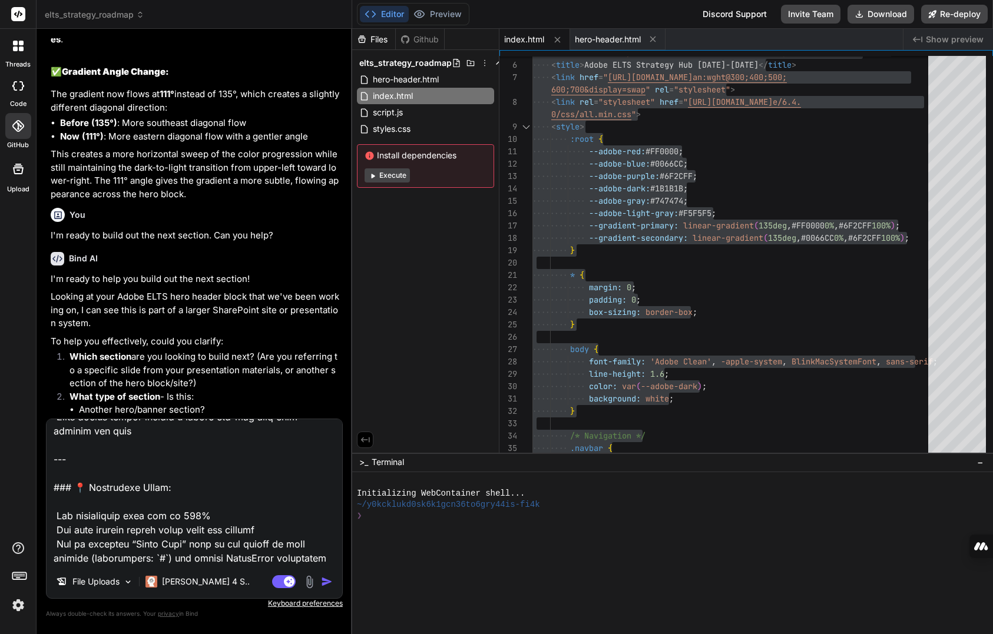
type input "C:\fakepath\Screenshot [DATE] 143448.png"
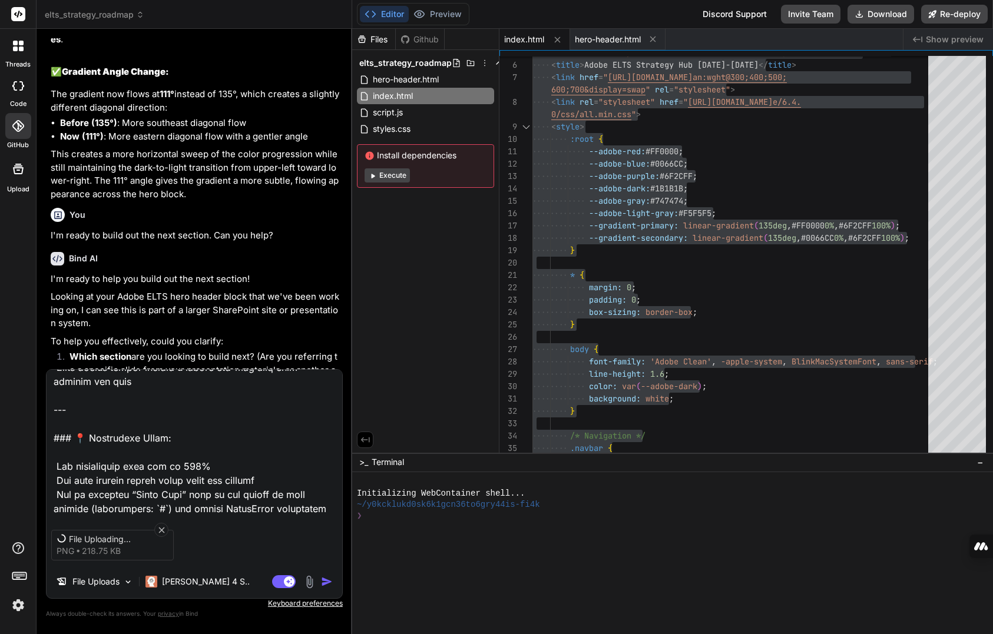
type textarea "x"
drag, startPoint x: 200, startPoint y: 451, endPoint x: 52, endPoint y: 447, distance: 148.5
click at [52, 447] on textarea at bounding box center [195, 443] width 296 height 146
drag, startPoint x: 195, startPoint y: 449, endPoint x: 52, endPoint y: 456, distance: 142.7
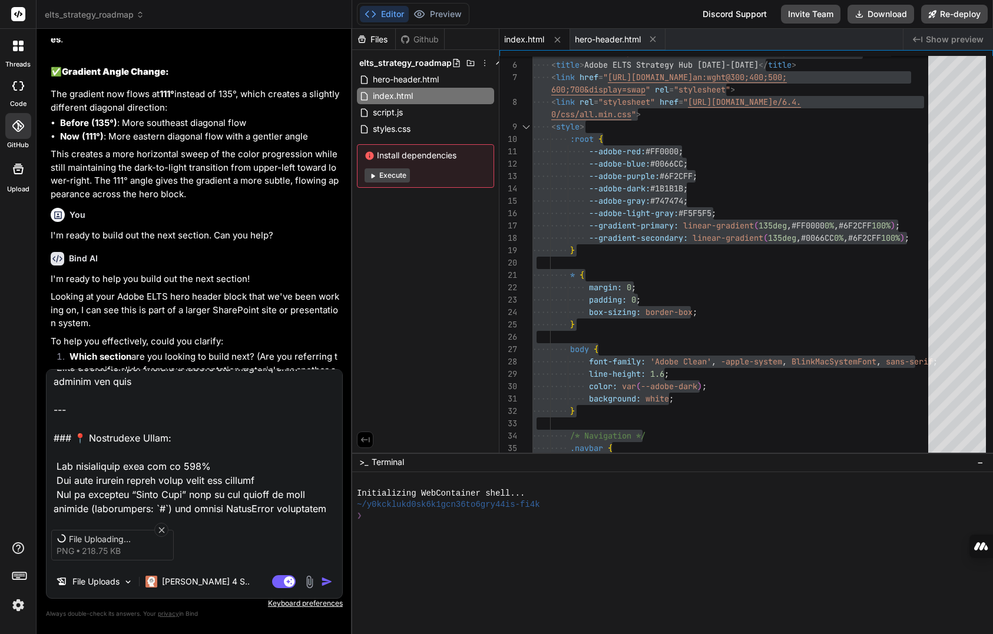
click at [52, 456] on textarea at bounding box center [195, 443] width 296 height 146
click at [53, 456] on textarea at bounding box center [195, 443] width 296 height 146
type textarea "Lor ipsu dolorsi am con adipisci elit seddoei. T inci utla etdolo. Magna Aliqua…"
type textarea "x"
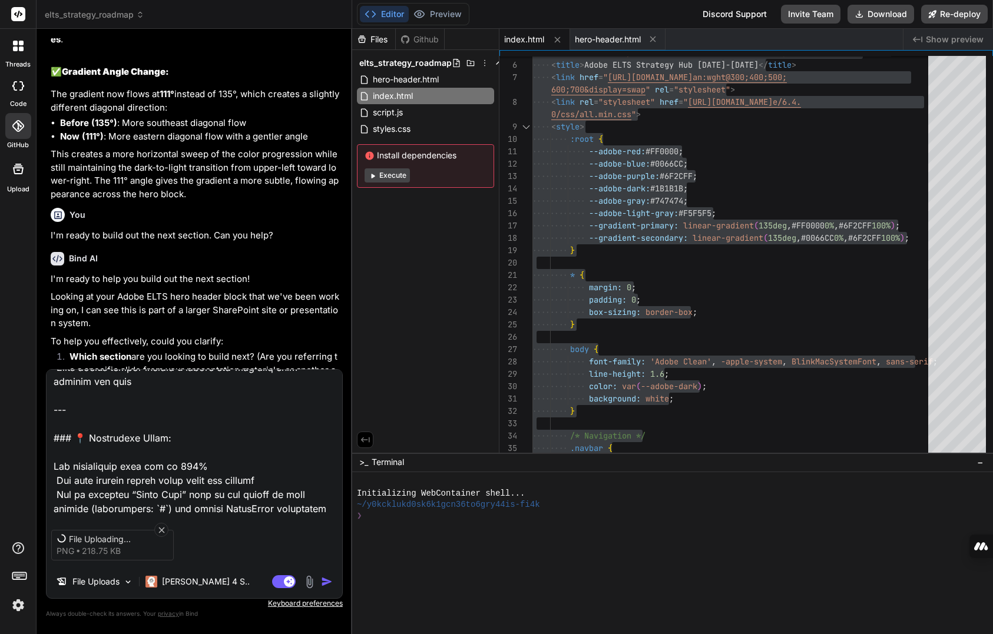
type textarea "Lor ipsu dolorsi am con adipisci elit seddoei. T inci utla etdolo. Magna Aliqua…"
type textarea "x"
drag, startPoint x: 188, startPoint y: 446, endPoint x: 52, endPoint y: 452, distance: 136.1
type textarea "Lor ipsu dolorsi am con adipisci elit seddoei. T inci utla etdolo. Magna Aliqua…"
type textarea "x"
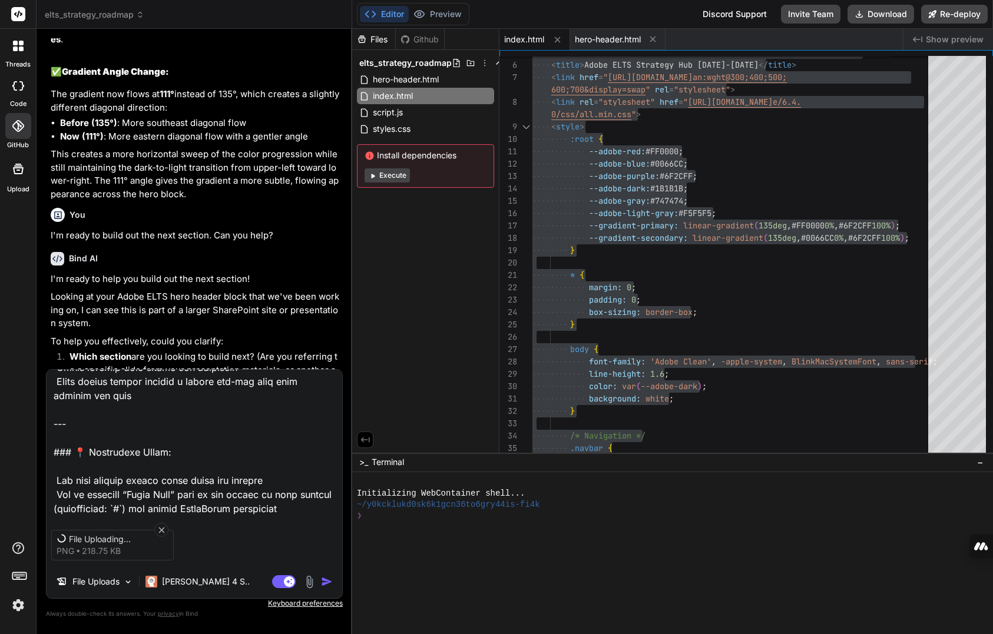
scroll to position [1515, 0]
type textarea "Lor ipsu dolorsi am con adipisci elit seddoei. T inci utla etdolo. Magna Aliqua…"
type textarea "x"
type textarea "Lor ipsu dolorsi am con adipisci elit seddoei. T inci utla etdolo. Magna Aliqua…"
click at [161, 496] on icon at bounding box center [162, 530] width 10 height 10
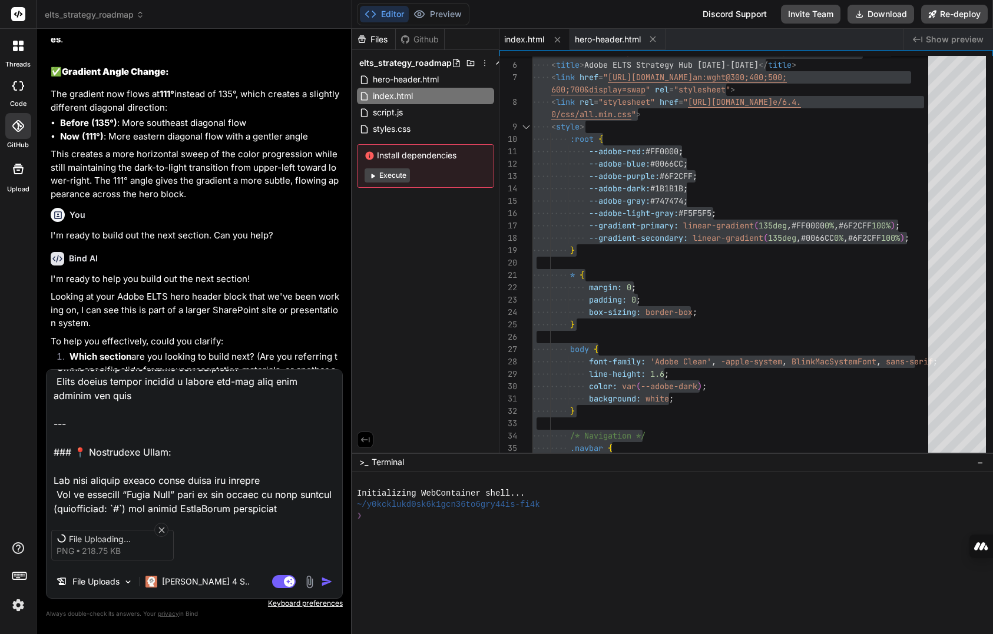
click at [161, 496] on icon at bounding box center [162, 530] width 10 height 10
click at [122, 473] on textarea at bounding box center [195, 443] width 296 height 146
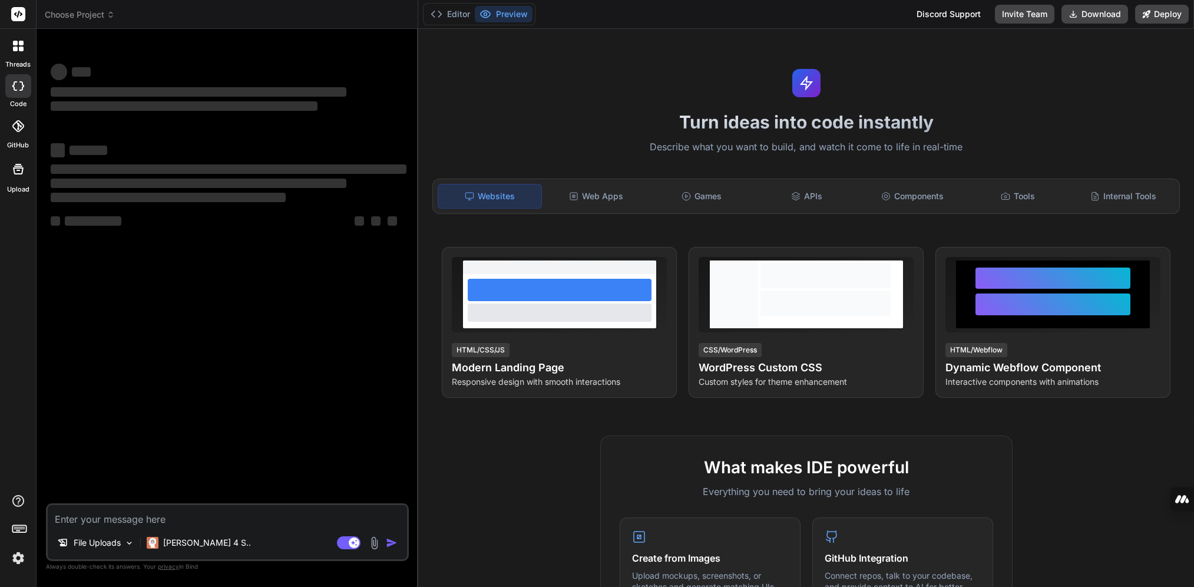
type textarea "x"
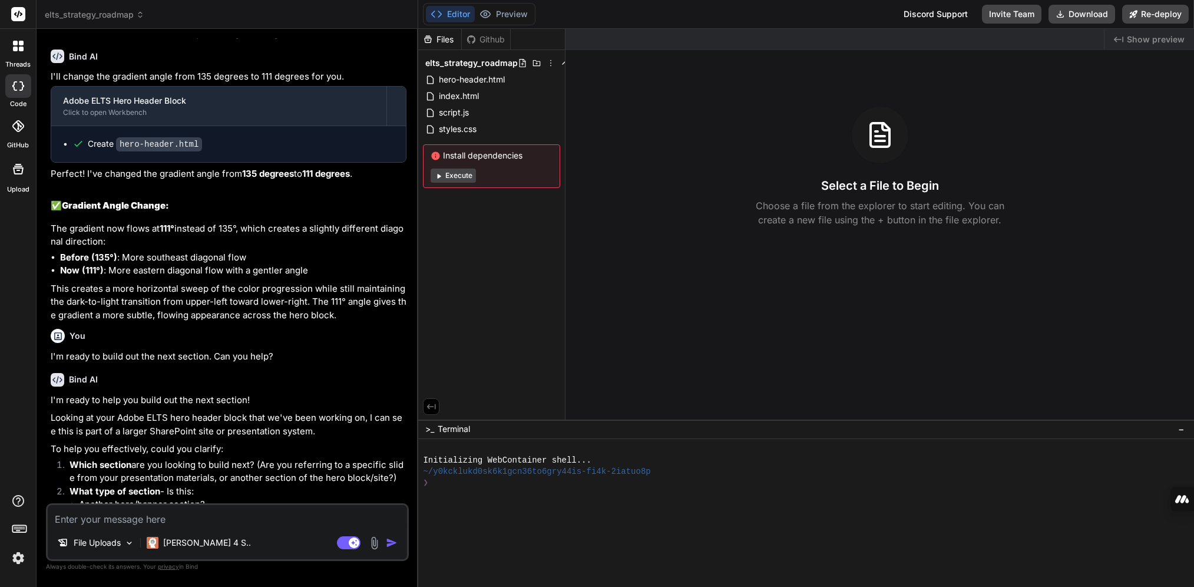
scroll to position [1194, 0]
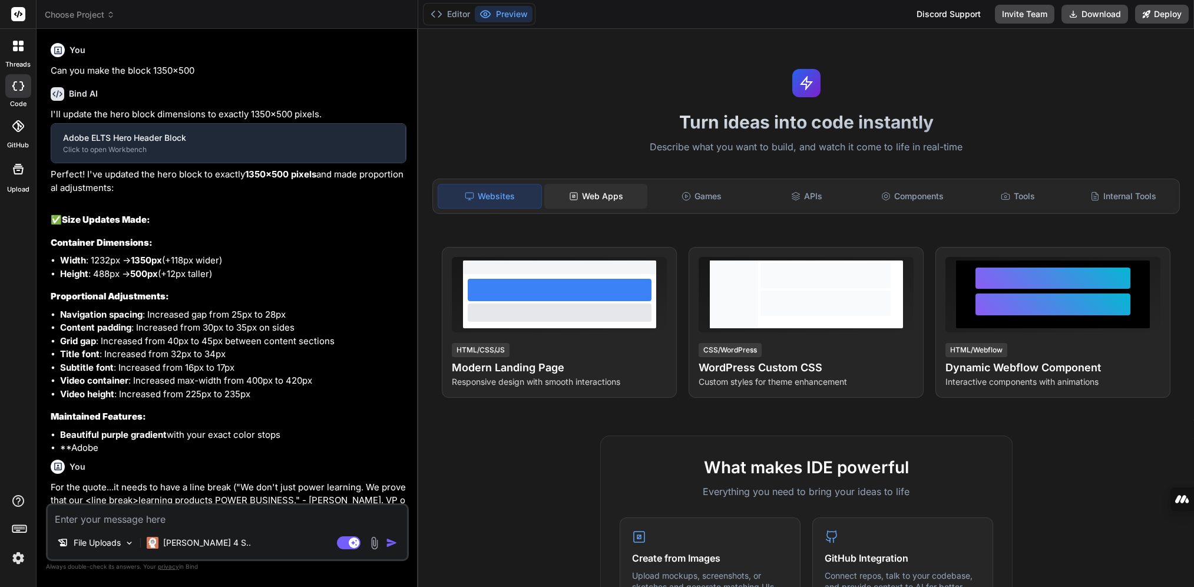
click at [578, 200] on div "Web Apps" at bounding box center [595, 196] width 103 height 25
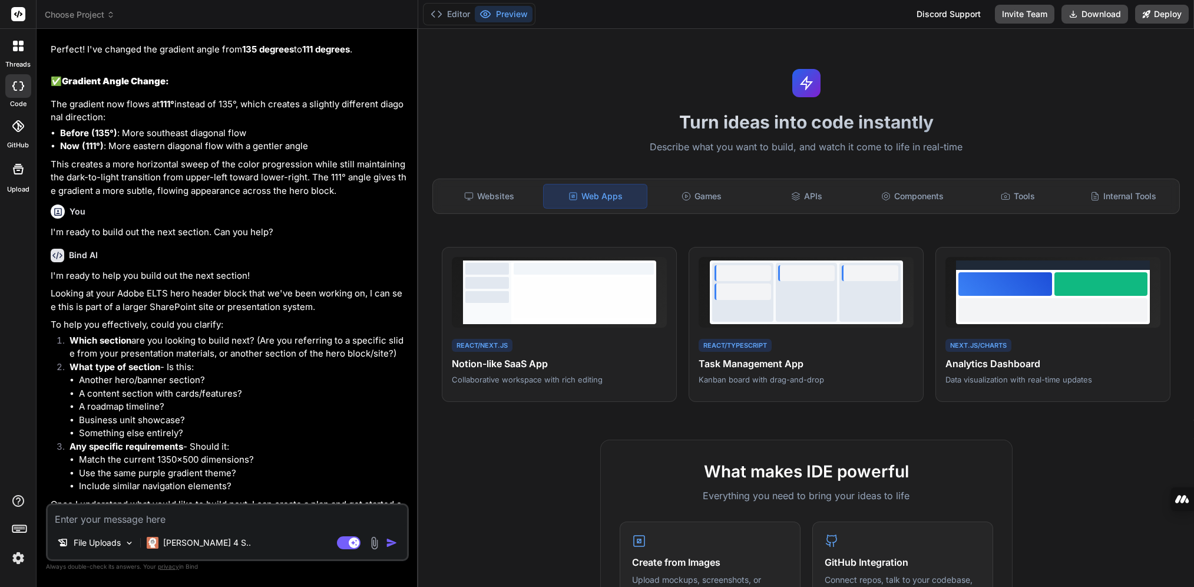
type textarea "x"
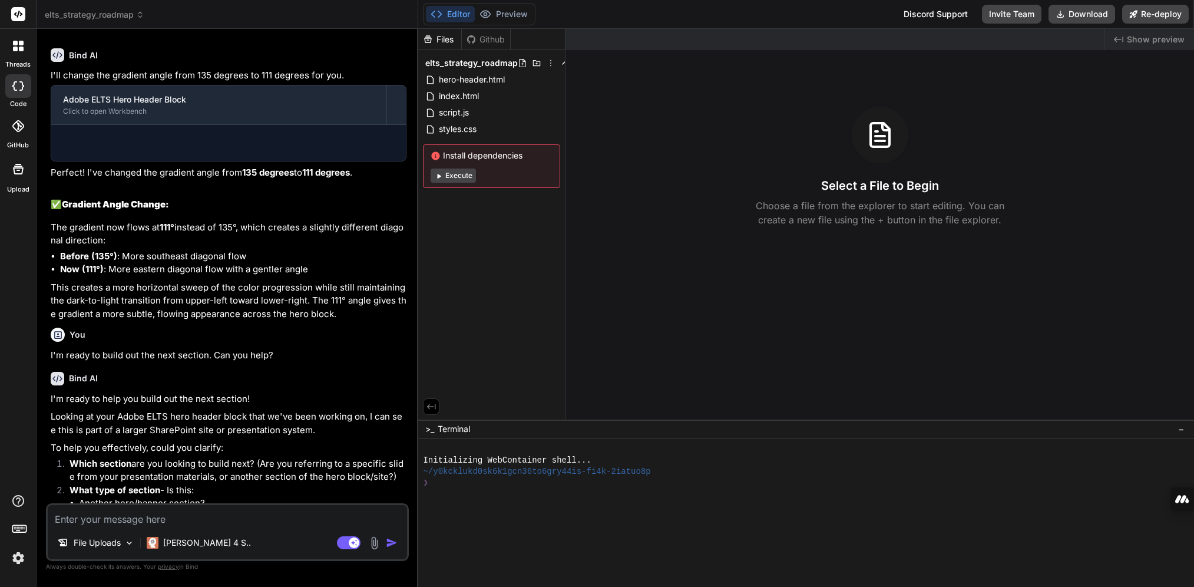
scroll to position [1194, 0]
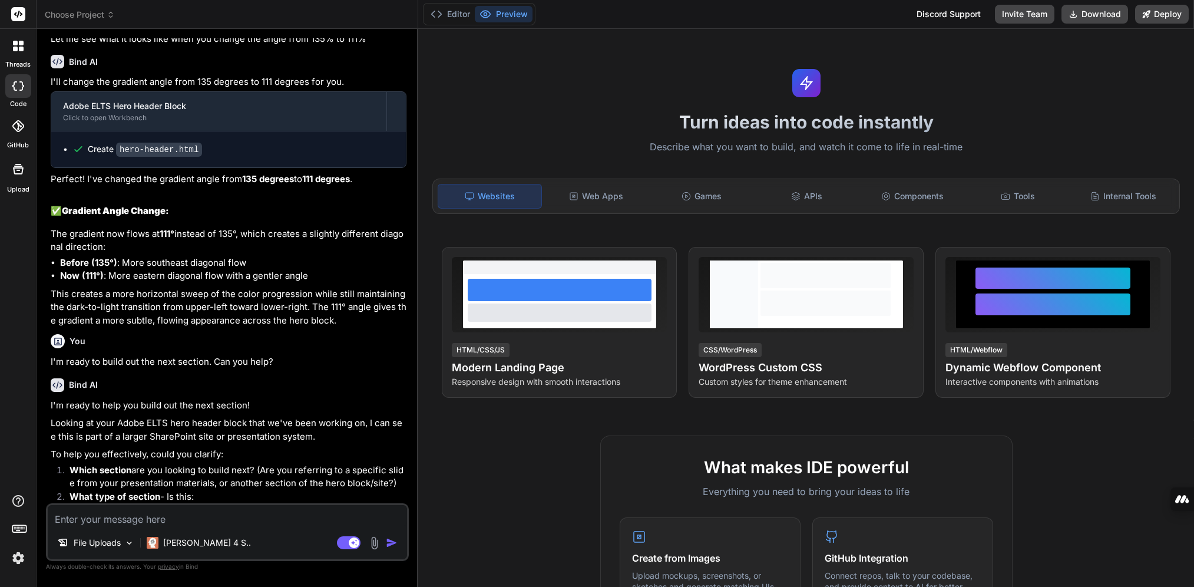
scroll to position [1194, 0]
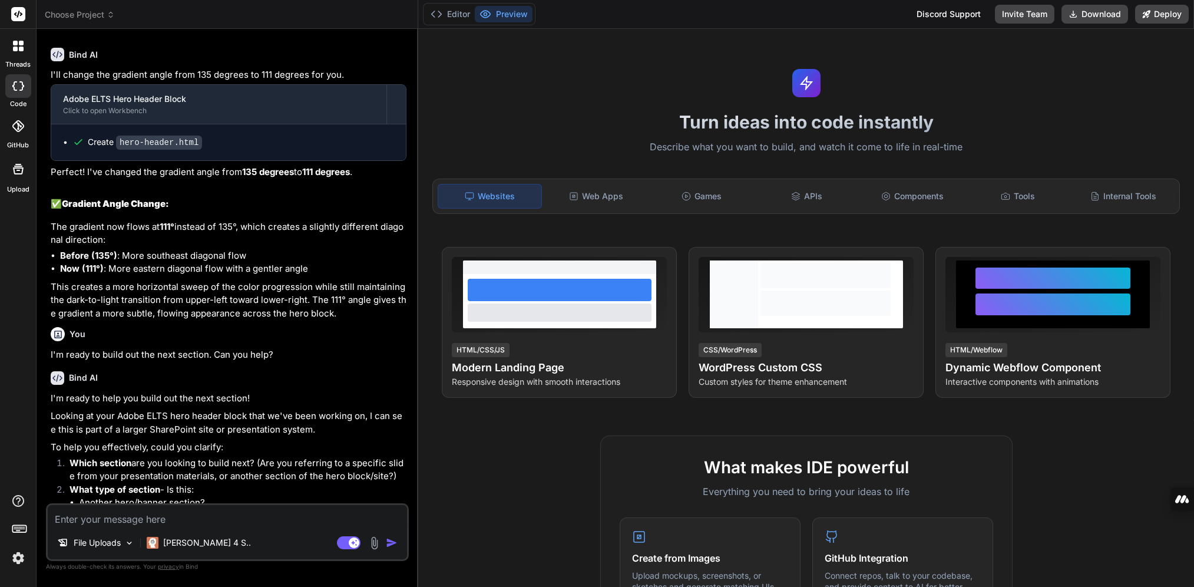
click at [721, 150] on p "Describe what you want to build, and watch it come to life in real-time" at bounding box center [805, 147] width 761 height 15
click at [1108, 196] on div "Internal Tools" at bounding box center [1122, 196] width 103 height 25
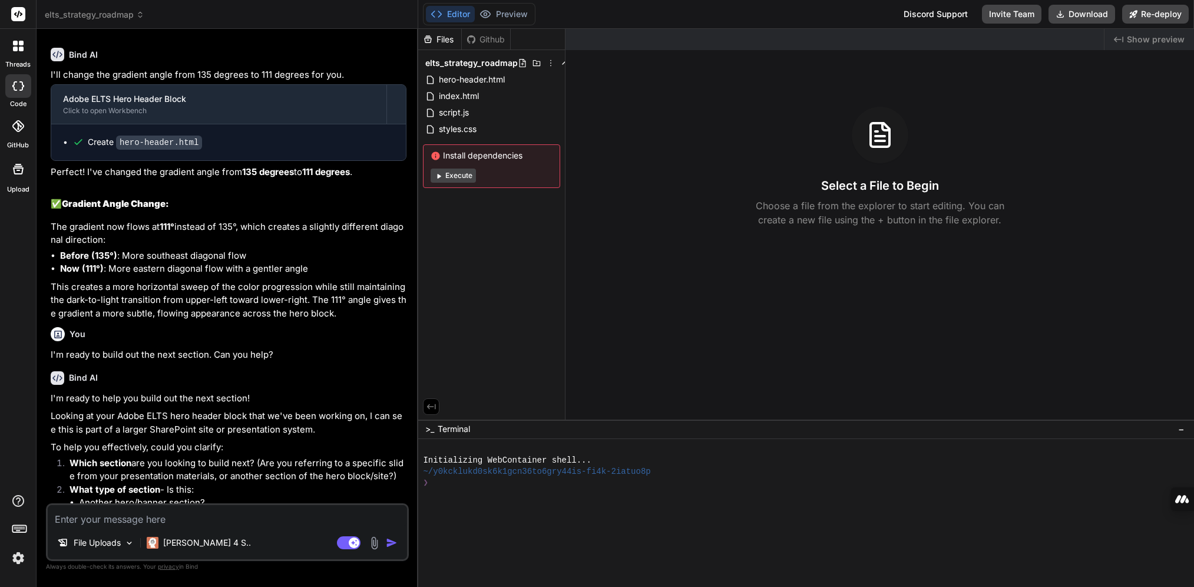
type textarea "x"
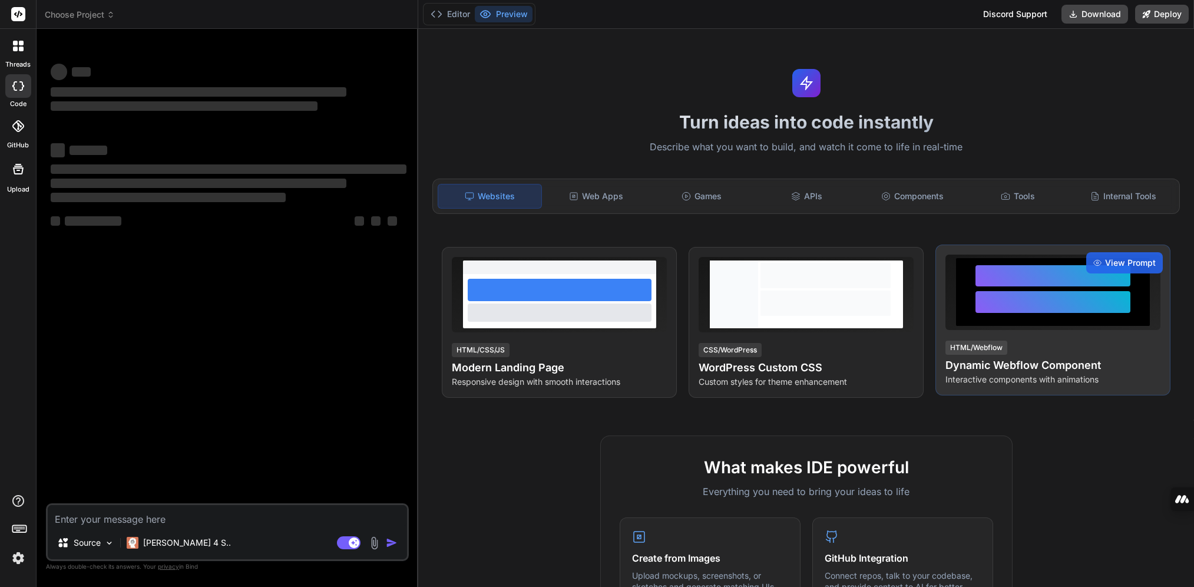
click at [1048, 361] on h4 "Dynamic Webflow Component" at bounding box center [1052, 365] width 215 height 16
click at [1114, 264] on span "View Prompt" at bounding box center [1130, 263] width 51 height 12
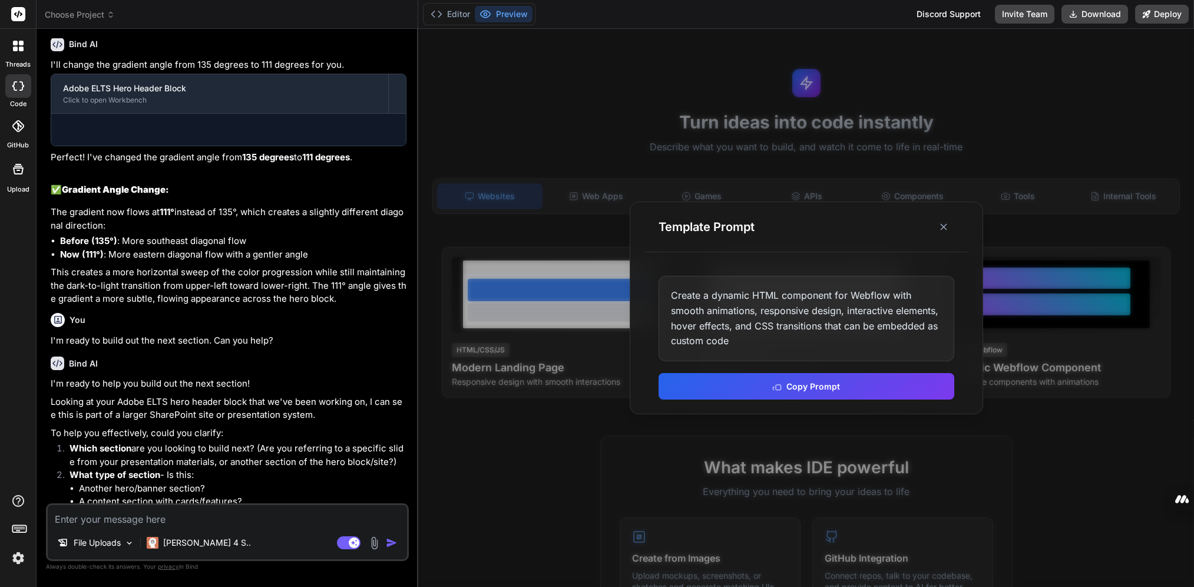
scroll to position [1194, 0]
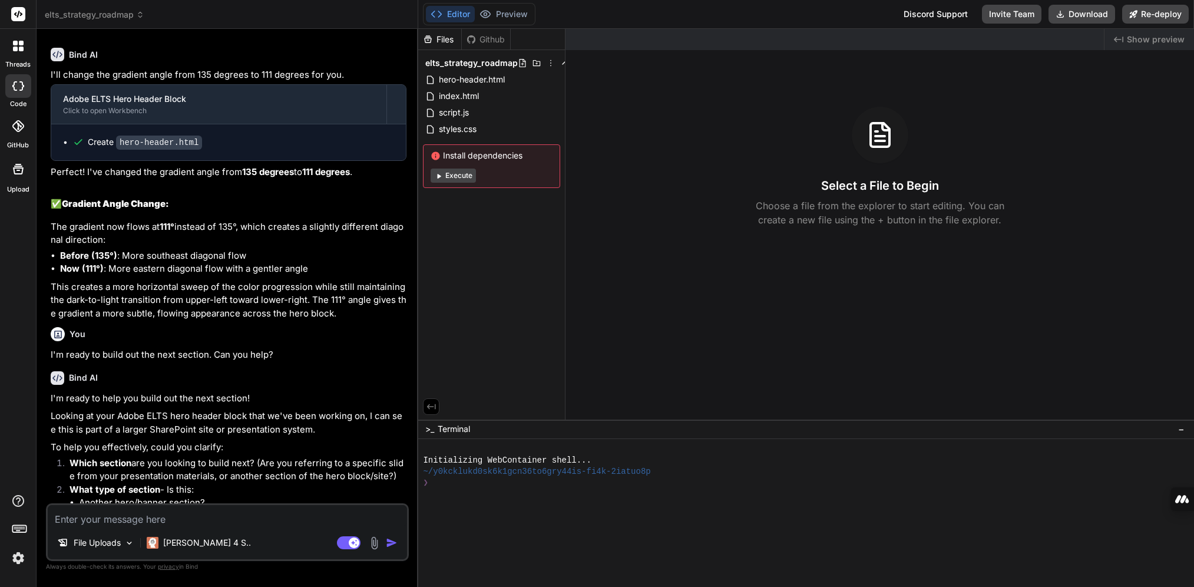
type textarea "x"
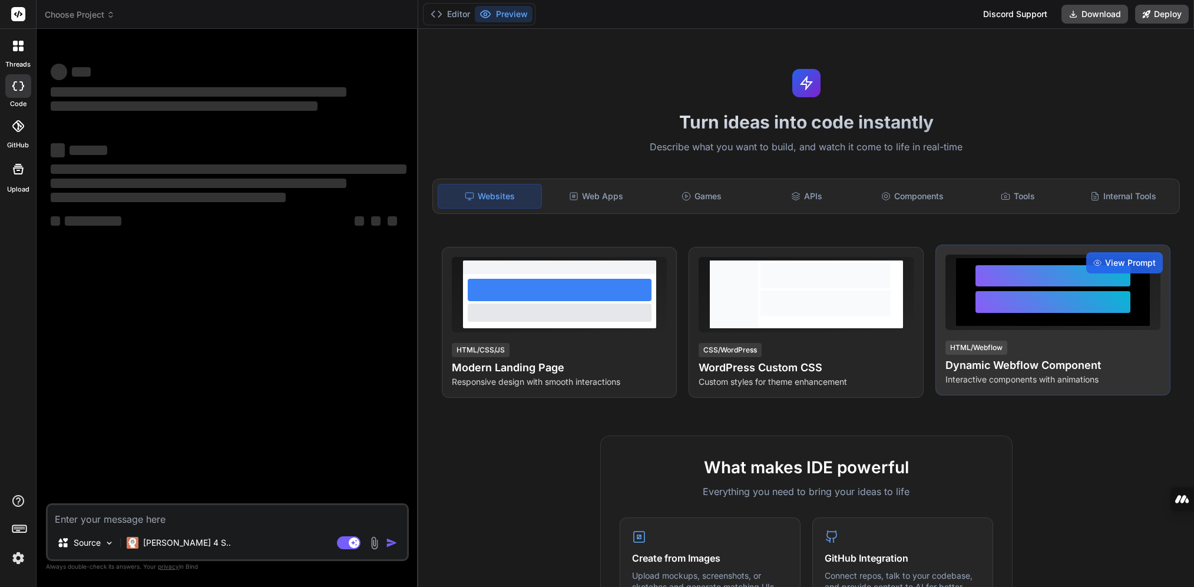
click at [1048, 351] on div "HTML/Webflow Dynamic Webflow Component Interactive components with animations" at bounding box center [1052, 362] width 215 height 46
click at [1107, 265] on span "View Prompt" at bounding box center [1130, 263] width 51 height 12
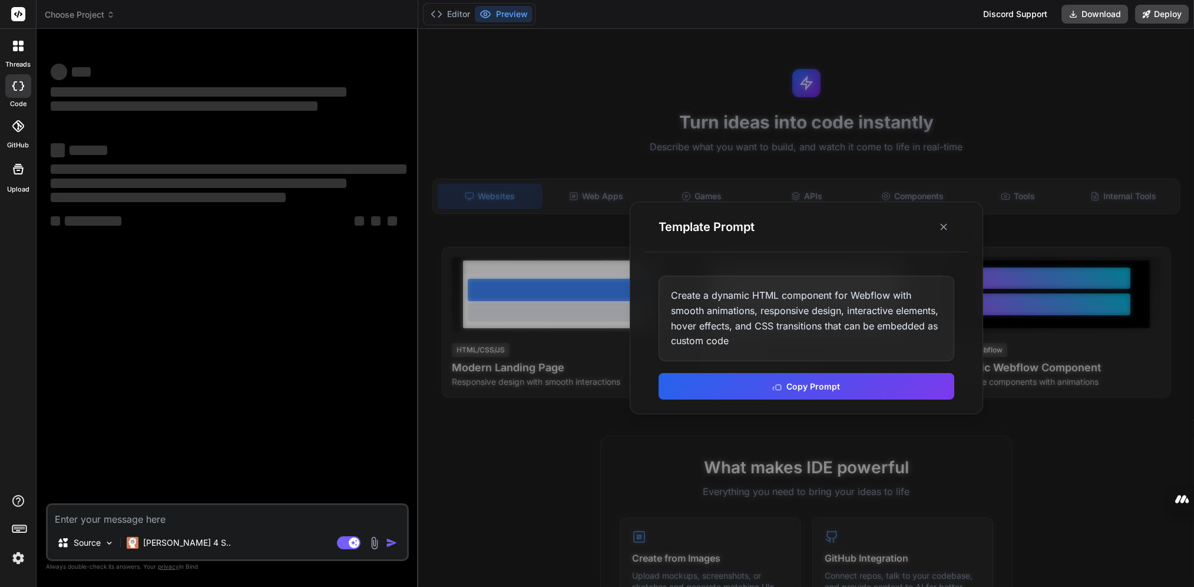
click at [823, 343] on div "Create a dynamic HTML component for Webflow with smooth animations, responsive …" at bounding box center [806, 318] width 296 height 85
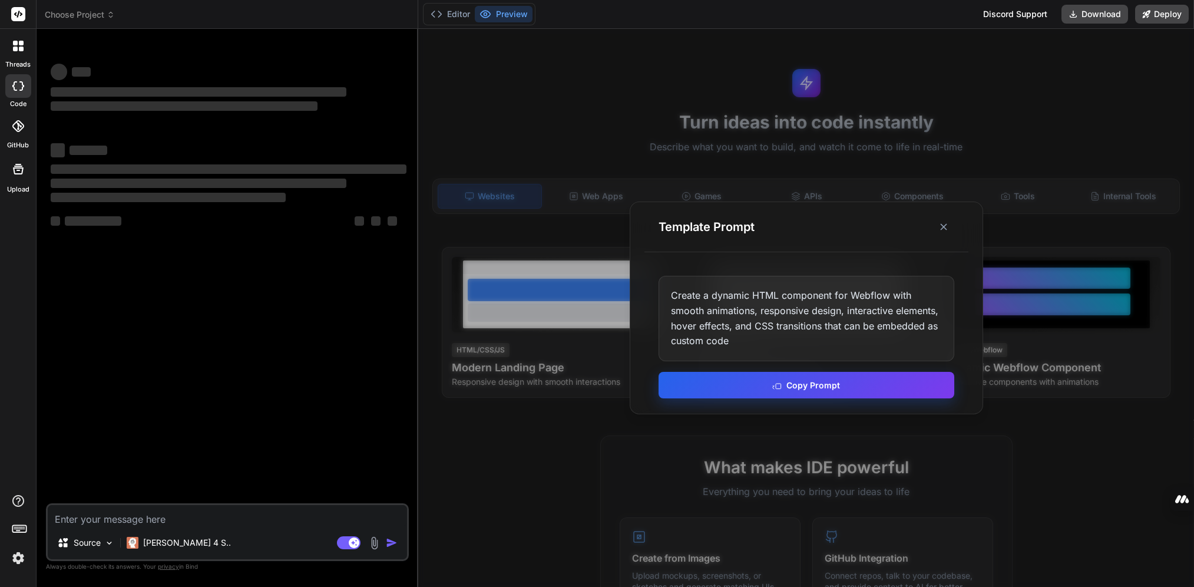
click at [797, 382] on button "Copy Prompt" at bounding box center [806, 385] width 296 height 27
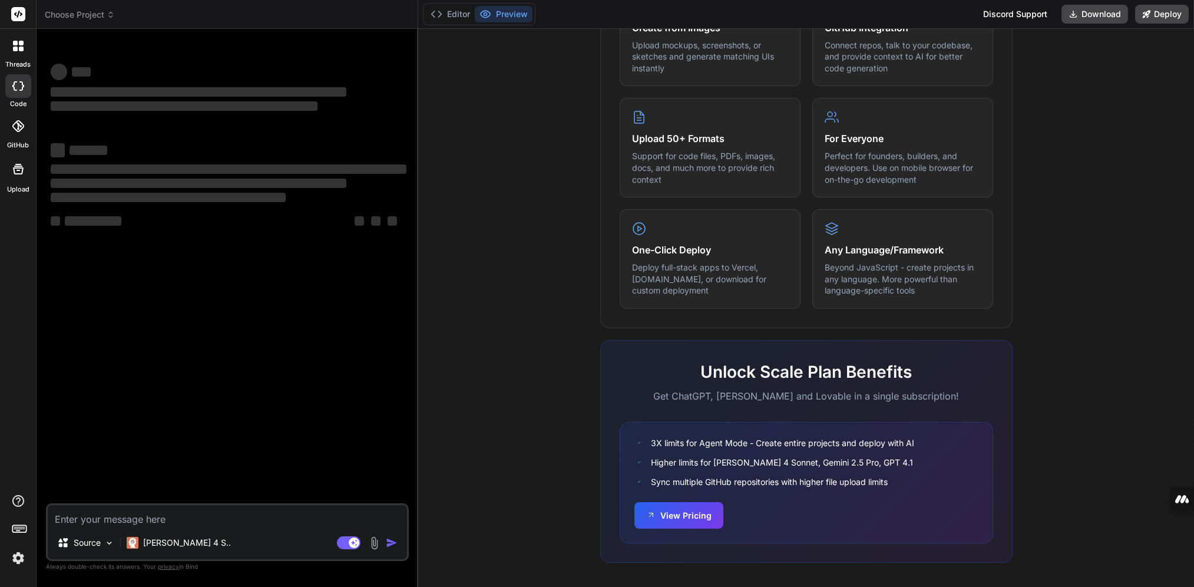
scroll to position [536, 0]
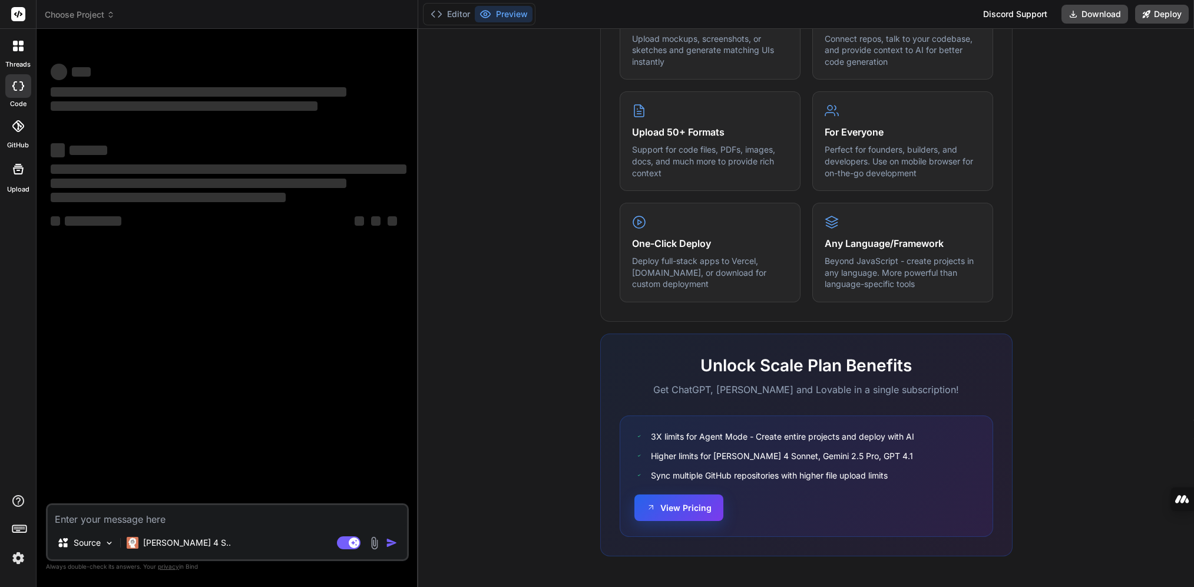
click at [684, 505] on button "View Pricing" at bounding box center [678, 507] width 89 height 27
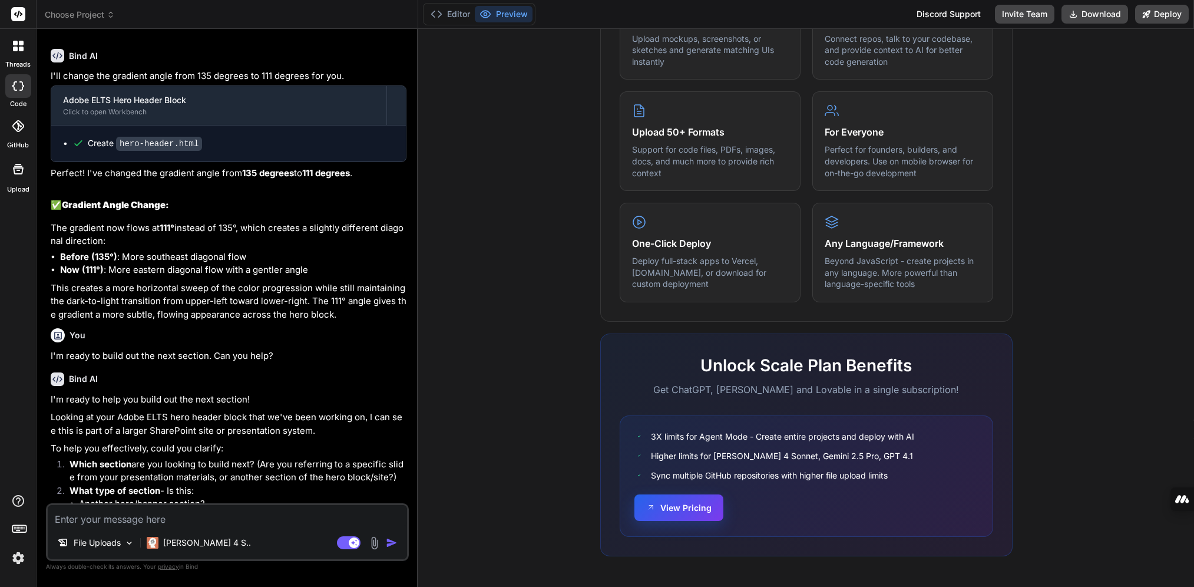
scroll to position [1194, 0]
type textarea "x"
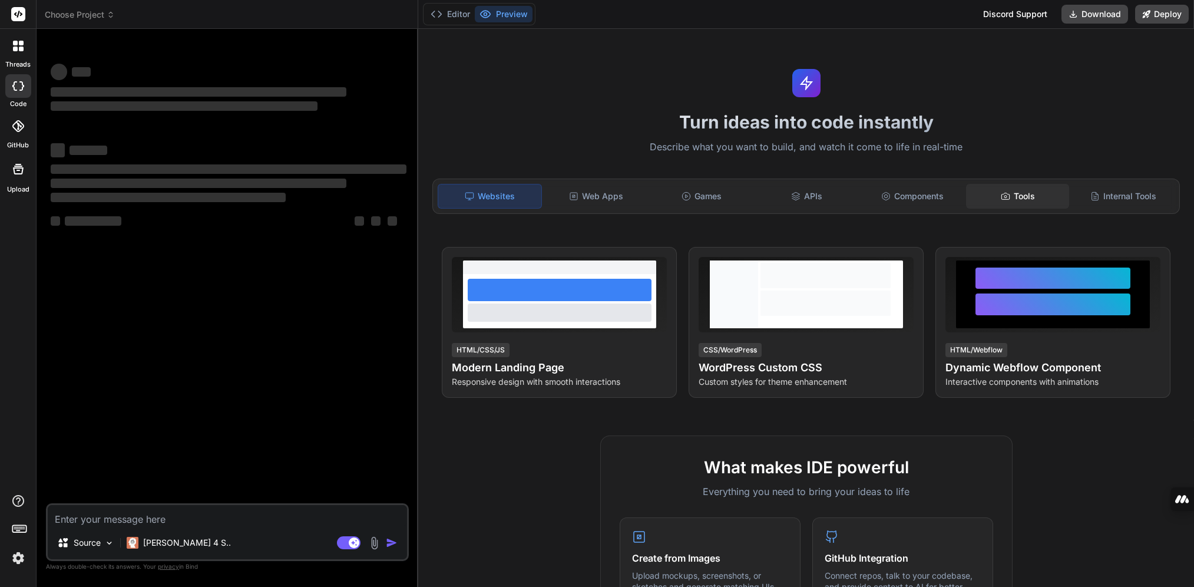
click at [1002, 196] on icon at bounding box center [1005, 195] width 9 height 9
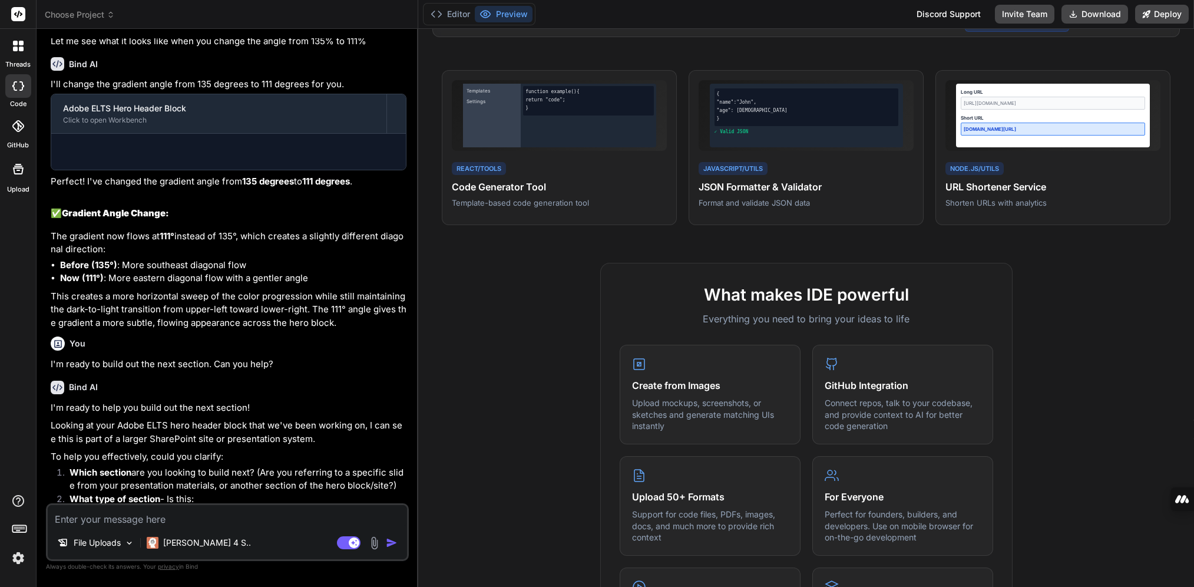
scroll to position [1194, 0]
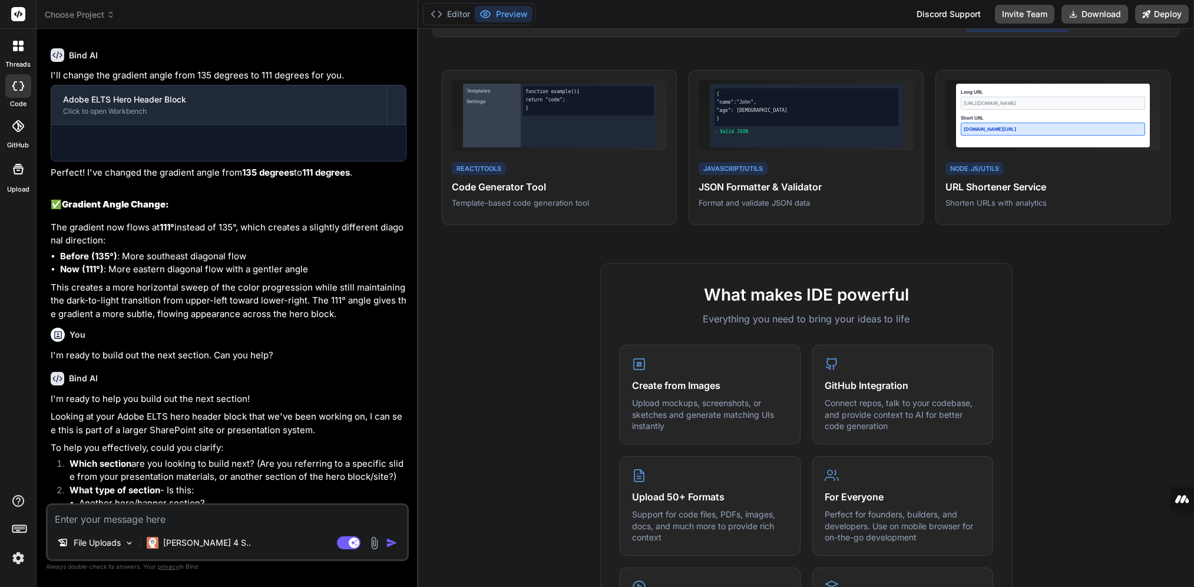
type textarea "x"
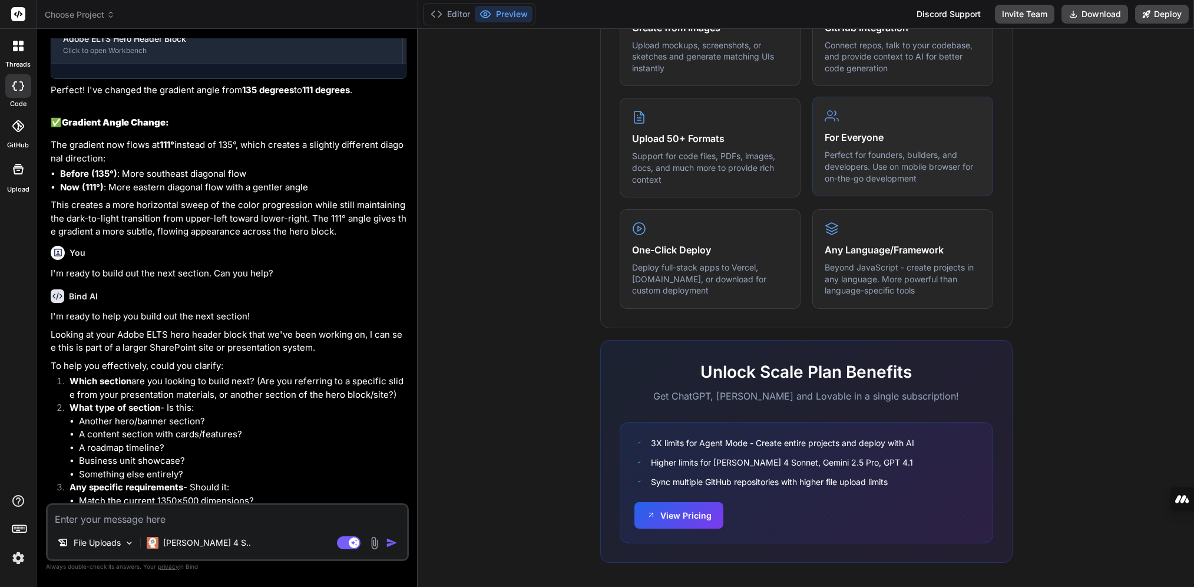
scroll to position [1194, 0]
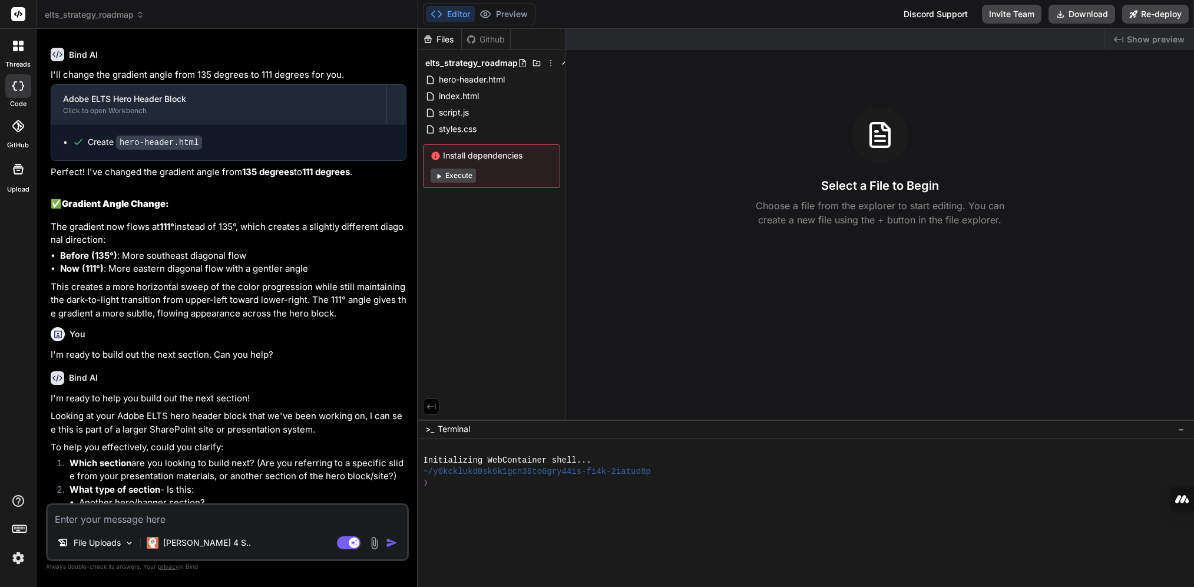
click at [489, 37] on div "Github" at bounding box center [486, 40] width 48 height 12
click at [1136, 39] on span "Show preview" at bounding box center [1156, 40] width 58 height 12
click at [1016, 16] on button "Invite Team" at bounding box center [1011, 14] width 59 height 19
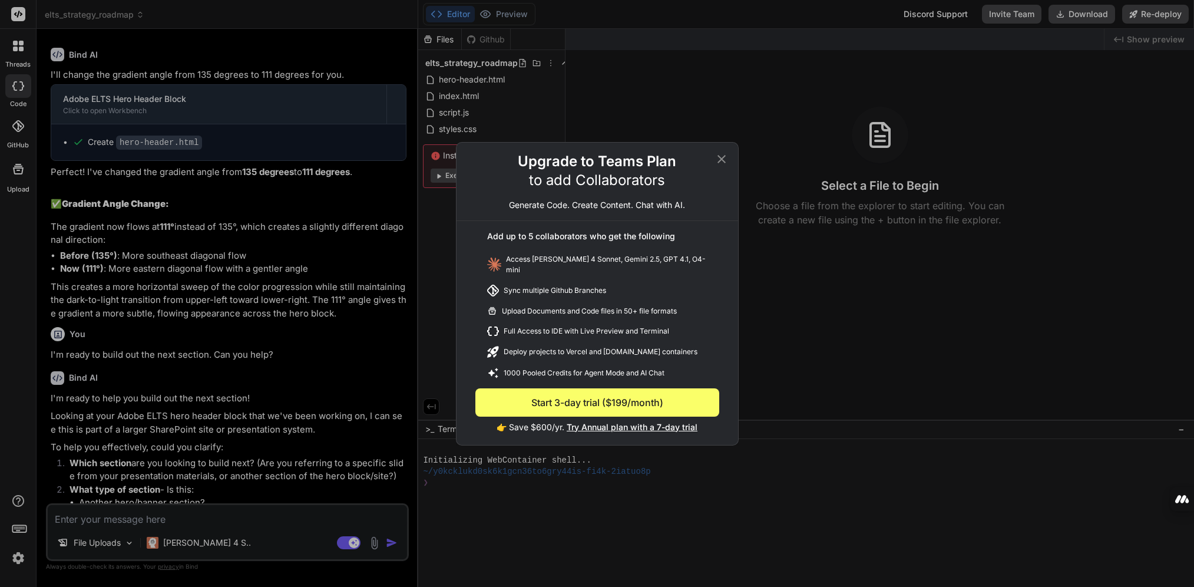
click at [717, 158] on icon at bounding box center [721, 159] width 14 height 14
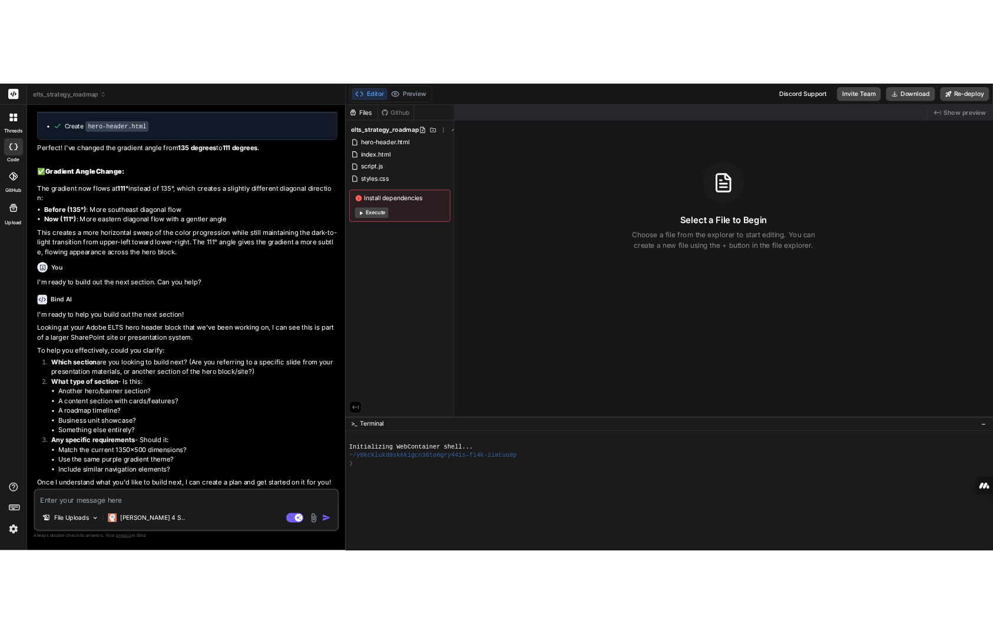
scroll to position [1252, 0]
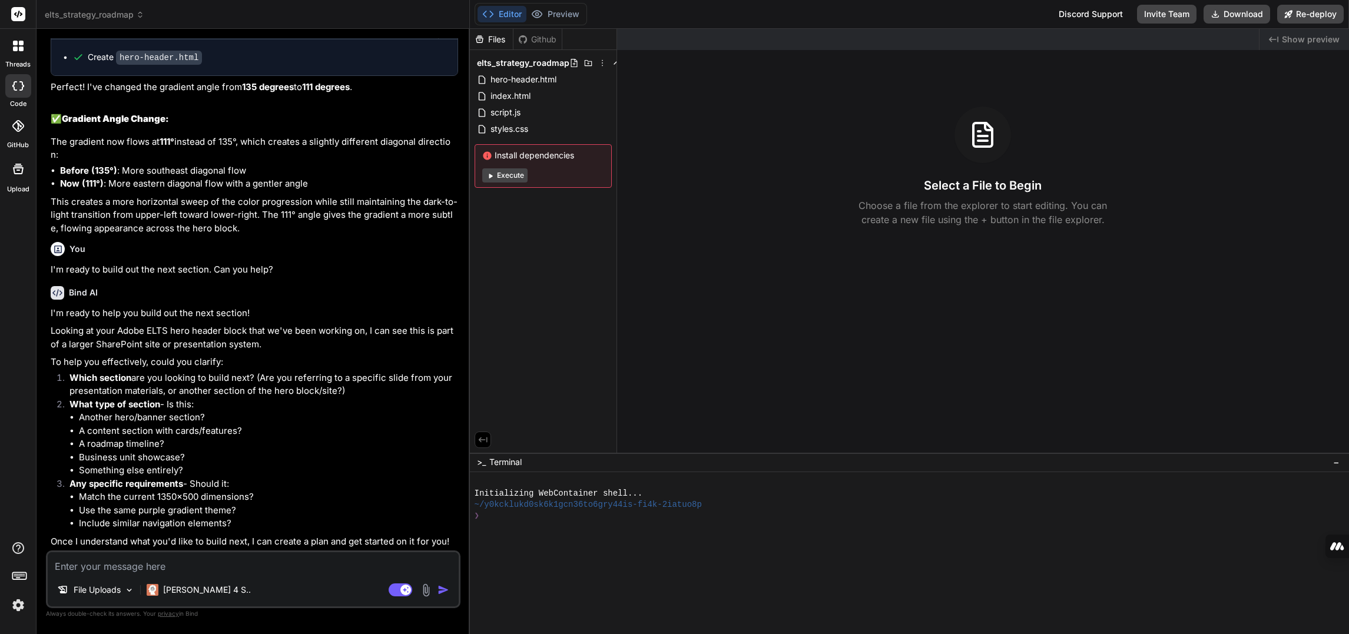
type textarea "x"
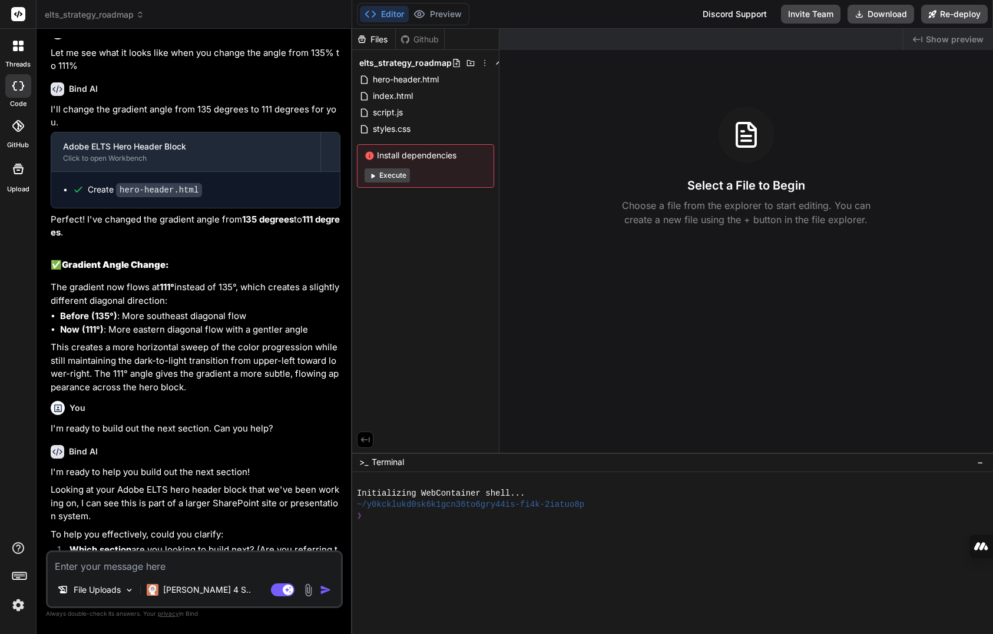
scroll to position [1437, 0]
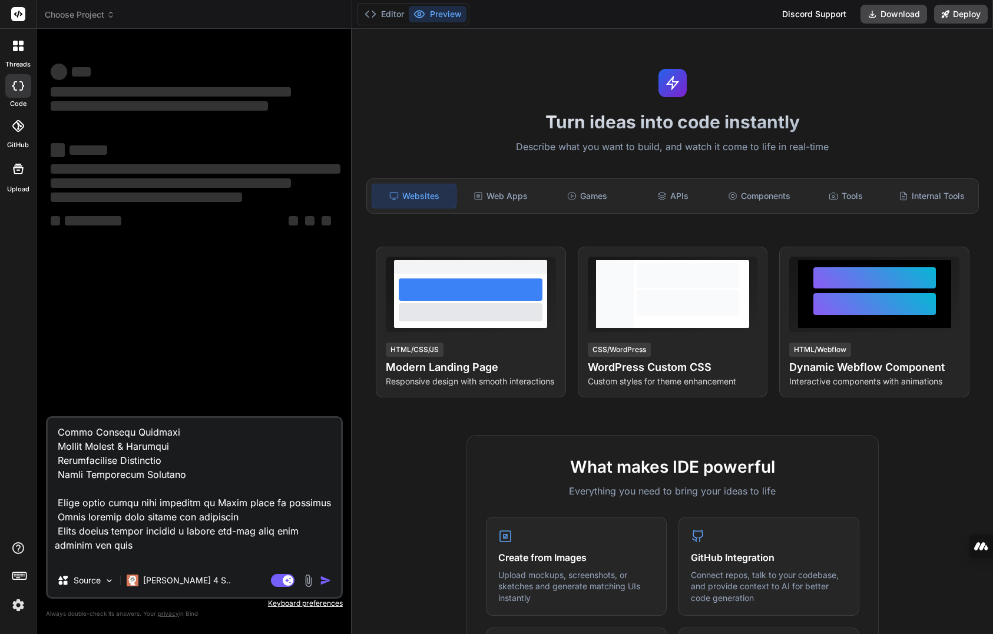
scroll to position [1515, 0]
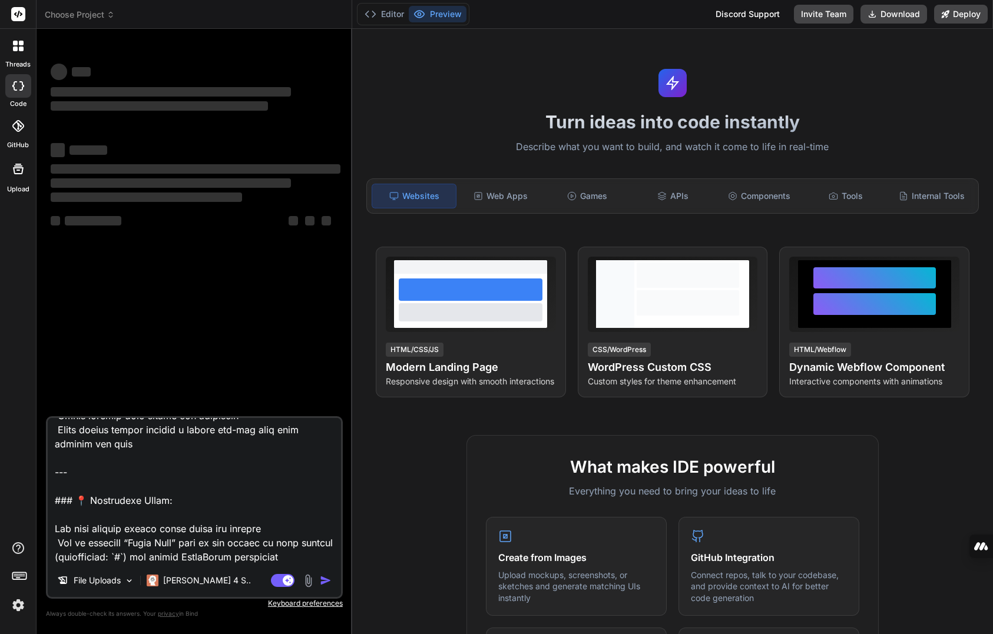
click at [307, 579] on img at bounding box center [309, 581] width 14 height 14
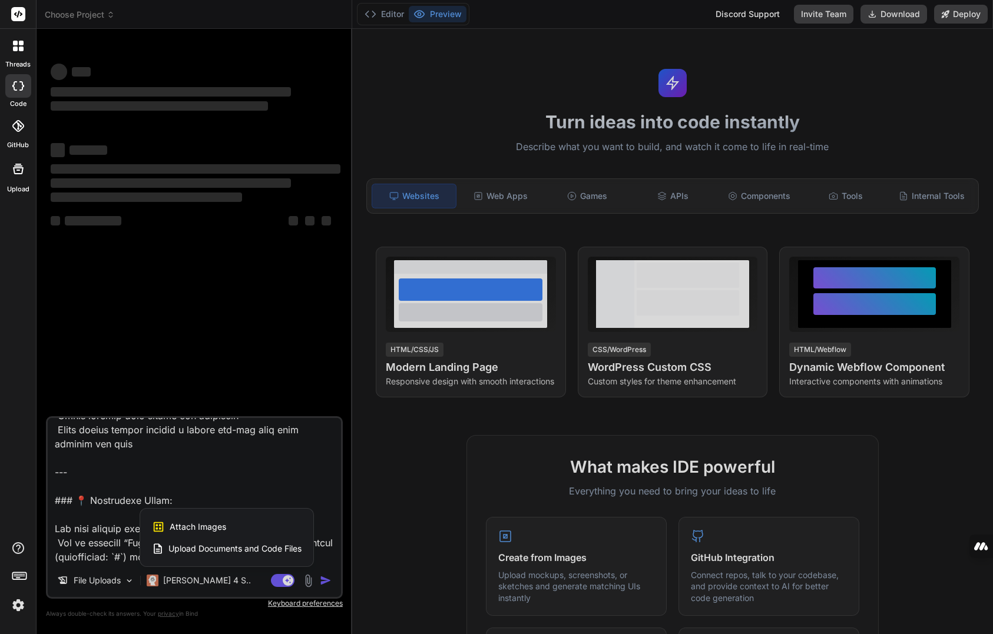
click at [218, 522] on span "Attach Images" at bounding box center [198, 527] width 57 height 12
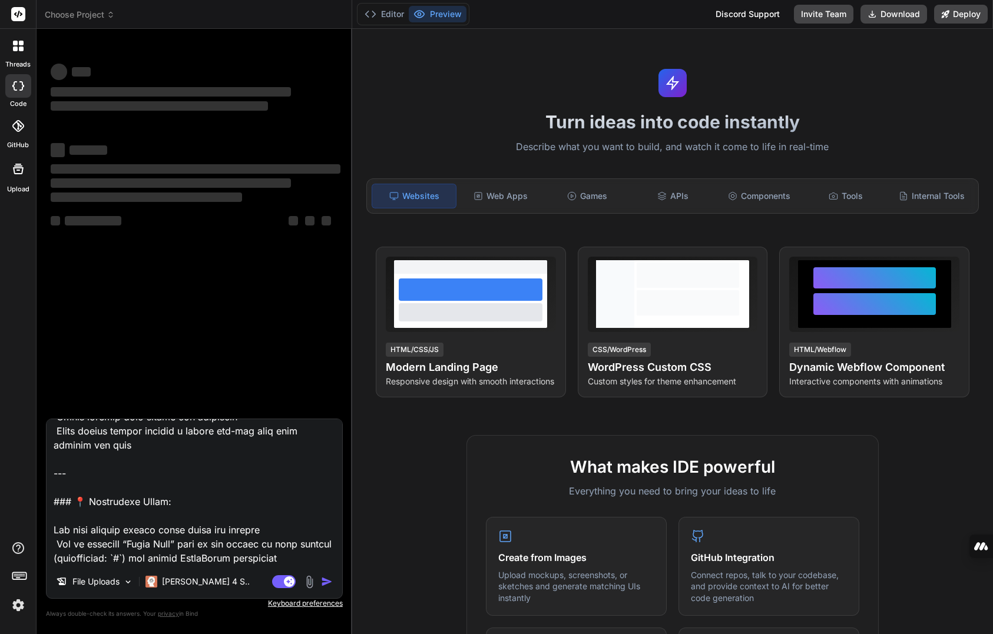
type textarea "x"
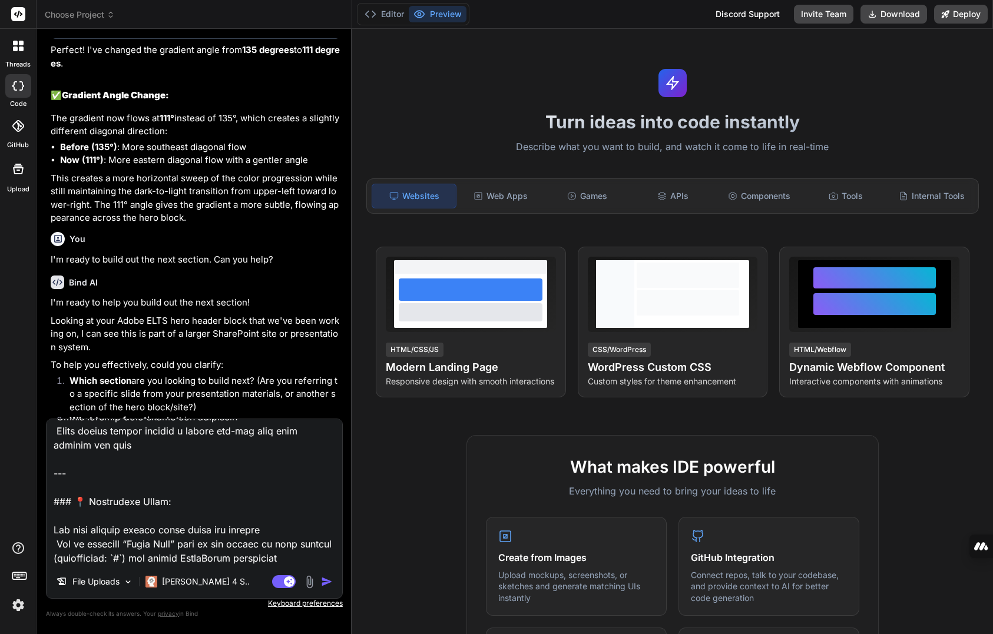
scroll to position [1423, 0]
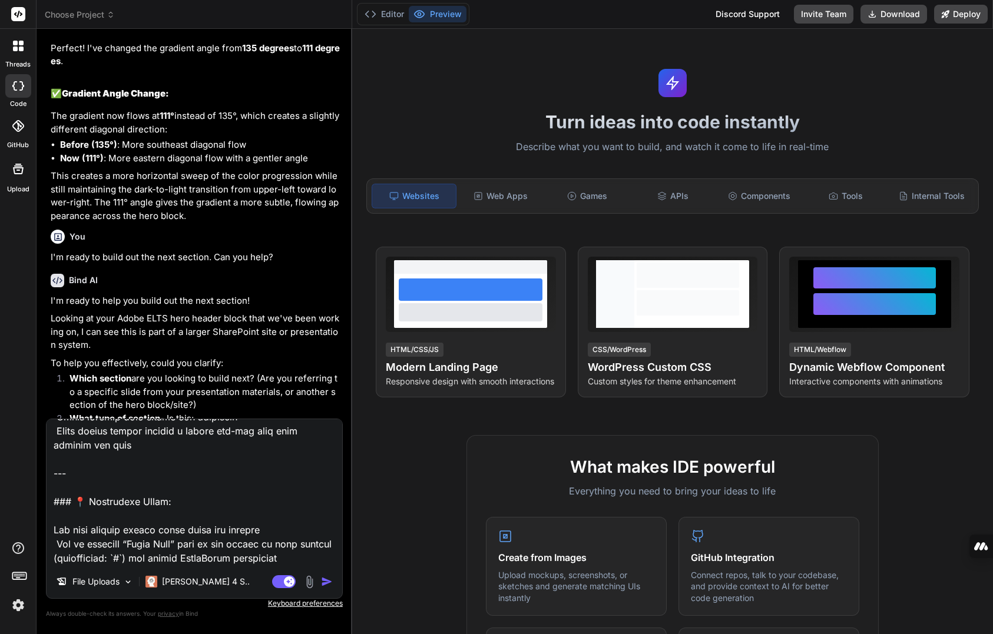
type input "C:\fakepath\Screenshot [DATE] 143448.png"
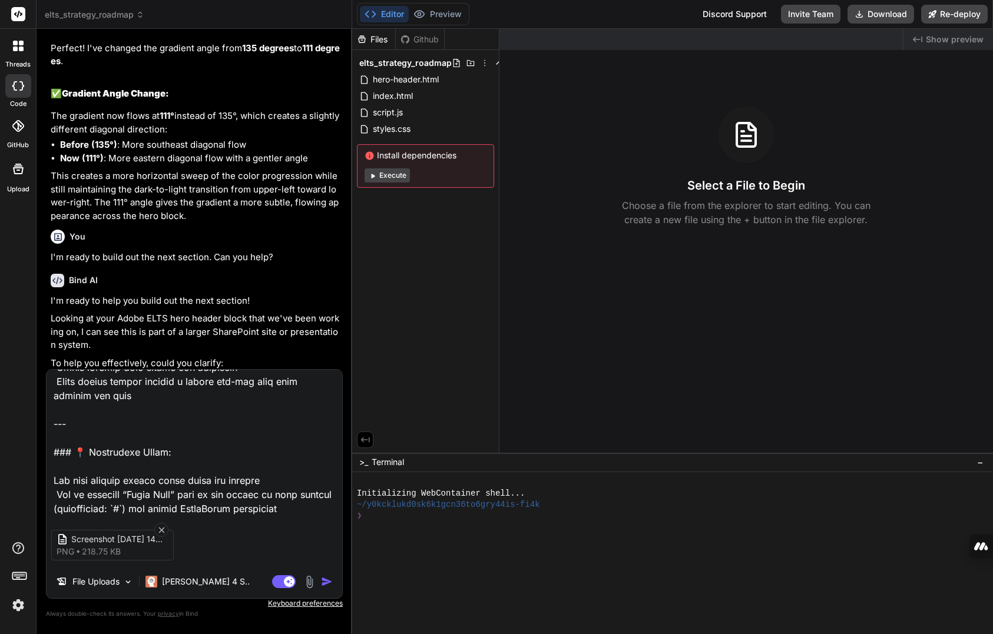
click at [322, 579] on img "button" at bounding box center [327, 582] width 12 height 12
type textarea "x"
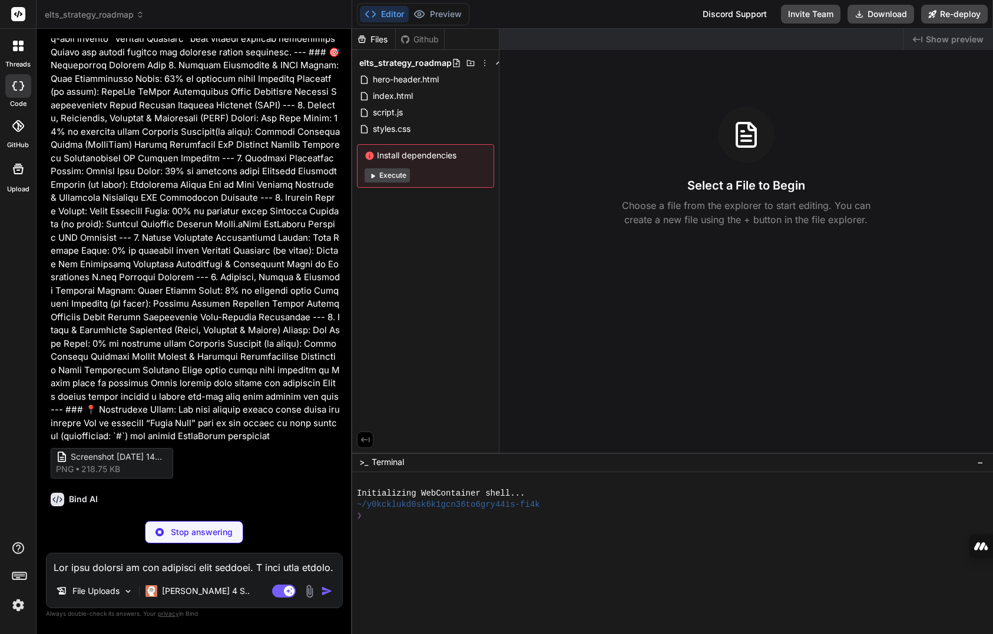
scroll to position [2061, 0]
type textarea "x"
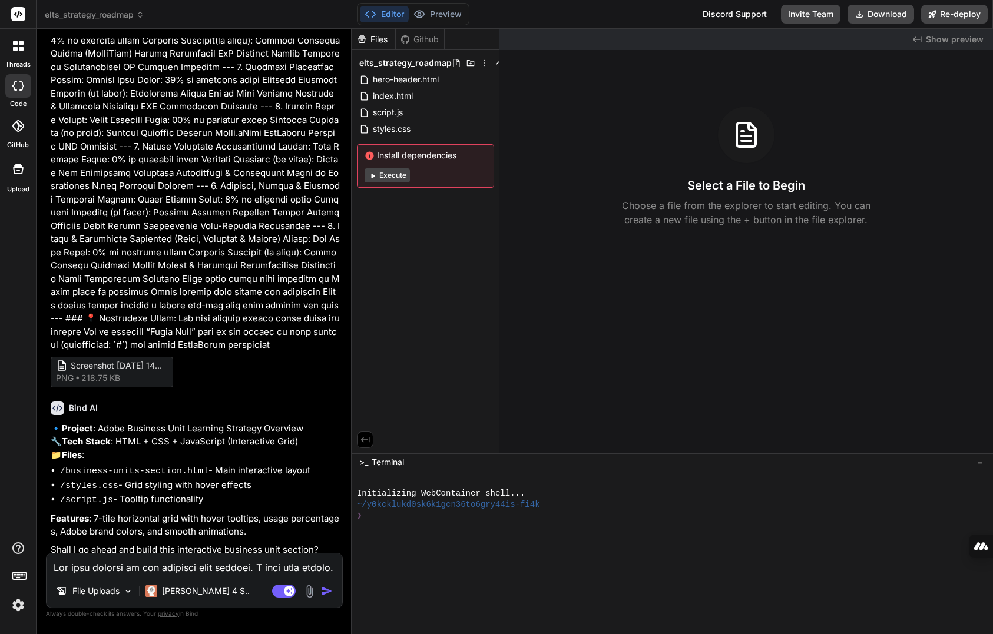
scroll to position [2168, 0]
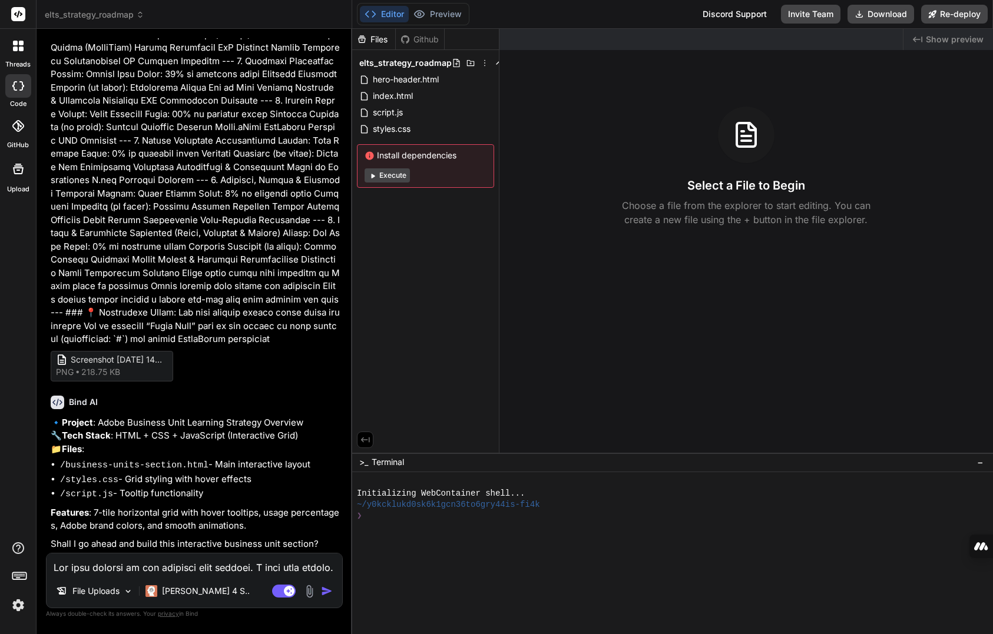
click at [220, 567] on textarea at bounding box center [195, 564] width 296 height 21
type textarea "y"
type textarea "x"
type textarea "ye"
type textarea "x"
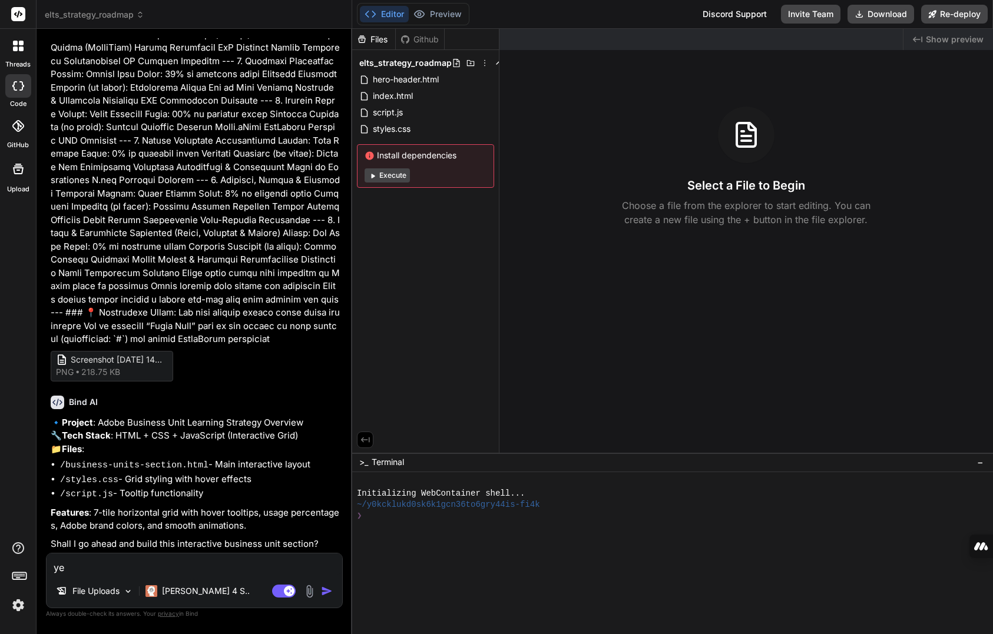
type textarea "yes"
type textarea "x"
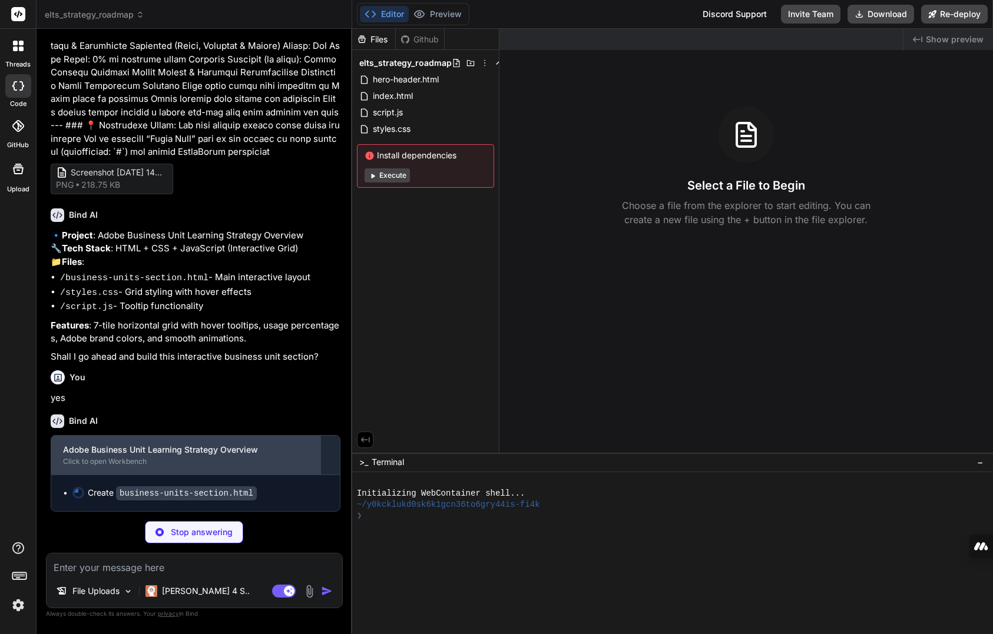
scroll to position [2355, 0]
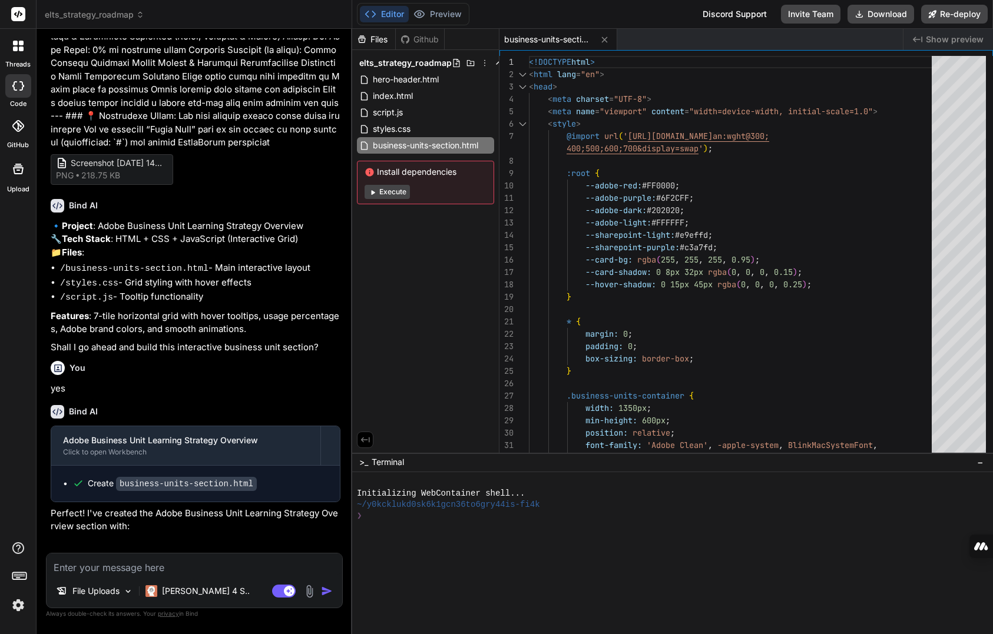
type textarea "x"
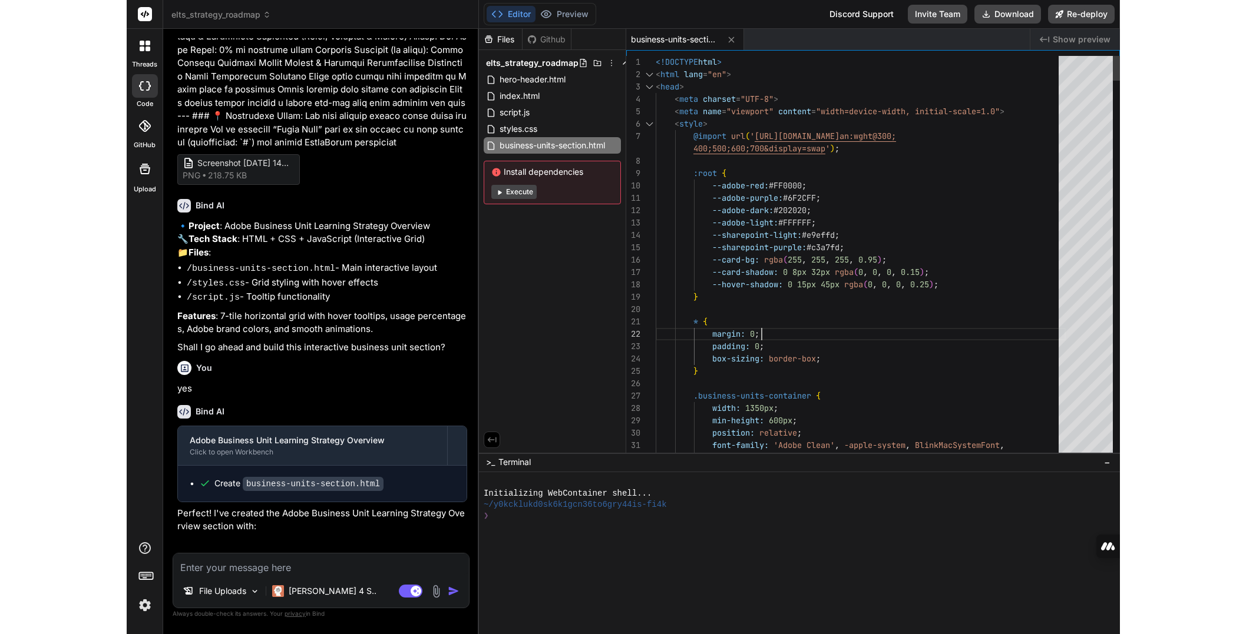
scroll to position [0, 0]
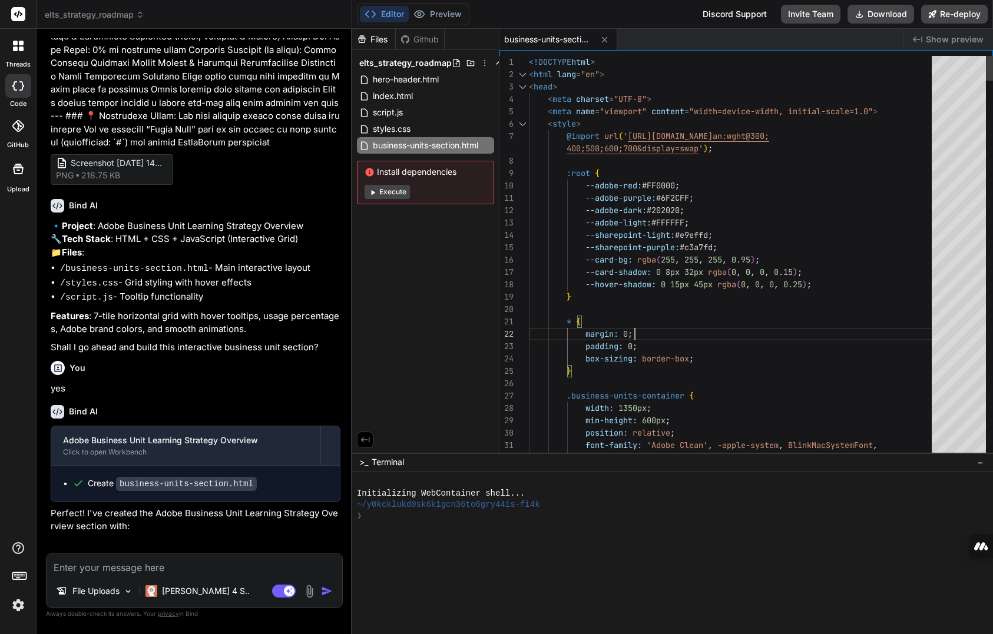
type textarea "<!DOCTYPE html> <html lang="en"> <head> <meta charset="UTF-8"> <meta name="view…"
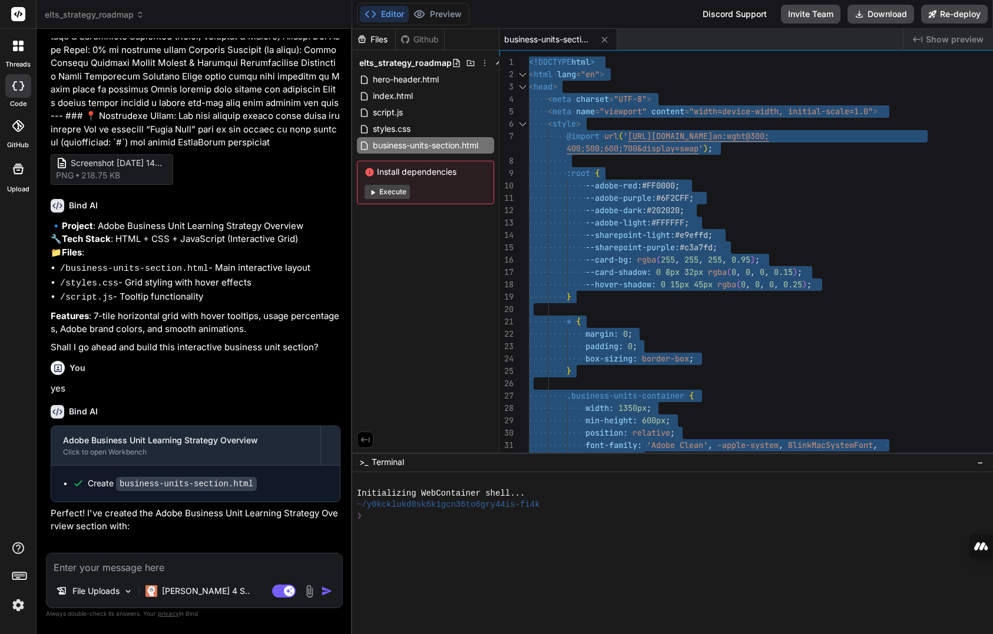
type textarea "x"
type textarea "<!DOCTYPE html> <html lang="en"> <head> <meta charset="UTF-8"> <meta name="view…"
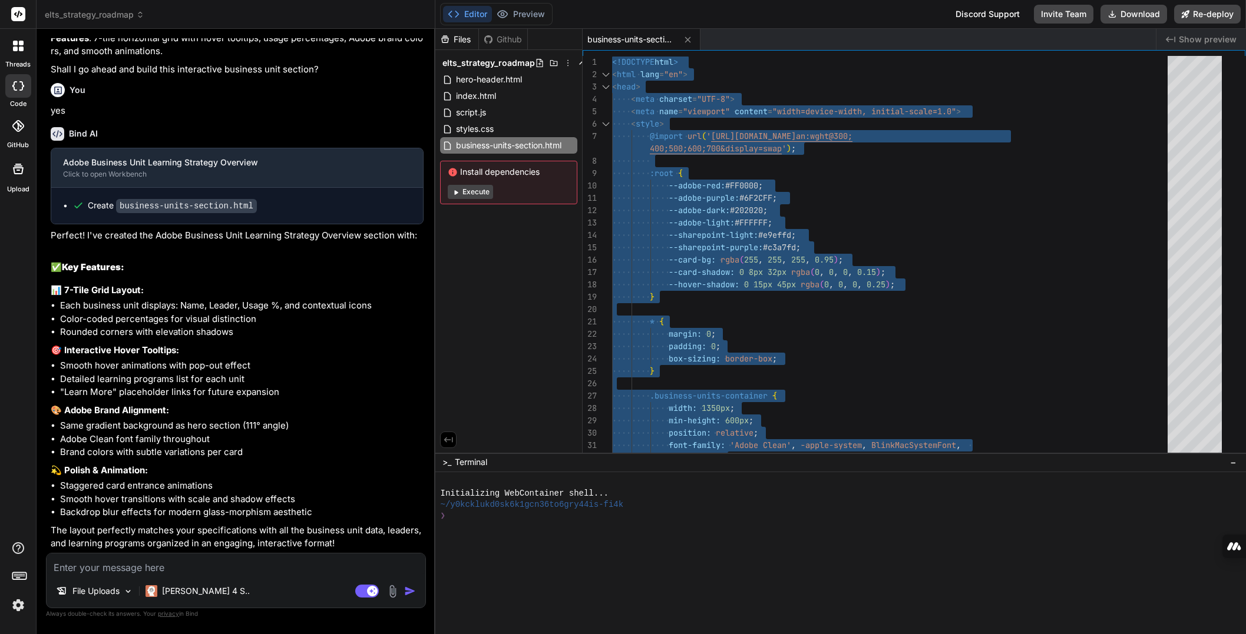
scroll to position [2183, 0]
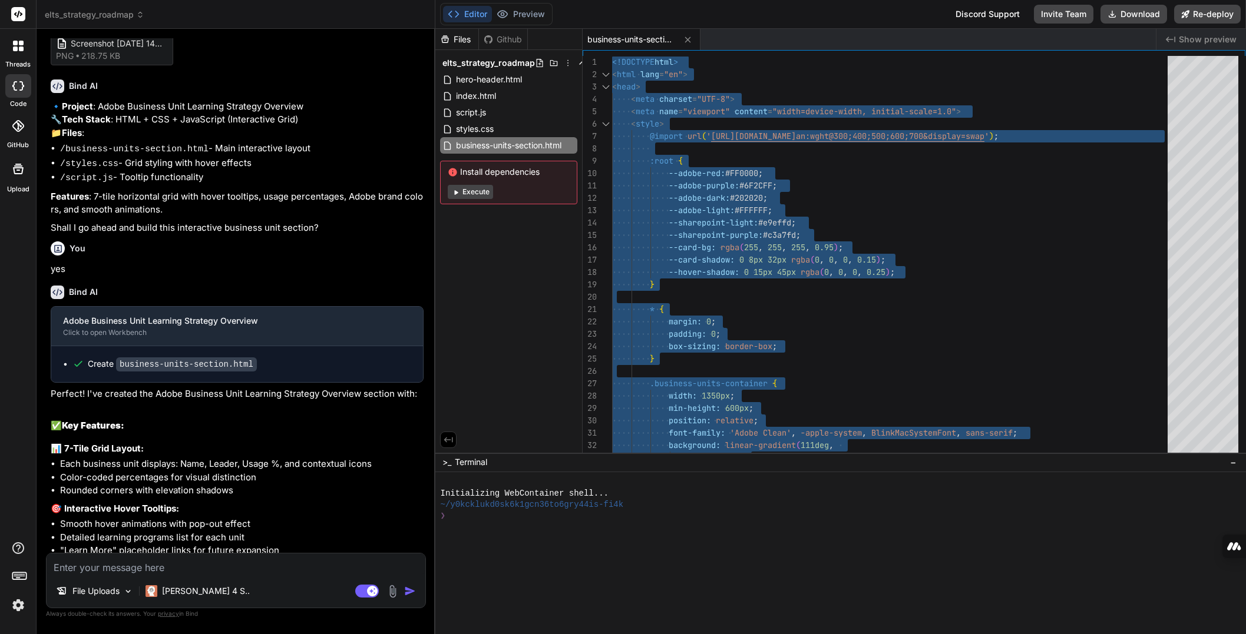
click at [110, 578] on div "File Uploads [PERSON_NAME] 4 S.. Agent Mode. When this toggle is activated, AI …" at bounding box center [236, 580] width 380 height 55
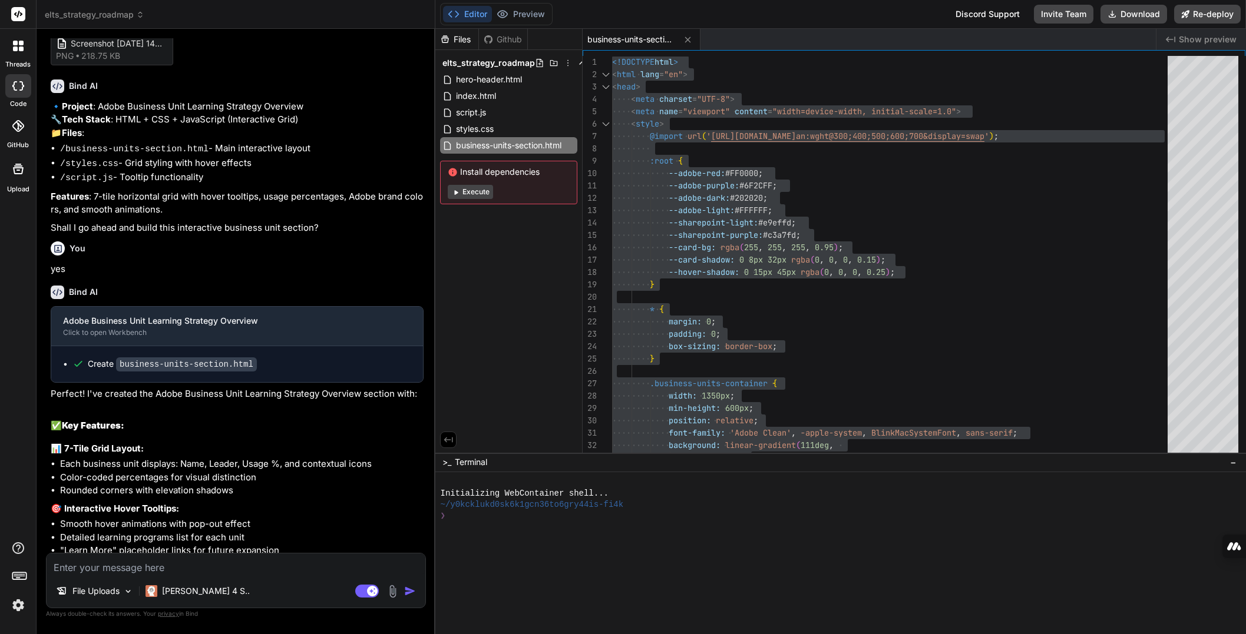
drag, startPoint x: 101, startPoint y: 471, endPoint x: 133, endPoint y: 368, distance: 107.9
click at [123, 369] on div "Create business-units-section.html" at bounding box center [237, 364] width 372 height 36
click at [141, 567] on textarea at bounding box center [236, 564] width 379 height 21
type textarea "1"
type textarea "x"
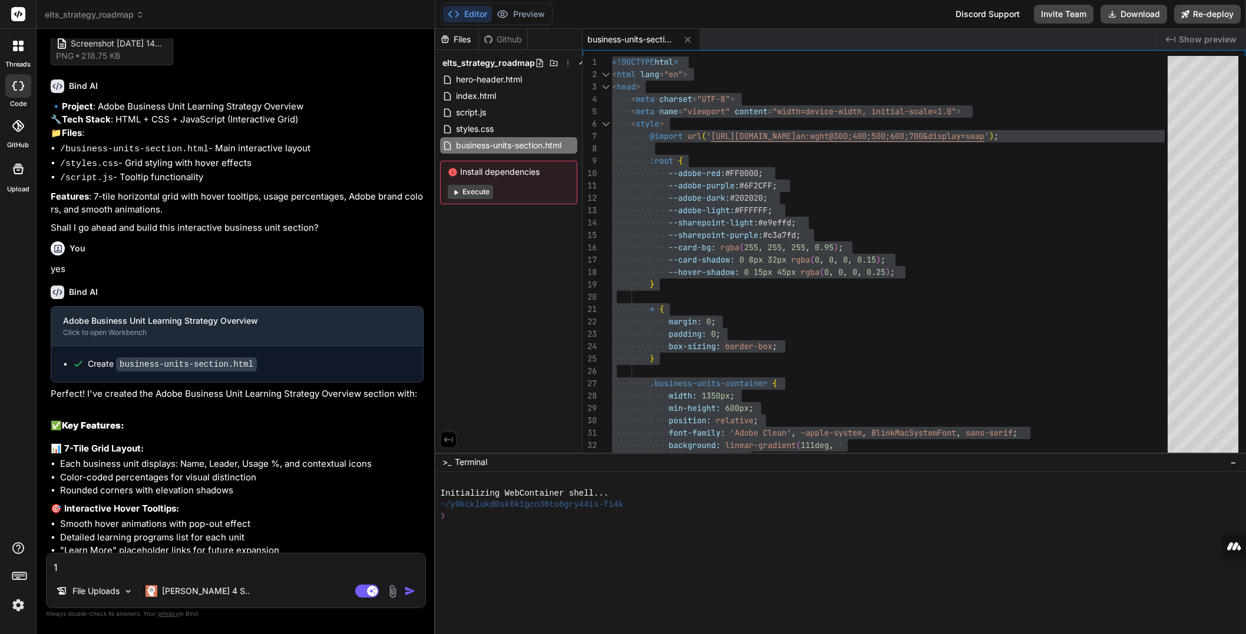
type textarea "1."
type textarea "x"
type textarea "1."
type textarea "x"
type textarea "1. remove"
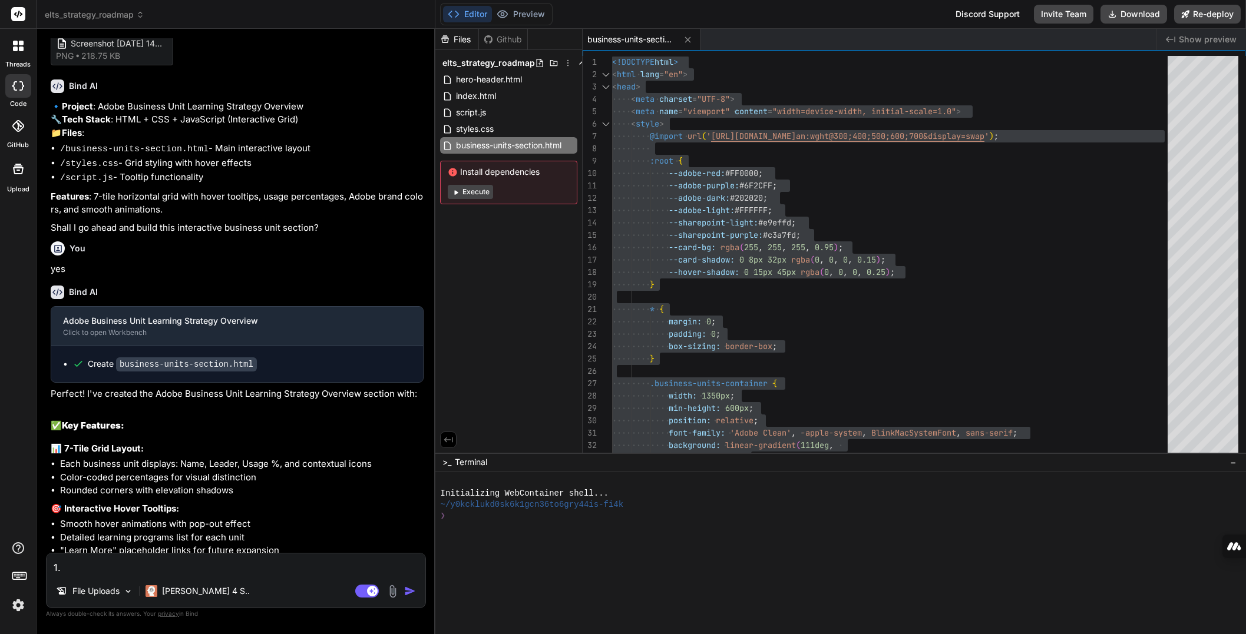
type textarea "x"
type textarea "1. remove the"
type textarea "x"
type textarea "1. remove the unit"
type textarea "x"
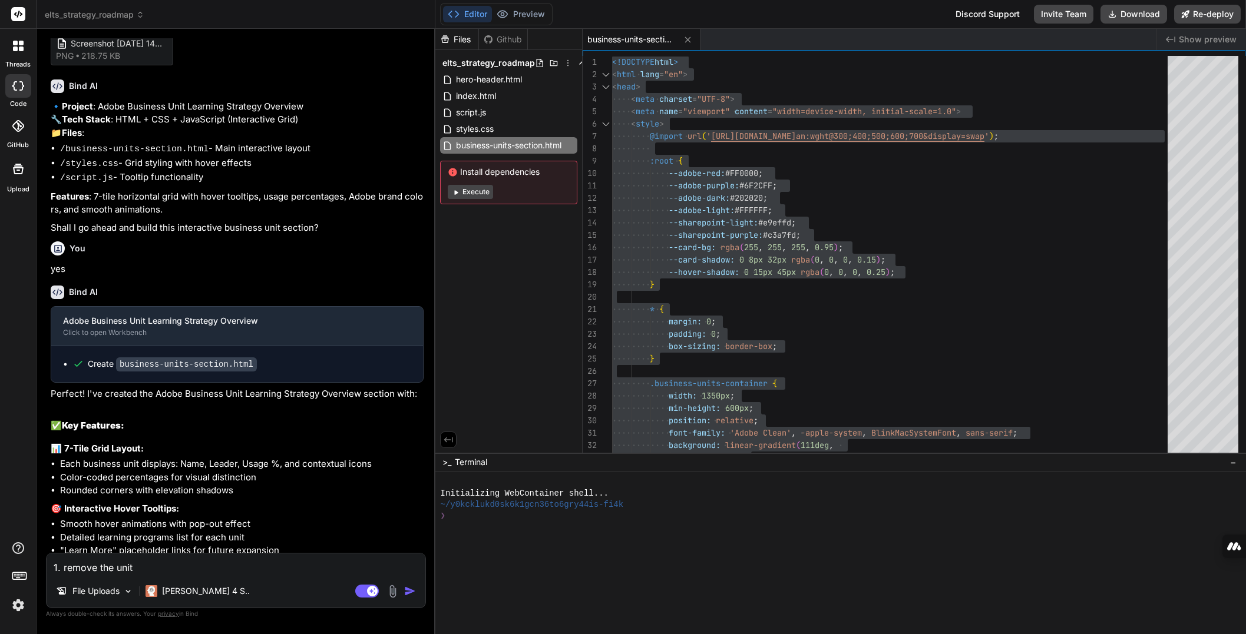
type textarea "1. remove the unit leader"
type textarea "x"
type textarea "1. remove the unit leader name from"
type textarea "x"
type textarea "1. remove the unit leader name from each"
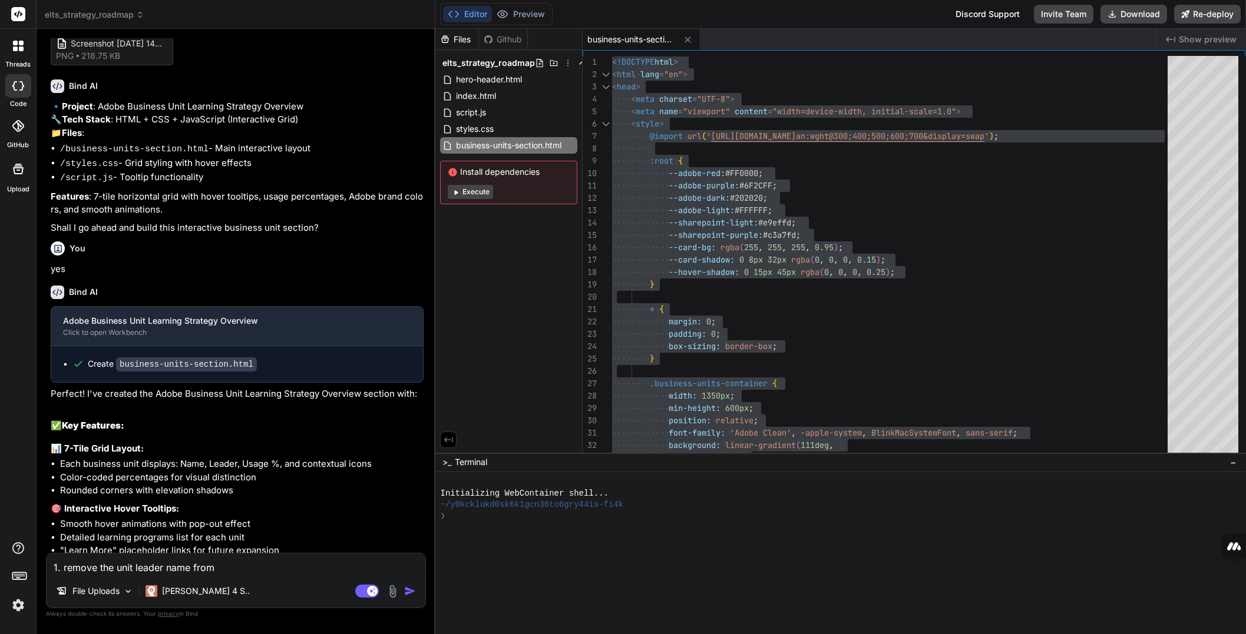
type textarea "x"
type textarea "1. remove the unit leader name from each of"
type textarea "x"
type textarea "1. remove the unit leader name from each of the cards"
type textarea "x"
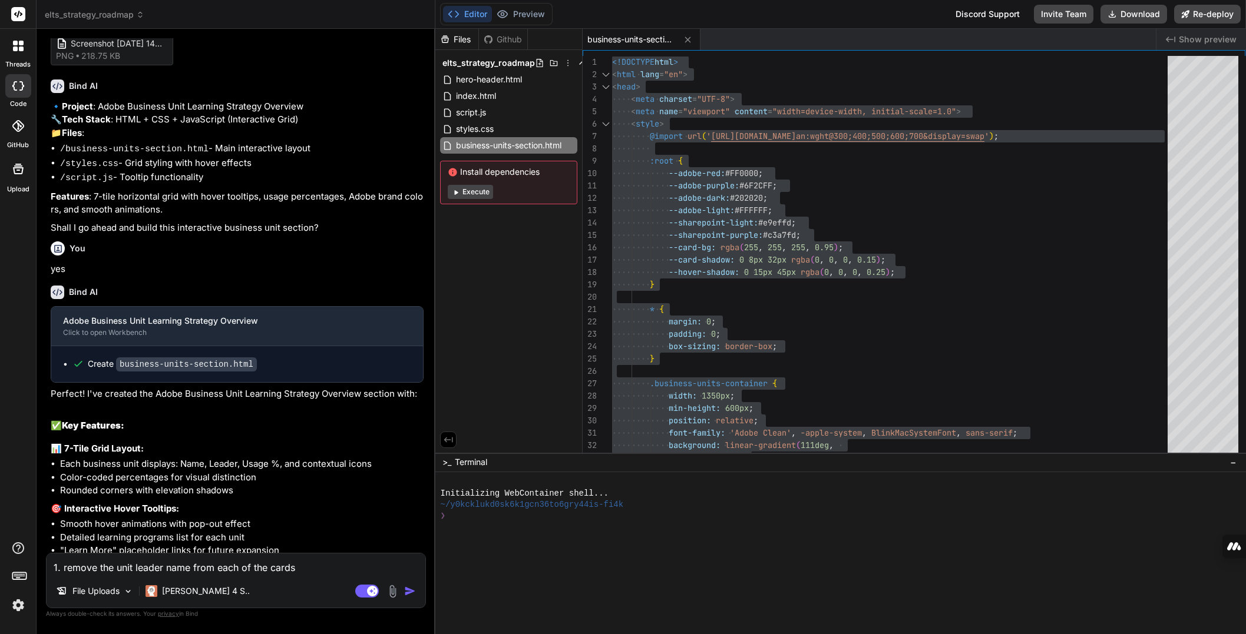
type textarea "1. Remove the unit leader name from each of the cards"
type textarea "x"
type textarea ". Remove the unit leader name from each of the cards"
type textarea "x"
type textarea "Remove the unit leader name from each of the cards"
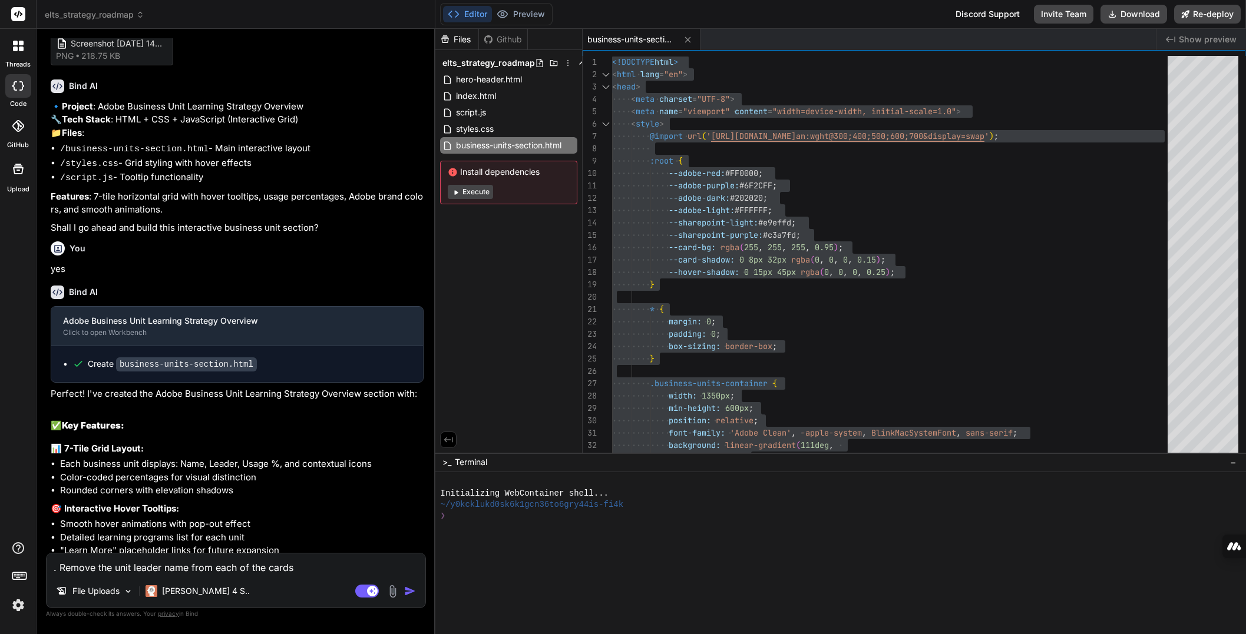
type textarea "x"
type textarea "Remove the unit leader name from each of the cards"
type textarea "x"
type textarea "1Remove the unit leader name from each of the cards"
type textarea "x"
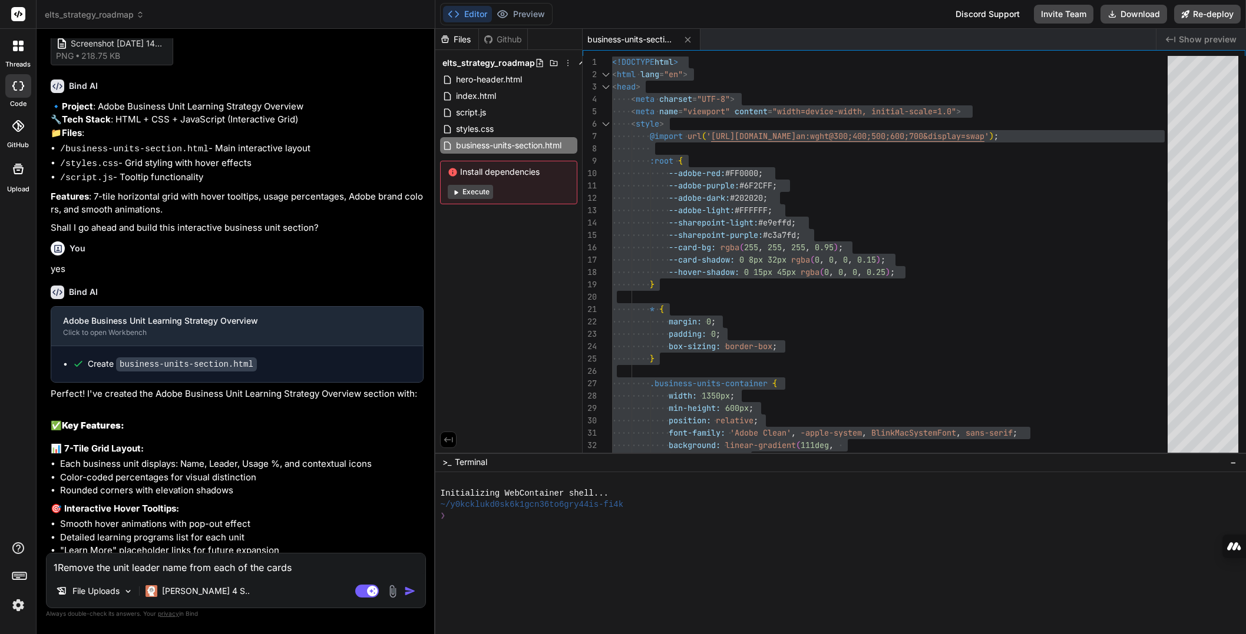
type textarea "1.Remove the unit leader name from each of the cards"
type textarea "x"
type textarea "1. Remove the unit leader name from each of the cards"
type textarea "x"
type textarea "1. [PERSON_NAME] the unit leader name from each of the cards"
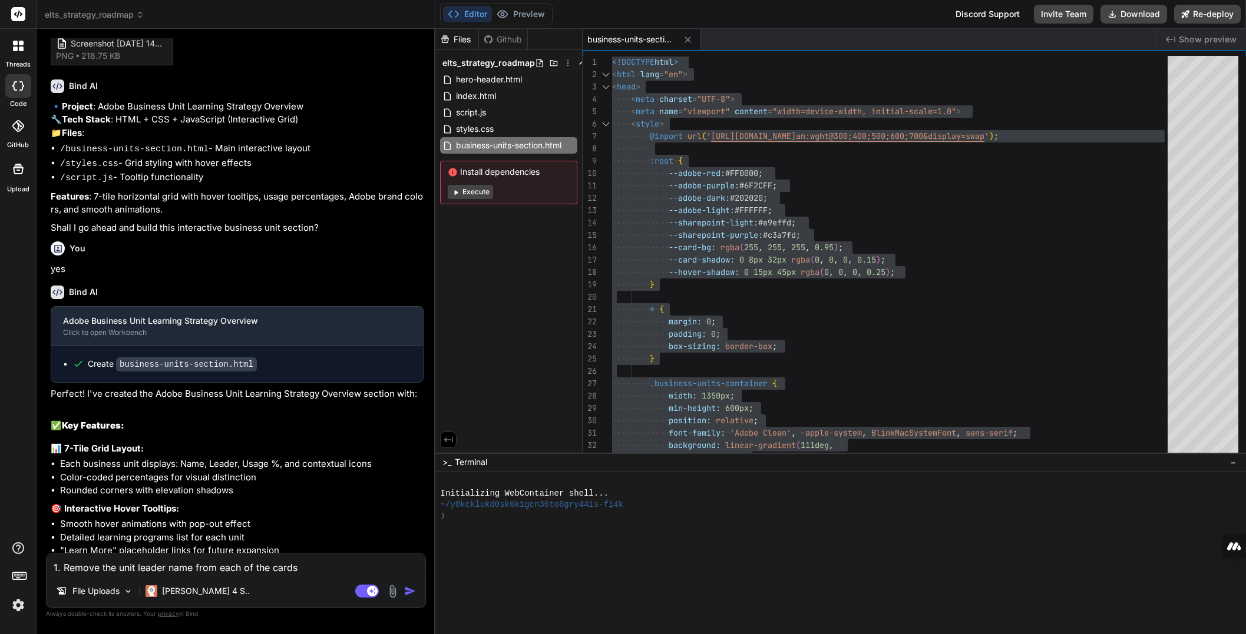
type textarea "x"
type textarea "1. [PERSON_NAME] the unit leader name from each of the cards"
type textarea "x"
type textarea "1. [PERSON_NAME] the unit leader name from each of the cards"
type textarea "x"
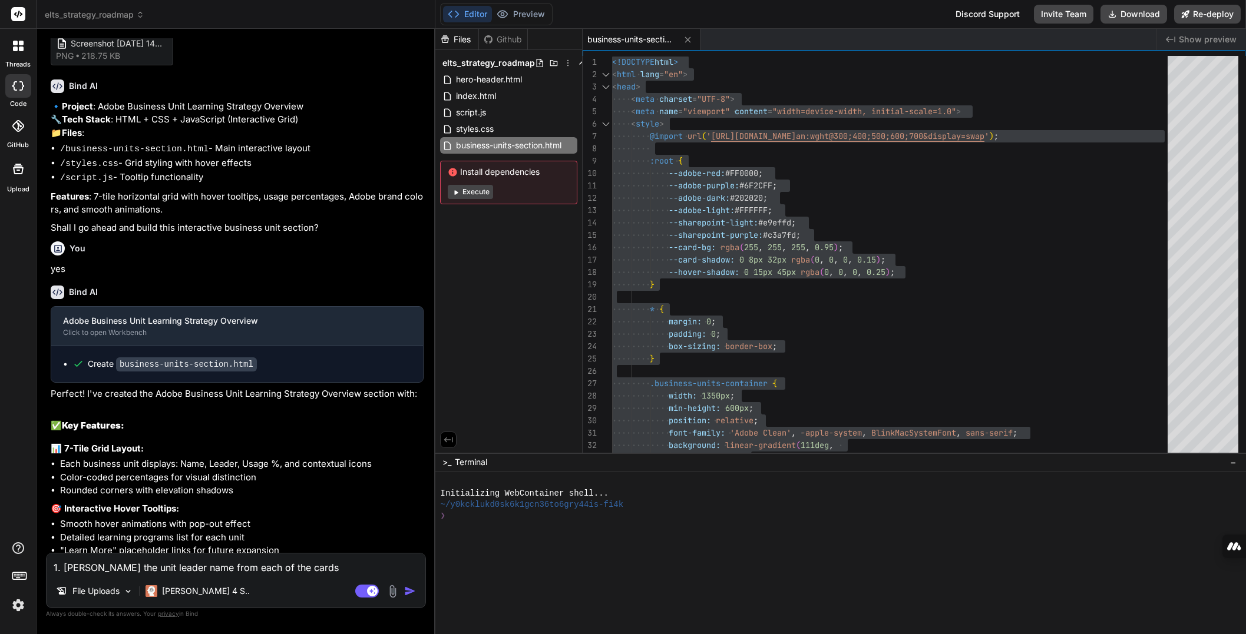
type textarea "1. [PERSON_NAME] the unit leader name from each of the cards"
type textarea "x"
type textarea "1. BreakRemove the unit leader name from each of the cards"
type textarea "x"
type textarea "1. Break Remove the unit leader name from each of the cards"
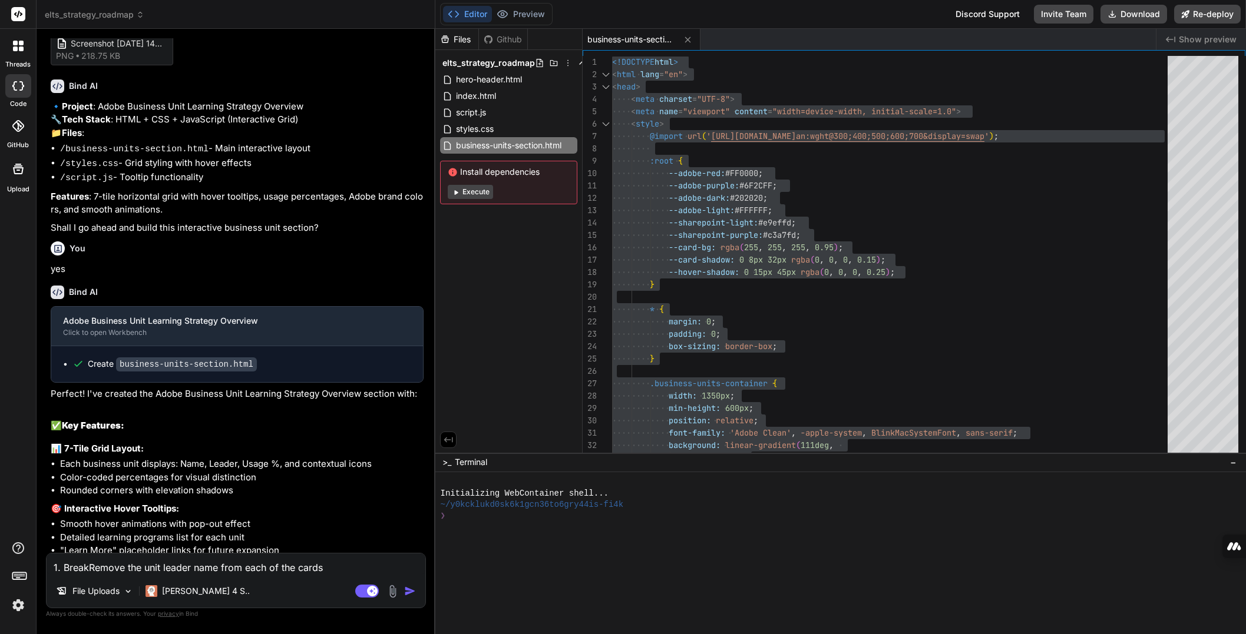
type textarea "x"
type textarea "1. Break break Remove the unit leader name from each of the cards"
type textarea "x"
type textarea "1. Break break the Remove the unit leader name from each of the cards"
type textarea "x"
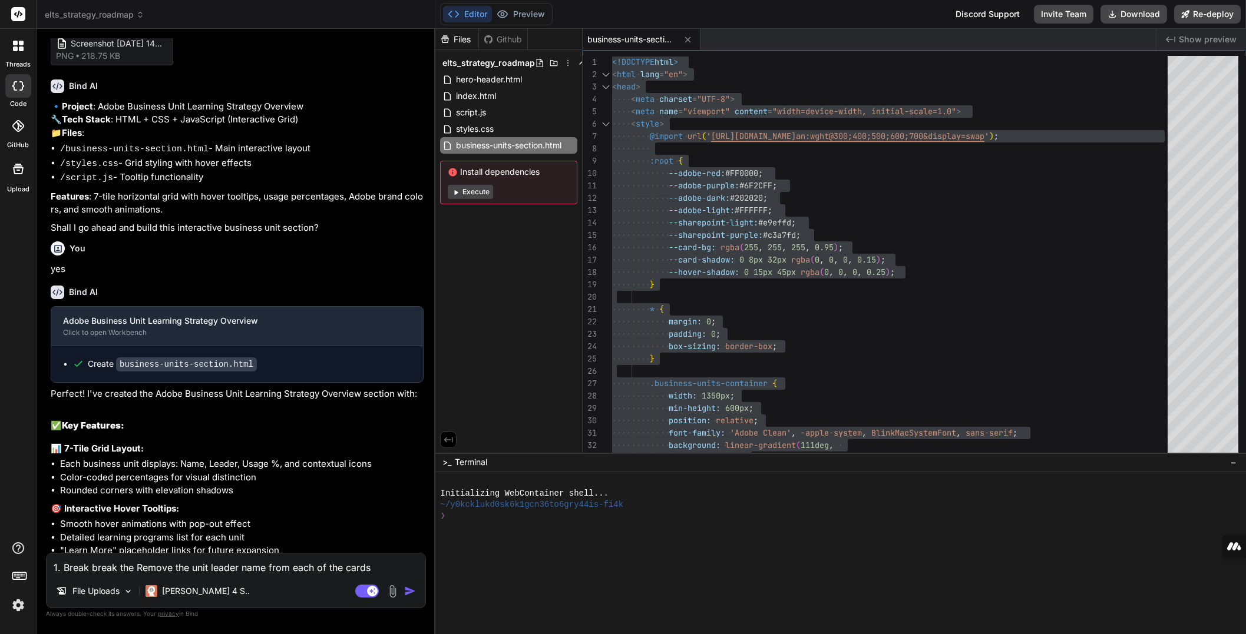
type textarea "1. Break break the cards Remove the unit leader name from each of the cards"
type textarea "x"
type textarea "1. Break break the cards into Remove the unit leader name from each of the cards"
type textarea "x"
type textarea "1. Break break the cards into 2 rows Remove the unit leader name from each of t…"
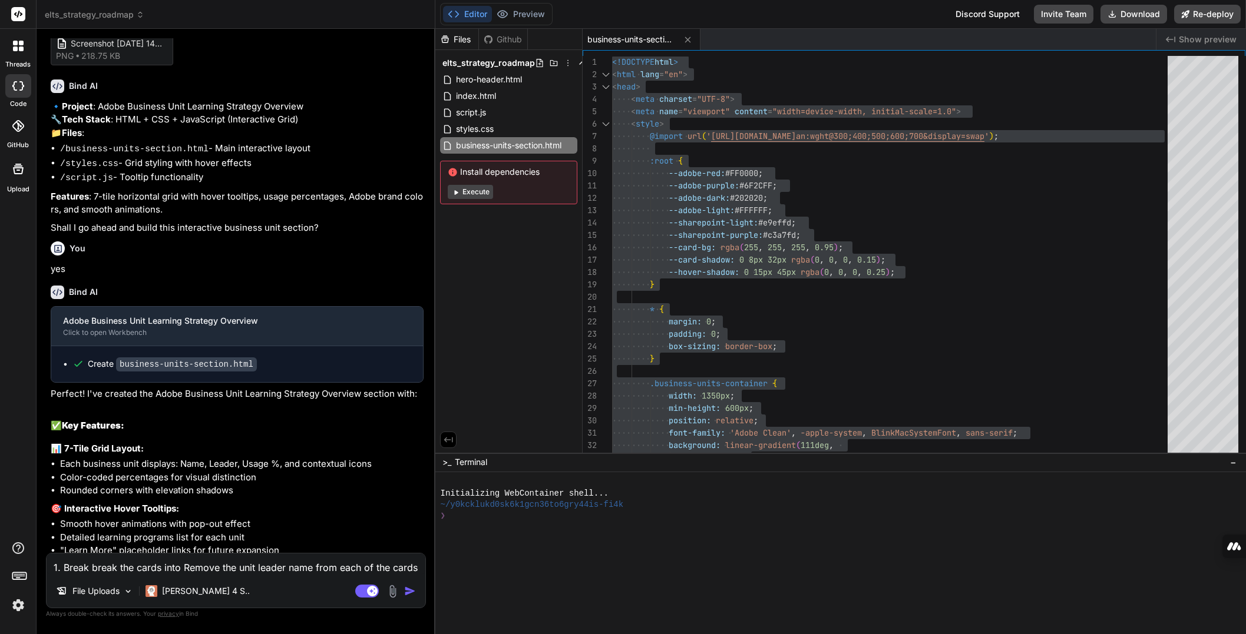
type textarea "x"
type textarea "1. Break break the cards into two rows Remove the unit leader name from each of…"
type textarea "x"
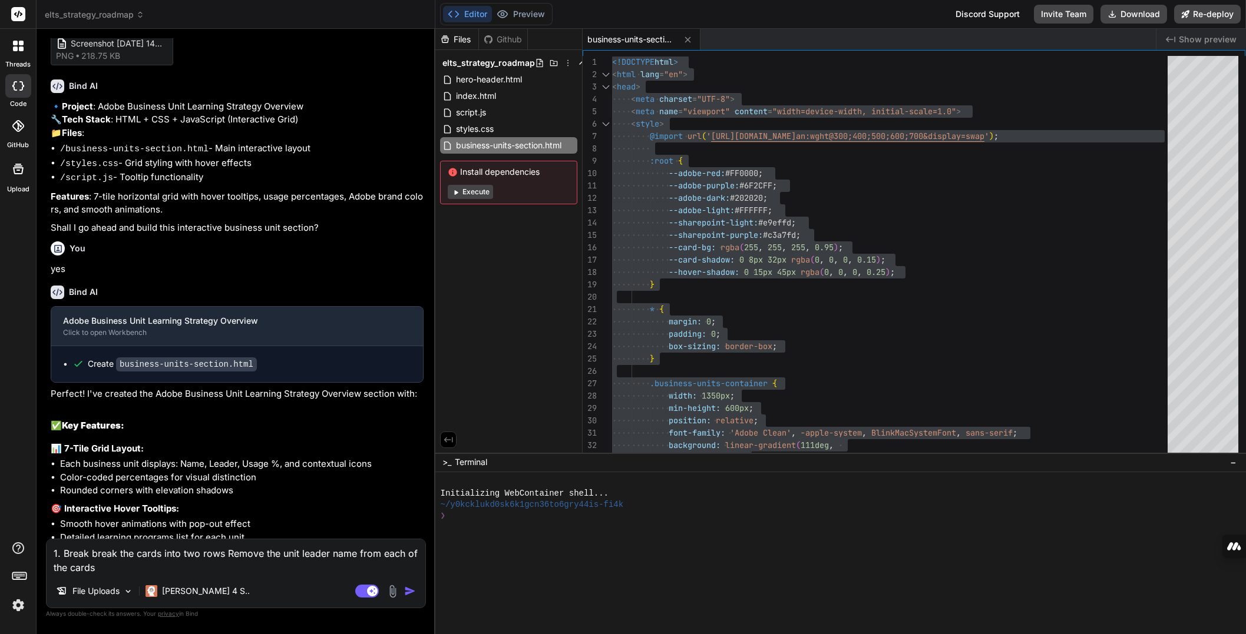
type textarea "1. Break break the cards into two rows period Remove the unit leader name from …"
type textarea "x"
type textarea "1. Break break the cards into two rows period the Remove the unit leader name f…"
type textarea "x"
type textarea "1. Break break the cards into two rows period the top Remove the unit leader na…"
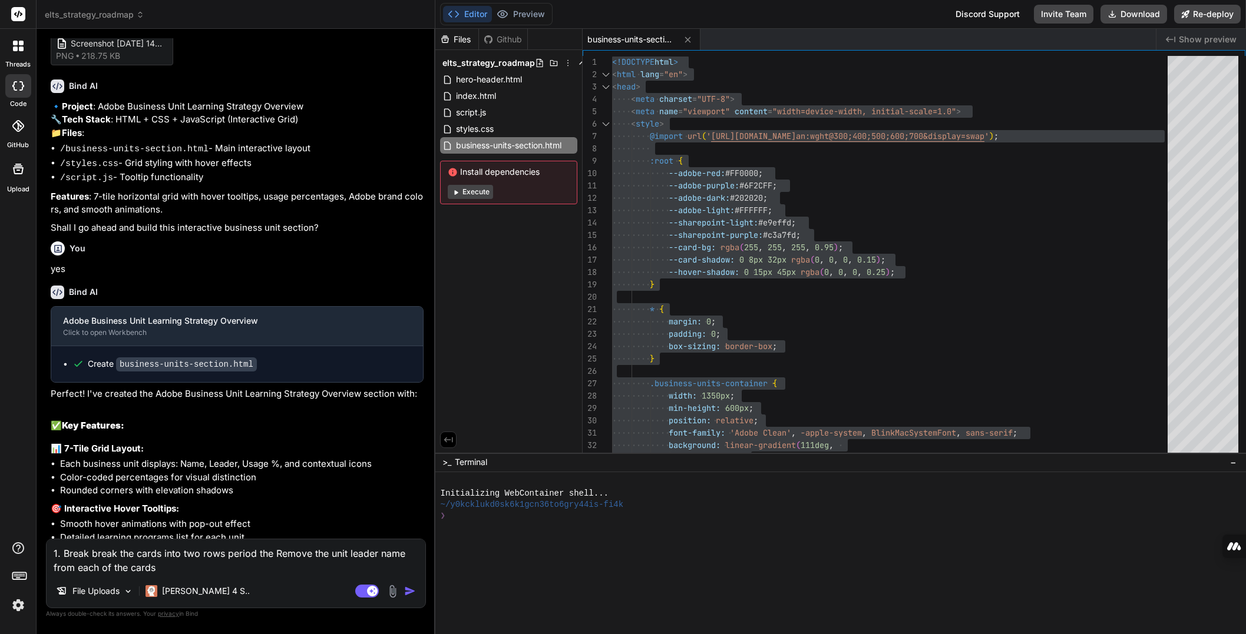
type textarea "x"
type textarea "1. Break break the cards into two rows period the top row Remove the unit leade…"
type textarea "x"
type textarea "1. Break break the cards into two rows period the top row having Remove the uni…"
type textarea "x"
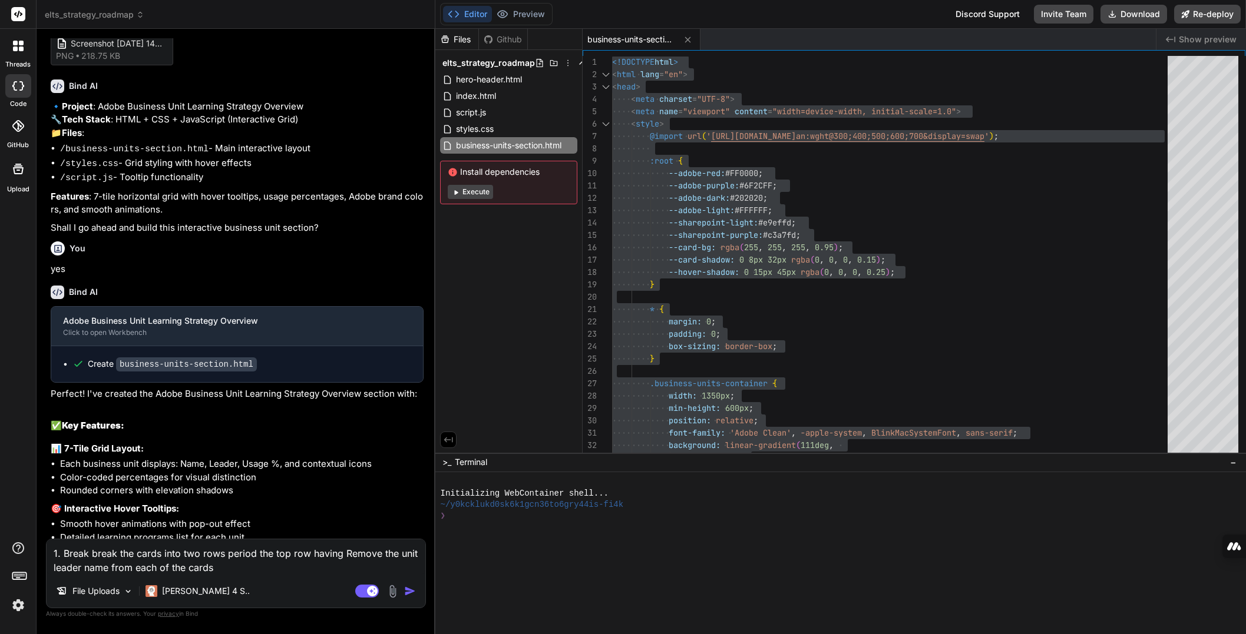
type textarea "1. Break break the cards into two rows period the top row having 4 Remove the u…"
type textarea "x"
type textarea "1. Break break the cards into two rows period the top row having 4 cards Remove…"
type textarea "x"
type textarea "1. Break break the cards into two rows period the top row having 4 cards and Re…"
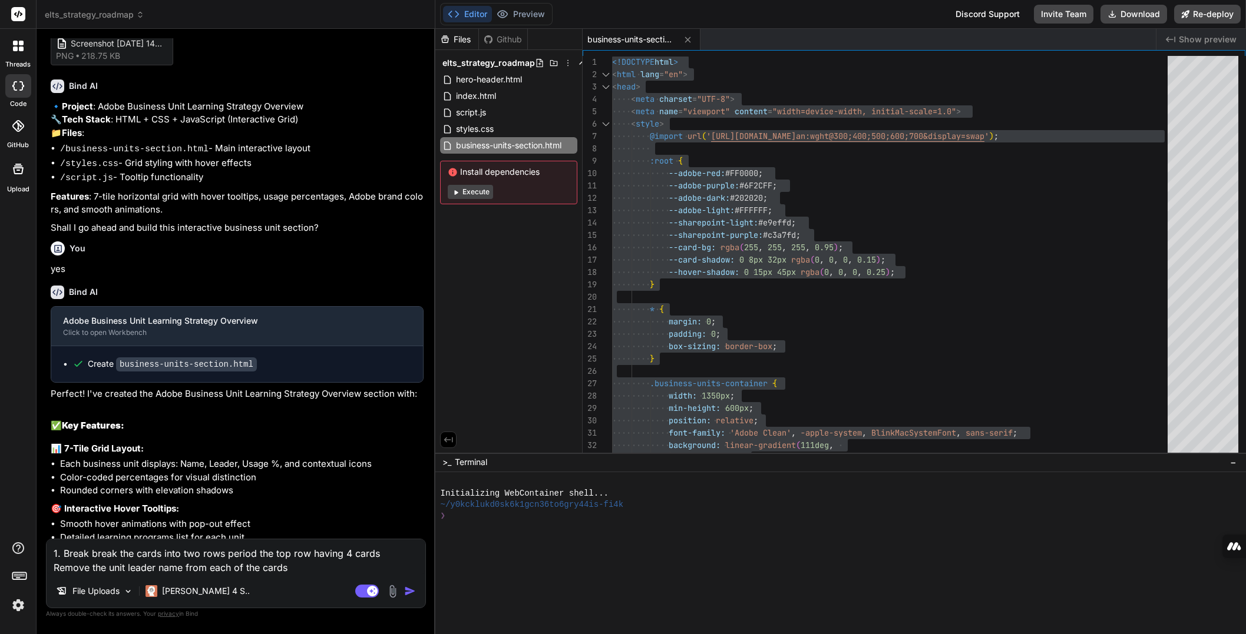
type textarea "x"
type textarea "1. Break break the cards into two rows period the top row having 4 cards and th…"
type textarea "x"
type textarea "1. Break break the cards into two rows period the top row having 4 cards and th…"
type textarea "x"
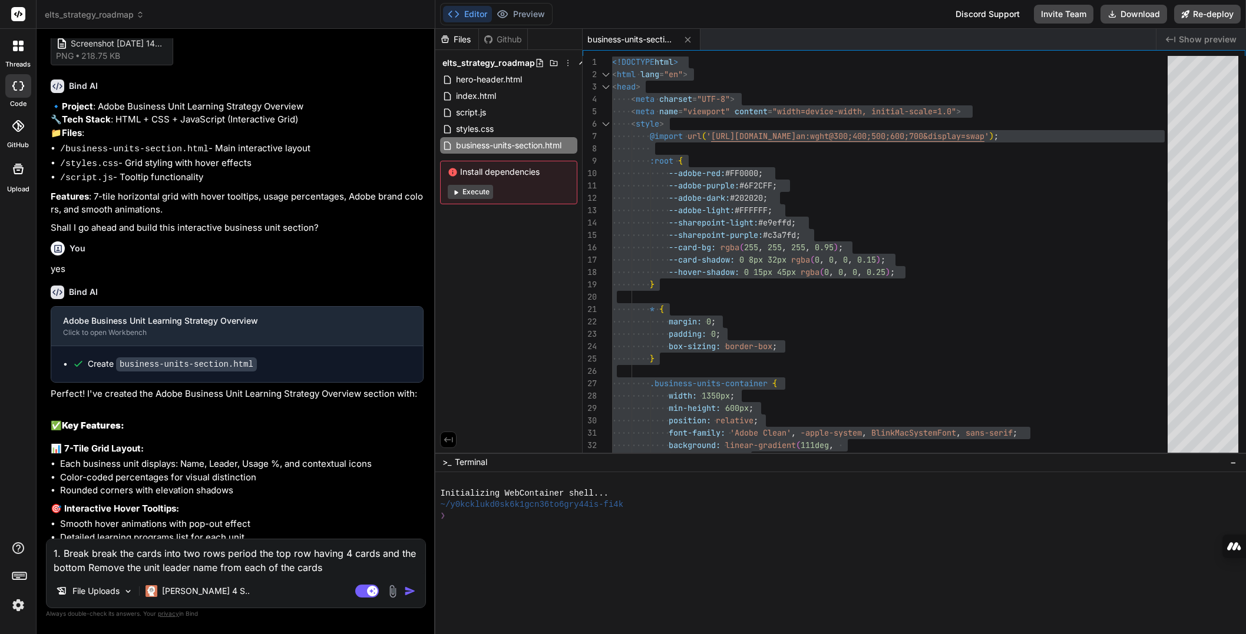
type textarea "1. Break break the cards into two rows period the top row having 4 cards and th…"
type textarea "x"
type textarea "1. Break break the cards into two rows period the top row having 4 cards and th…"
type textarea "x"
type textarea "1. Break break the cards into two rows period the top row having 4 cards and th…"
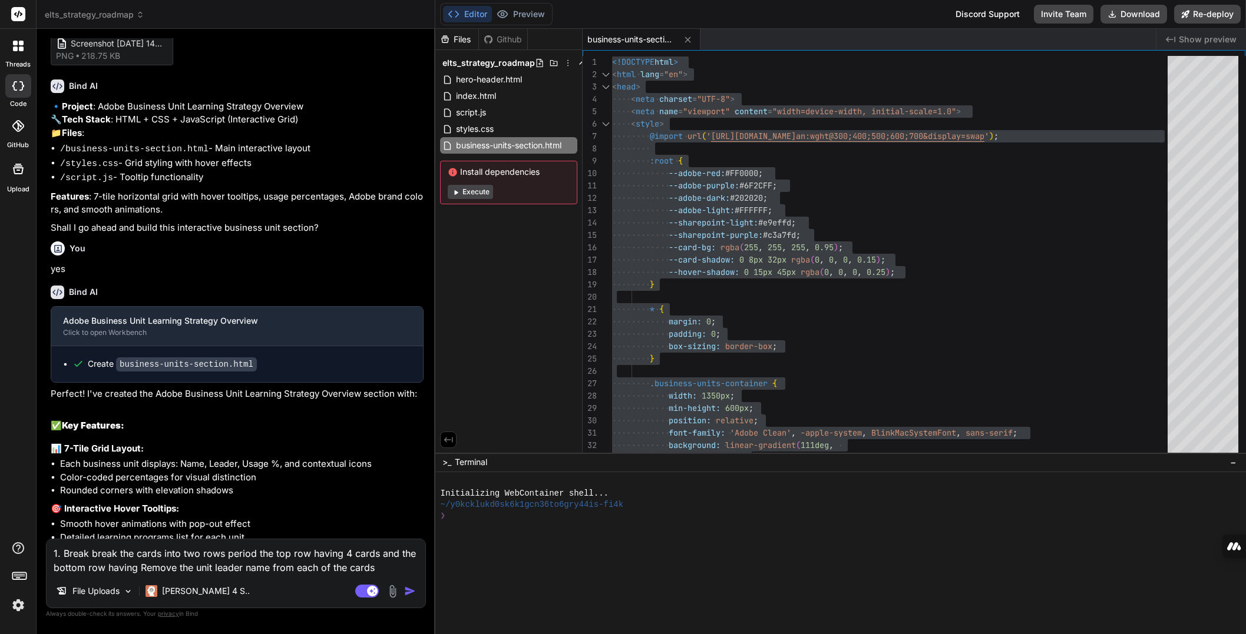
type textarea "x"
type textarea "1. Break break the cards into two rows . The top row having 4 cards and the bot…"
type textarea "x"
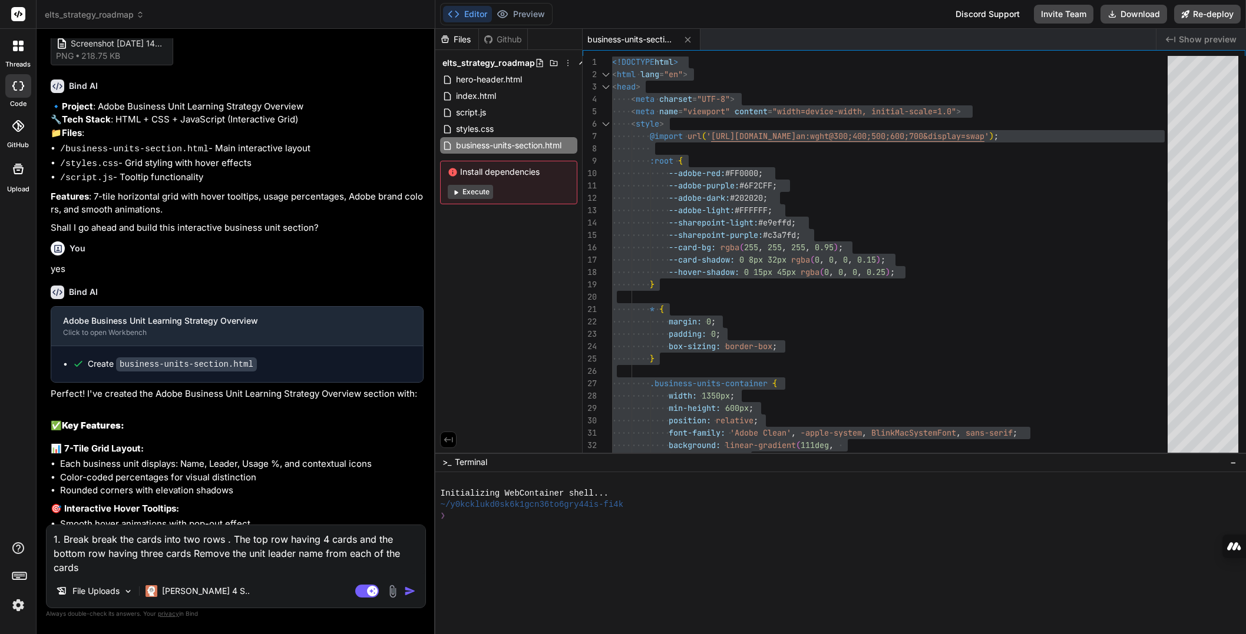
type textarea "1. Break break the cards into two rows . The top row having 4 cards and the bot…"
type textarea "x"
type textarea "1. Break break the cards into two rows . The top row having 4 cards and the bot…"
type textarea "x"
type textarea "1. Break break the cards into two rows . The top row having 4 cards and the bot…"
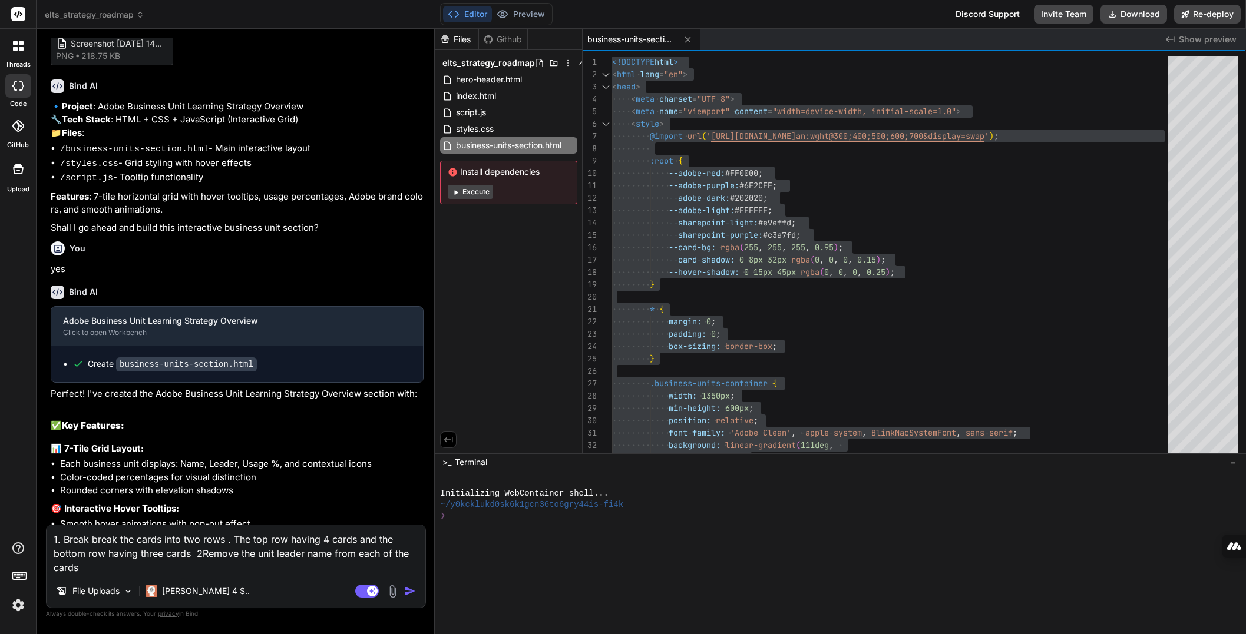
type textarea "x"
type textarea "1. Break break the cards into two rows . The top row having 4 cards and the bot…"
type textarea "x"
click at [90, 536] on textarea "1. Break break the cards into two rows . The top row having 4 cards and the bot…" at bounding box center [236, 549] width 379 height 49
type textarea "1. Break reak the cards into two rows . The top row having 4 cards and the bott…"
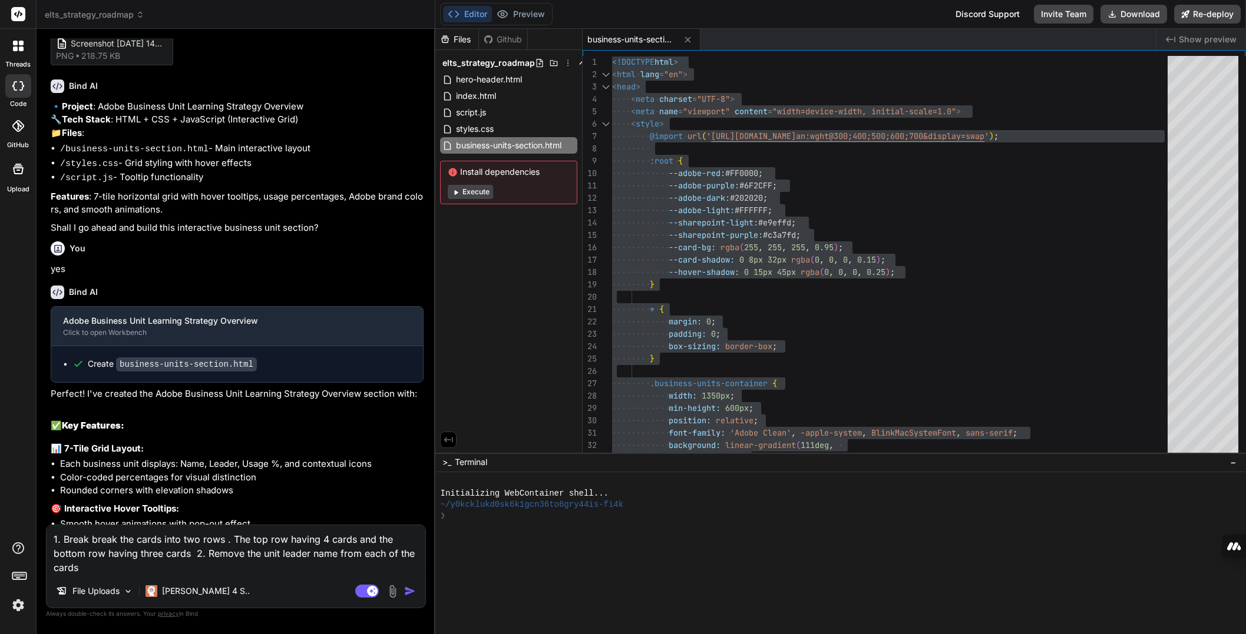
type textarea "x"
type textarea "1. Break eak the cards into two rows . The top row having 4 cards and the botto…"
type textarea "x"
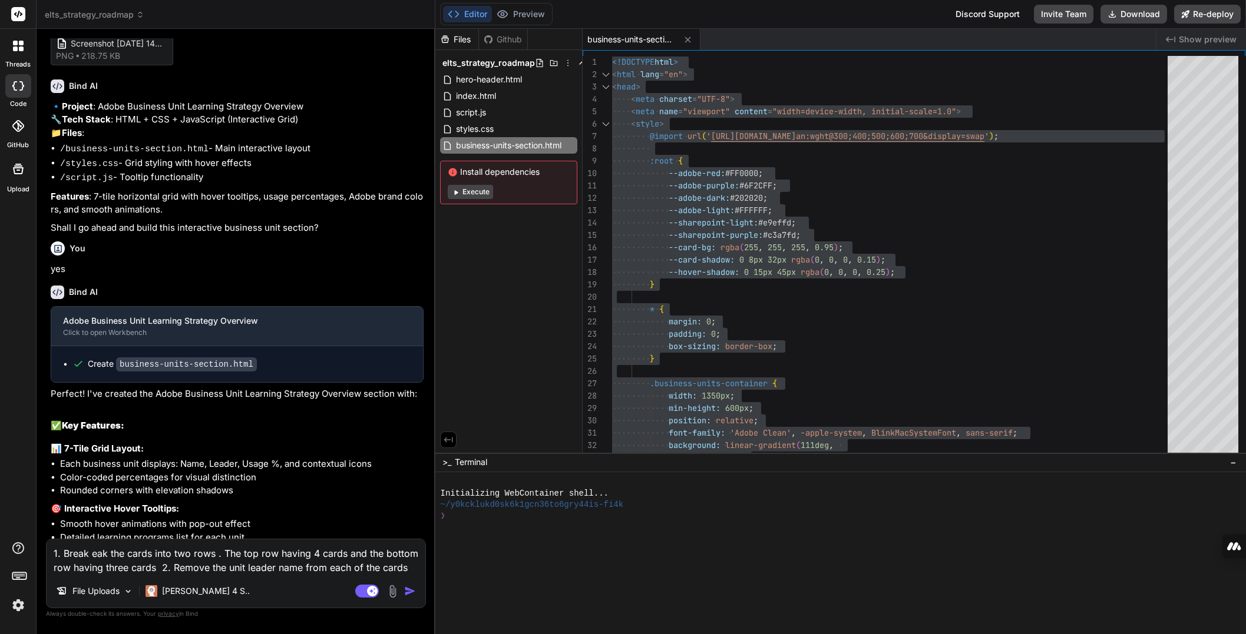
type textarea "1. Break ak the cards into two rows . The top row having 4 cards and the bottom…"
type textarea "x"
type textarea "1. Break k the cards into two rows . The top row having 4 cards and the bottom …"
type textarea "x"
type textarea "1. Break the cards into two rows . The top row having 4 cards and the bottom ro…"
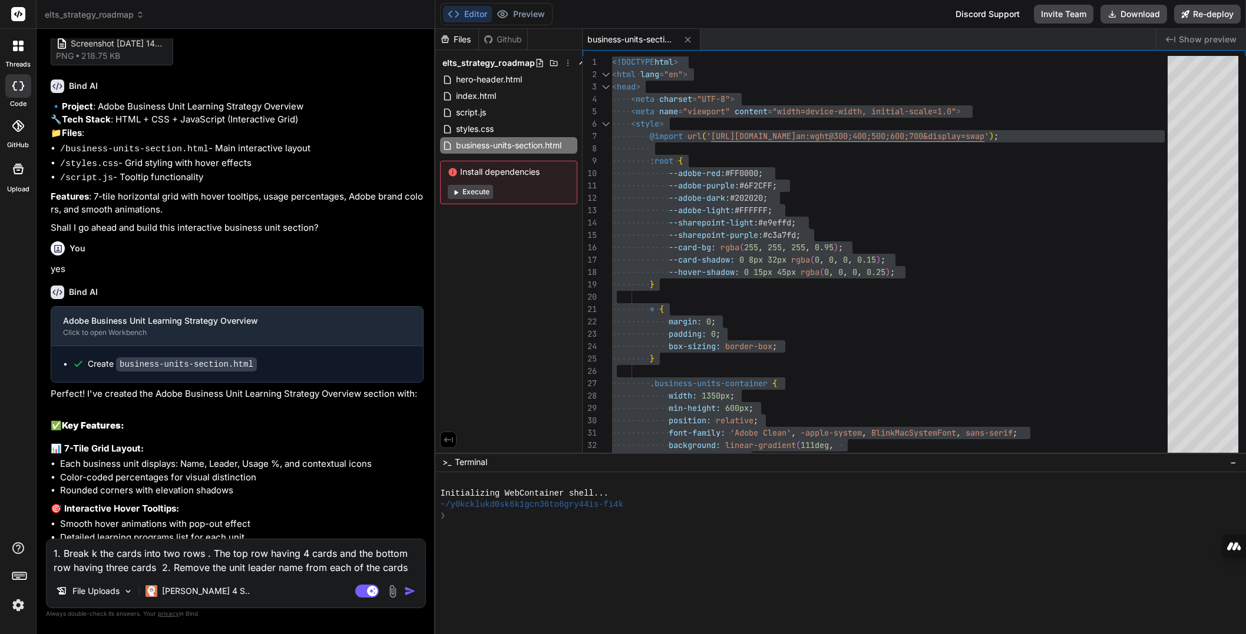
type textarea "x"
type textarea "1. Break the cards into two rows . The top row having 4 cards and the bottom ro…"
type textarea "x"
click at [395, 569] on textarea "1. Break the cards into two rows . The top row having 4 cards and the bottom ro…" at bounding box center [236, 556] width 379 height 35
type textarea "1. Break the cards into two rows . The top row having 4 cards and the bottom ro…"
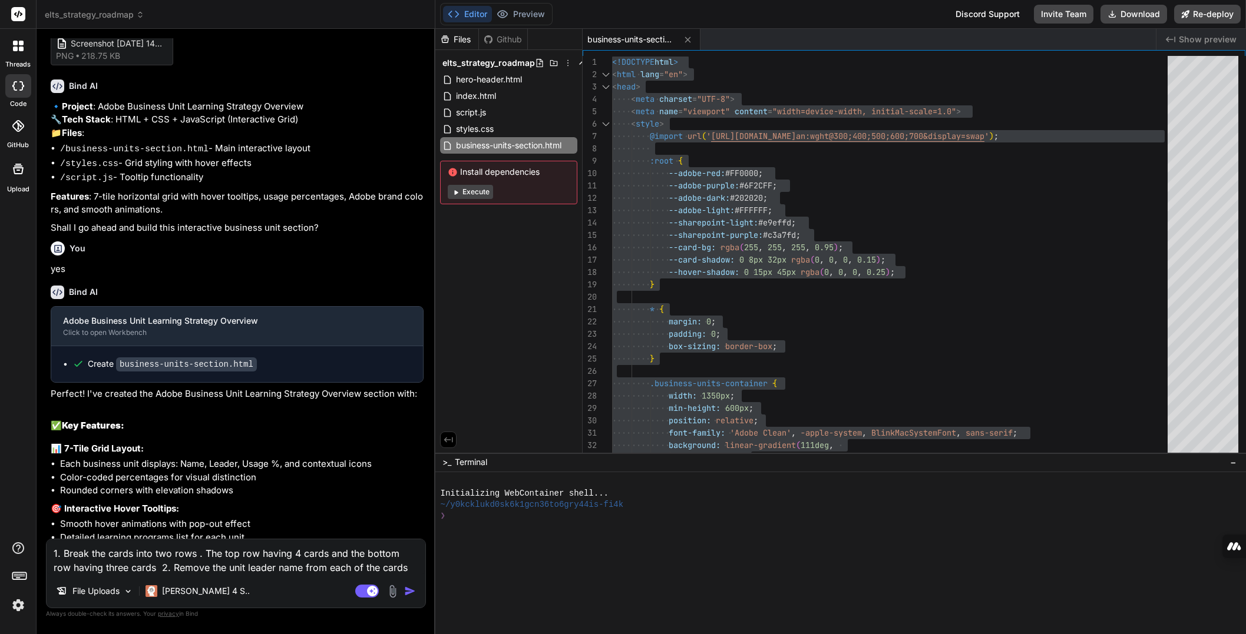
type textarea "x"
type textarea "1. Break the cards into two rows . The top row having 4 cards and the bottom ro…"
type textarea "x"
type textarea "1. Break the cards into two rows . The top row having 4 cards and the bottom ro…"
type textarea "x"
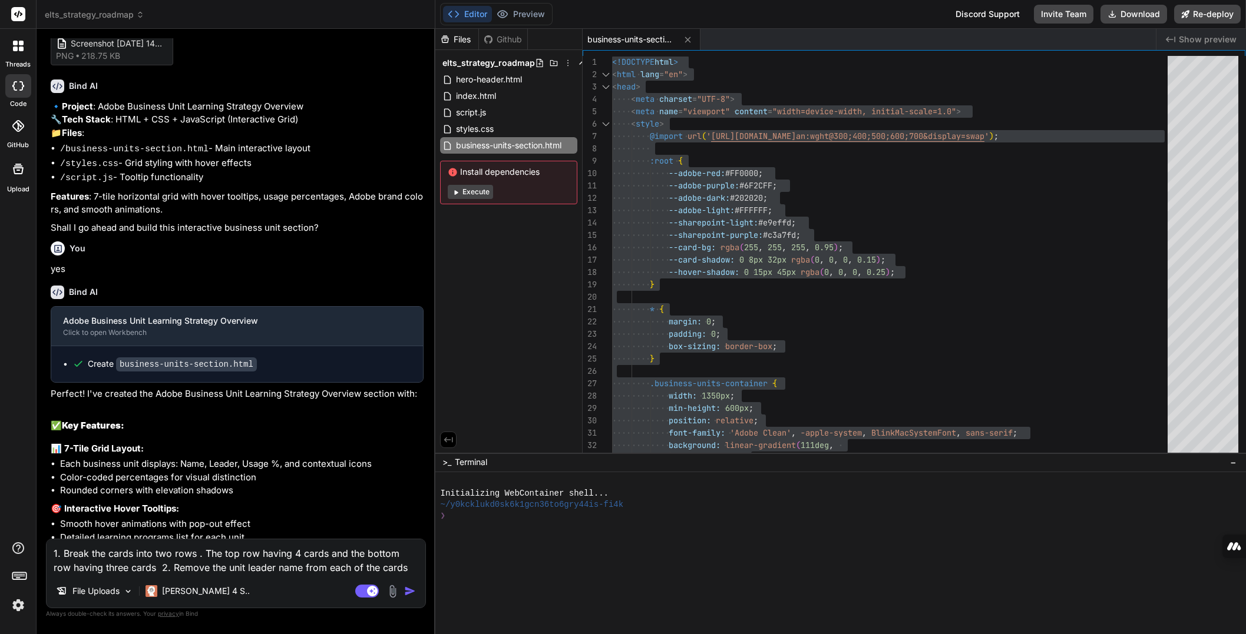
type textarea "1. Break the cards into two rows . The top row having 4 cards and the bottom ro…"
type textarea "x"
type textarea "1. Break the cards into two rows . The top row having 4 cards and the bottom ro…"
type textarea "x"
type textarea "1. Break the cards into two rows . The top row having 4 cards and the bottom ro…"
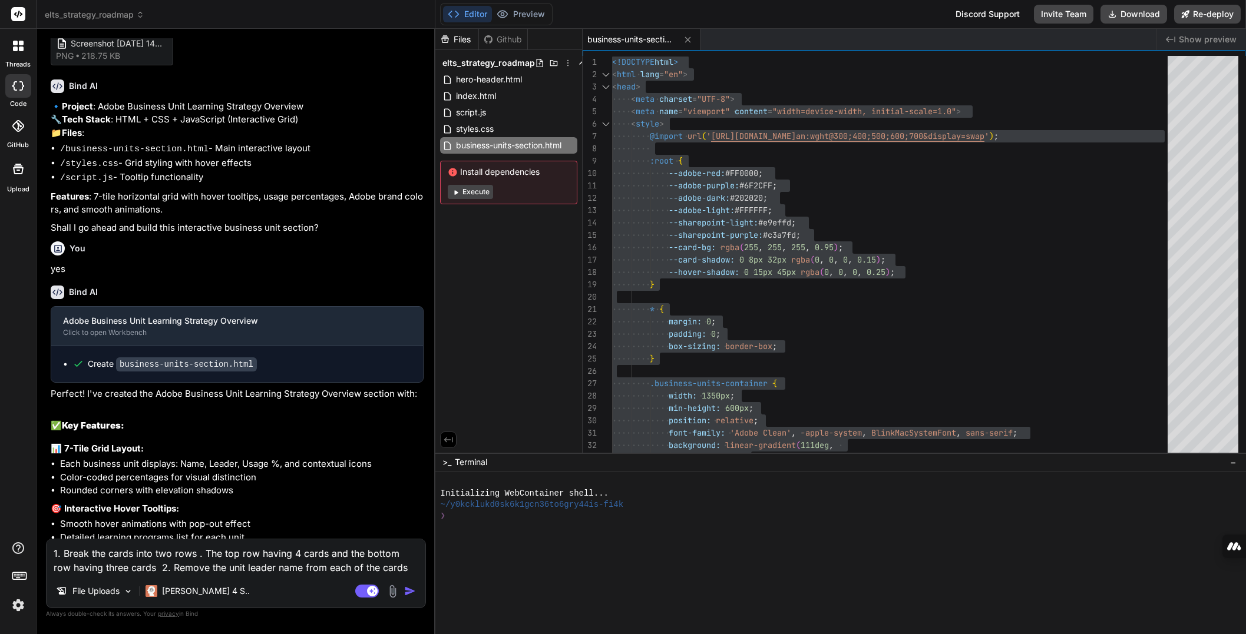
type textarea "x"
type textarea "1. Break the cards into two rows . The top row having 4 cards and the bottom ro…"
type textarea "x"
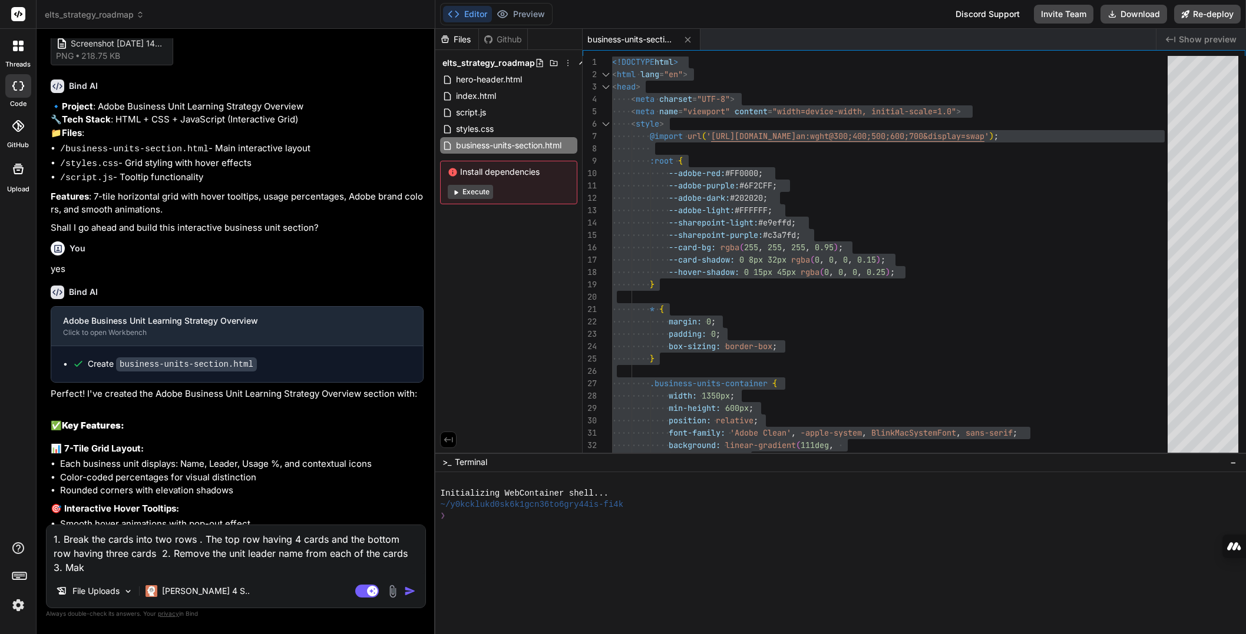
type textarea "1. Break the cards into two rows . The top row having 4 cards and the bottom ro…"
type textarea "x"
type textarea "1. Break the cards into two rows . The top row having 4 cards and the bottom ro…"
type textarea "x"
type textarea "1. Break the cards into two rows . The top row having 4 cards and the bottom ro…"
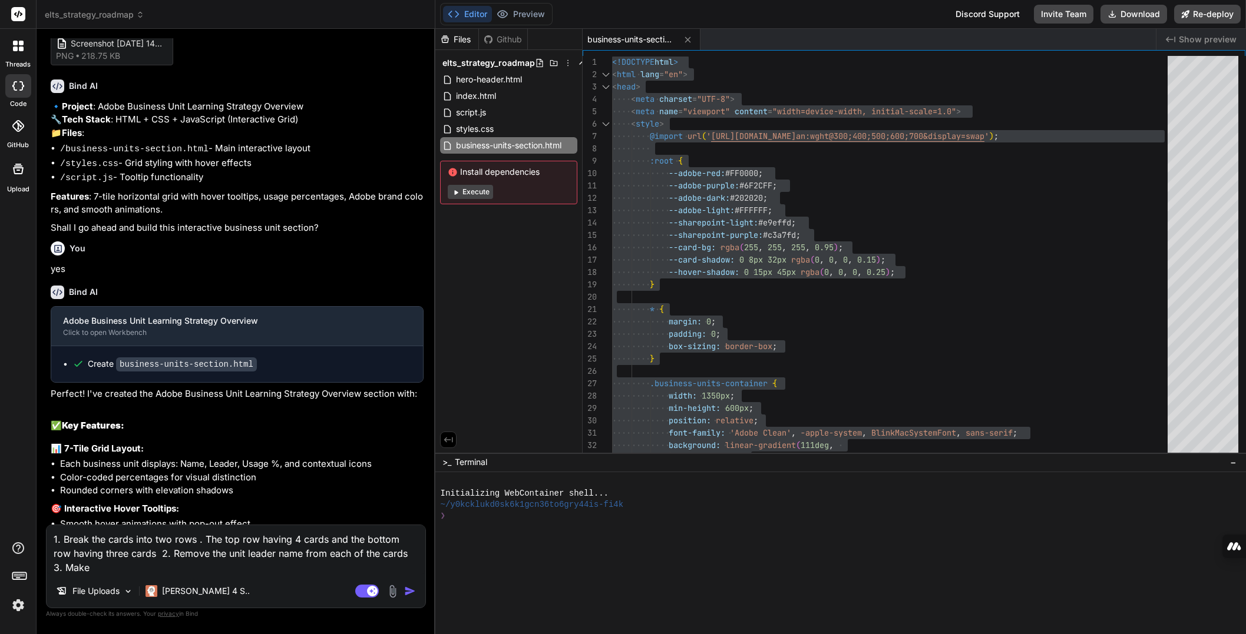
type textarea "x"
type textarea "1. Break the cards into two rows . The top row having 4 cards and the bottom ro…"
type textarea "x"
type textarea "1. Break the cards into two rows . The top row having 4 cards and the bottom ro…"
type textarea "x"
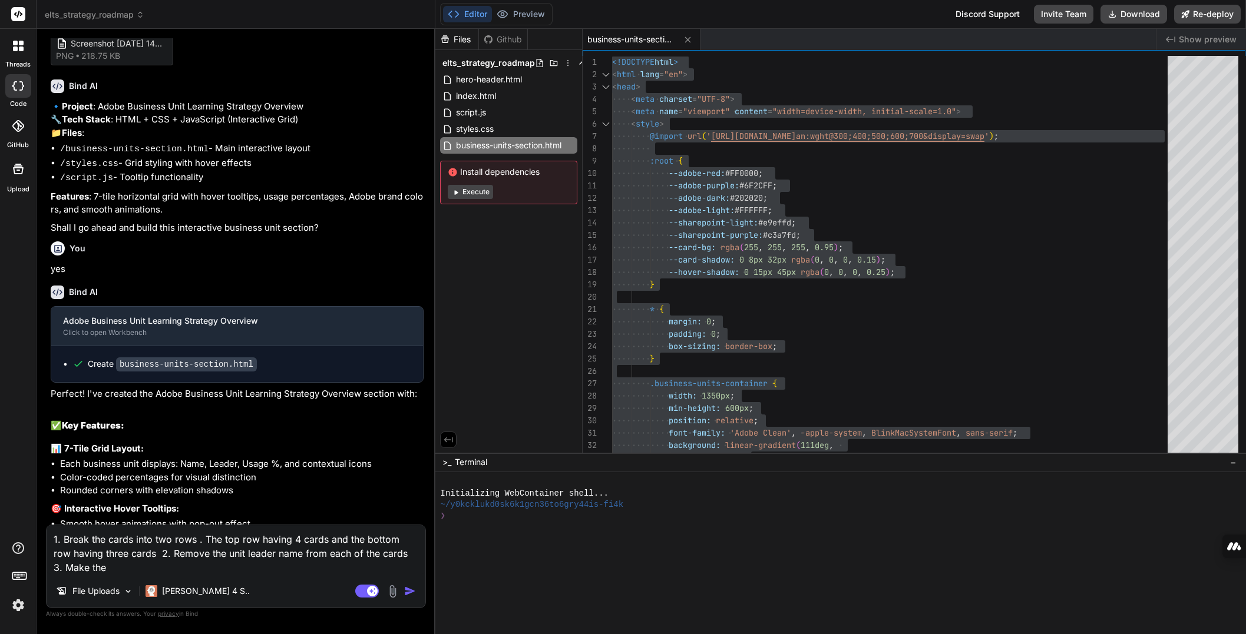
type textarea "1. Break the cards into two rows . The top row having 4 cards and the bottom ro…"
type textarea "x"
type textarea "1. Break the cards into two rows . The top row having 4 cards and the bottom ro…"
type textarea "x"
type textarea "1. Break the cards into two rows . The top row having 4 cards and the bottom ro…"
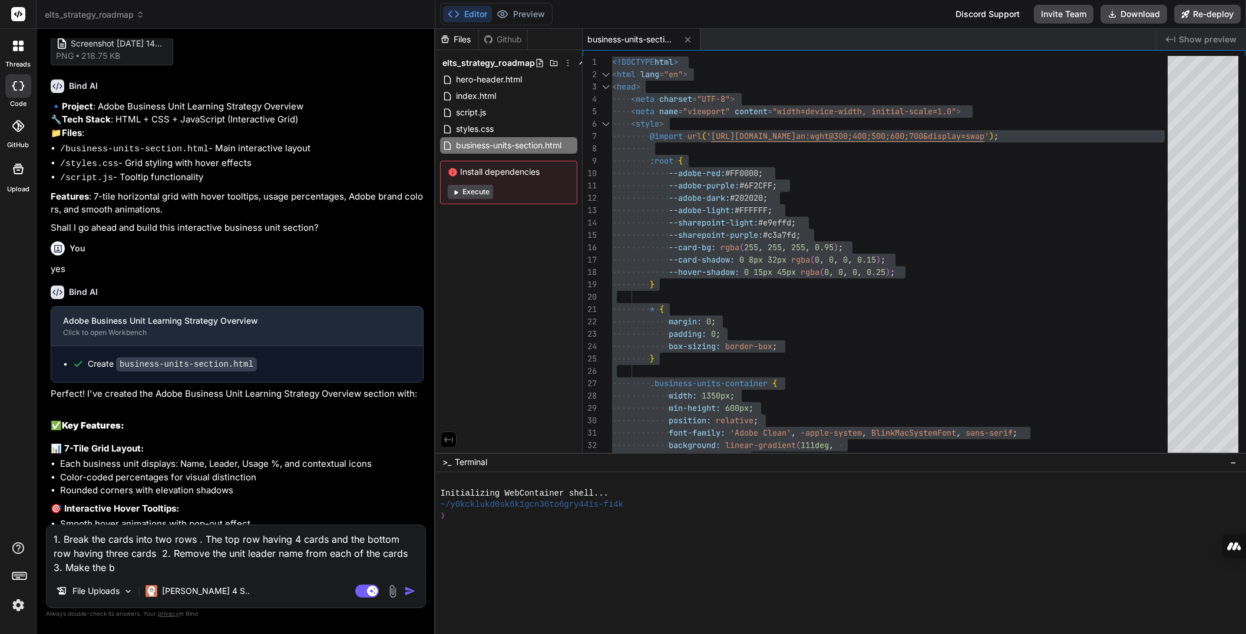
type textarea "x"
type textarea "1. Break the cards into two rows . The top row having 4 cards and the bottom ro…"
type textarea "x"
type textarea "1. Break the cards into two rows . The top row having 4 cards and the bottom ro…"
type textarea "x"
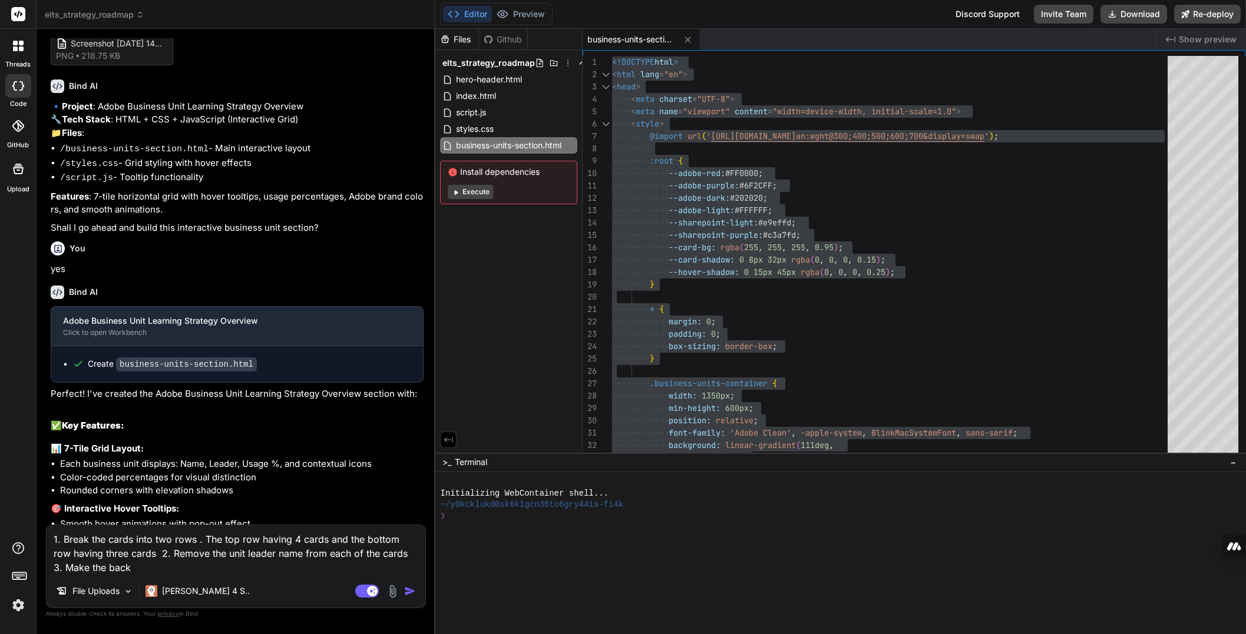
type textarea "1. Break the cards into two rows . The top row having 4 cards and the bottom ro…"
type textarea "x"
type textarea "1. Break the cards into two rows . The top row having 4 cards and the bottom ro…"
type textarea "x"
type textarea "1. Break the cards into two rows . The top row having 4 cards and the bottom ro…"
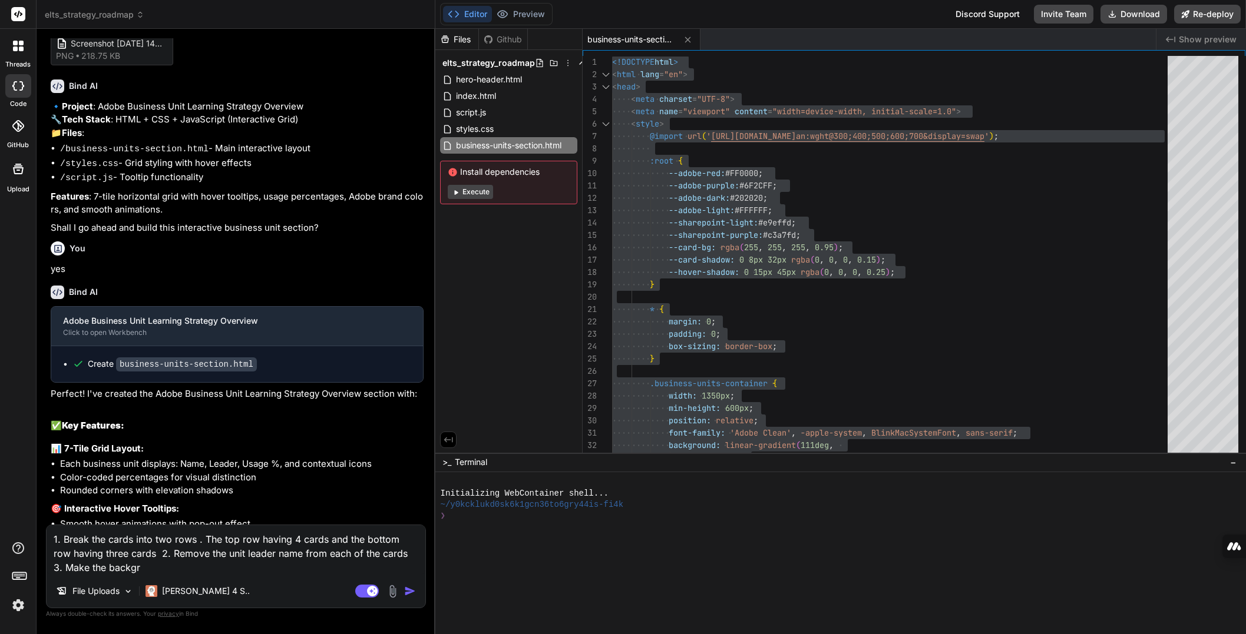
type textarea "x"
type textarea "1. Break the cards into two rows . The top row having 4 cards and the bottom ro…"
type textarea "x"
type textarea "1. Break the cards into two rows . The top row having 4 cards and the bottom ro…"
type textarea "x"
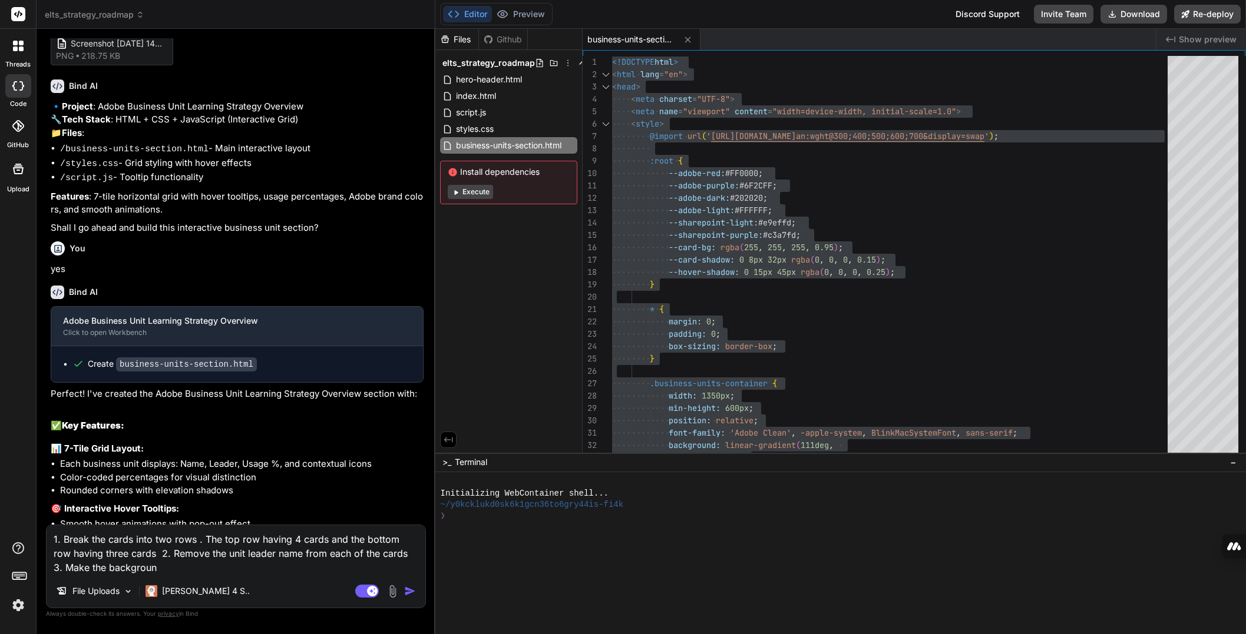
type textarea "1. Break the cards into two rows . The top row having 4 cards and the bottom ro…"
type textarea "x"
type textarea "1. Break the cards into two rows . The top row having 4 cards and the bottom ro…"
type textarea "x"
type textarea "1. Break the cards into two rows . The top row having 4 cards and the bottom ro…"
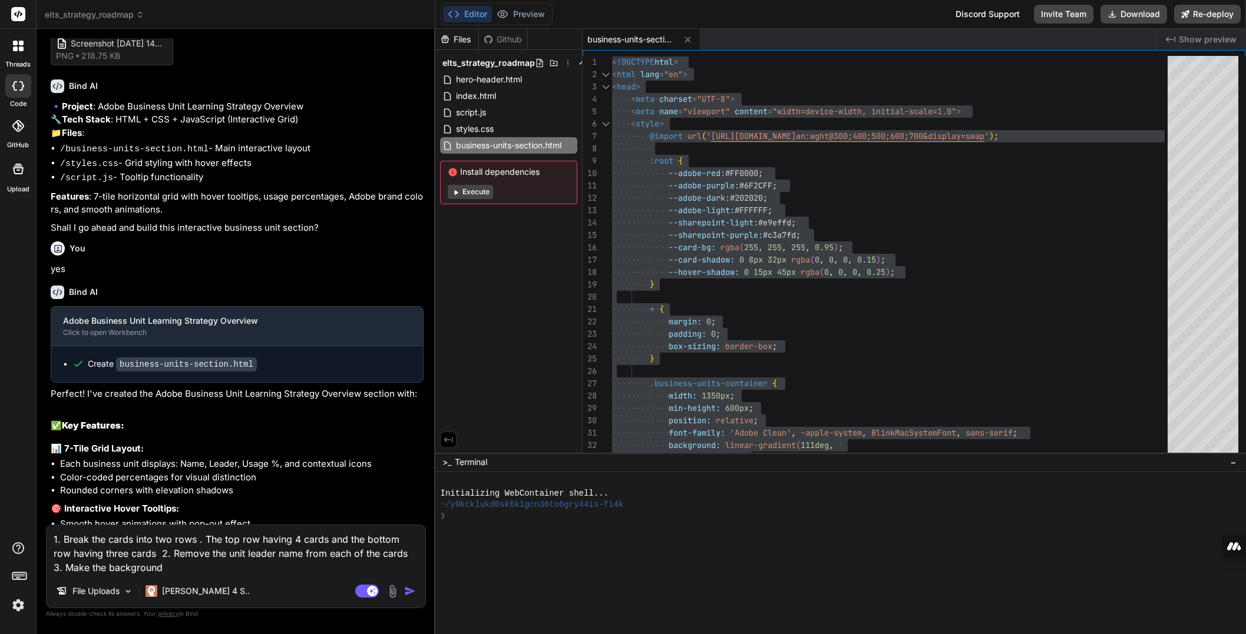
type textarea "x"
type textarea "1. Break the cards into two rows . The top row having 4 cards and the bottom ro…"
type textarea "x"
type textarea "1. Break the cards into two rows . The top row having 4 cards and the bottom ro…"
type textarea "x"
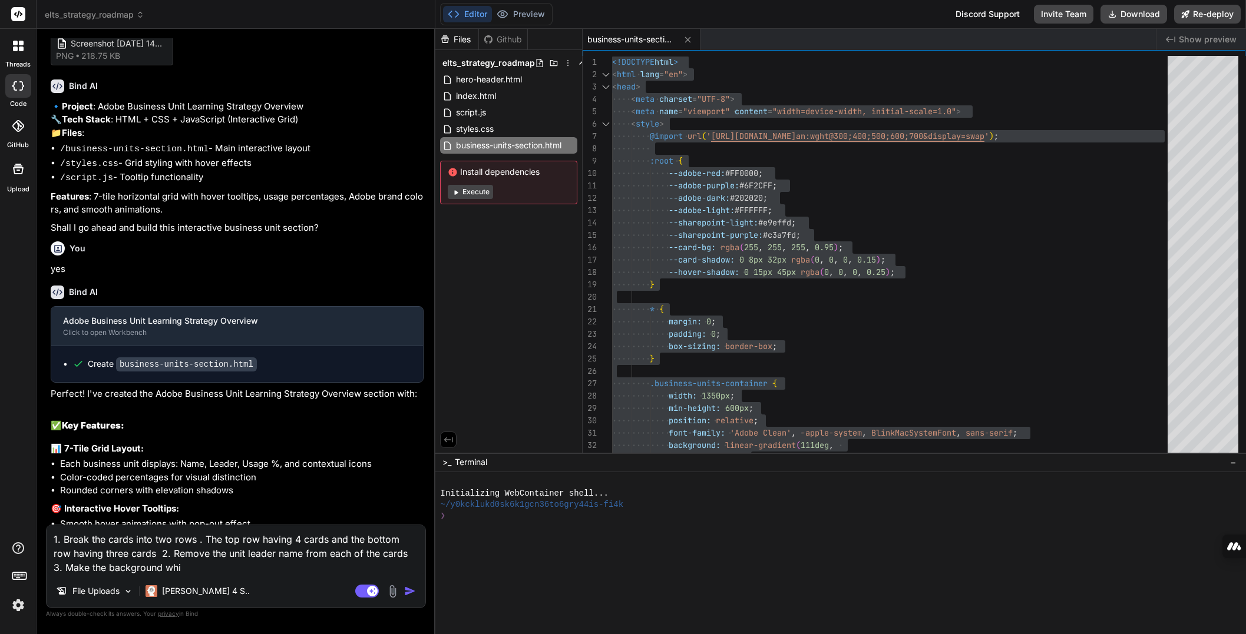
type textarea "1. Break the cards into two rows . The top row having 4 cards and the bottom ro…"
type textarea "x"
type textarea "1. Break the cards into two rows . The top row having 4 cards and the bottom ro…"
type textarea "x"
type textarea "1. Break the cards into two rows . The top row having 4 cards and the bottom ro…"
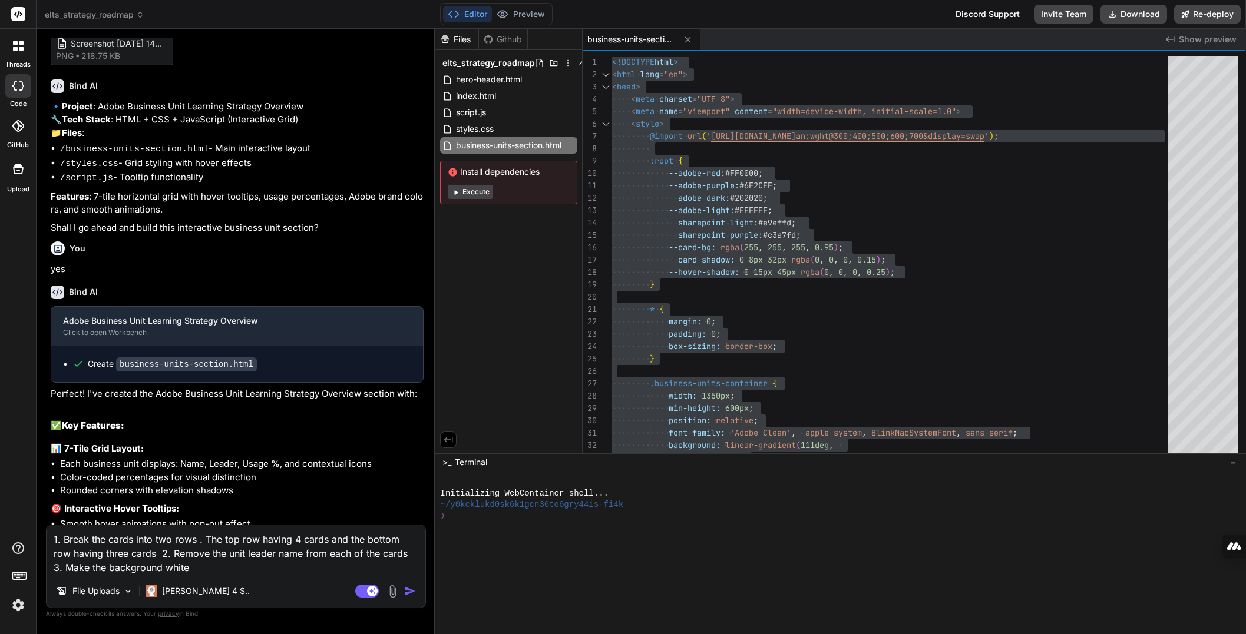
type textarea "x"
type textarea "1. Break the cards into two rows . The top row having 4 cards and the bottom ro…"
type textarea "x"
type textarea "1. Break the cards into two rows . The top row having 4 cards and the bottom ro…"
type textarea "x"
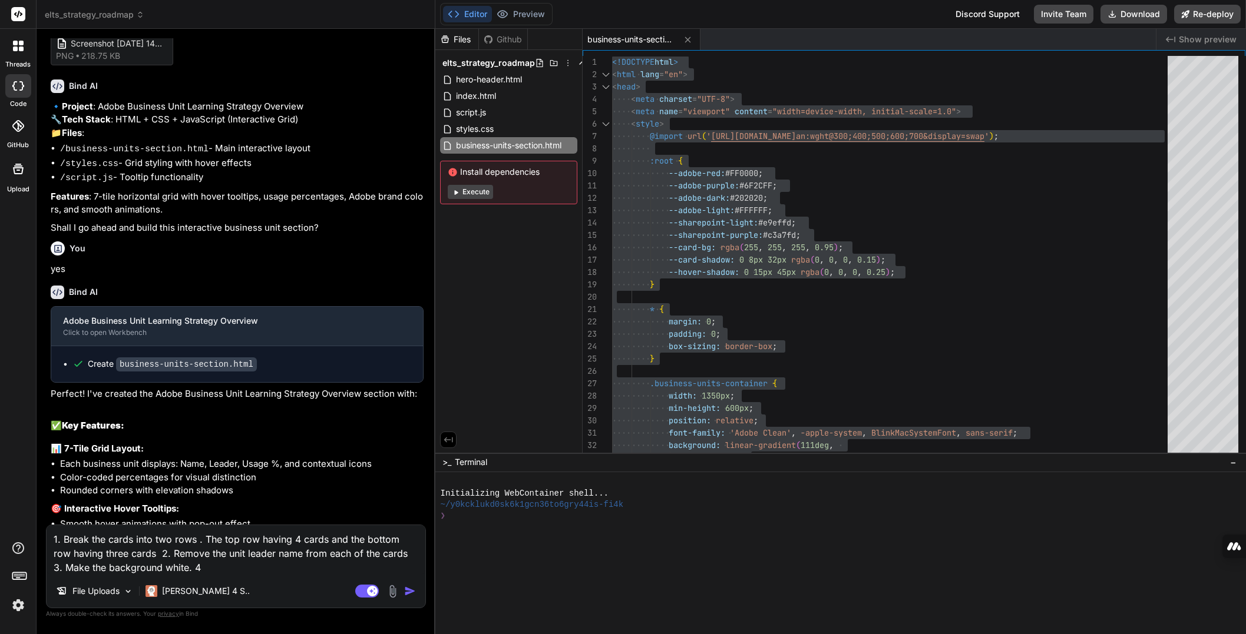
type textarea "1. Break the cards into two rows . The top row having 4 cards and the bottom ro…"
type textarea "x"
type textarea "1. Break the cards into two rows . The top row having 4 cards and the bottom ro…"
type textarea "x"
type textarea "1. Break the cards into two rows . The top row having 4 cards and the bottom ro…"
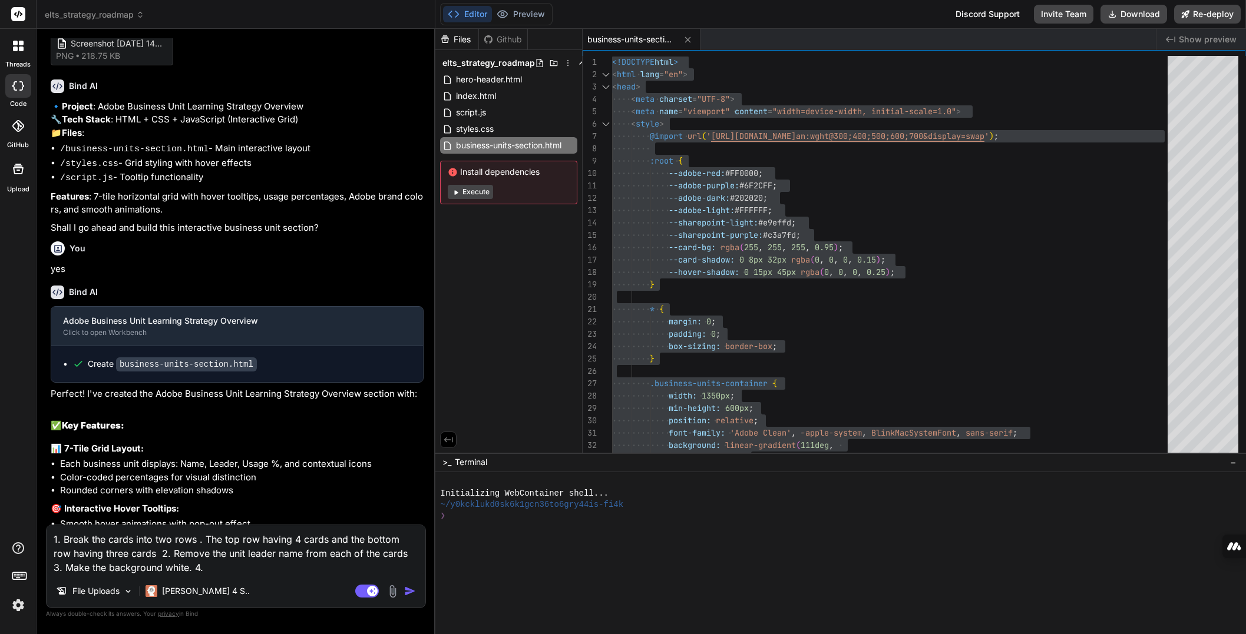
type textarea "x"
type textarea "1. Break the cards into two rows . The top row having 4 cards and the bottom ro…"
type textarea "x"
type textarea "1. Break the cards into two rows . The top row having 4 cards and the bottom ro…"
type textarea "x"
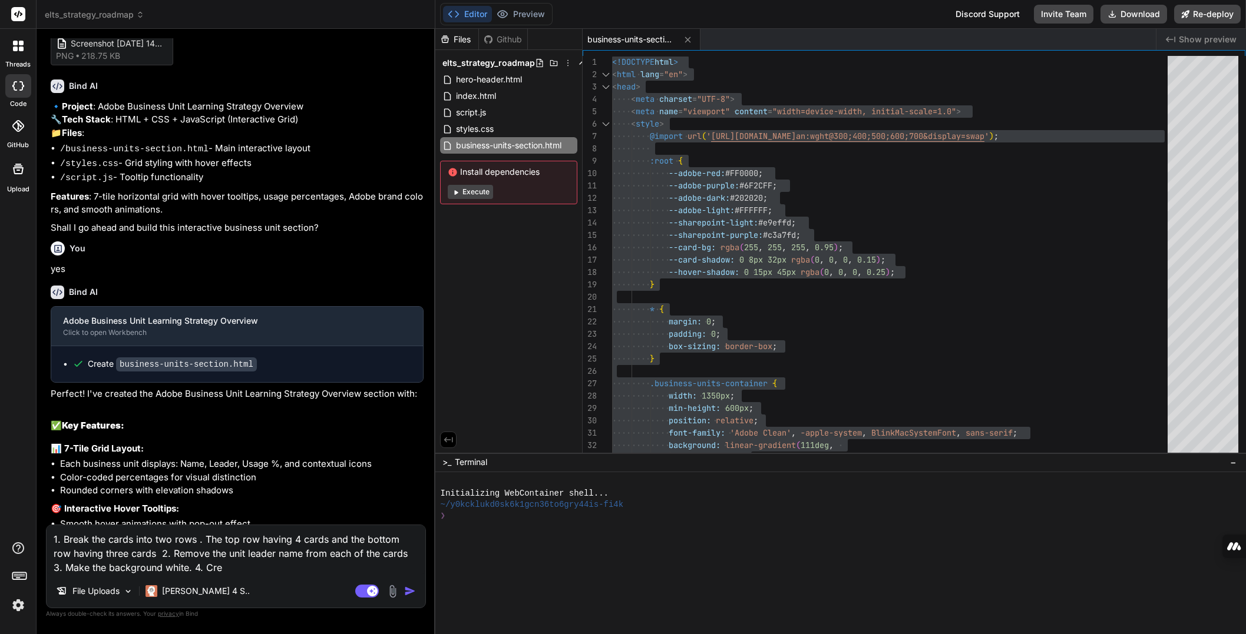
type textarea "1. Break the cards into two rows . The top row having 4 cards and the bottom ro…"
type textarea "x"
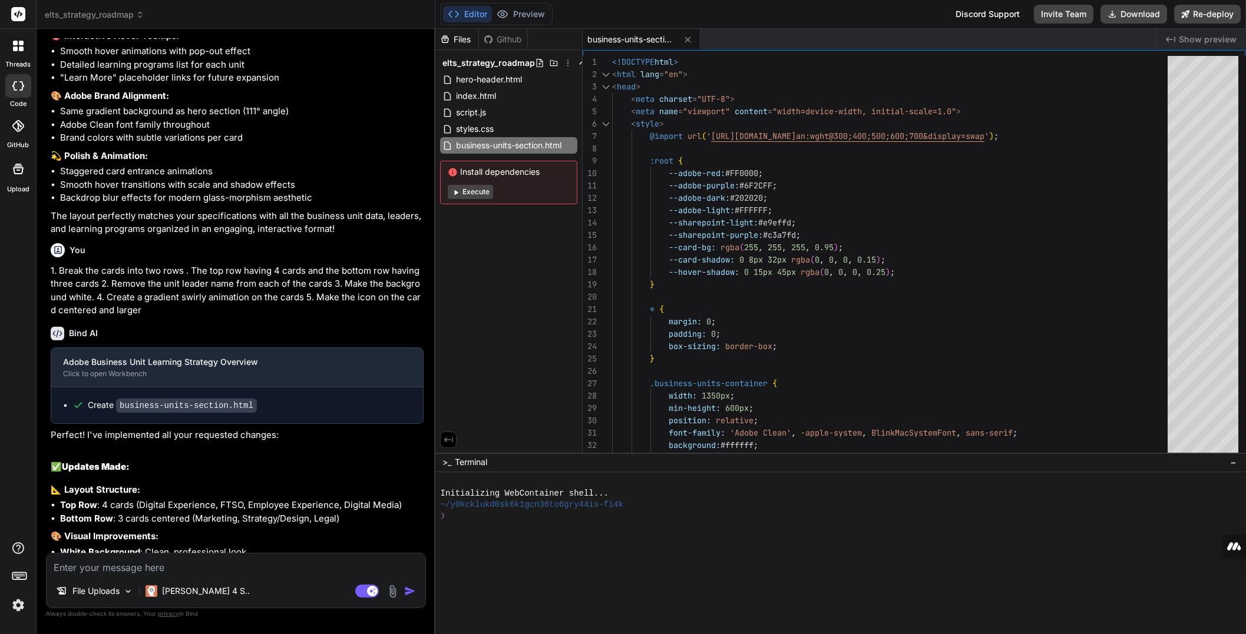
scroll to position [2818, 0]
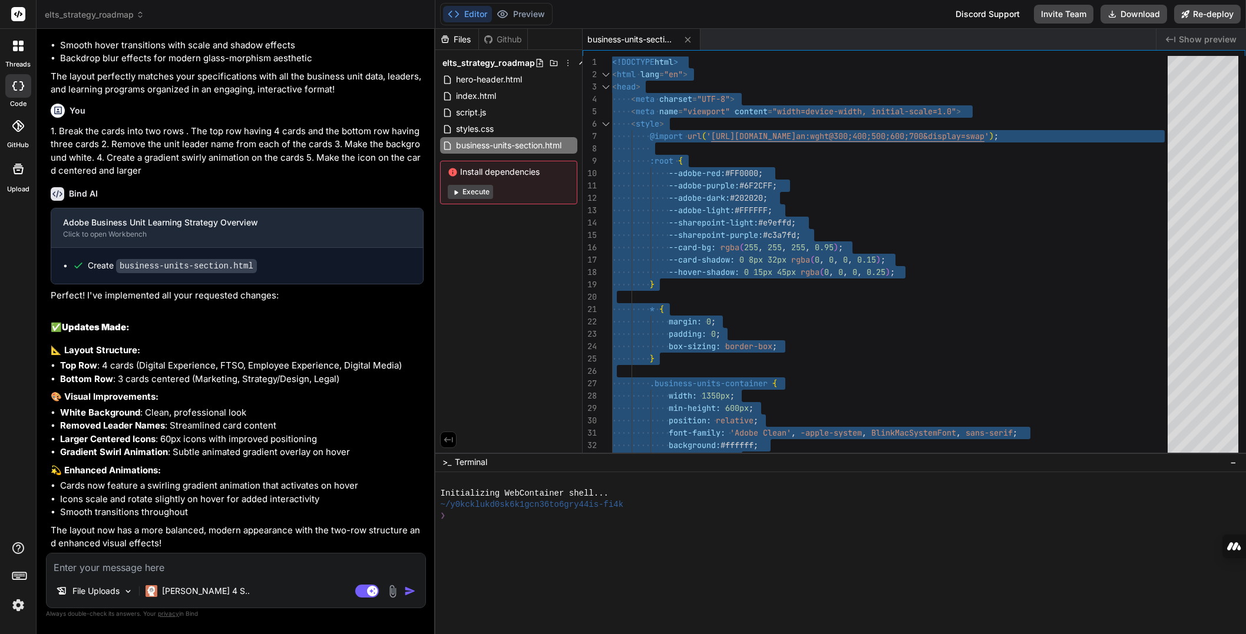
click at [193, 567] on textarea at bounding box center [236, 564] width 379 height 21
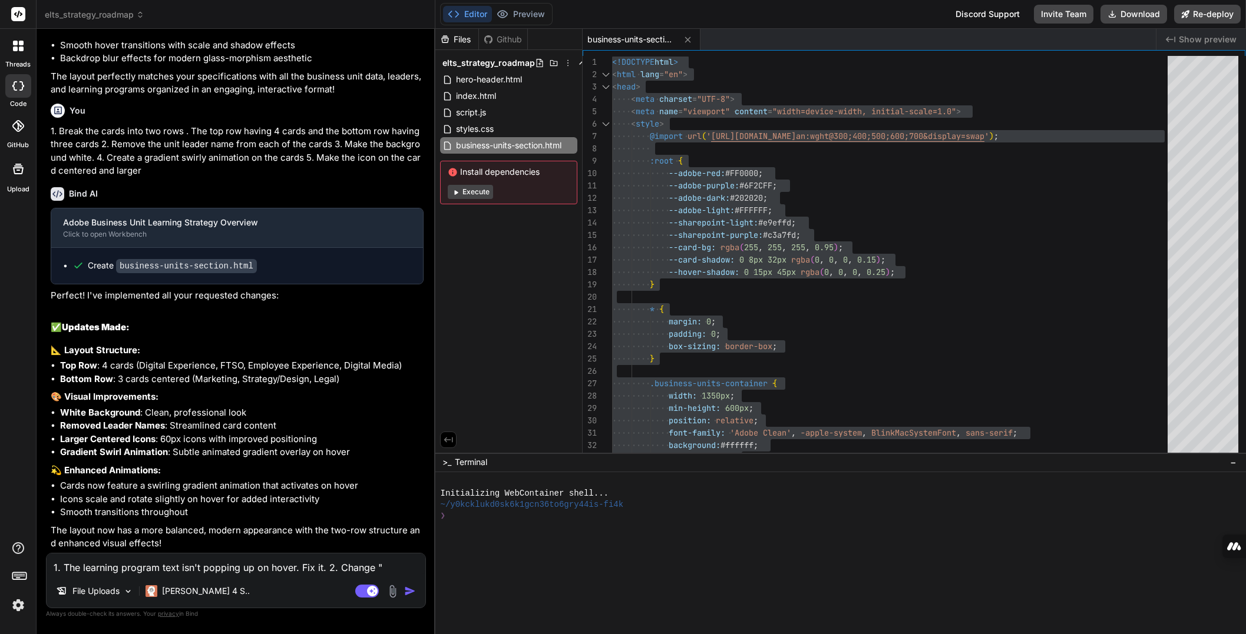
paste textarea "Interactive Hover Chart"
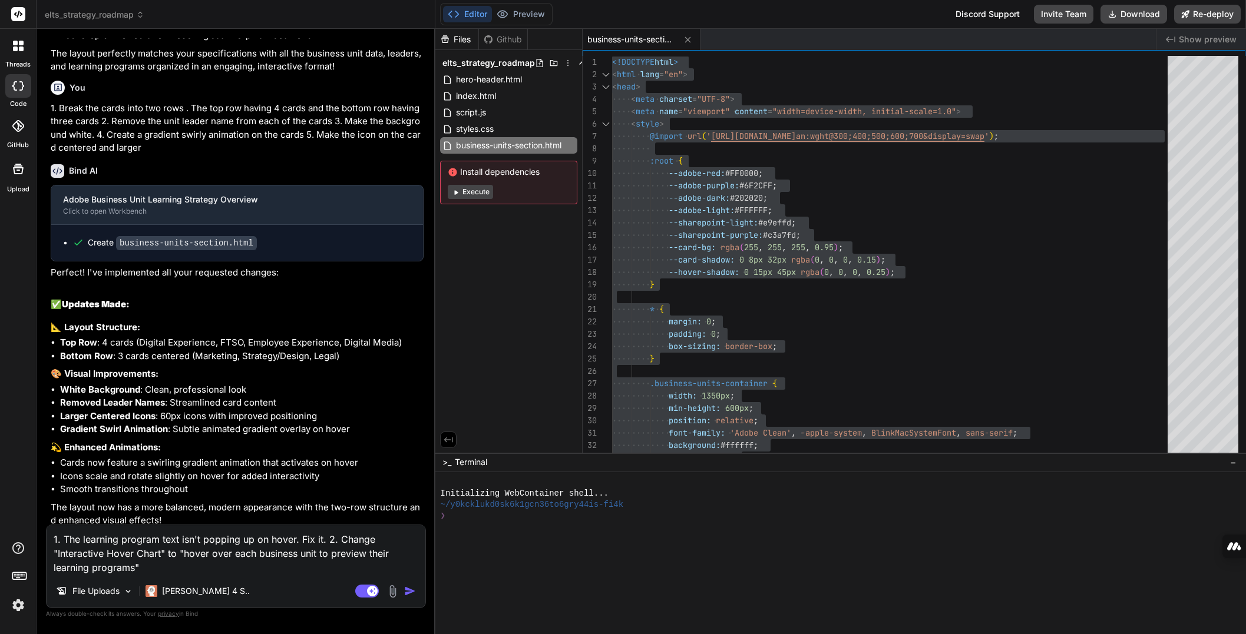
click at [158, 538] on textarea "1. The learning program text isn't popping up on hover. Fix it. 2. Change "Inte…" at bounding box center [236, 549] width 379 height 49
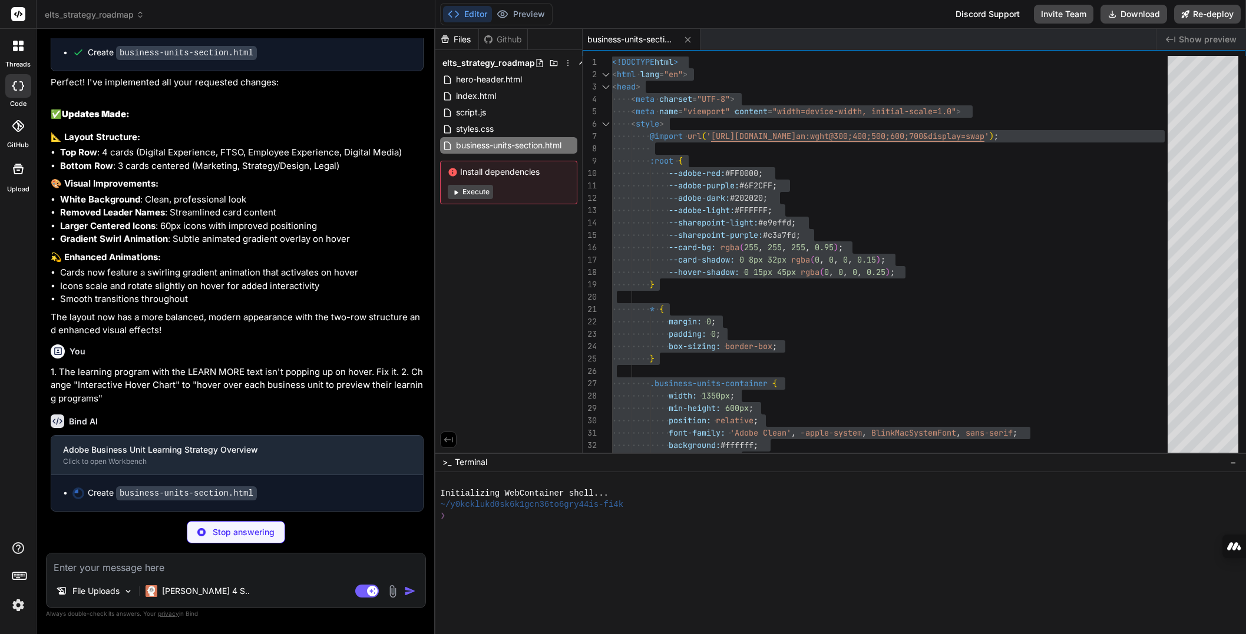
scroll to position [3032, 0]
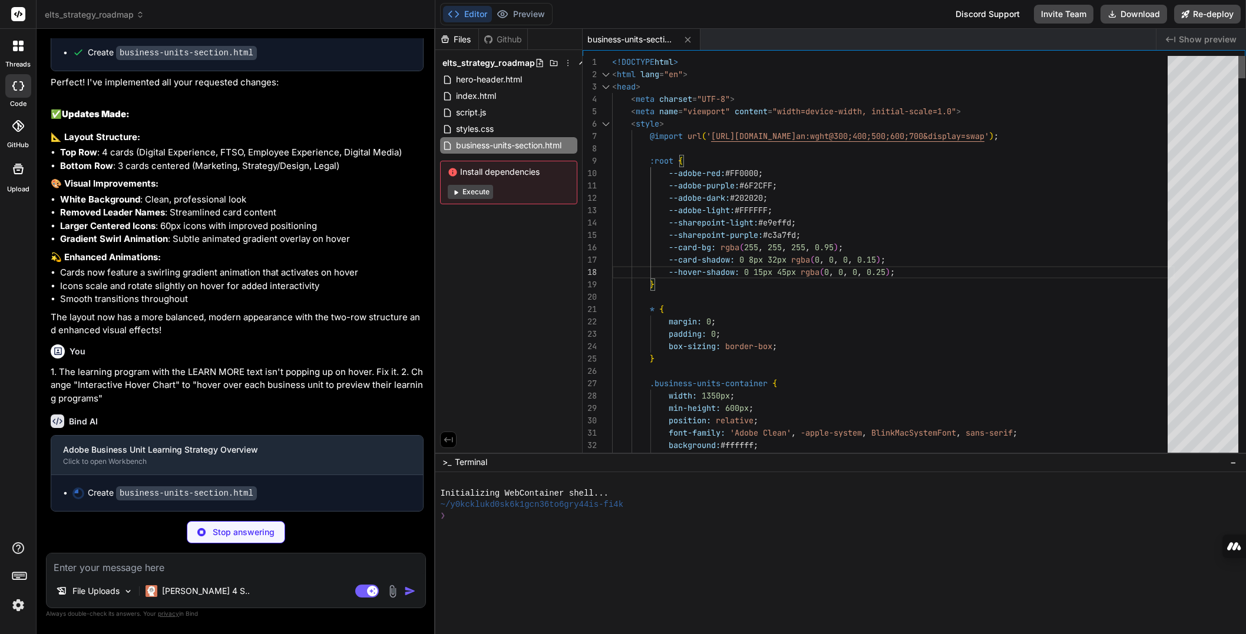
click at [992, 56] on div at bounding box center [1241, 67] width 7 height 22
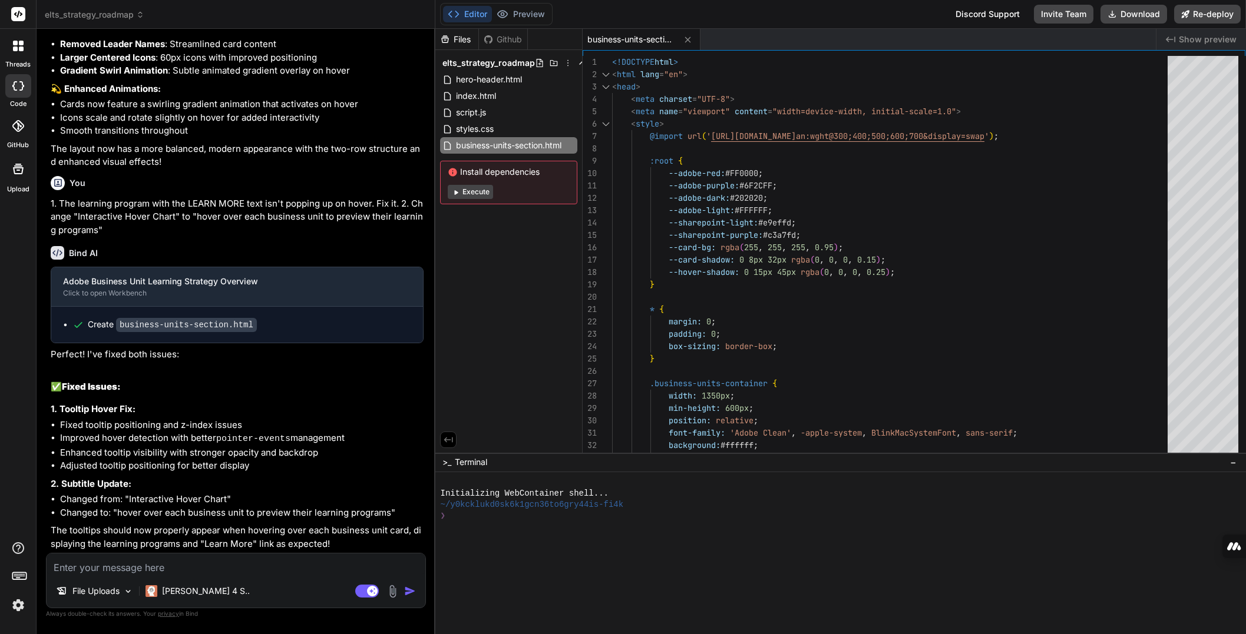
scroll to position [3199, 0]
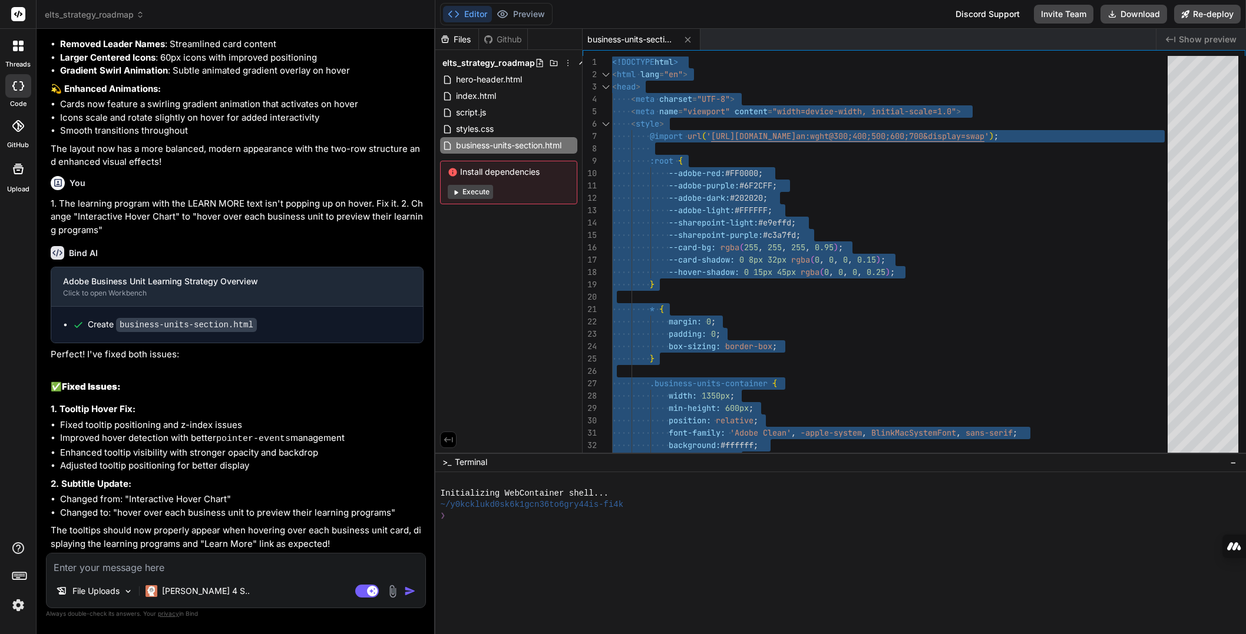
click at [130, 560] on textarea at bounding box center [236, 564] width 379 height 21
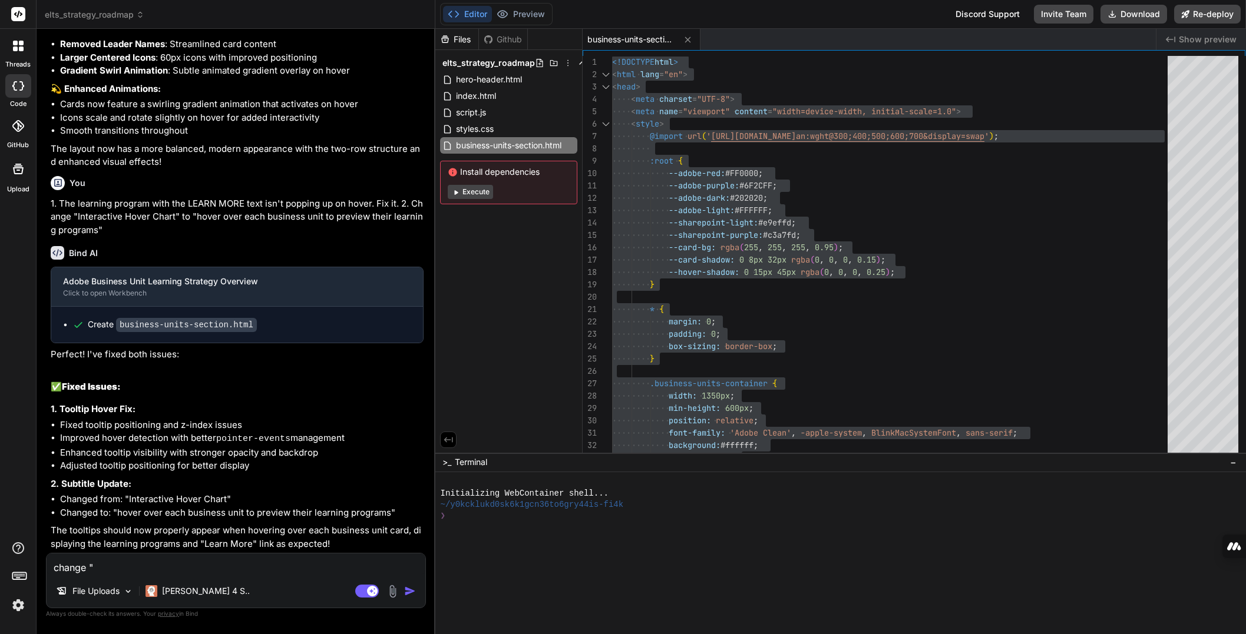
paste textarea "Adobe Business Unit Learning Strategy Overview"
click at [346, 561] on textarea "change "Adobe Business Unit Learning Strategy Overview" to "" at bounding box center [236, 564] width 379 height 21
paste textarea "We Are Catalysts for Adobe's Business Units"
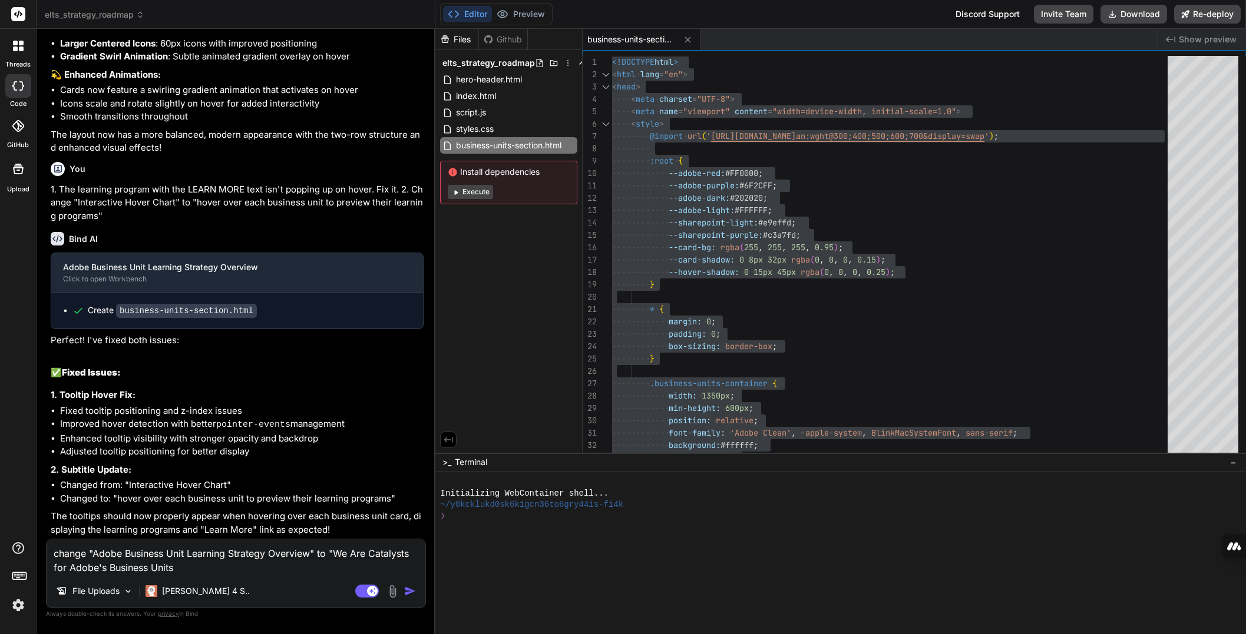
drag, startPoint x: 109, startPoint y: 570, endPoint x: 195, endPoint y: 569, distance: 86.0
click at [195, 569] on textarea "change "Adobe Business Unit Learning Strategy Overview" to "We Are Catalysts fo…" at bounding box center [236, 556] width 379 height 35
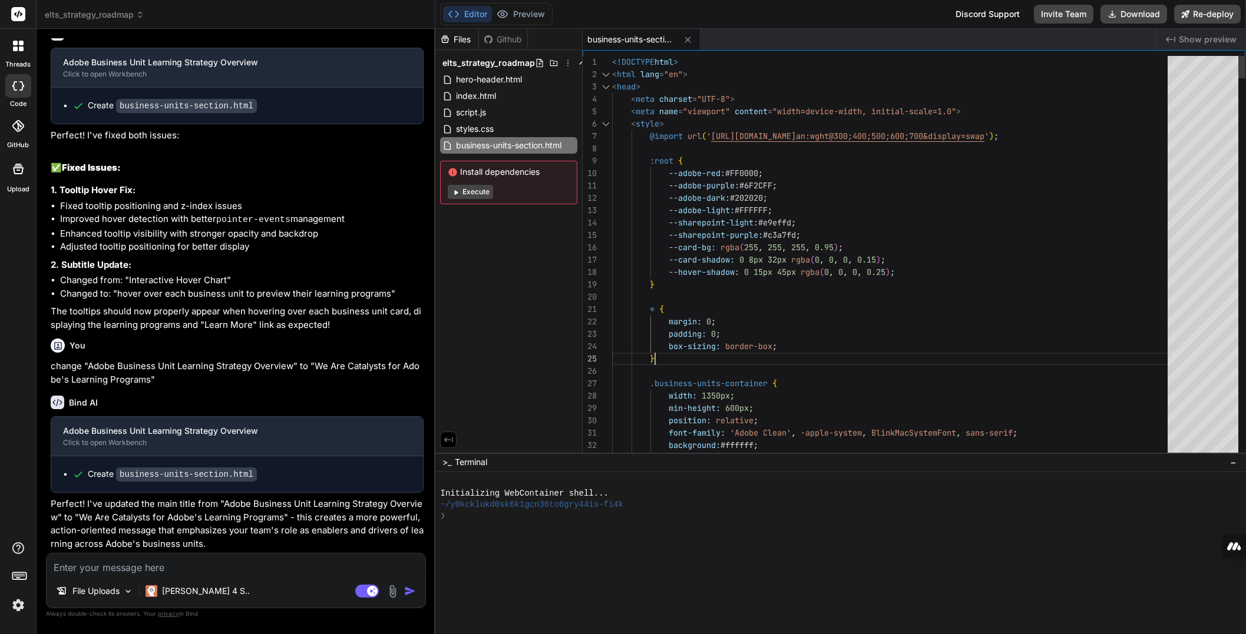
scroll to position [0, 0]
